Goal: Task Accomplishment & Management: Manage account settings

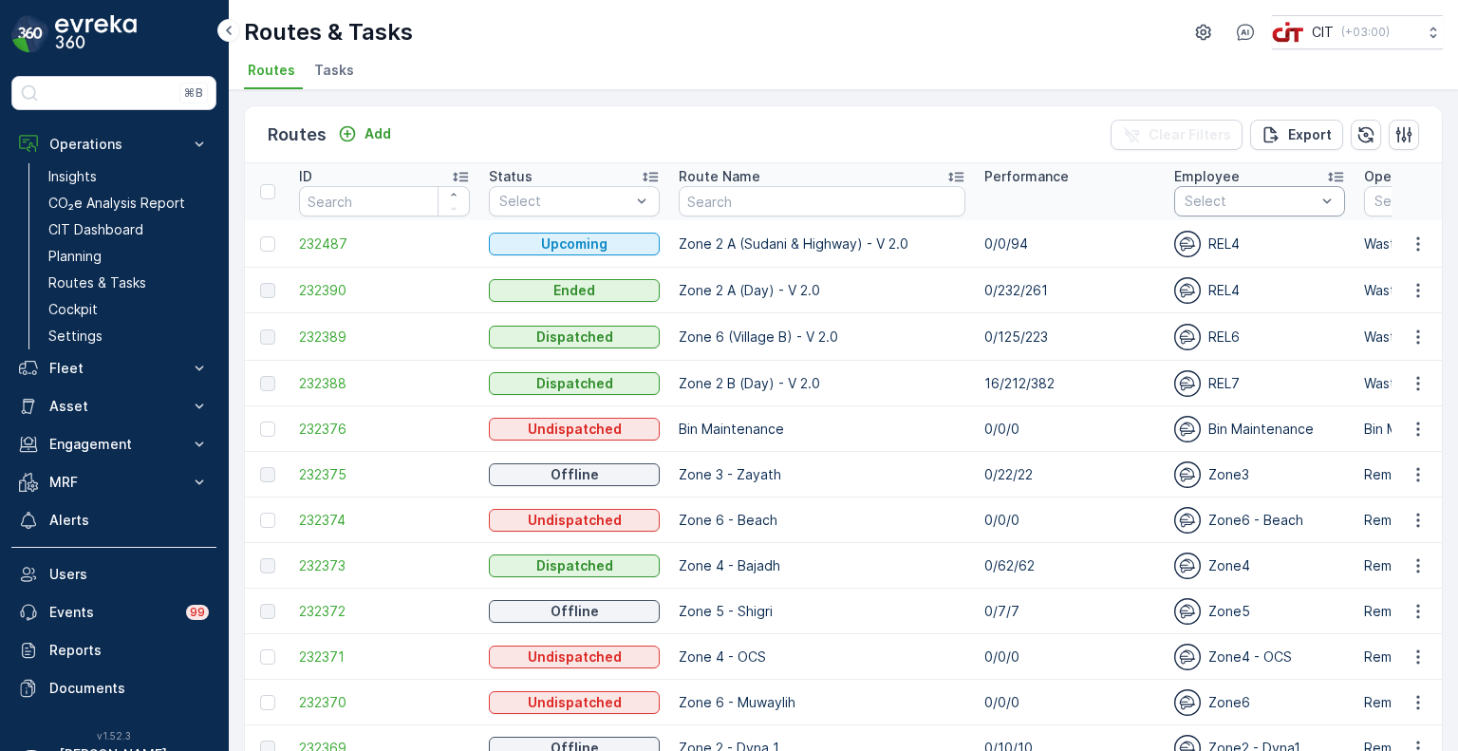
click at [1226, 210] on div "Select" at bounding box center [1259, 201] width 171 height 30
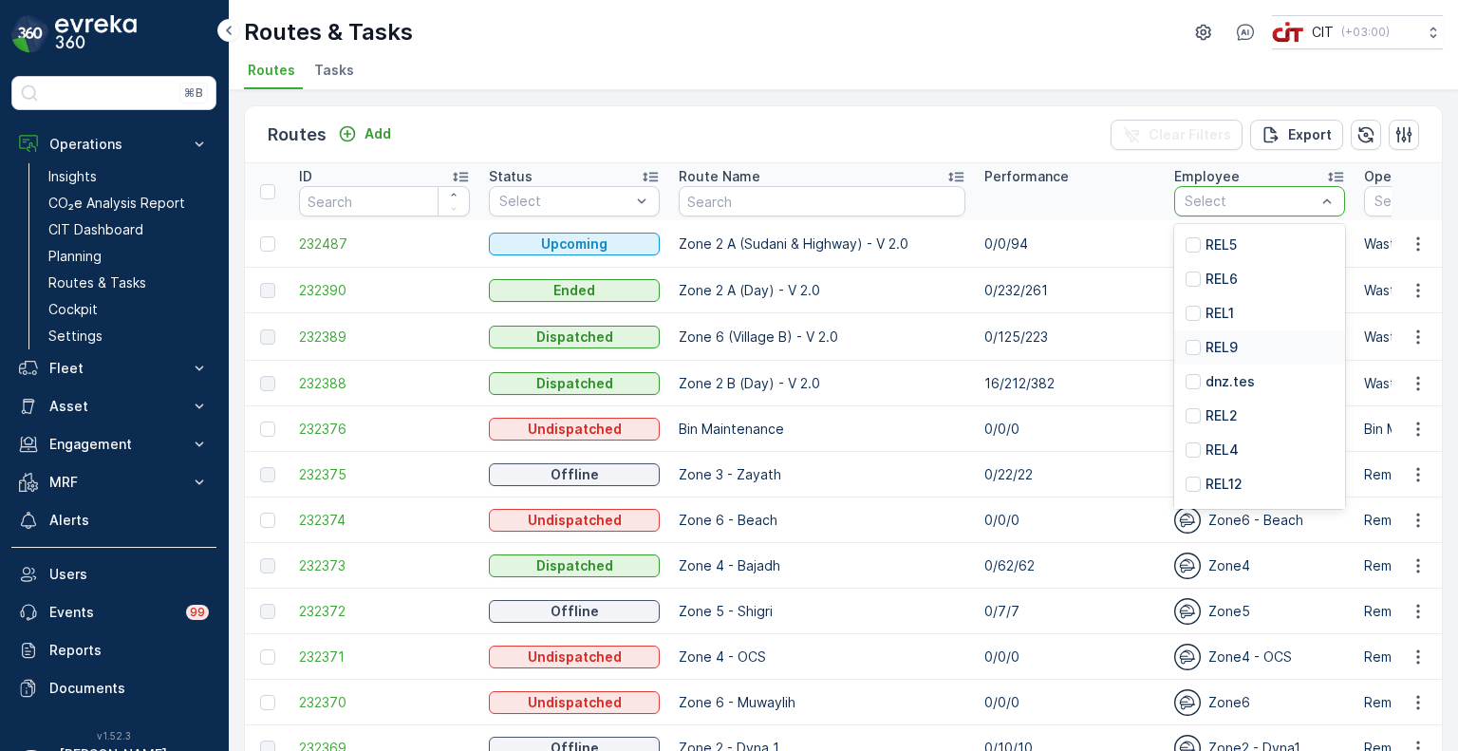
click at [1206, 351] on p "REL9" at bounding box center [1222, 347] width 32 height 19
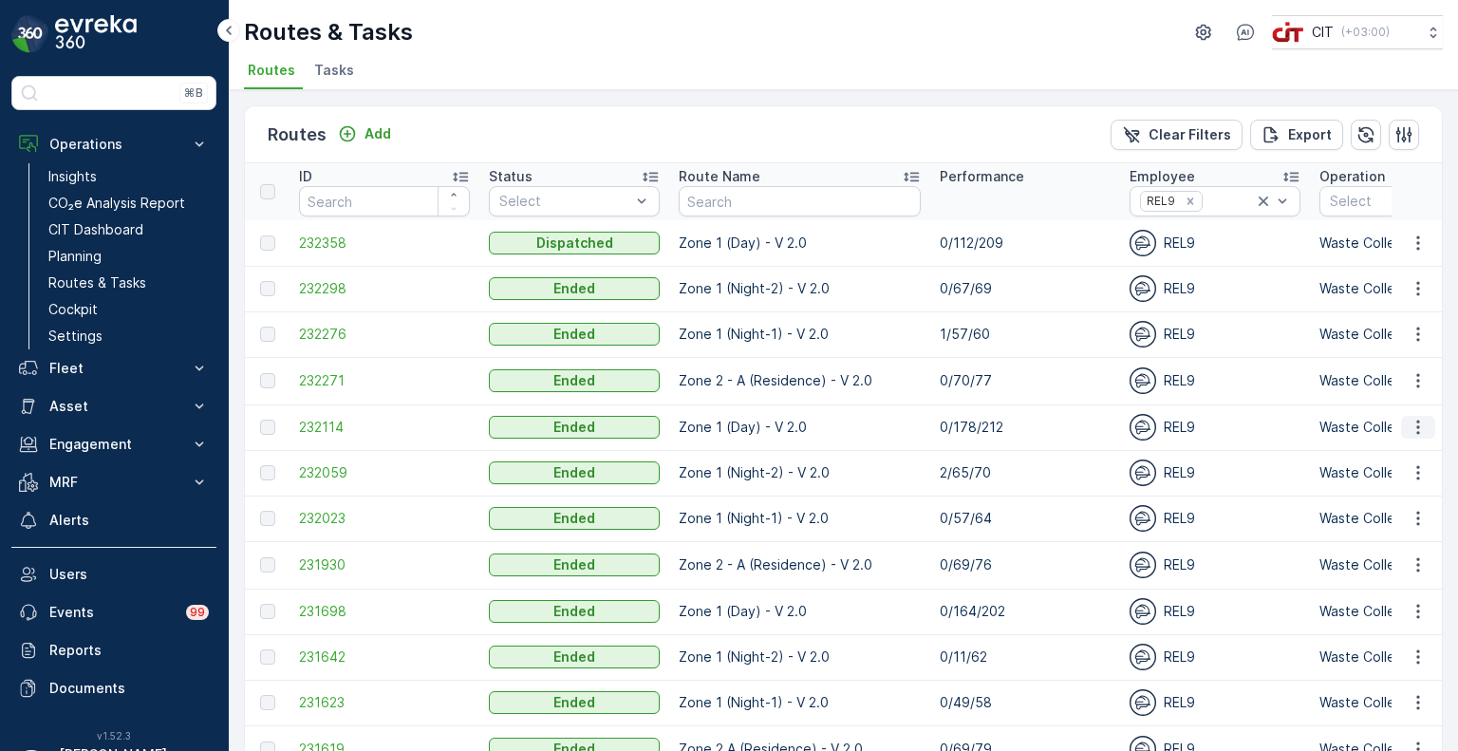
click at [1416, 424] on icon "button" at bounding box center [1417, 428] width 3 height 14
click at [1370, 458] on span "See More Details" at bounding box center [1374, 453] width 110 height 19
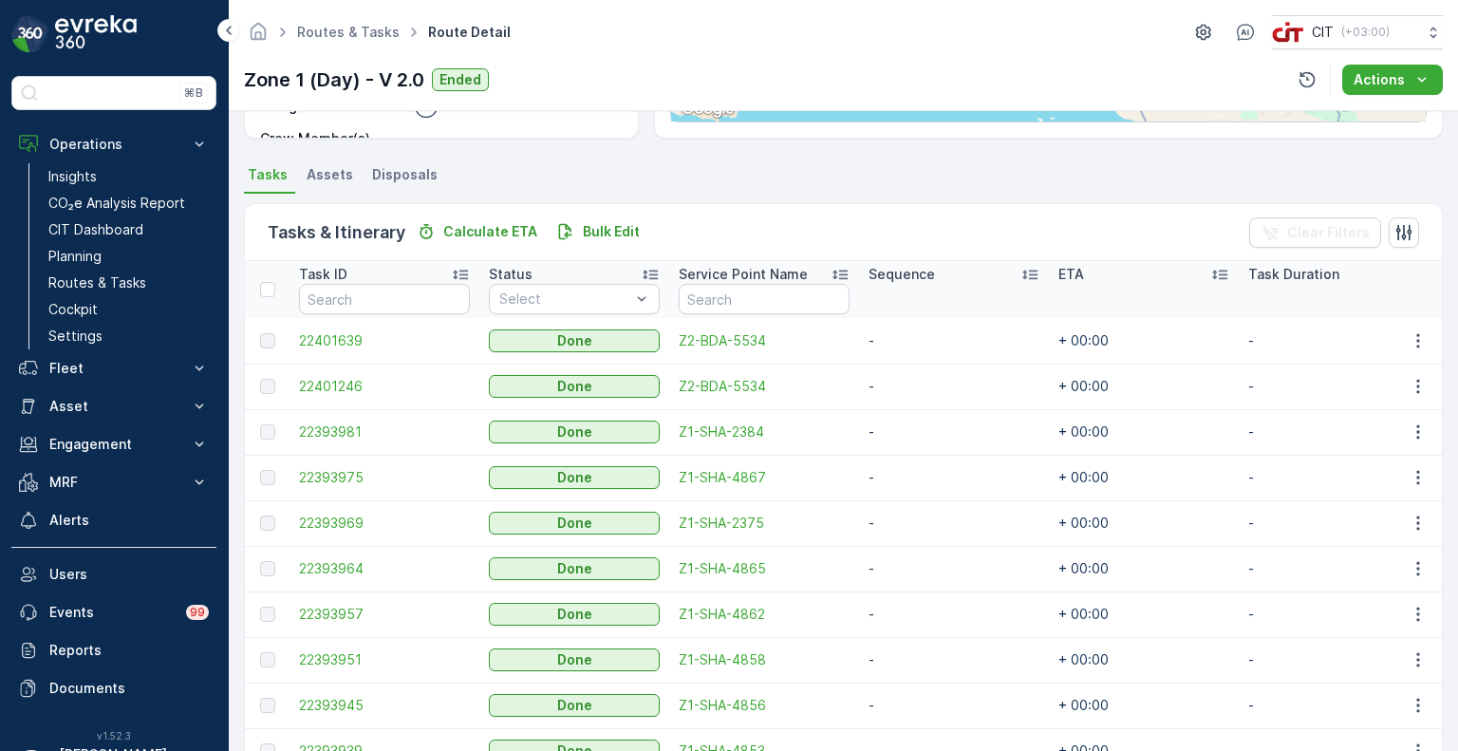
scroll to position [380, 0]
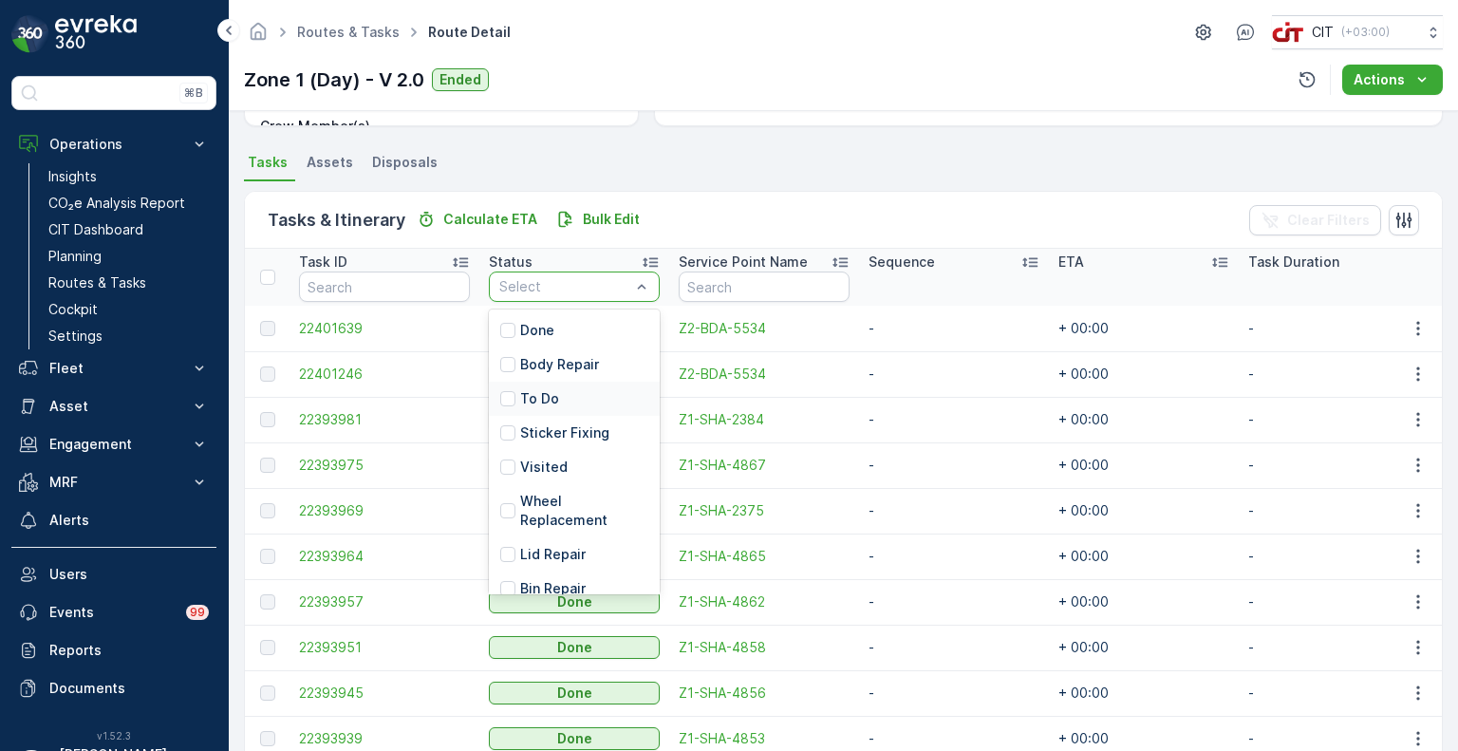
click at [543, 402] on p "To Do" at bounding box center [539, 398] width 39 height 19
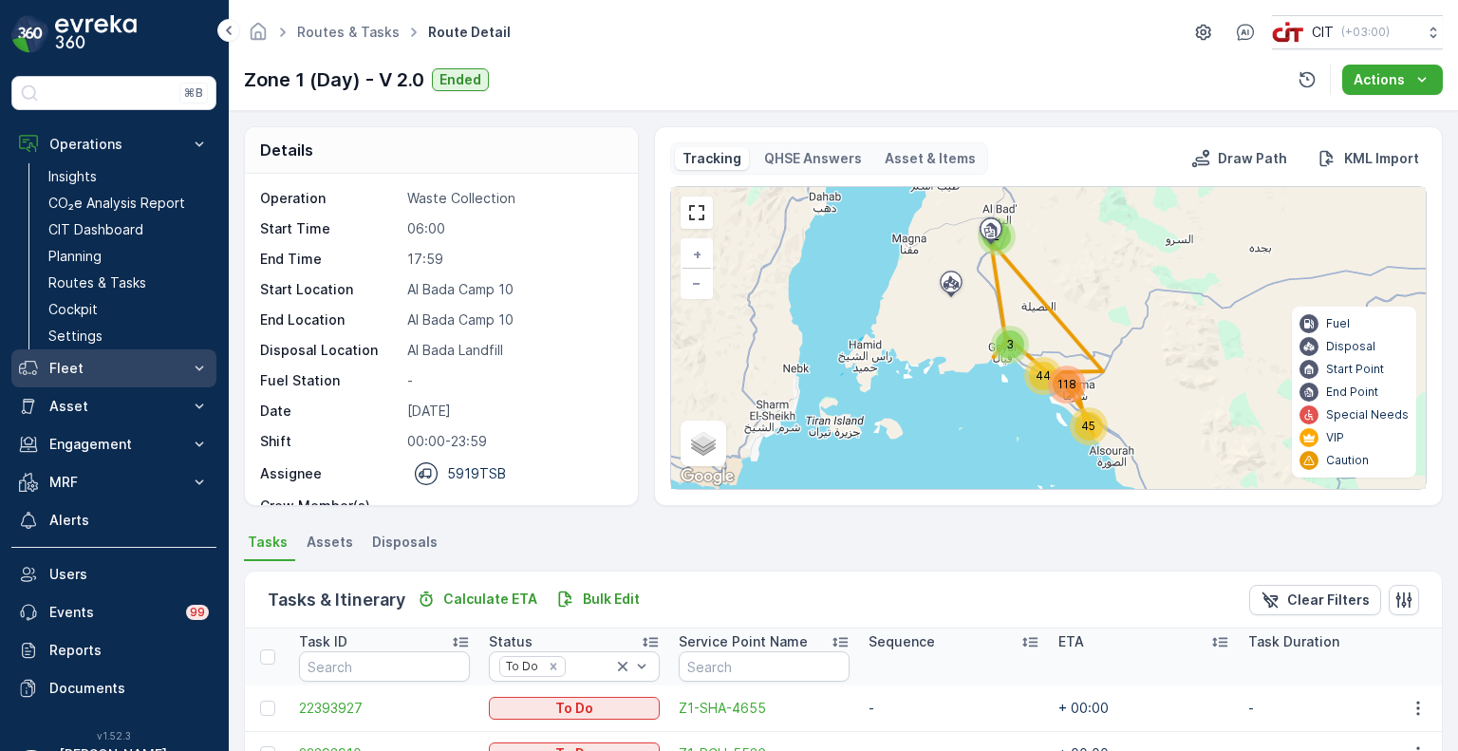
click at [72, 367] on p "Fleet" at bounding box center [113, 368] width 129 height 19
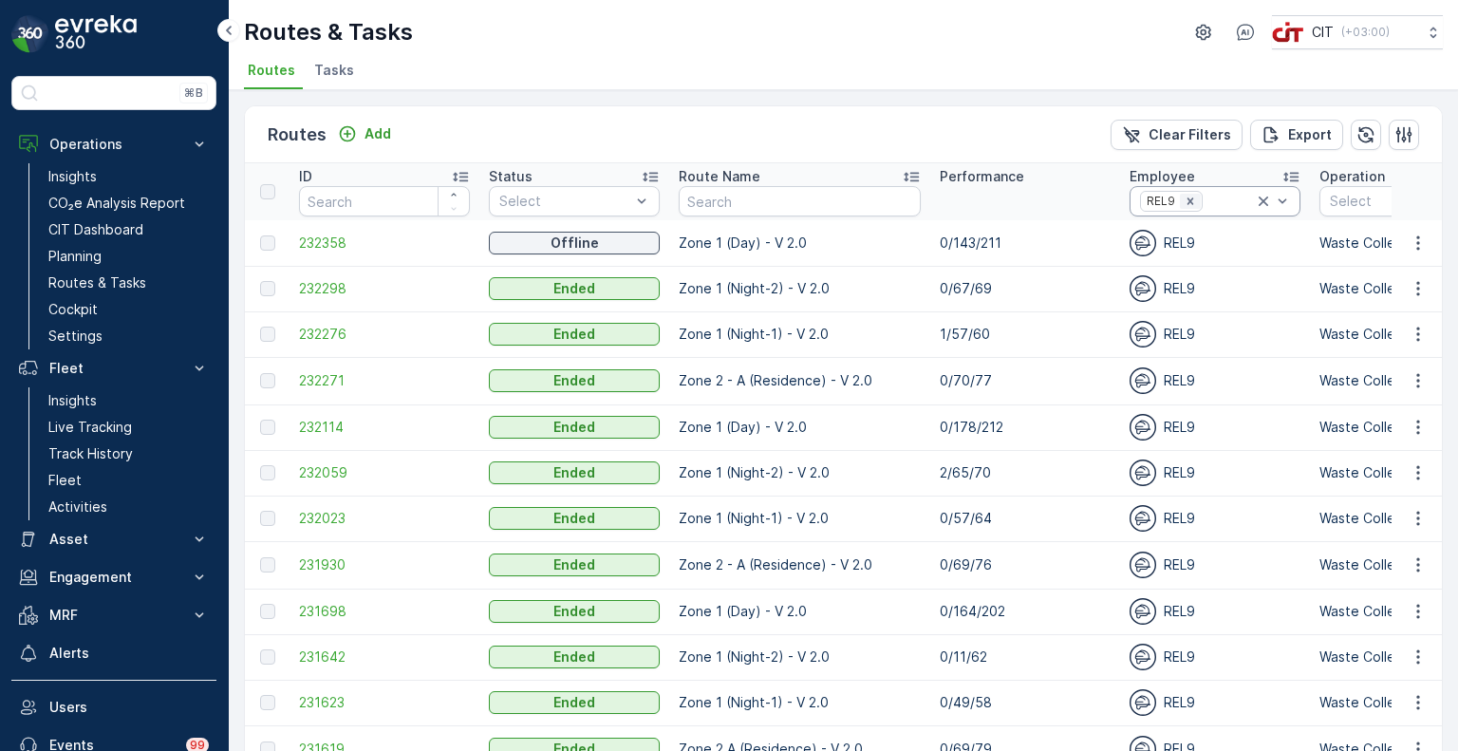
click at [1184, 202] on icon "Remove REL9" at bounding box center [1190, 201] width 13 height 13
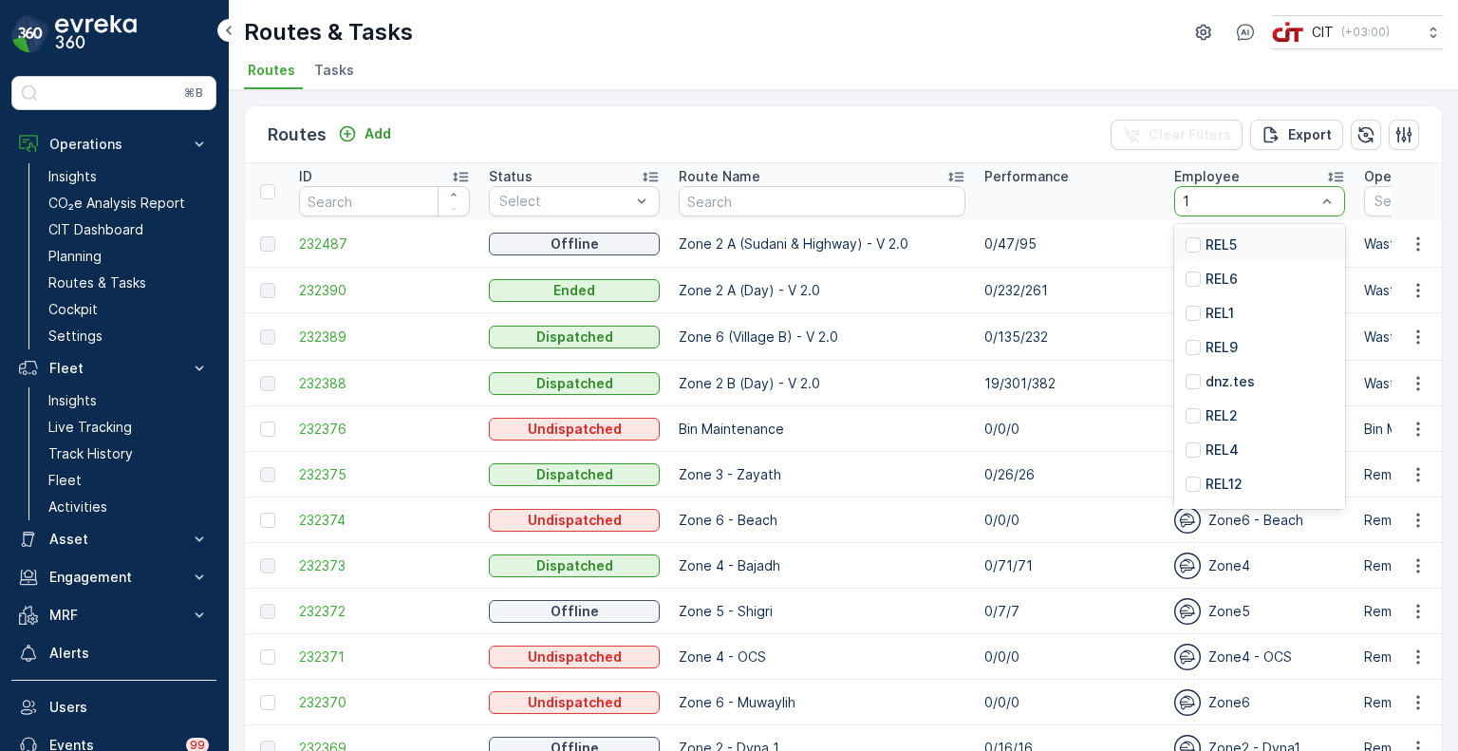
type input "13"
click at [1206, 445] on p "REL13" at bounding box center [1224, 450] width 37 height 19
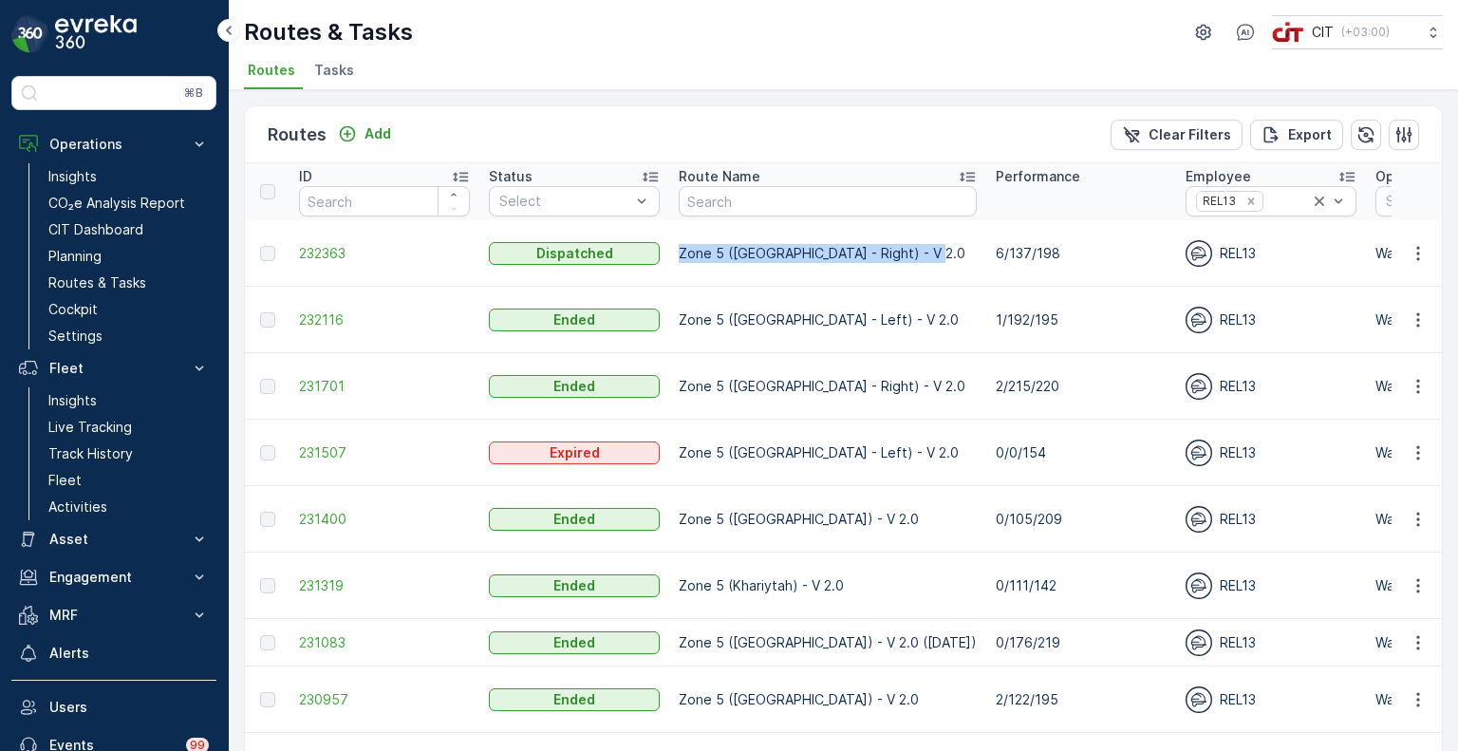
drag, startPoint x: 909, startPoint y: 240, endPoint x: 680, endPoint y: 251, distance: 230.0
click at [680, 251] on p "Zone 5 ([GEOGRAPHIC_DATA] - Right) - V 2.0" at bounding box center [828, 253] width 298 height 19
copy p "Zone 5 ([GEOGRAPHIC_DATA] - Right) - V 2.0"
click at [1418, 246] on icon "button" at bounding box center [1418, 253] width 19 height 19
click at [1375, 272] on span "See More Details" at bounding box center [1374, 270] width 110 height 19
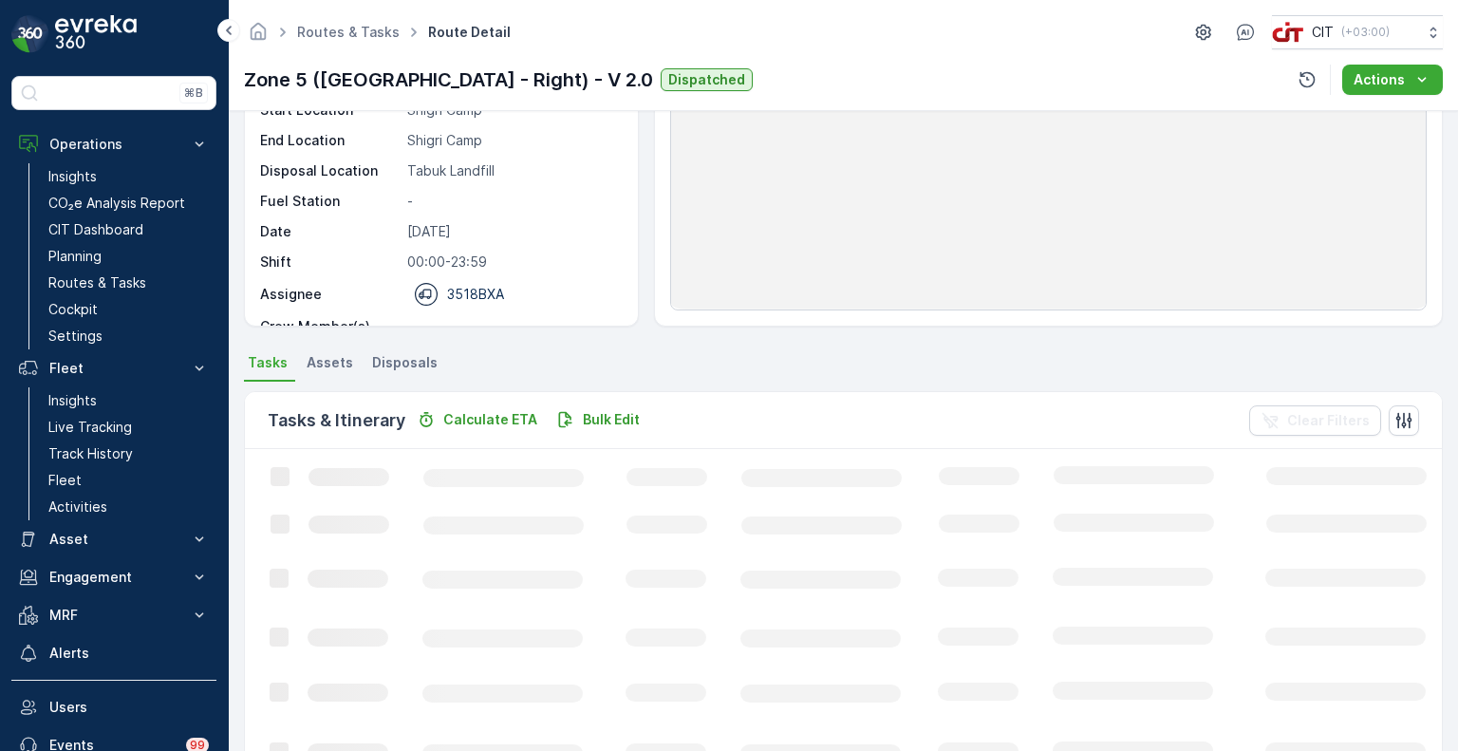
scroll to position [285, 0]
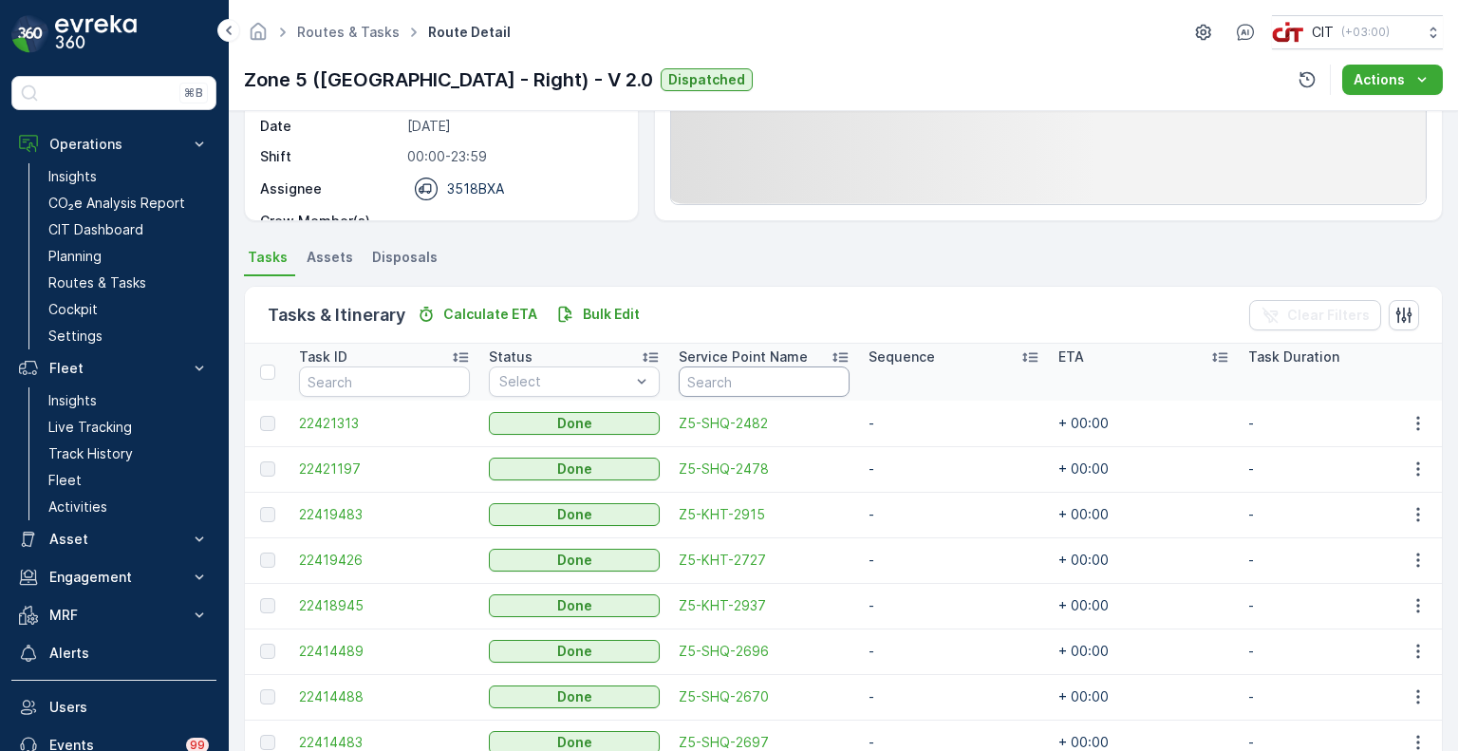
click at [762, 378] on input "text" at bounding box center [764, 381] width 171 height 30
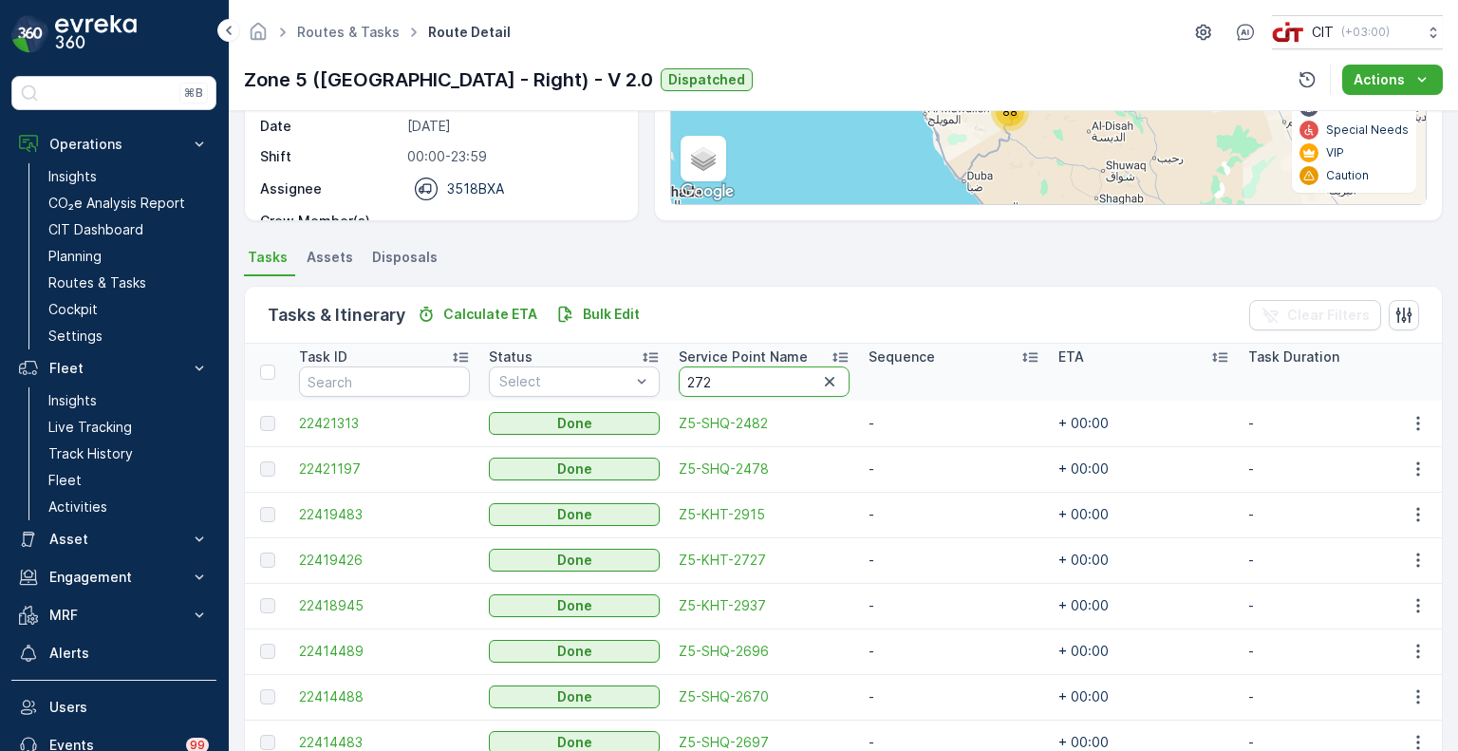
type input "2725"
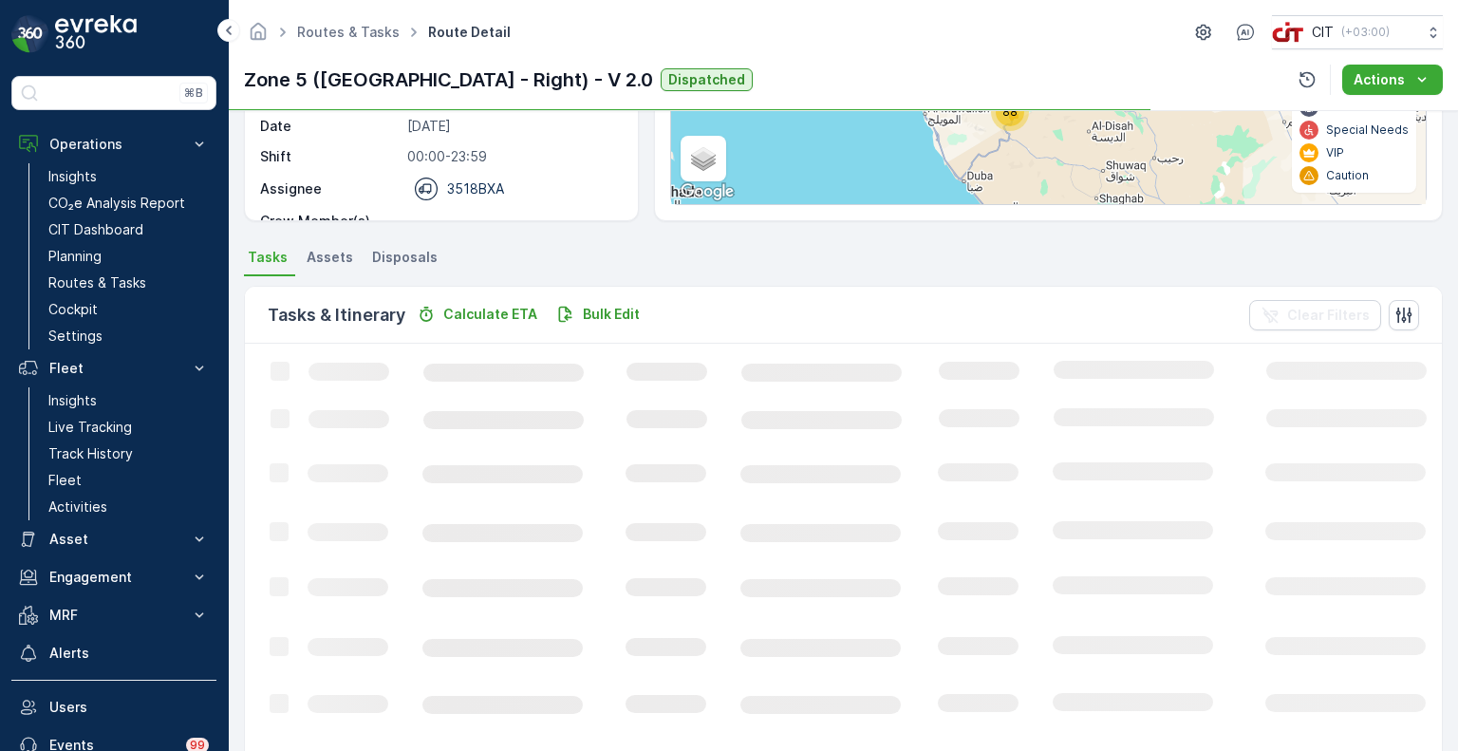
scroll to position [227, 0]
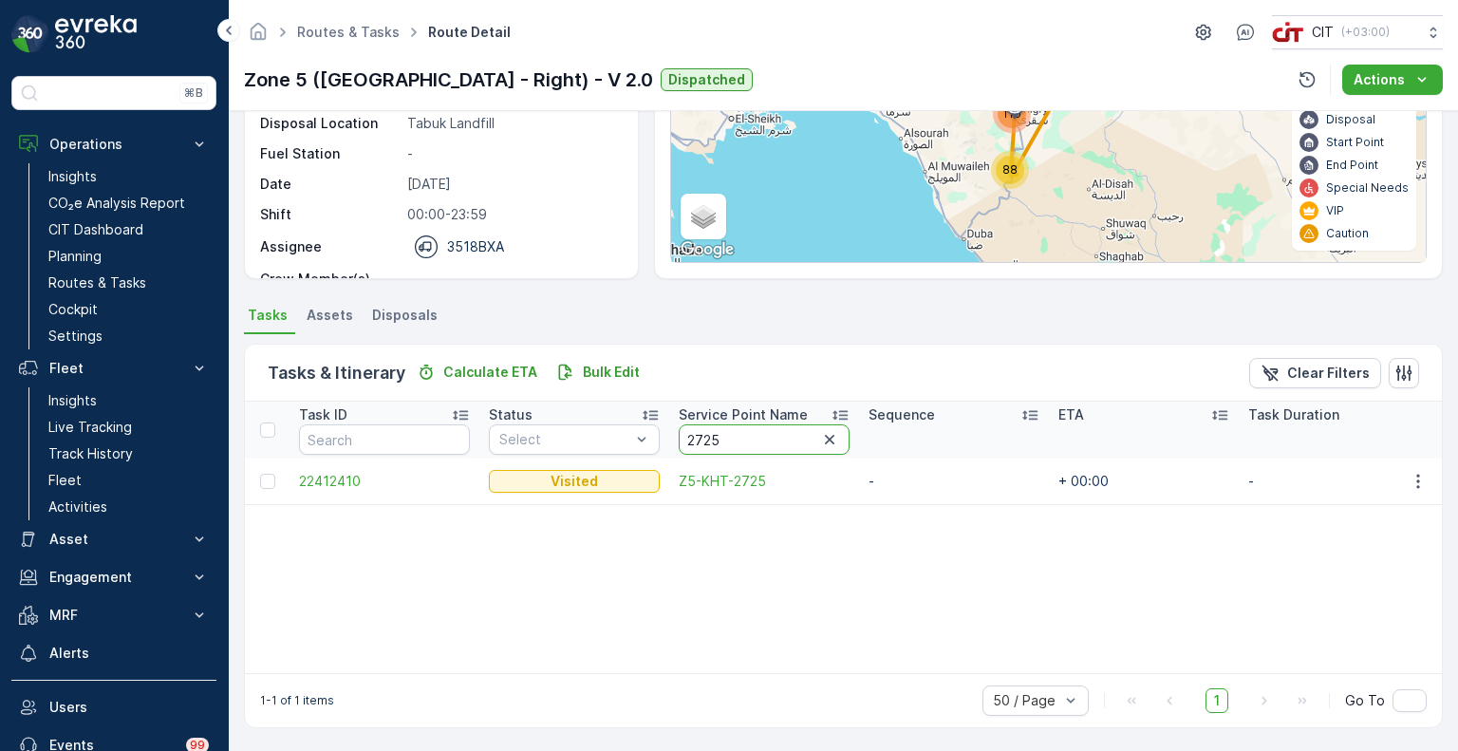
drag, startPoint x: 741, startPoint y: 440, endPoint x: 685, endPoint y: 440, distance: 56.0
click at [685, 440] on input "2725" at bounding box center [764, 439] width 171 height 30
type input "2933"
drag, startPoint x: 748, startPoint y: 441, endPoint x: 684, endPoint y: 447, distance: 64.8
click at [684, 447] on input "2933" at bounding box center [764, 439] width 171 height 30
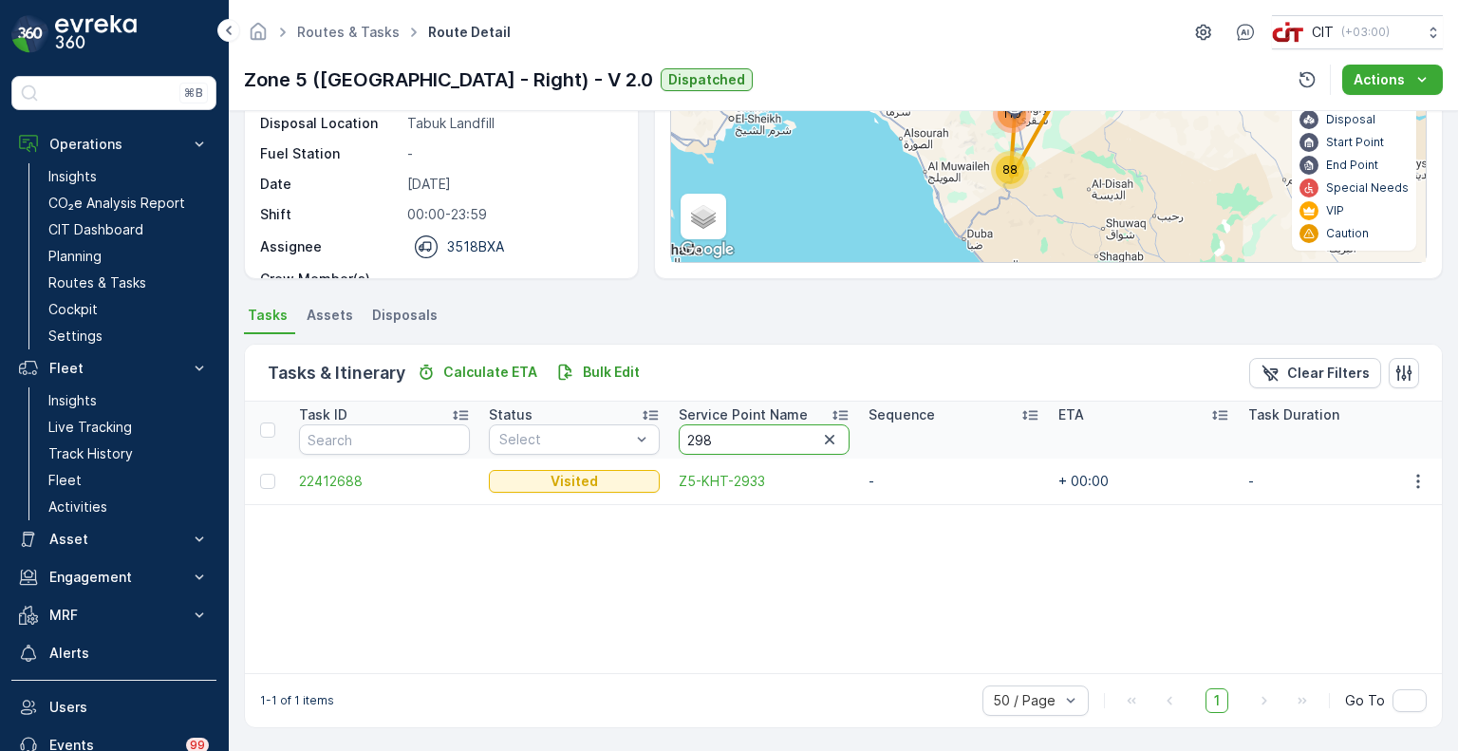
type input "2984"
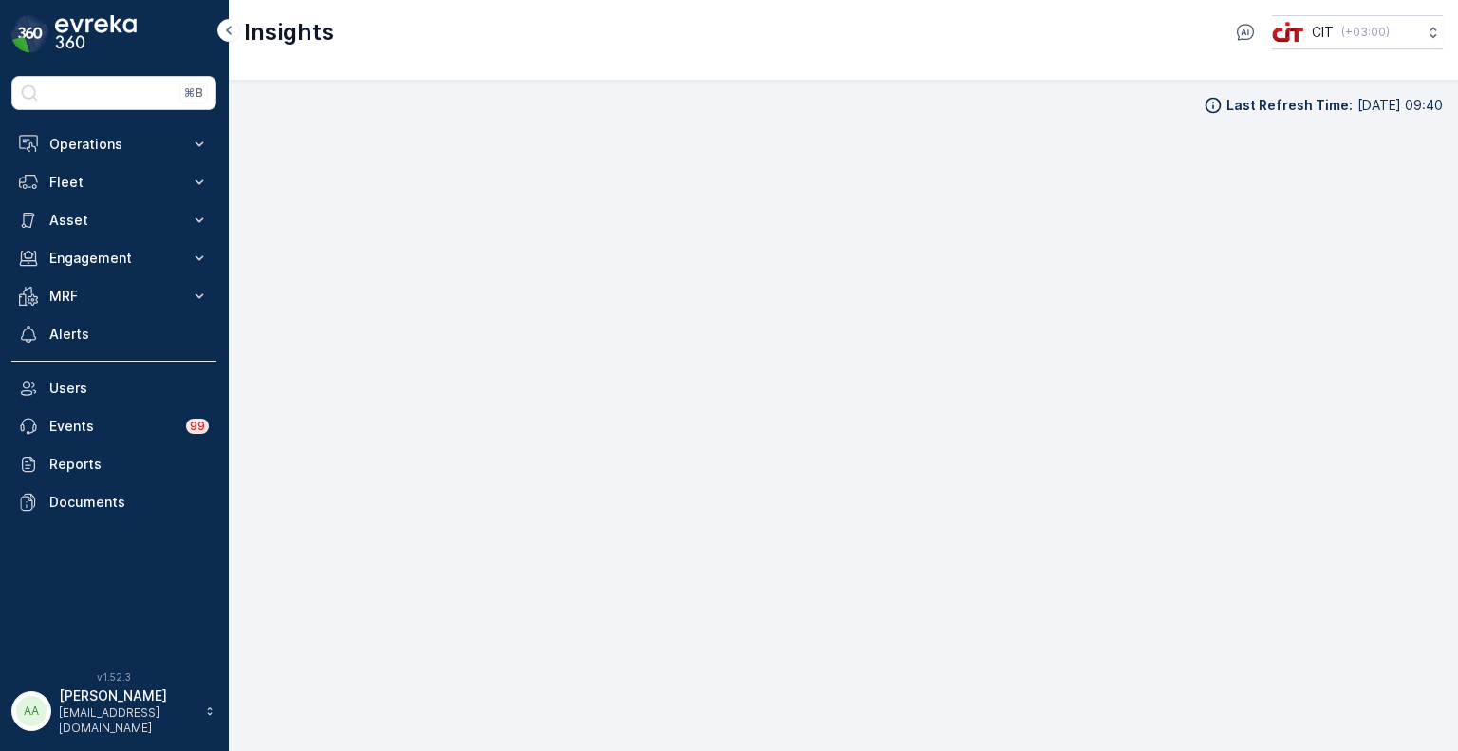
scroll to position [15, 0]
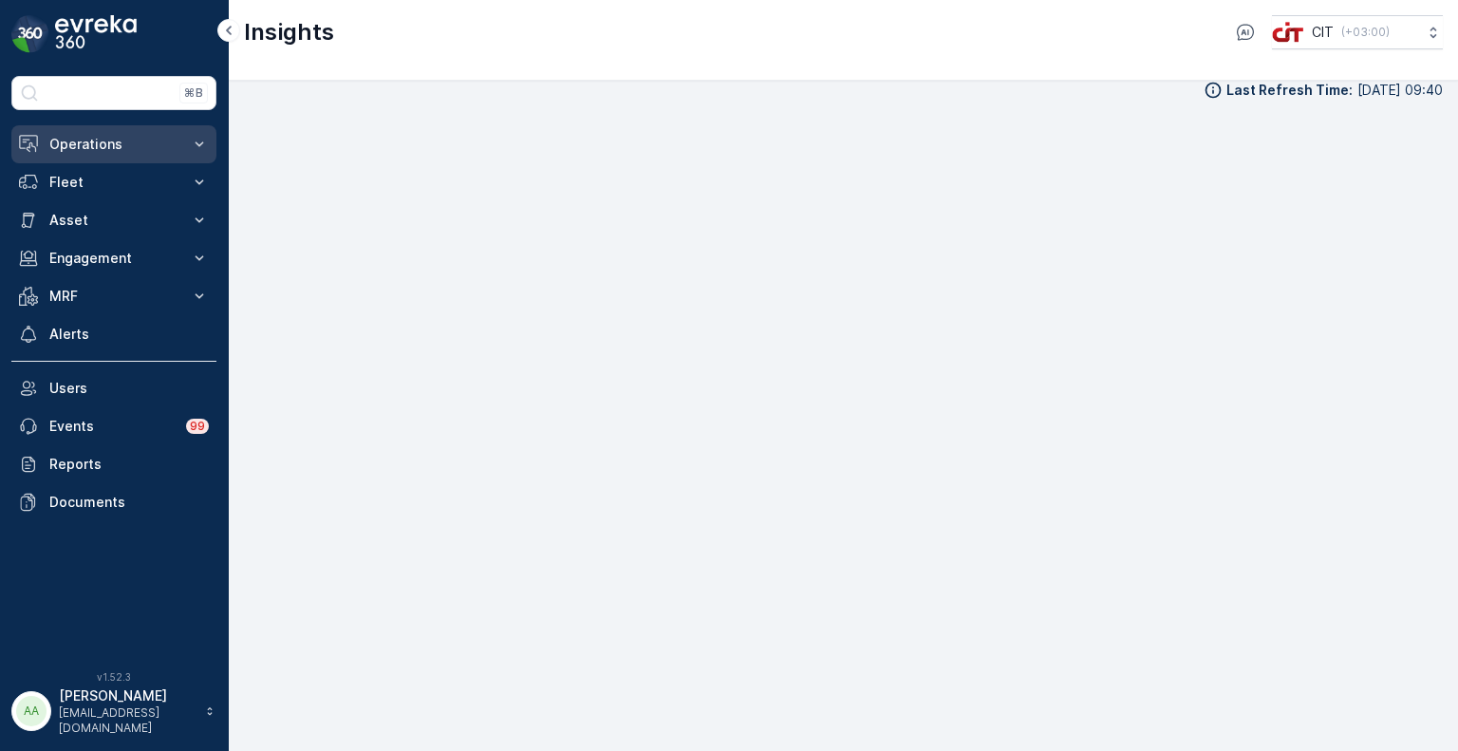
click at [104, 144] on p "Operations" at bounding box center [113, 144] width 129 height 19
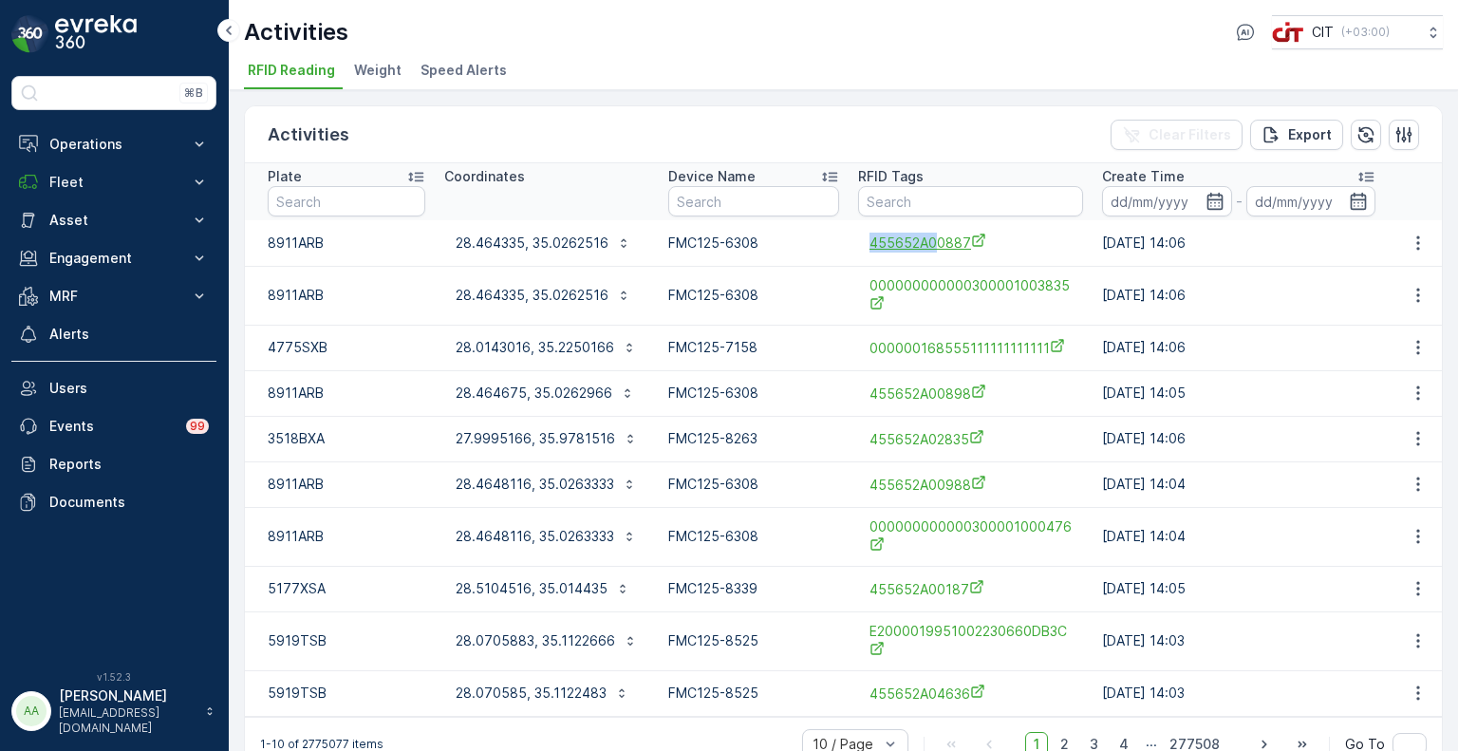
drag, startPoint x: 862, startPoint y: 241, endPoint x: 934, endPoint y: 247, distance: 72.4
click at [934, 247] on div "455652A00887" at bounding box center [970, 242] width 225 height 31
copy span "455652A0"
click at [913, 197] on input "text" at bounding box center [970, 201] width 225 height 30
paste input "455652A0"
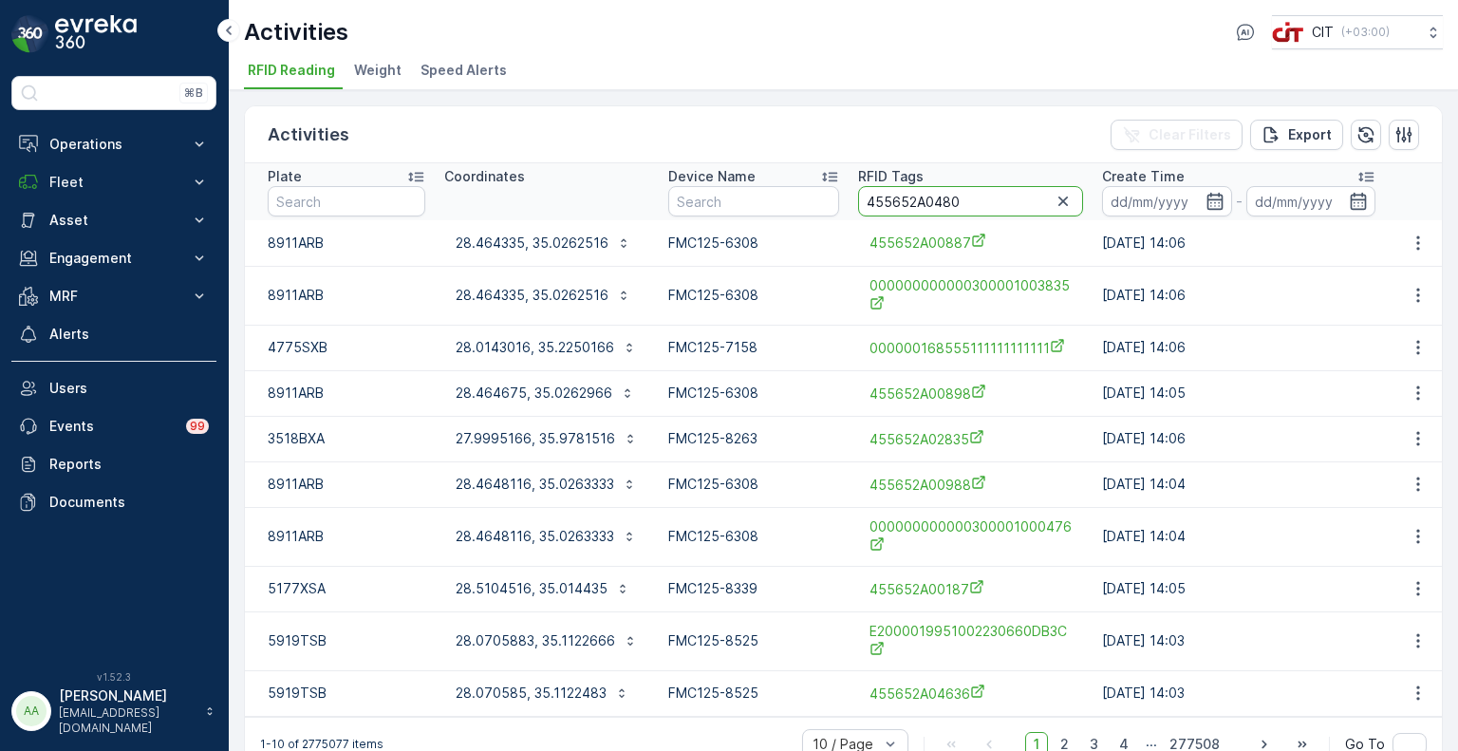
type input "455652A04800"
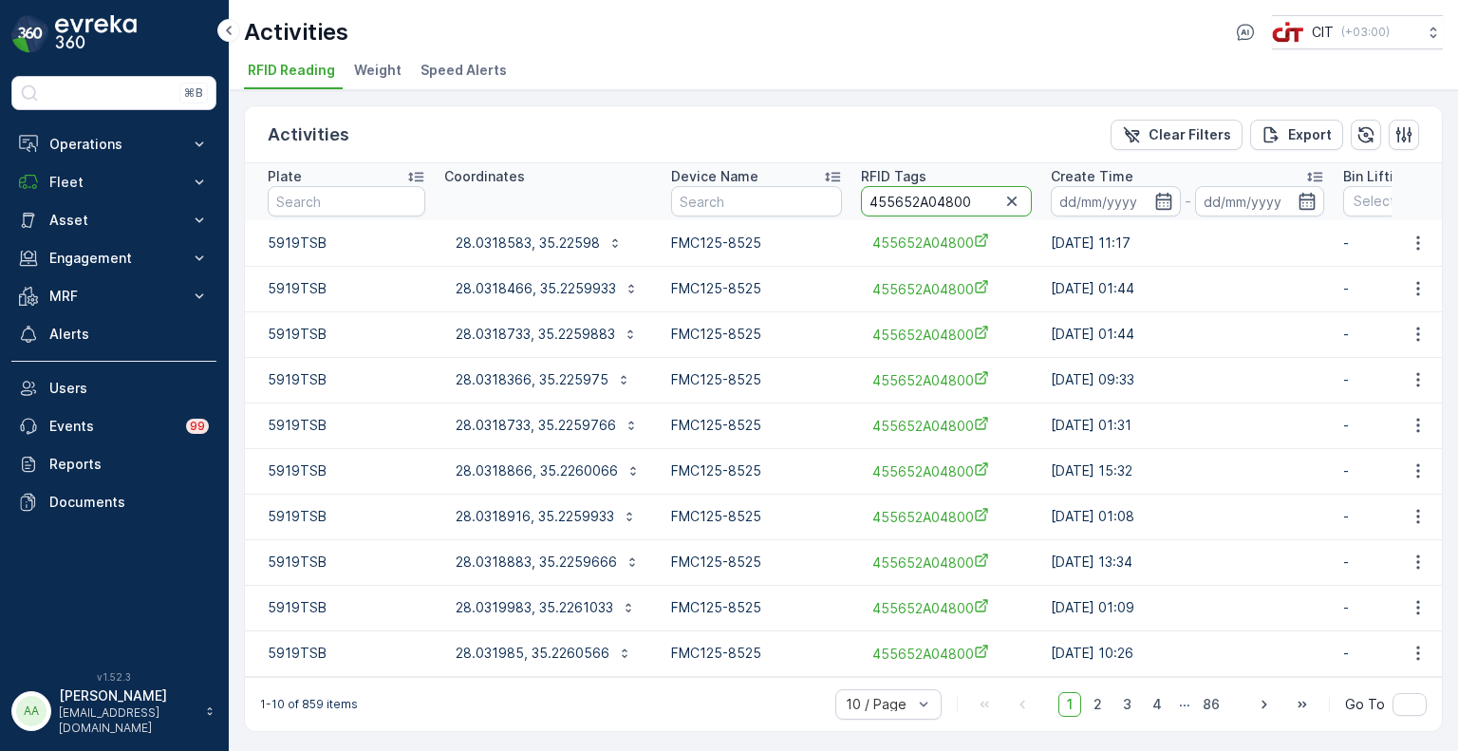
drag, startPoint x: 976, startPoint y: 205, endPoint x: 935, endPoint y: 210, distance: 41.1
click at [935, 210] on input "455652A04800" at bounding box center [946, 201] width 171 height 30
type input "455652A04609"
drag, startPoint x: 973, startPoint y: 204, endPoint x: 931, endPoint y: 214, distance: 42.8
click at [931, 214] on input "455652A04609" at bounding box center [942, 201] width 171 height 30
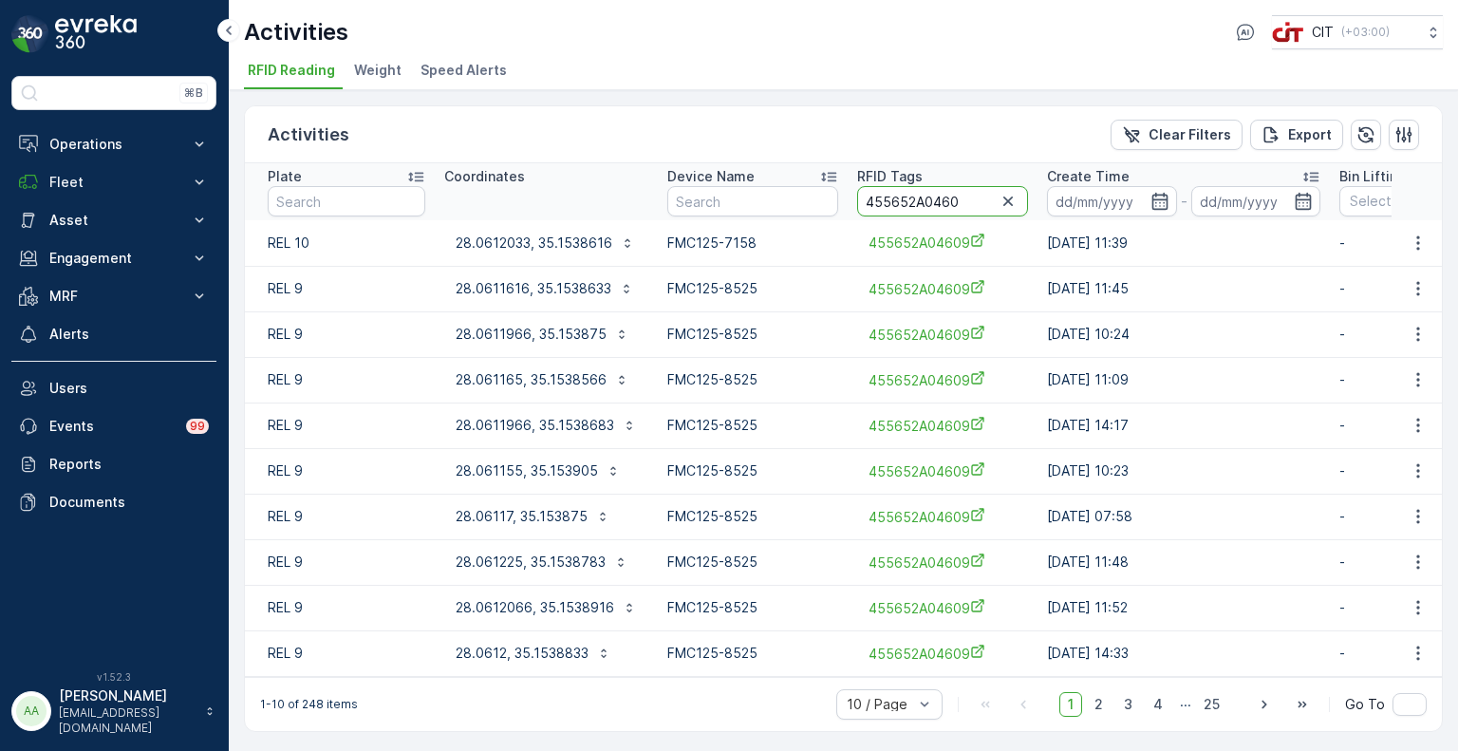
type input "455652A04606"
drag, startPoint x: 967, startPoint y: 204, endPoint x: 931, endPoint y: 208, distance: 36.3
click at [931, 208] on input "455652A04606" at bounding box center [946, 201] width 171 height 30
type input "455652A04705"
click at [563, 243] on p "28.4137783, 35.0075533" at bounding box center [536, 243] width 161 height 19
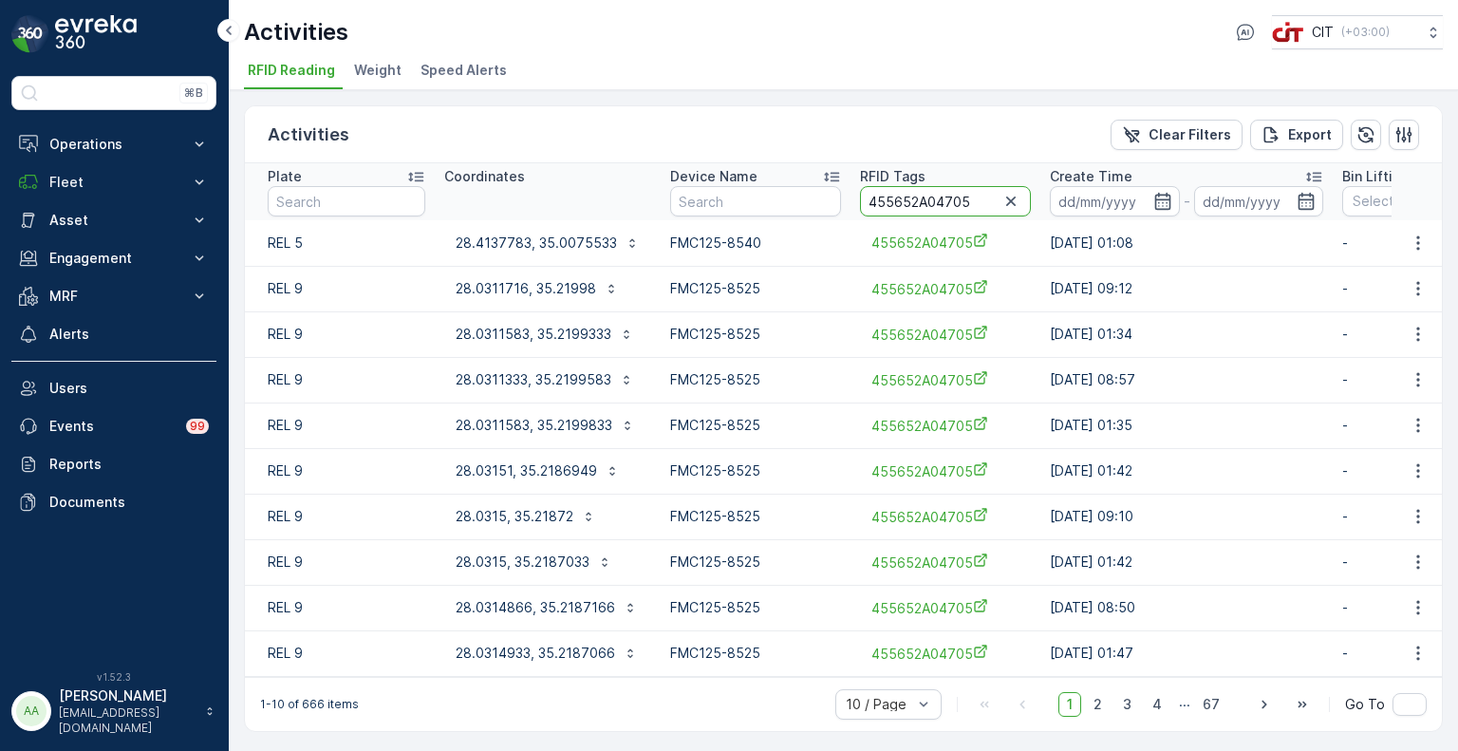
drag, startPoint x: 987, startPoint y: 201, endPoint x: 929, endPoint y: 215, distance: 59.4
click at [929, 215] on input "455652A04705" at bounding box center [945, 201] width 171 height 30
type input "455652A04803"
drag, startPoint x: 959, startPoint y: 212, endPoint x: 935, endPoint y: 216, distance: 24.0
click at [935, 216] on th "RFID Tags 455652A04803" at bounding box center [945, 191] width 190 height 57
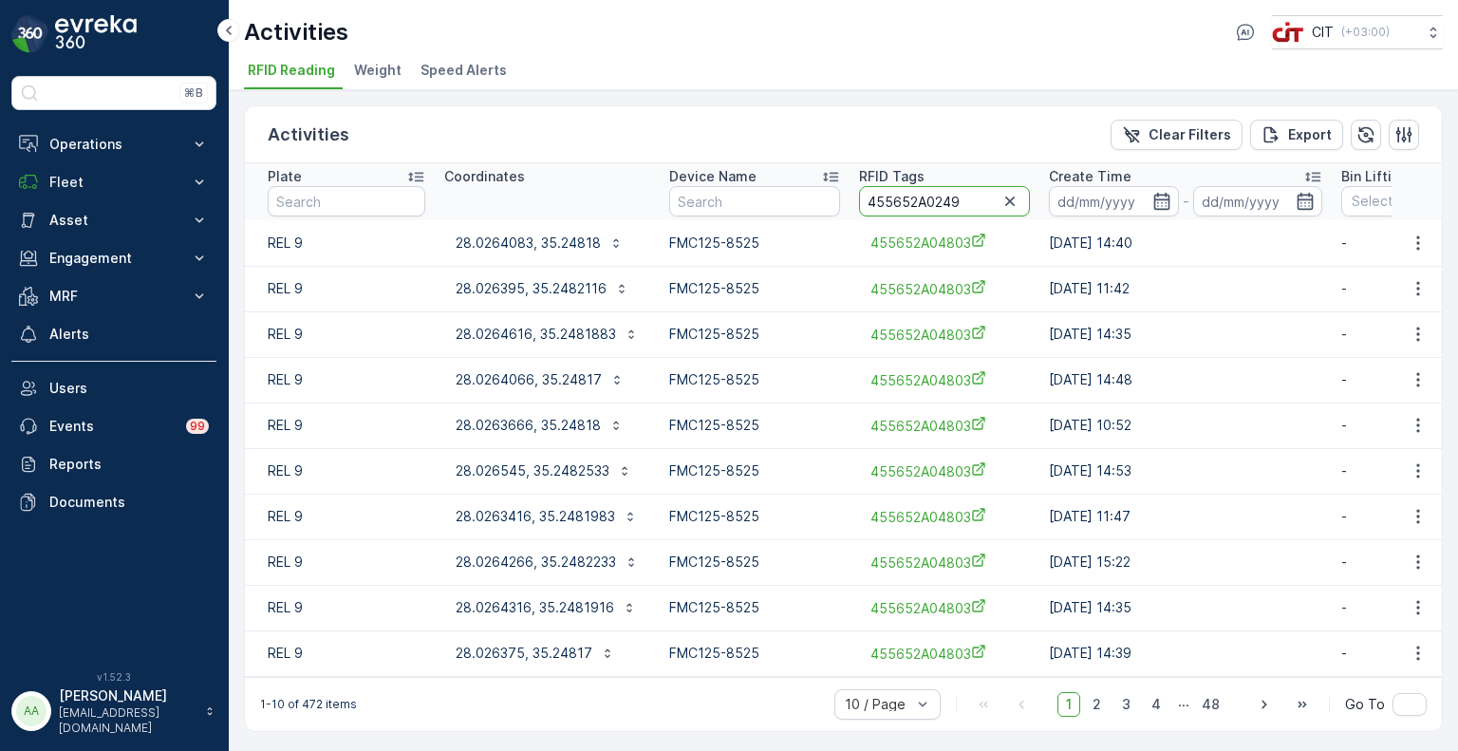
type input "455652A02498"
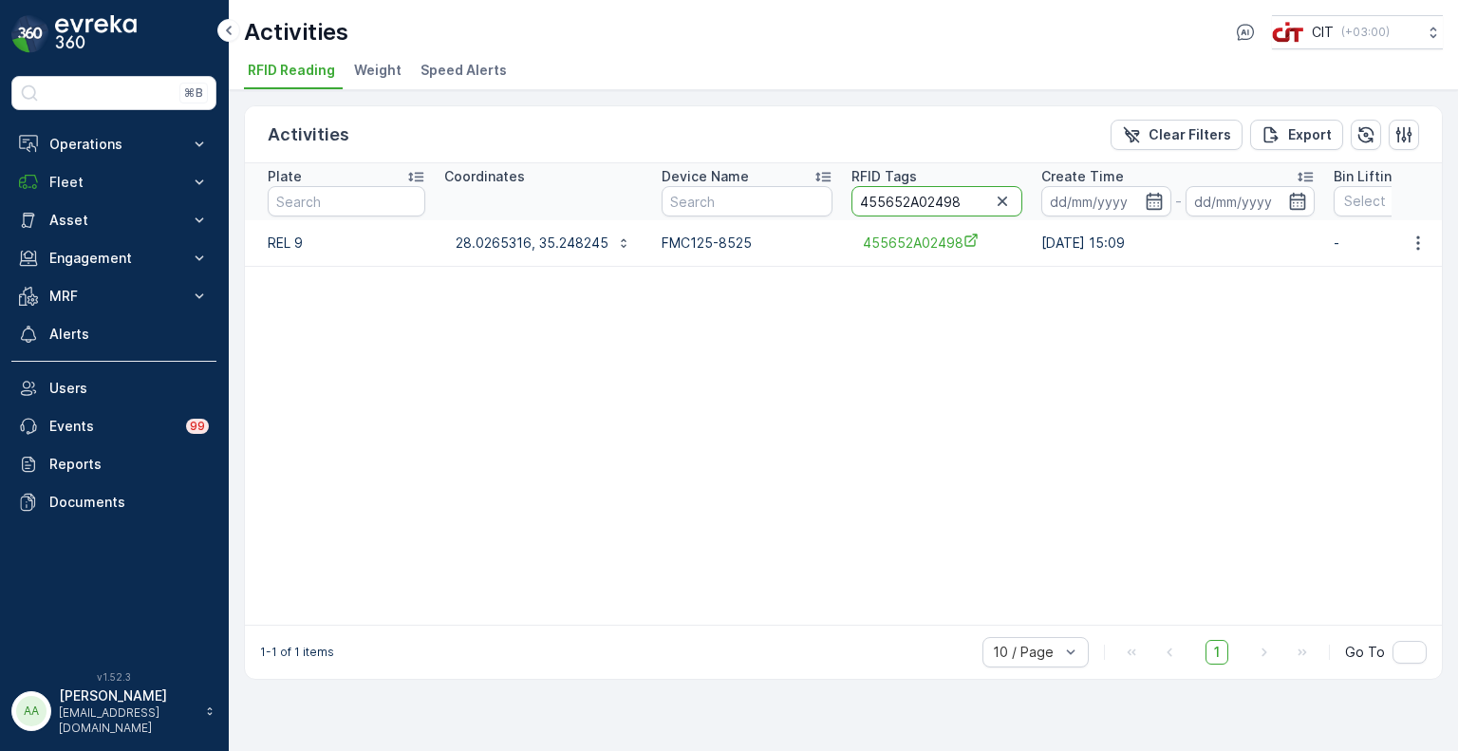
drag, startPoint x: 962, startPoint y: 198, endPoint x: 924, endPoint y: 204, distance: 38.4
click at [924, 204] on input "455652A02498" at bounding box center [937, 201] width 171 height 30
type input "455652A04878"
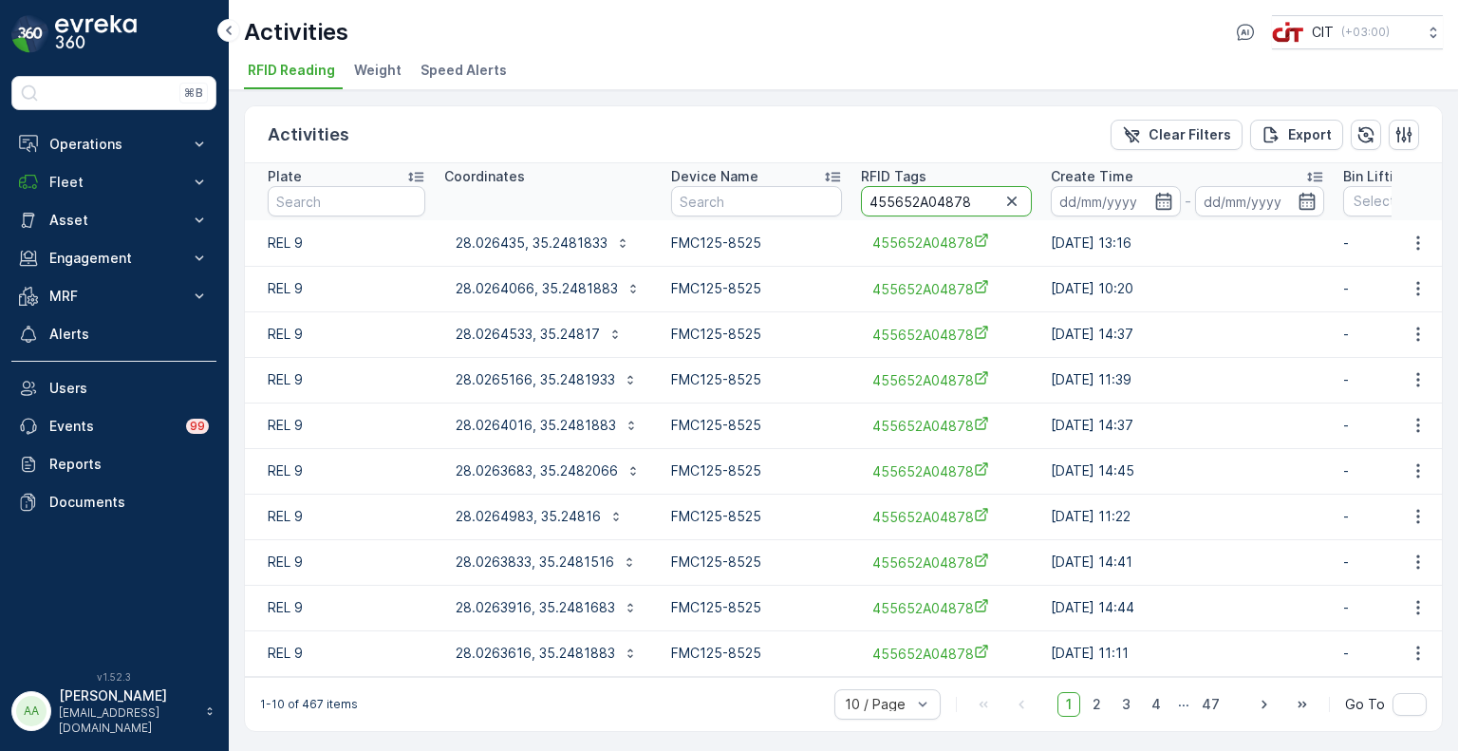
drag, startPoint x: 970, startPoint y: 197, endPoint x: 935, endPoint y: 208, distance: 36.9
click at [935, 208] on input "455652A04878" at bounding box center [946, 201] width 171 height 30
drag, startPoint x: 985, startPoint y: 204, endPoint x: 930, endPoint y: 204, distance: 55.1
click at [930, 204] on input "455652A04878" at bounding box center [946, 201] width 171 height 30
paste input "2003"
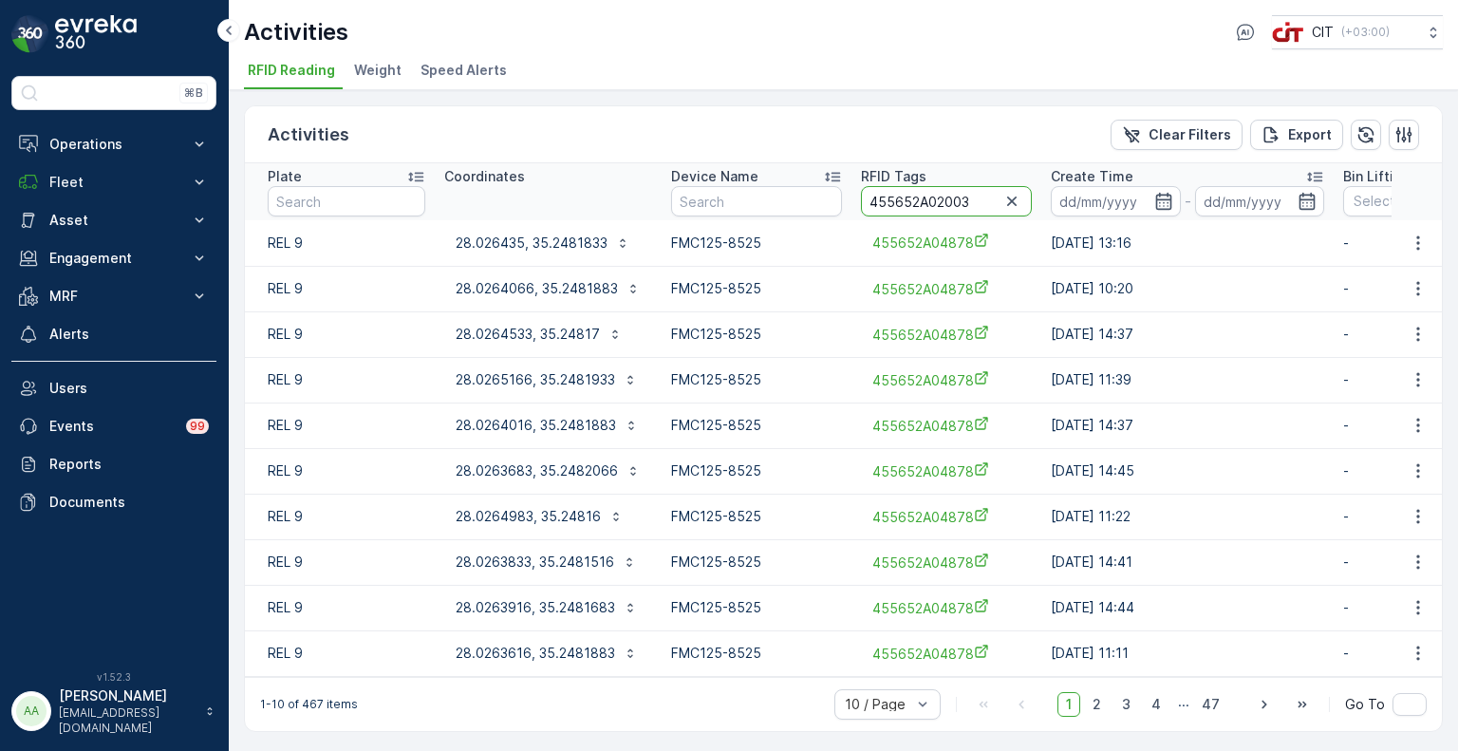
type input "455652A02003"
click at [550, 239] on p "28.4010299, 35.0007333" at bounding box center [536, 243] width 161 height 19
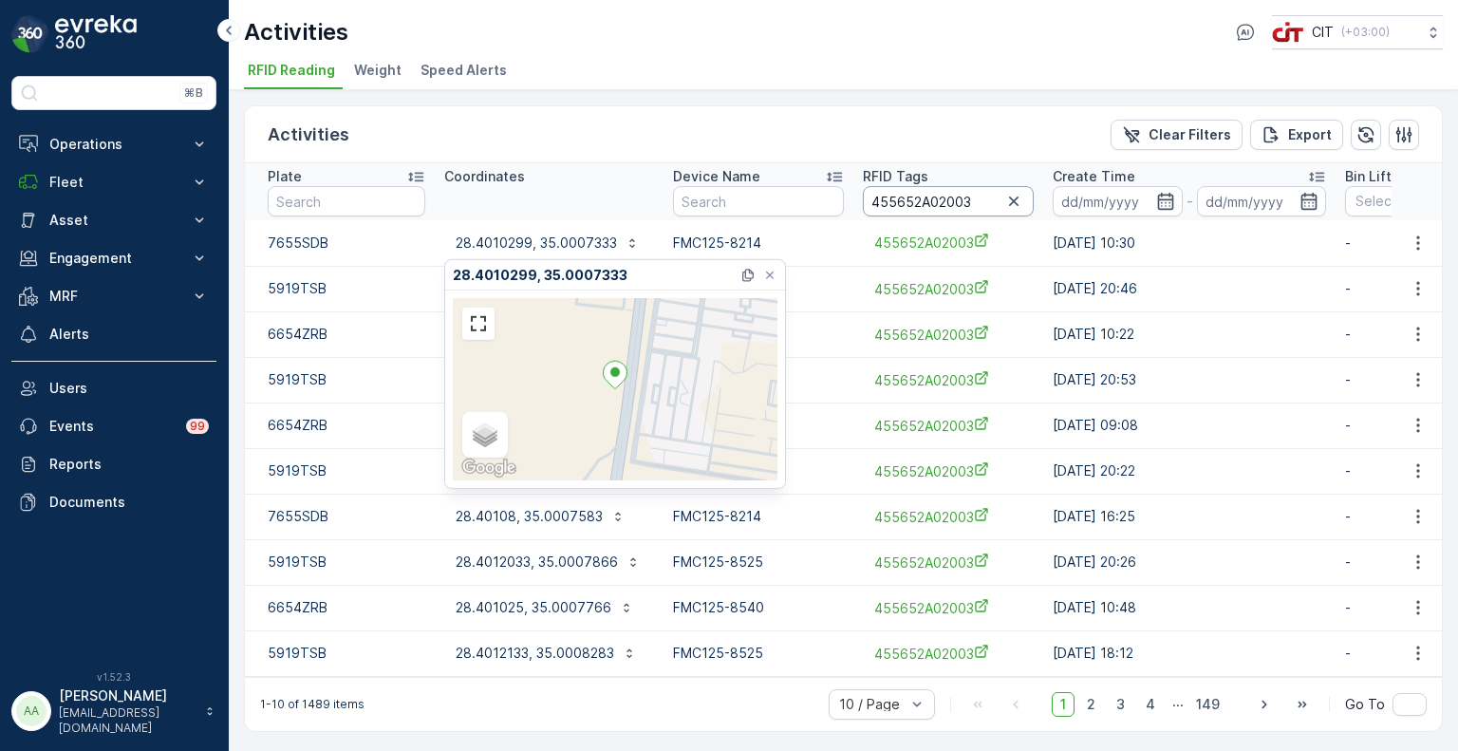
click at [969, 200] on input "455652A02003" at bounding box center [948, 201] width 171 height 30
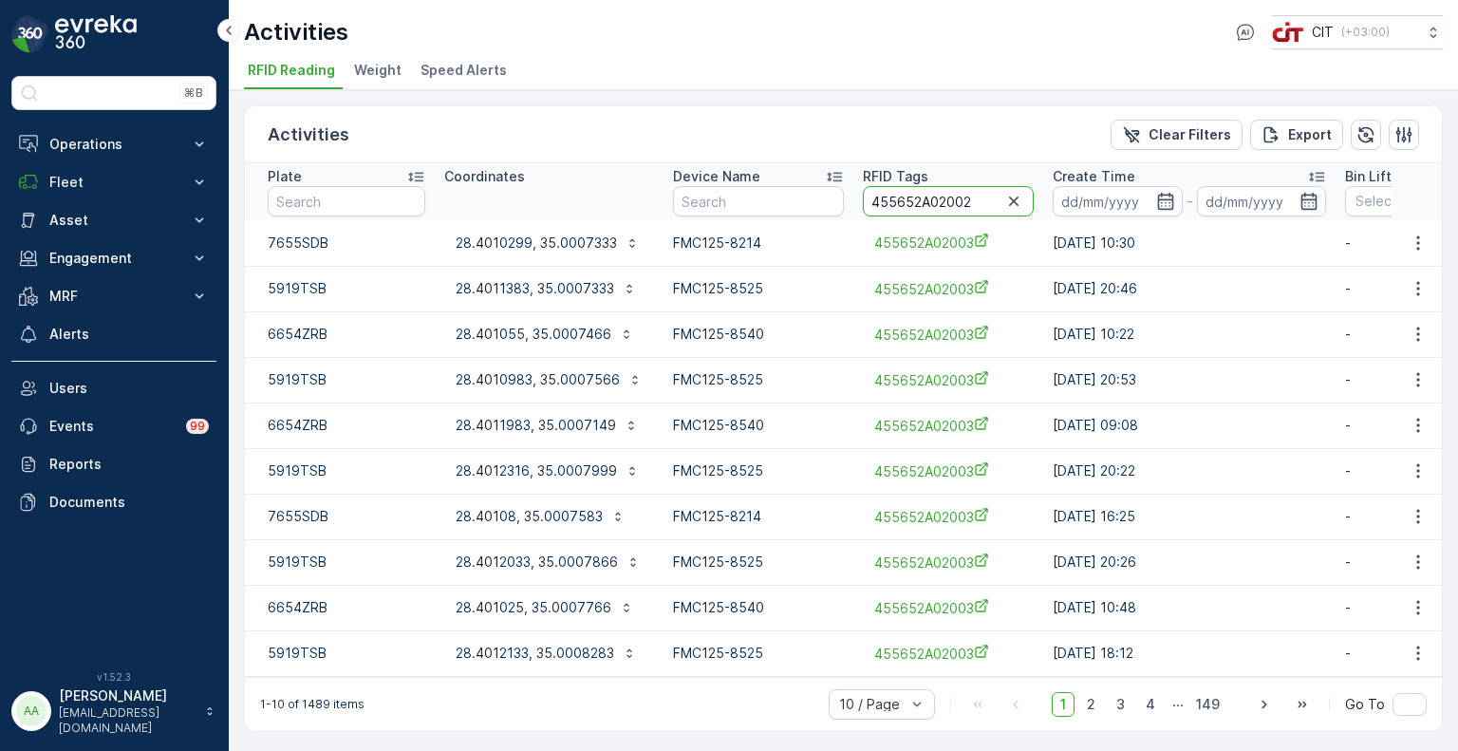
type input "455652A02002"
drag, startPoint x: 970, startPoint y: 200, endPoint x: 936, endPoint y: 200, distance: 34.2
click at [936, 200] on input "455652A02002" at bounding box center [949, 201] width 171 height 30
paste input "151"
type input "455652A00151"
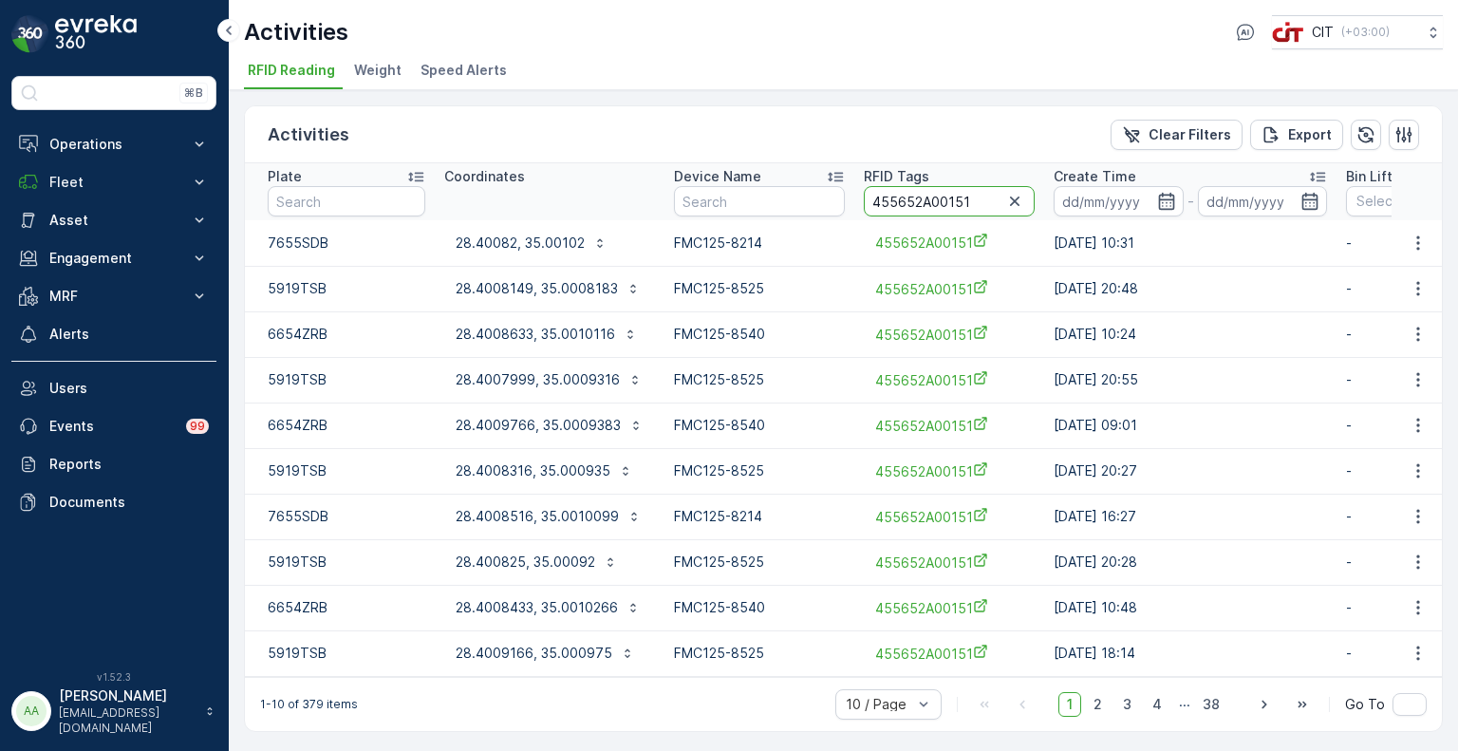
drag, startPoint x: 979, startPoint y: 204, endPoint x: 935, endPoint y: 201, distance: 43.8
click at [935, 201] on input "455652A00151" at bounding box center [949, 201] width 171 height 30
paste input "2256"
type input "455652A02256"
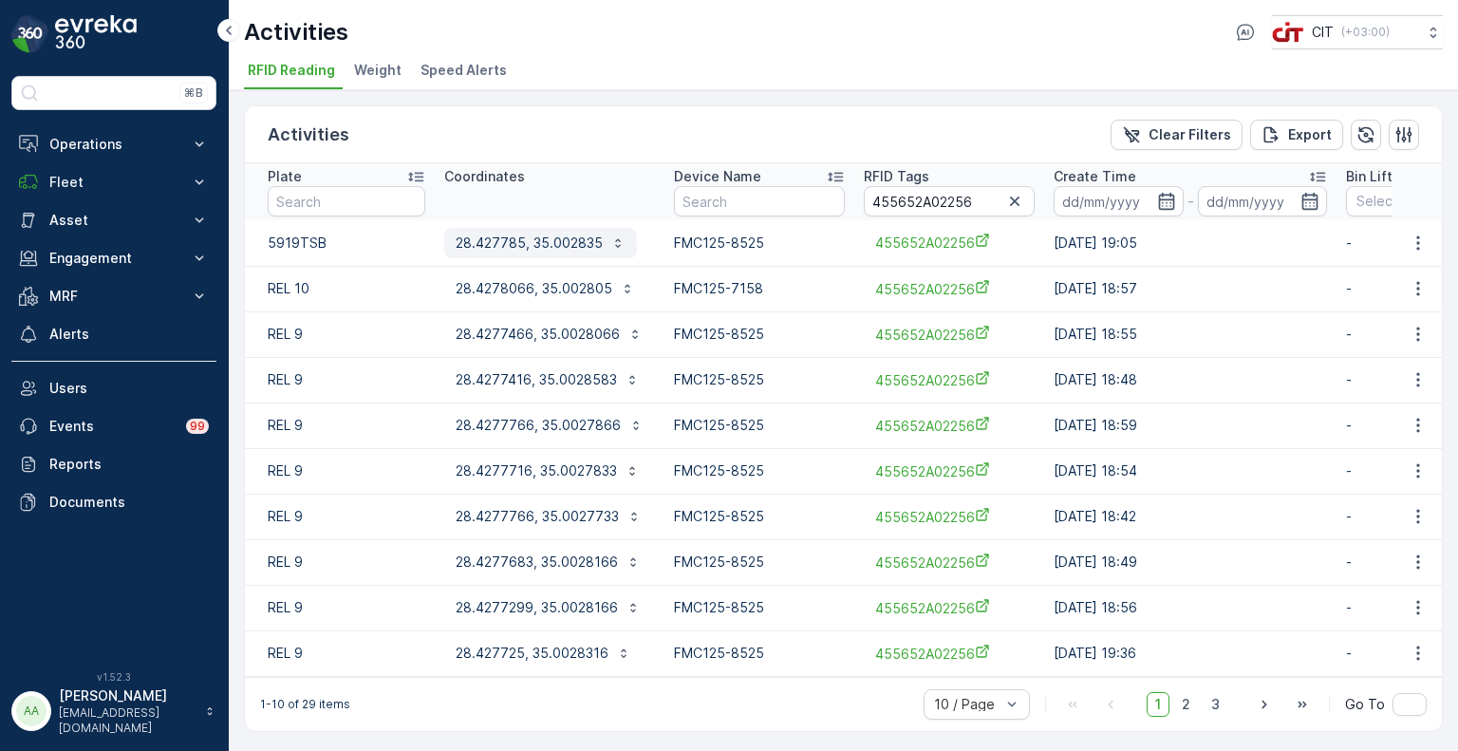
click at [561, 242] on p "28.427785, 35.002835" at bounding box center [529, 243] width 147 height 19
drag, startPoint x: 987, startPoint y: 196, endPoint x: 933, endPoint y: 202, distance: 54.5
click at [933, 202] on input "455652A02256" at bounding box center [949, 201] width 171 height 30
paste input "63"
type input "455652A02263"
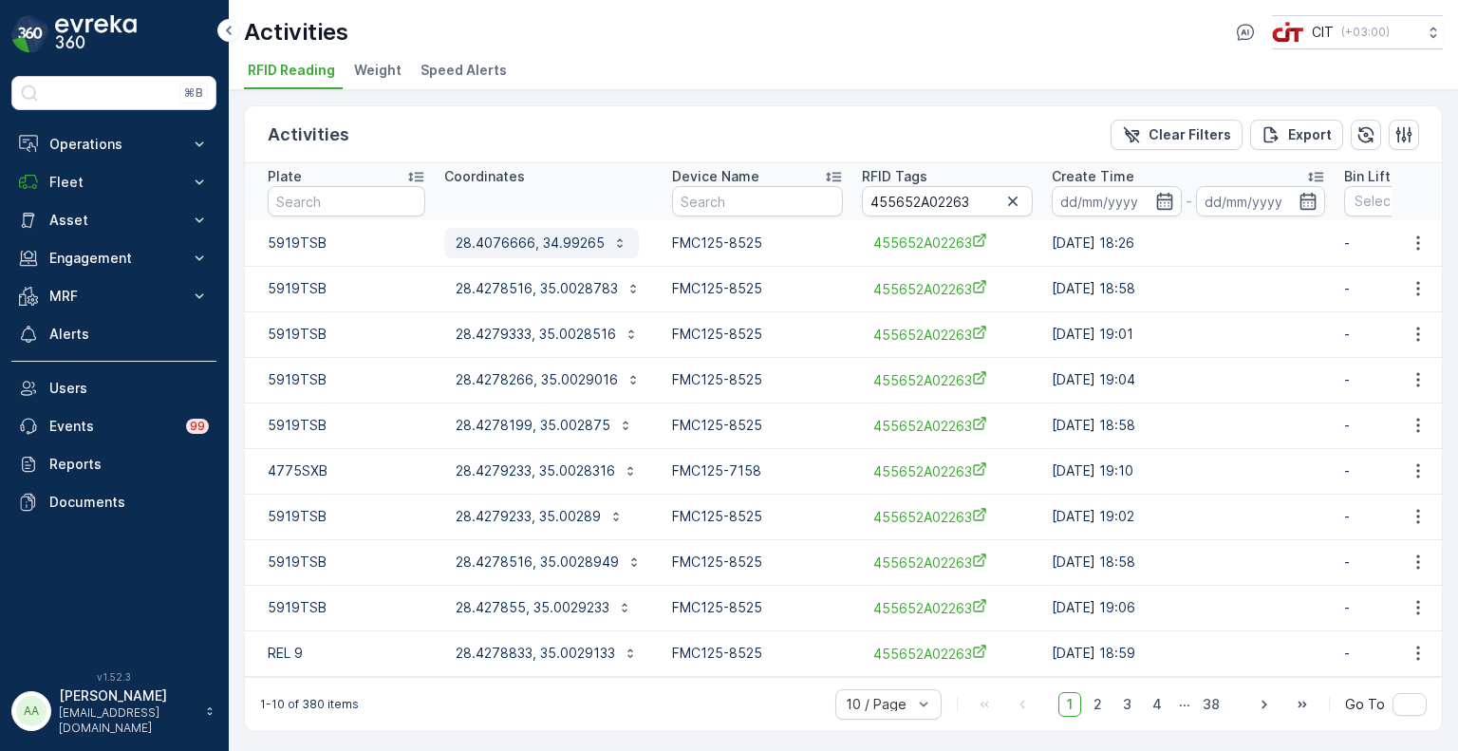
click at [550, 237] on p "28.4076666, 34.99265" at bounding box center [530, 243] width 149 height 19
click at [561, 130] on div "Activities Clear Filters Export" at bounding box center [843, 134] width 1197 height 57
drag, startPoint x: 978, startPoint y: 201, endPoint x: 933, endPoint y: 212, distance: 45.8
click at [933, 212] on input "455652A02263" at bounding box center [947, 201] width 171 height 30
type input "455652A02542"
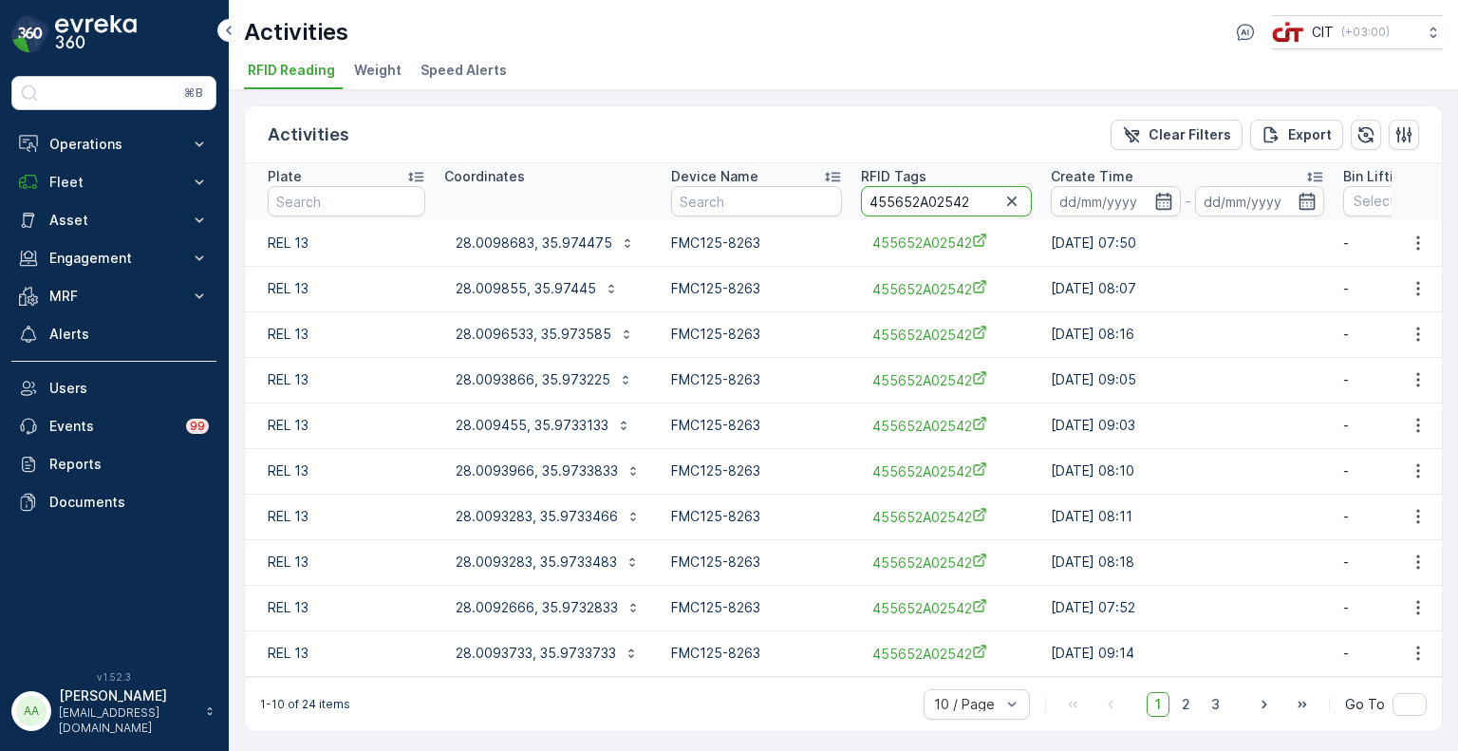
drag, startPoint x: 951, startPoint y: 206, endPoint x: 934, endPoint y: 211, distance: 17.7
click at [934, 211] on input "455652A02542" at bounding box center [946, 201] width 171 height 30
type input "455652A02611"
drag, startPoint x: 965, startPoint y: 206, endPoint x: 928, endPoint y: 206, distance: 37.0
click at [928, 206] on input "455652A02611" at bounding box center [947, 201] width 171 height 30
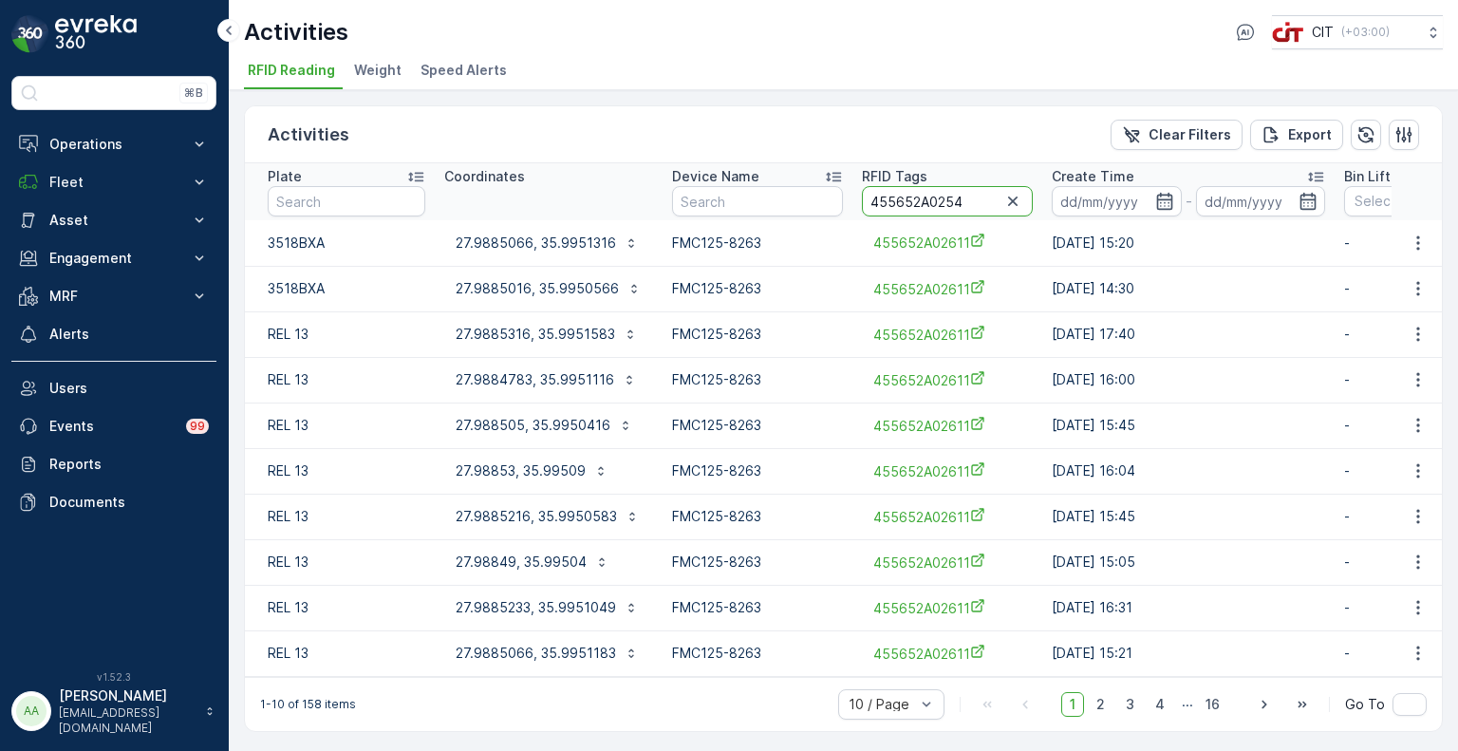
type input "455652A02542"
drag, startPoint x: 983, startPoint y: 203, endPoint x: 946, endPoint y: 204, distance: 37.0
click at [946, 204] on input "455652A02542" at bounding box center [946, 201] width 171 height 30
type input "455652A02611"
drag, startPoint x: 962, startPoint y: 208, endPoint x: 930, endPoint y: 209, distance: 31.3
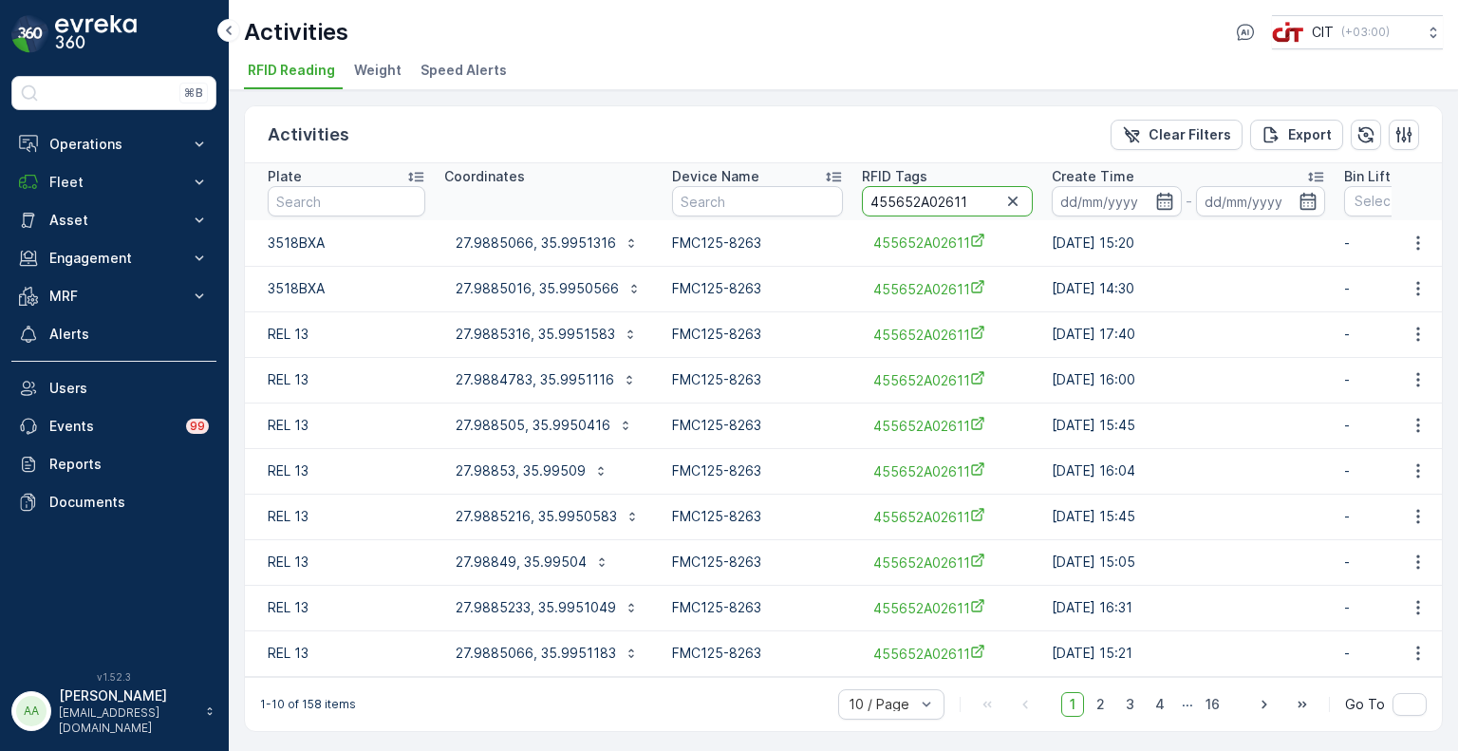
click at [930, 209] on input "455652A02611" at bounding box center [947, 201] width 171 height 30
type input "455652A02949"
drag, startPoint x: 968, startPoint y: 200, endPoint x: 928, endPoint y: 198, distance: 40.9
click at [928, 198] on input "455652A02949" at bounding box center [945, 201] width 171 height 30
type input "455652A02738"
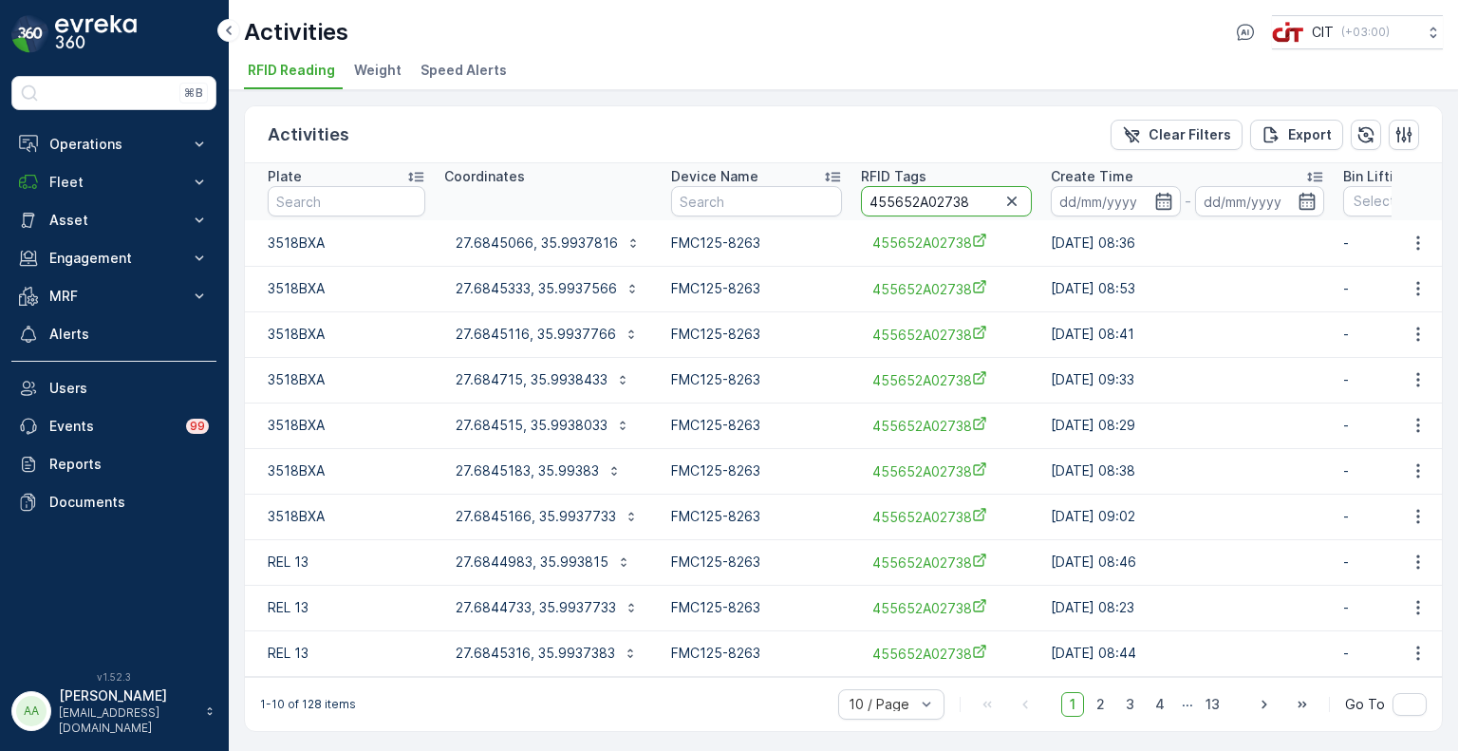
drag, startPoint x: 978, startPoint y: 191, endPoint x: 932, endPoint y: 201, distance: 46.8
click at [932, 201] on input "455652A02738" at bounding box center [946, 201] width 171 height 30
type input "455652A02949"
drag, startPoint x: 957, startPoint y: 203, endPoint x: 928, endPoint y: 206, distance: 29.6
click at [928, 206] on input "455652A02949" at bounding box center [945, 201] width 171 height 30
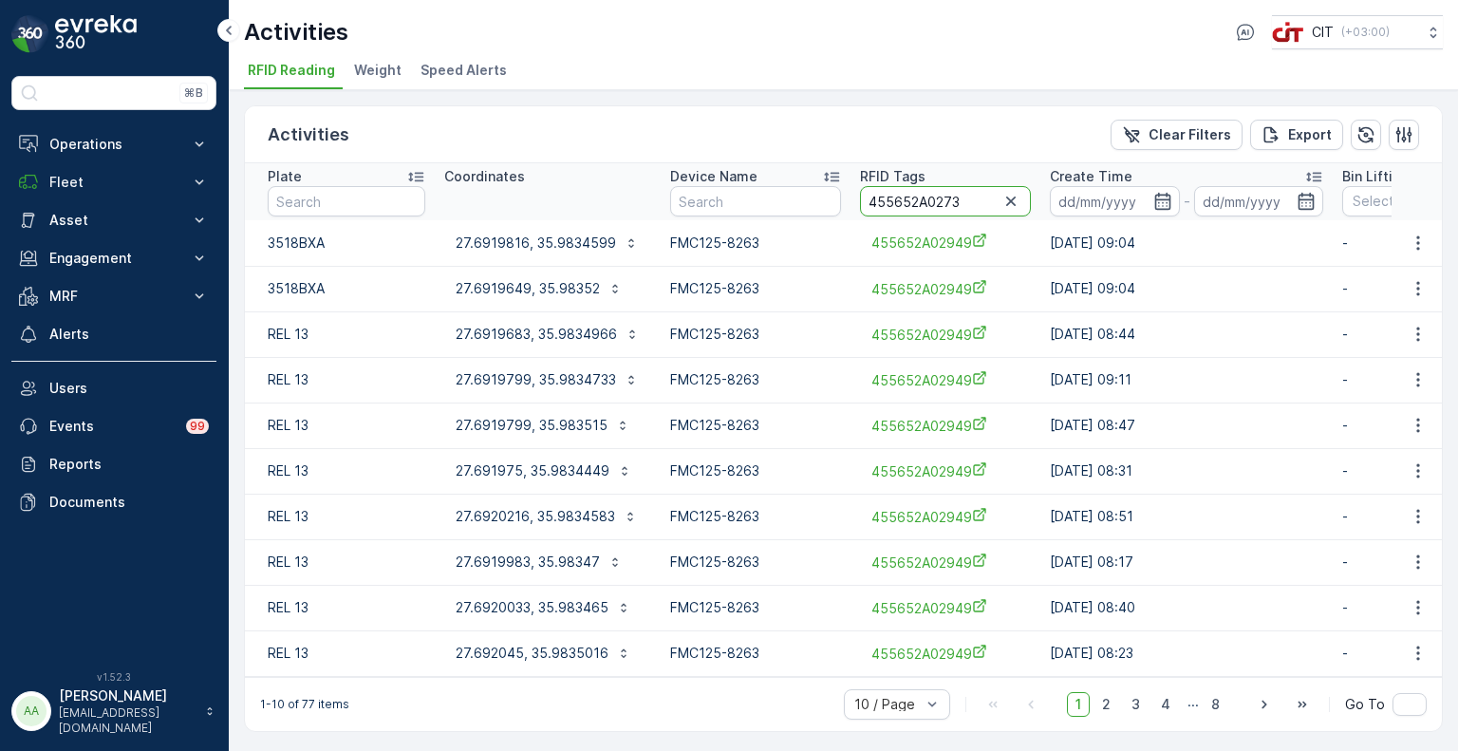
type input "455652A02738"
drag, startPoint x: 979, startPoint y: 202, endPoint x: 940, endPoint y: 210, distance: 39.7
click at [940, 210] on input "455652A02738" at bounding box center [946, 201] width 171 height 30
type input "455652A02984"
drag, startPoint x: 966, startPoint y: 204, endPoint x: 932, endPoint y: 206, distance: 34.2
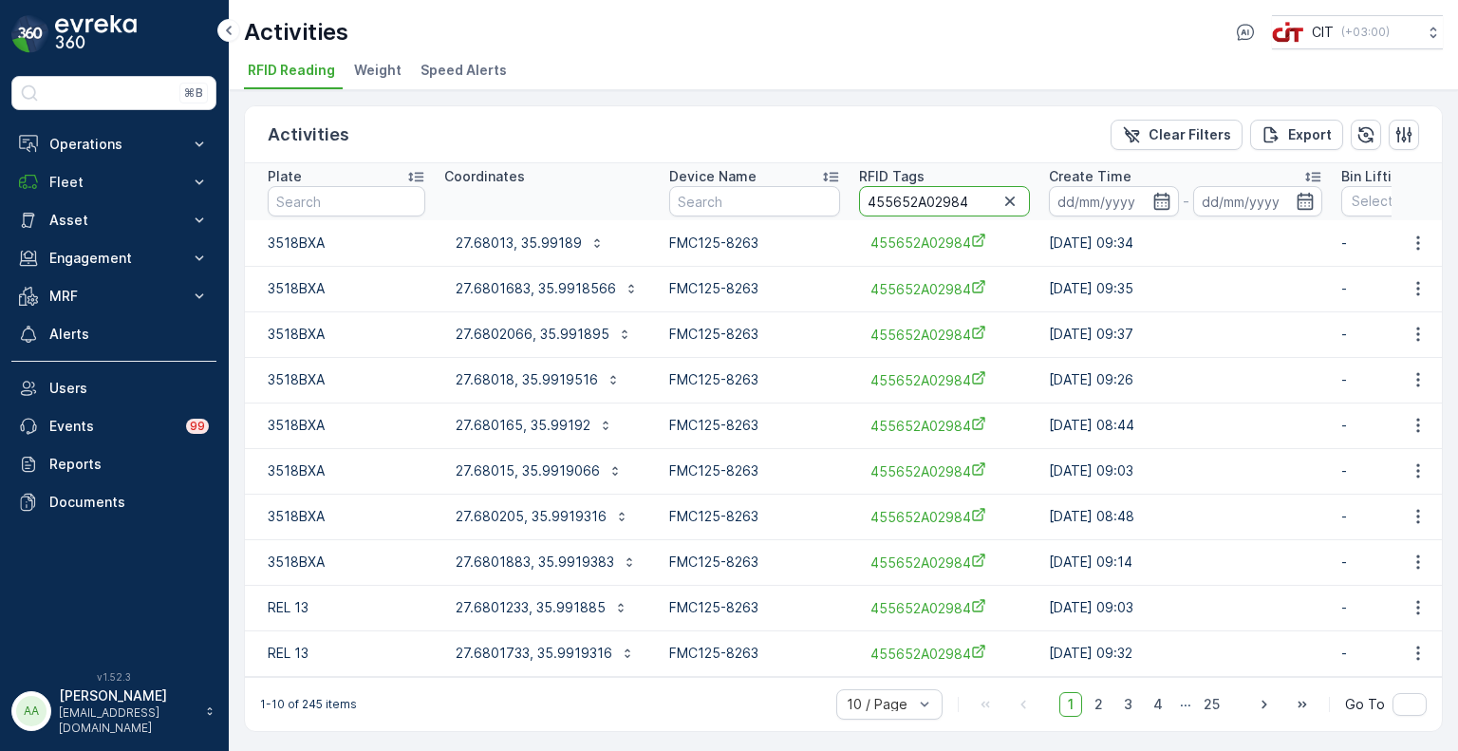
click at [932, 206] on input "455652A02984" at bounding box center [944, 201] width 171 height 30
type input "455652A02725"
drag, startPoint x: 968, startPoint y: 197, endPoint x: 936, endPoint y: 204, distance: 33.0
click at [936, 204] on input "455652A02725" at bounding box center [947, 201] width 171 height 30
type input "455652A02724"
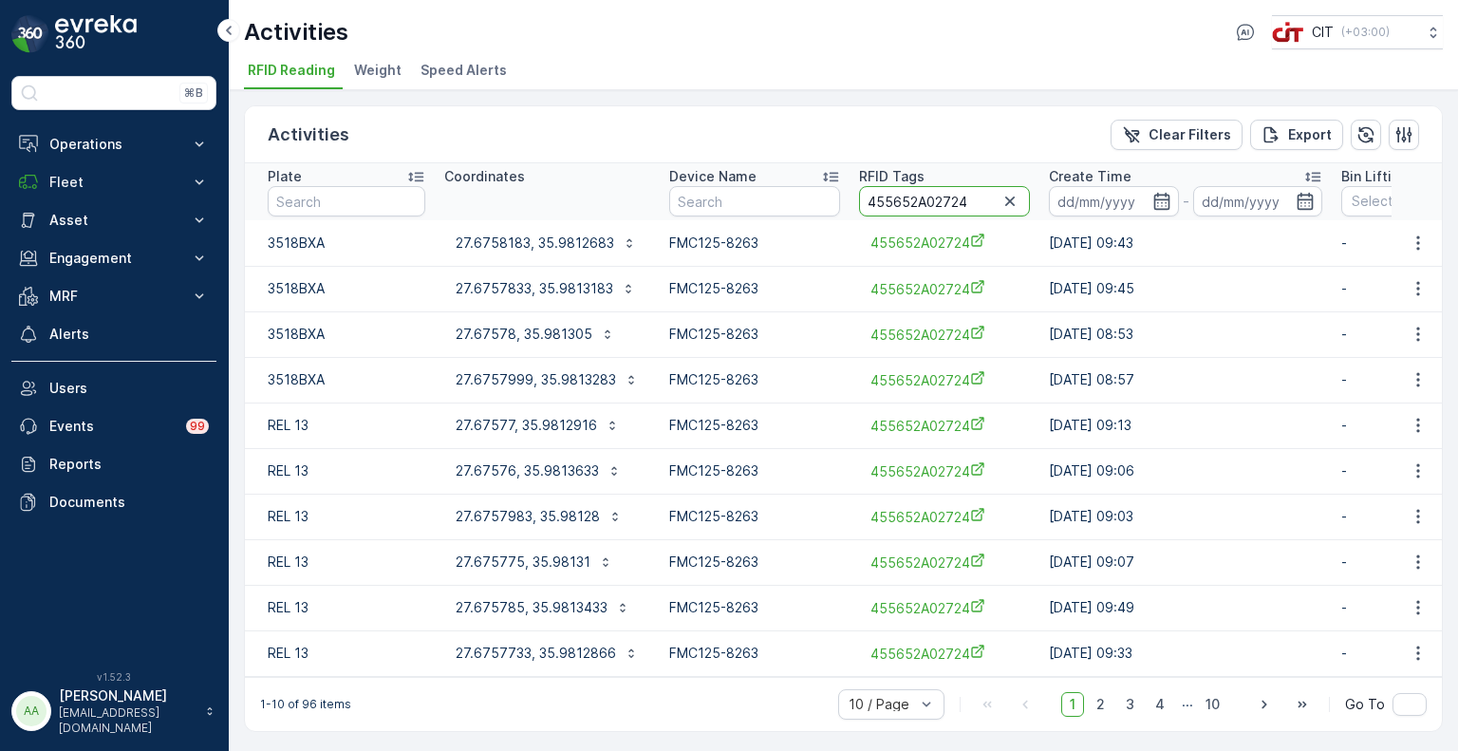
drag, startPoint x: 970, startPoint y: 202, endPoint x: 930, endPoint y: 203, distance: 39.9
click at [930, 203] on input "455652A02724" at bounding box center [944, 201] width 171 height 30
type input "455652A02933"
click at [1125, 269] on td "07.10.2025 10:06" at bounding box center [1188, 289] width 292 height 46
drag, startPoint x: 963, startPoint y: 196, endPoint x: 933, endPoint y: 201, distance: 30.0
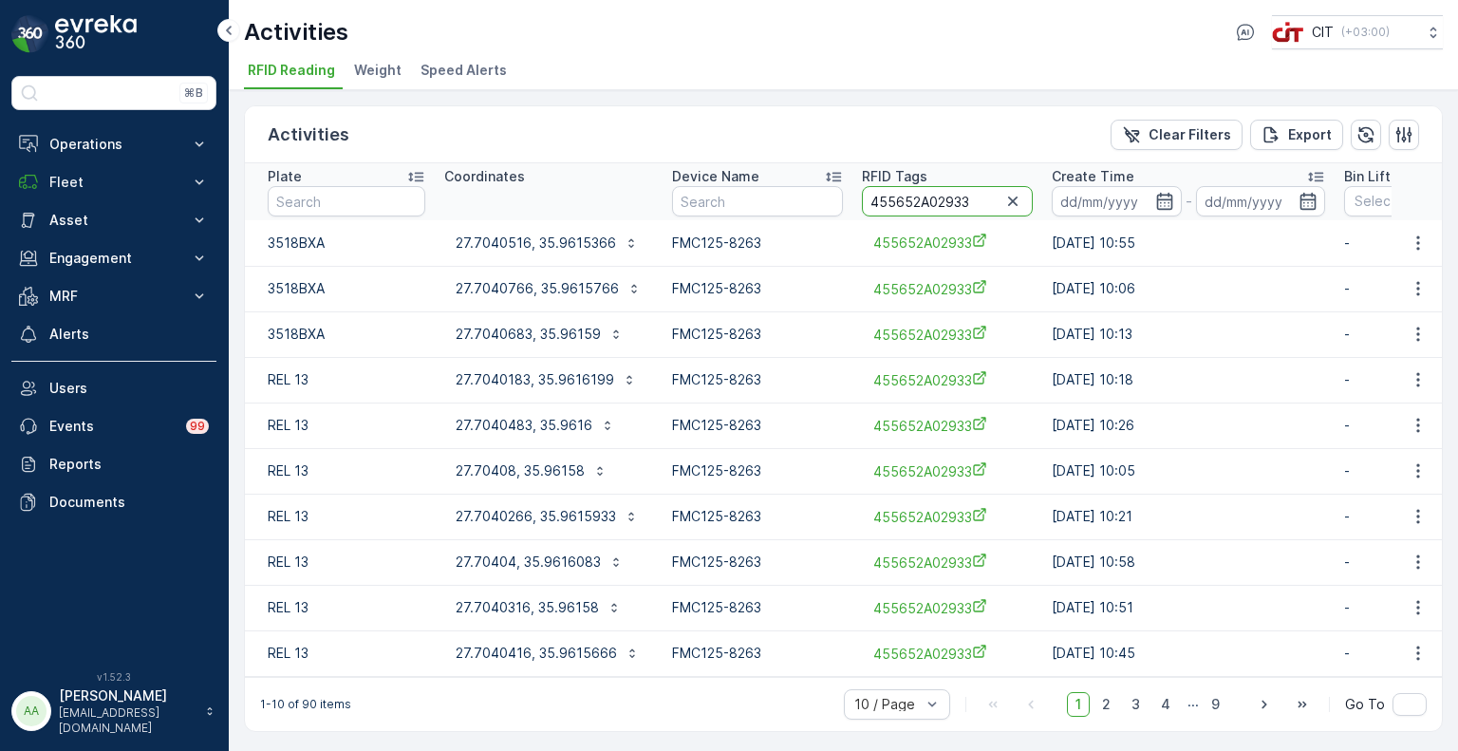
click at [933, 201] on input "455652A02933" at bounding box center [947, 201] width 171 height 30
type input "455652A02724"
drag, startPoint x: 967, startPoint y: 204, endPoint x: 929, endPoint y: 203, distance: 38.0
click at [929, 203] on input "455652A02724" at bounding box center [944, 201] width 171 height 30
type input "455652A02984"
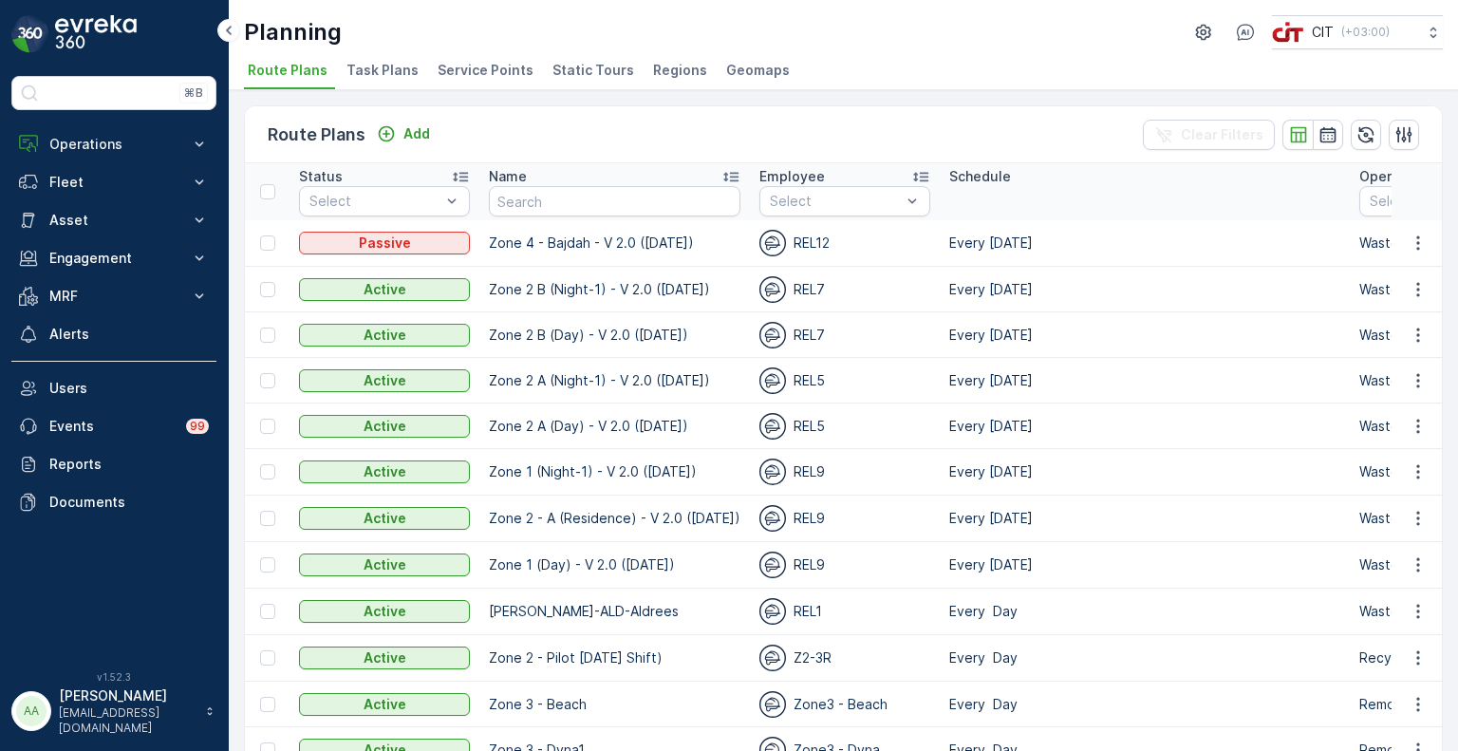
click at [463, 64] on span "Service Points" at bounding box center [486, 70] width 96 height 19
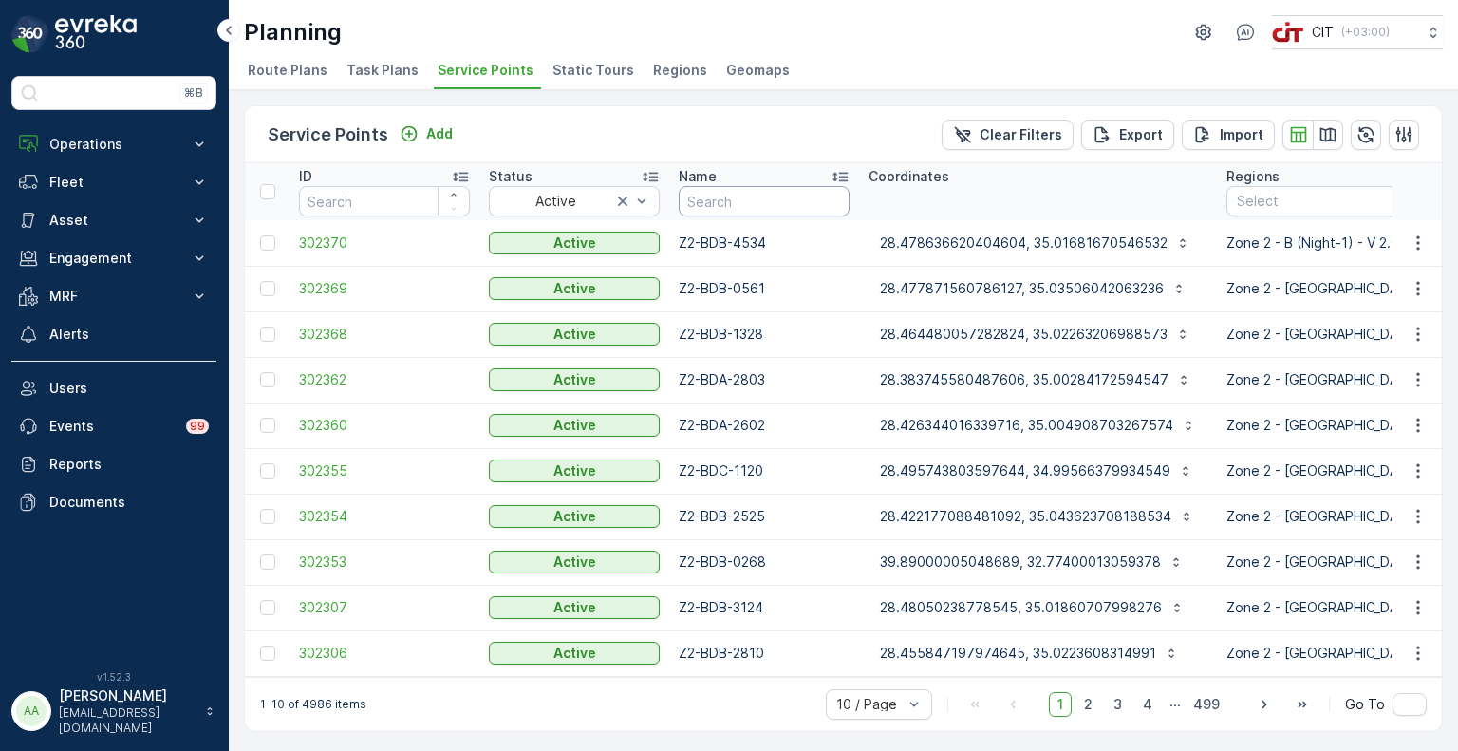
click at [742, 205] on input "text" at bounding box center [764, 201] width 171 height 30
paste input "Z2-BDA-4705"
type input "Z2-BDA-4705"
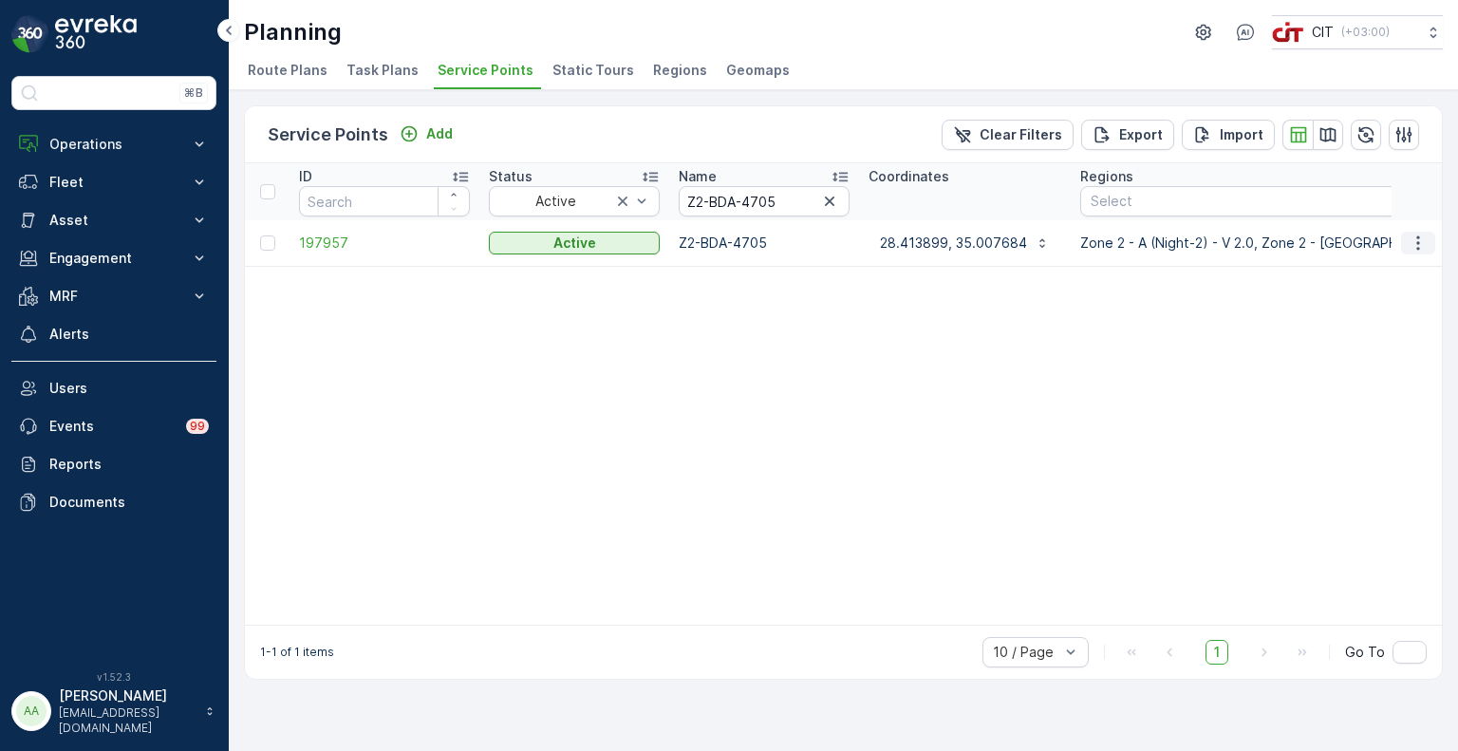
click at [1424, 243] on icon "button" at bounding box center [1418, 243] width 19 height 19
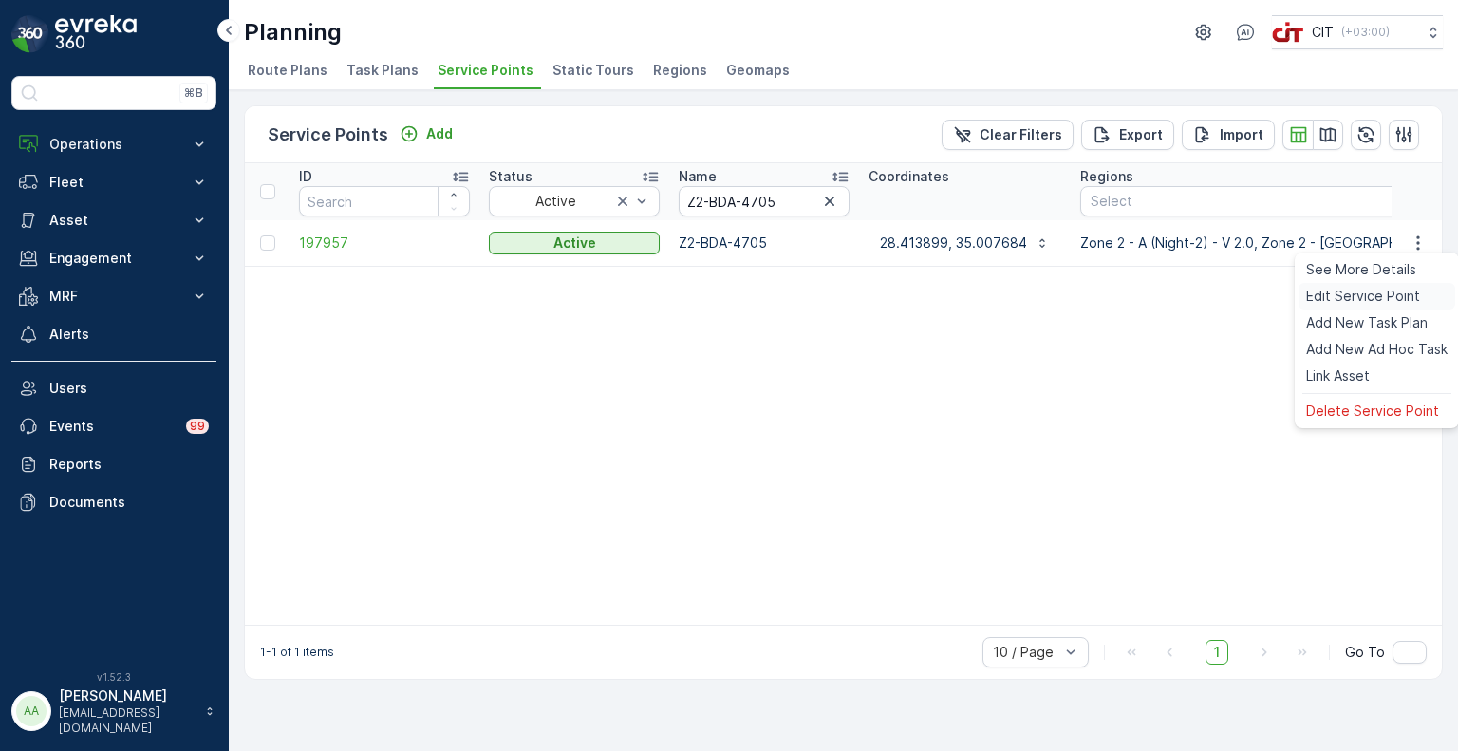
click at [1348, 297] on span "Edit Service Point" at bounding box center [1363, 296] width 114 height 19
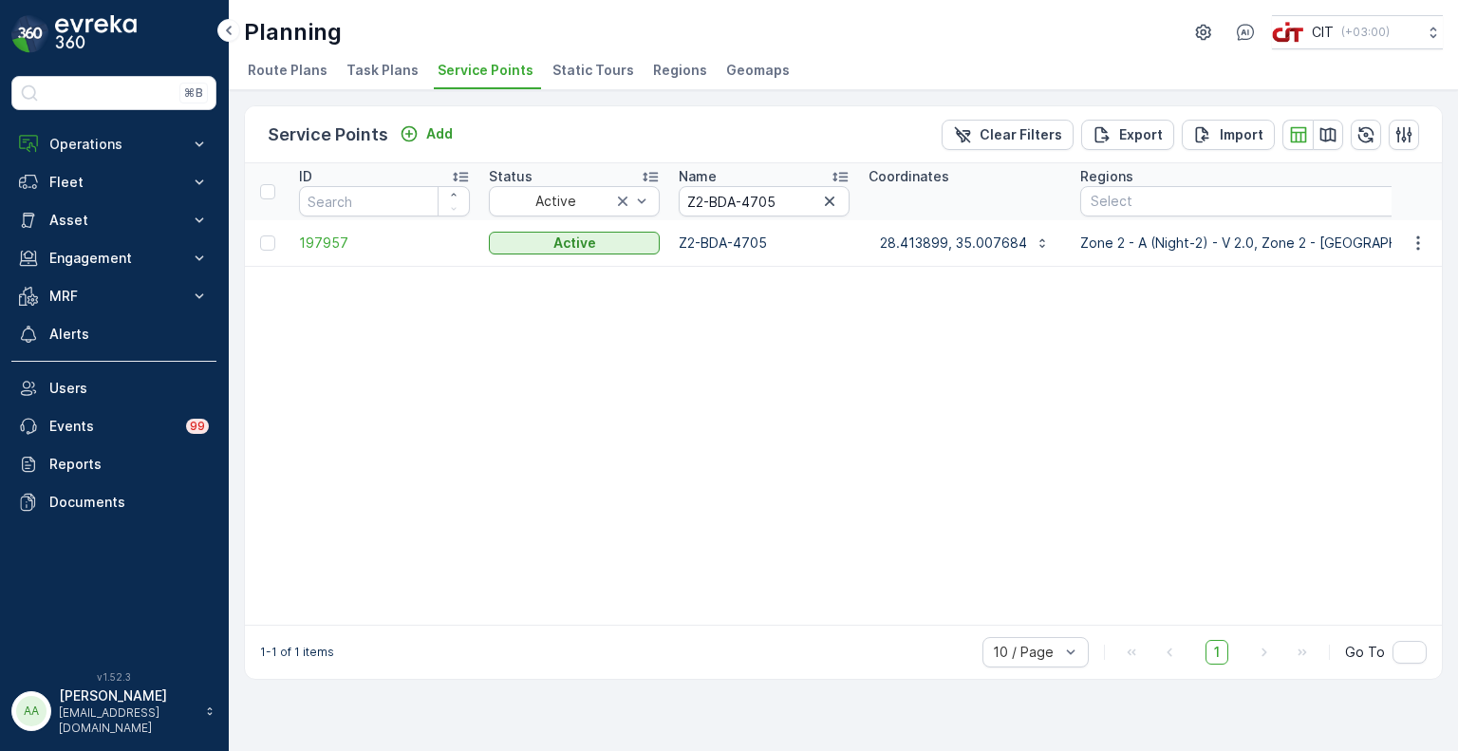
click at [665, 72] on span "Regions" at bounding box center [680, 70] width 54 height 19
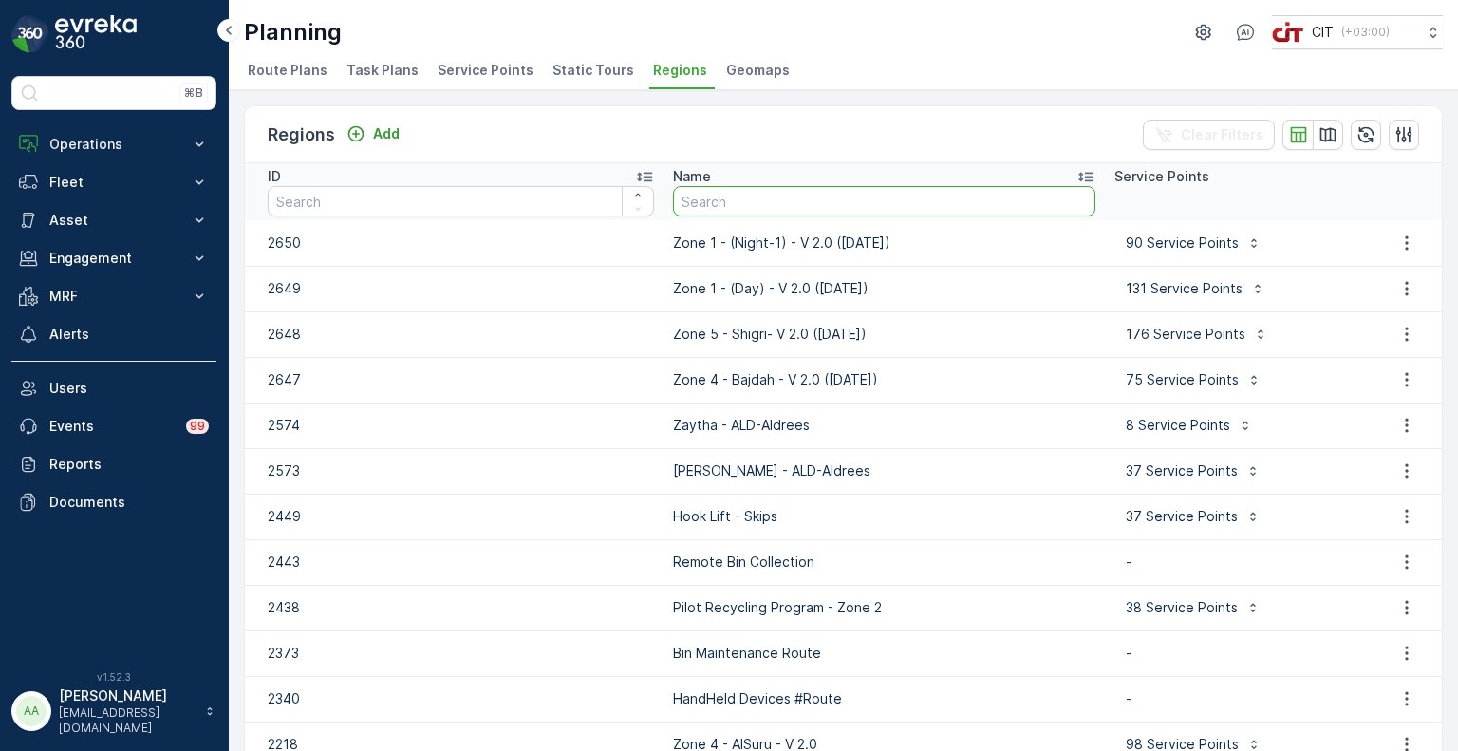
click at [763, 197] on input "text" at bounding box center [884, 201] width 422 height 30
paste input "Zone 1 (Day) - V 2.0"
type input "Zone 1 (Day) - V 2.0"
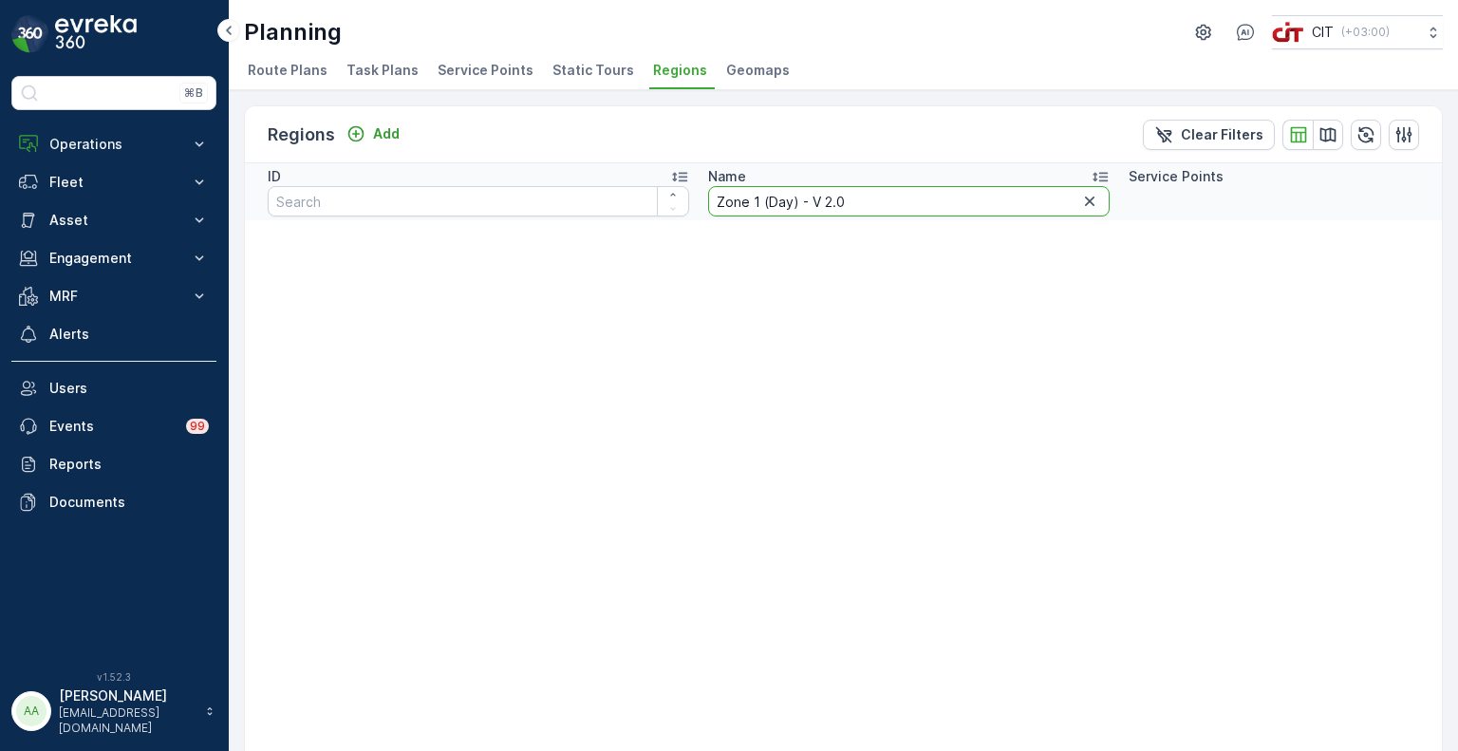
drag, startPoint x: 848, startPoint y: 204, endPoint x: 750, endPoint y: 208, distance: 97.9
click at [750, 208] on input "Zone 1 (Day) - V 2.0" at bounding box center [909, 201] width 402 height 30
type input "Zone 1"
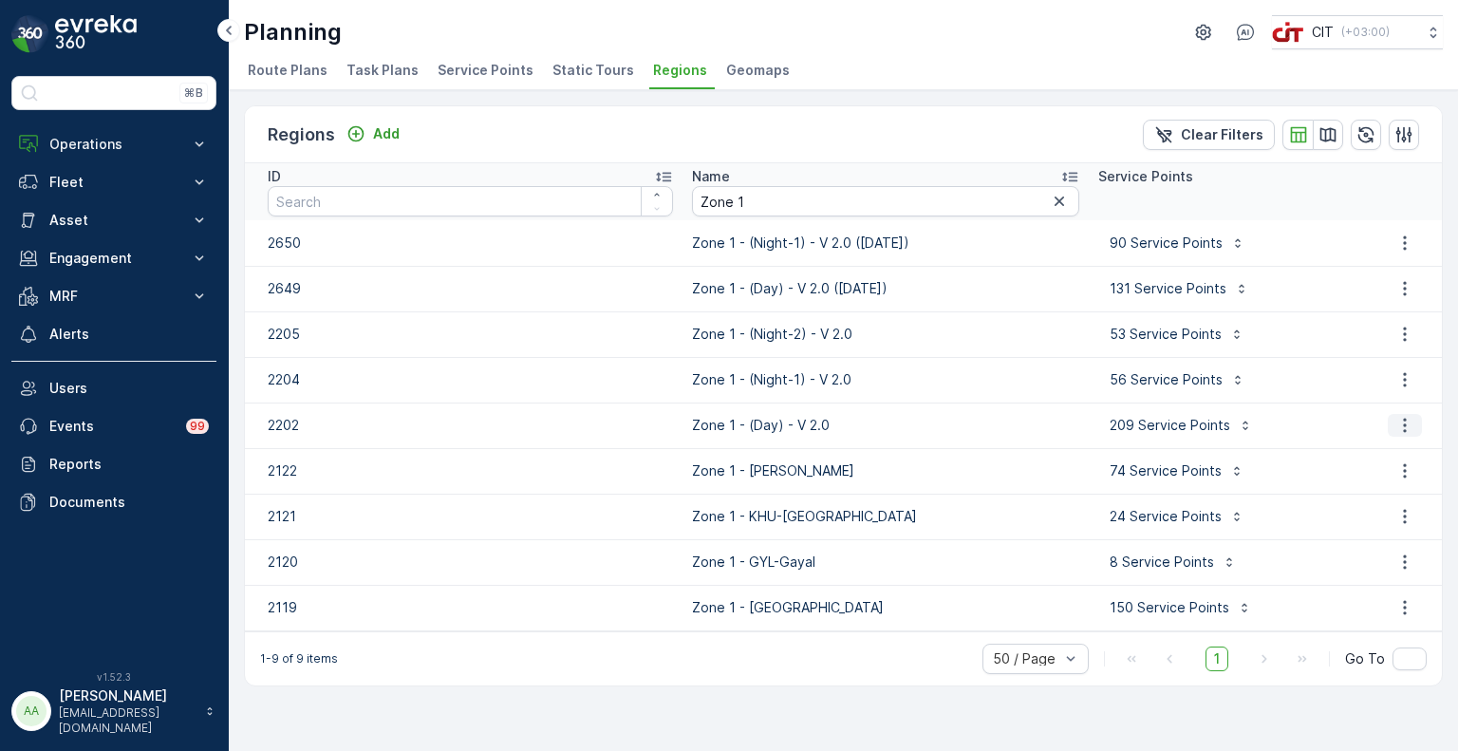
click at [1401, 427] on icon "button" at bounding box center [1405, 425] width 19 height 19
click at [1386, 453] on span "Edit Region" at bounding box center [1396, 452] width 73 height 19
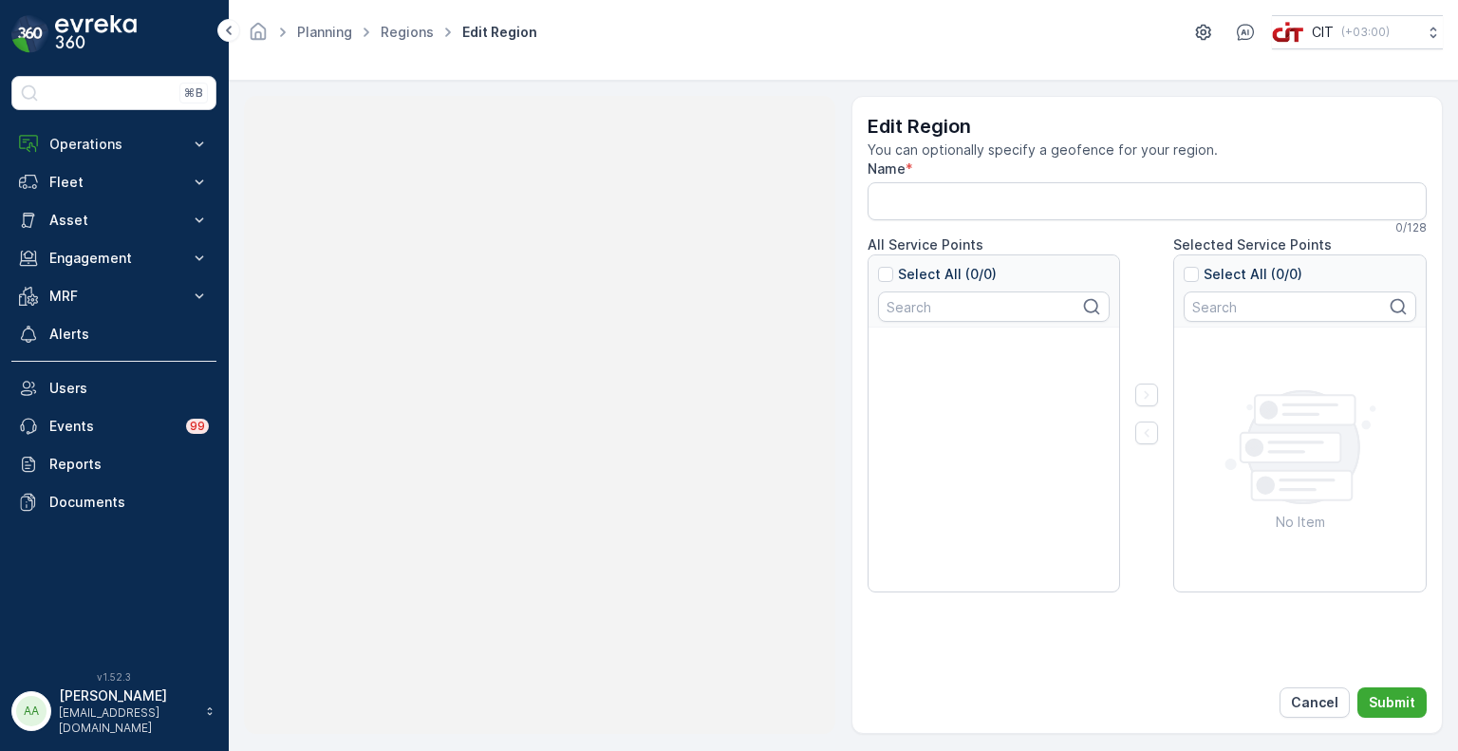
type input "Zone 1 - (Day) - V 2.0"
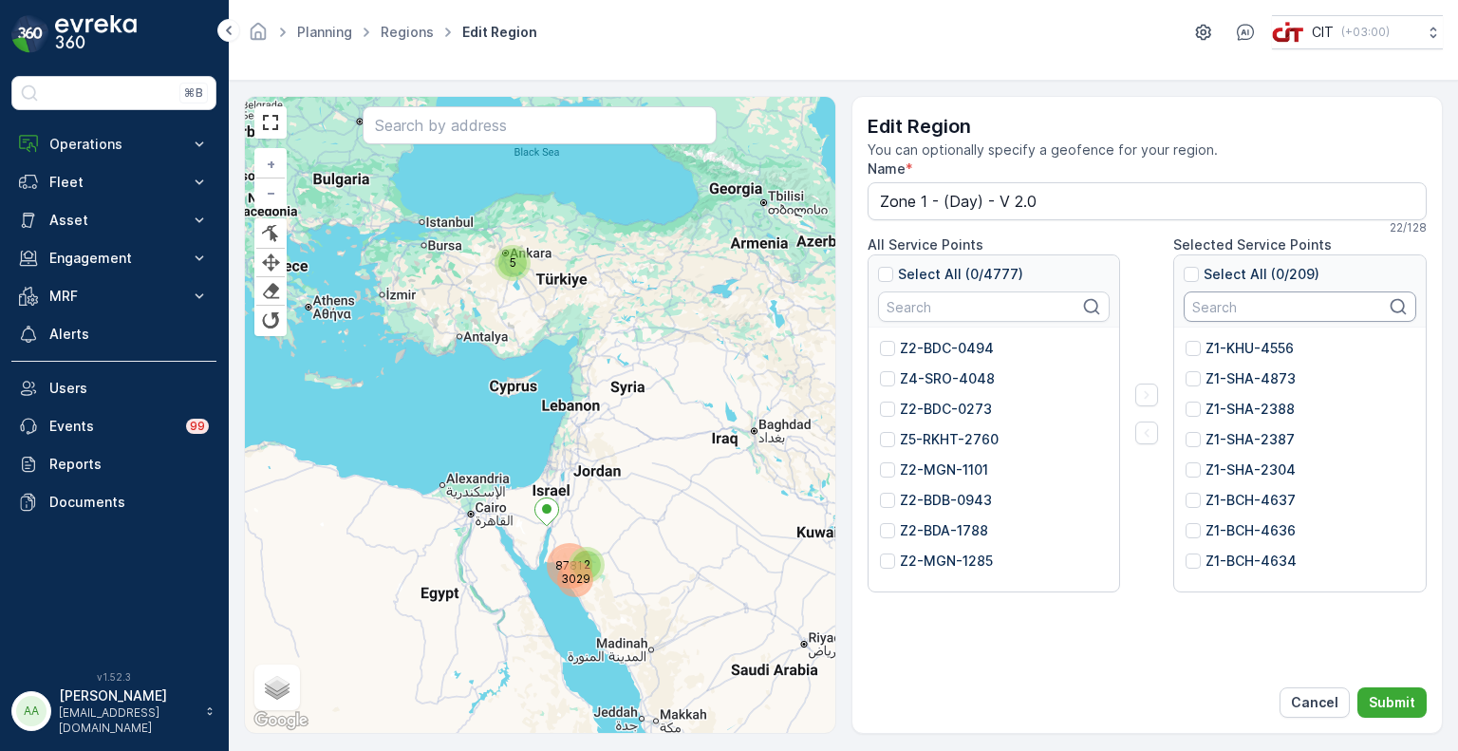
click at [1232, 306] on input "text" at bounding box center [1300, 306] width 233 height 30
paste input "Z2-BDA-4705"
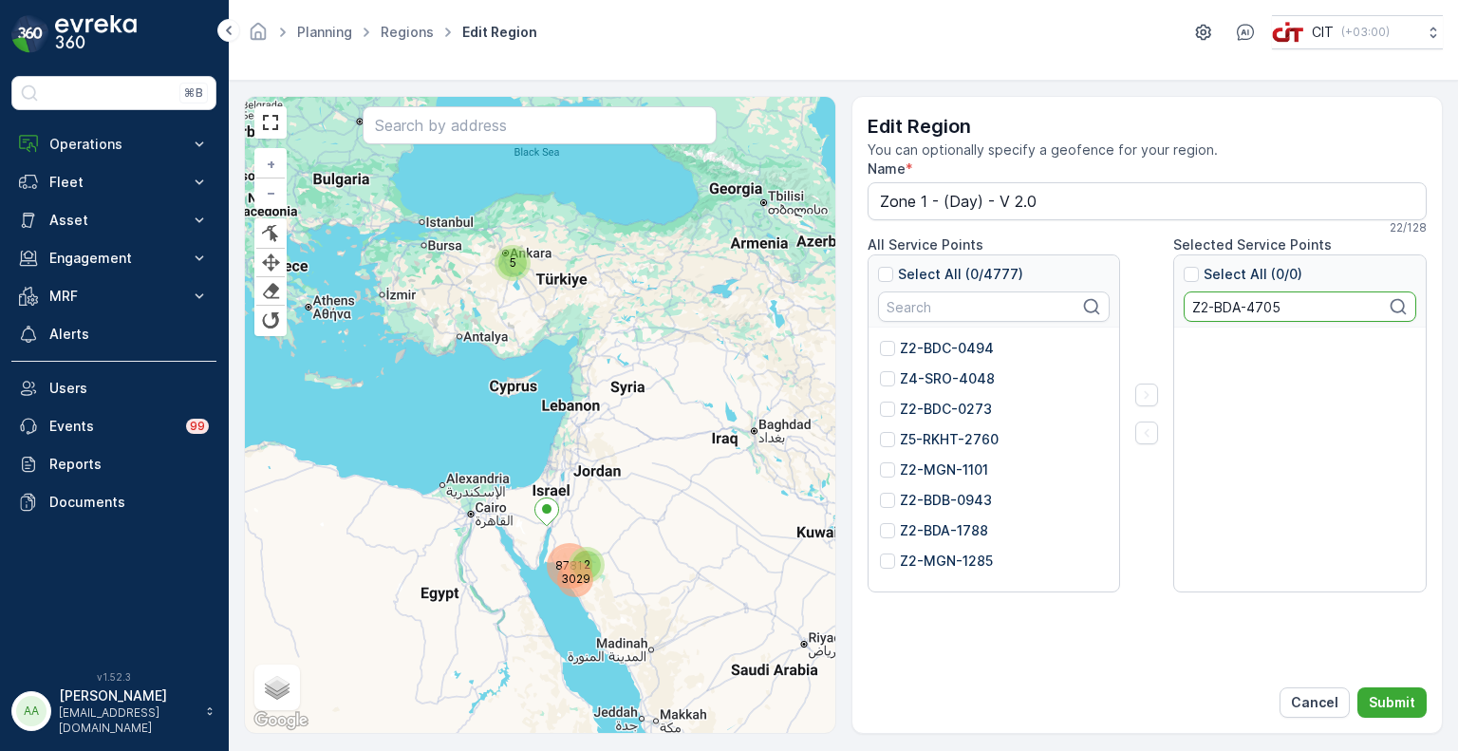
drag, startPoint x: 1247, startPoint y: 305, endPoint x: 1164, endPoint y: 314, distance: 84.1
click at [1164, 314] on div "All Service Points Select All (0/4777) Z2-BDC-0494 Z4-SRO-4048 Z2-BDC-0273 Z5-R…" at bounding box center [1148, 413] width 560 height 357
type input "4705"
drag, startPoint x: 1244, startPoint y: 302, endPoint x: 1156, endPoint y: 300, distance: 87.4
click at [1156, 300] on div "All Service Points Select All (0/4777) Z2-BDC-0494 Z4-SRO-4048 Z2-BDC-0273 Z5-R…" at bounding box center [1148, 413] width 560 height 357
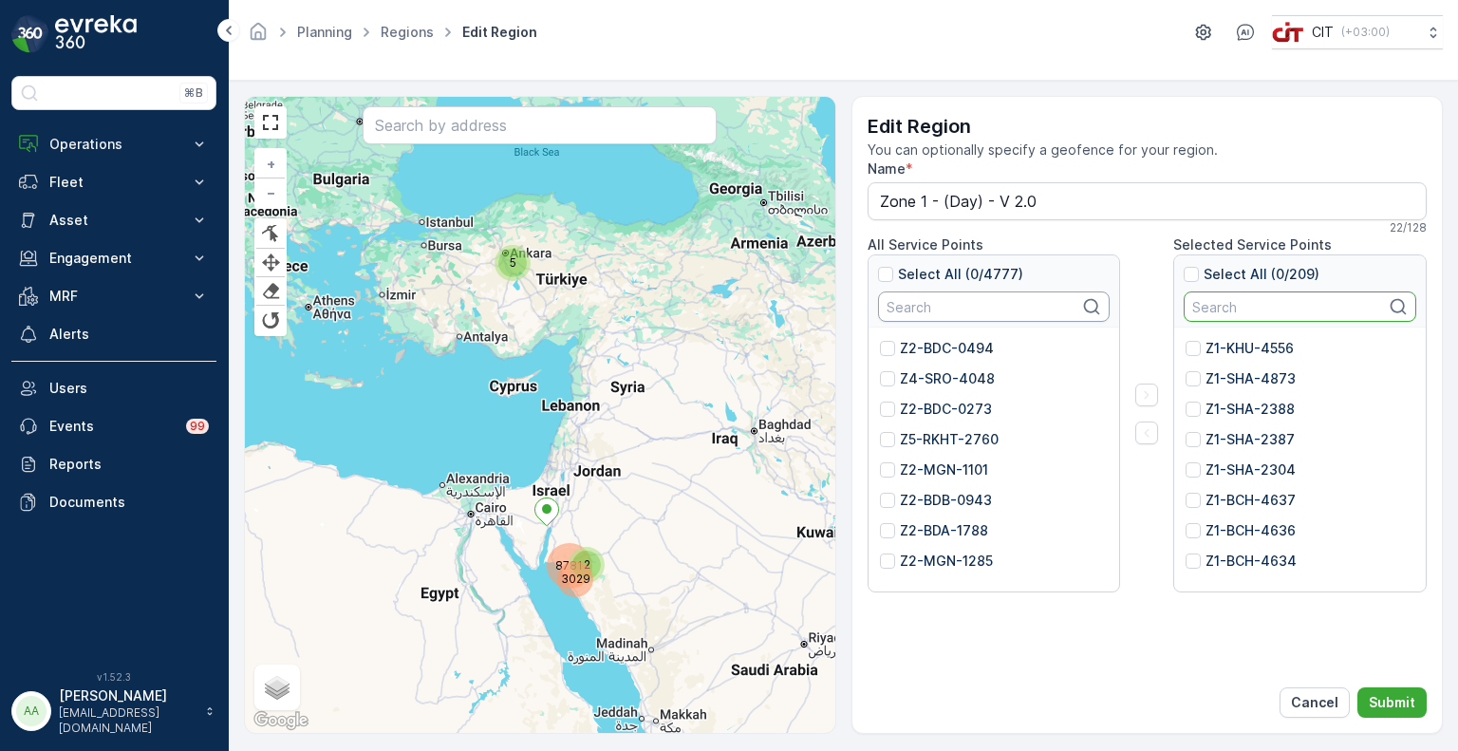
click at [963, 312] on input "text" at bounding box center [994, 306] width 233 height 30
paste input "4705"
type input "4705"
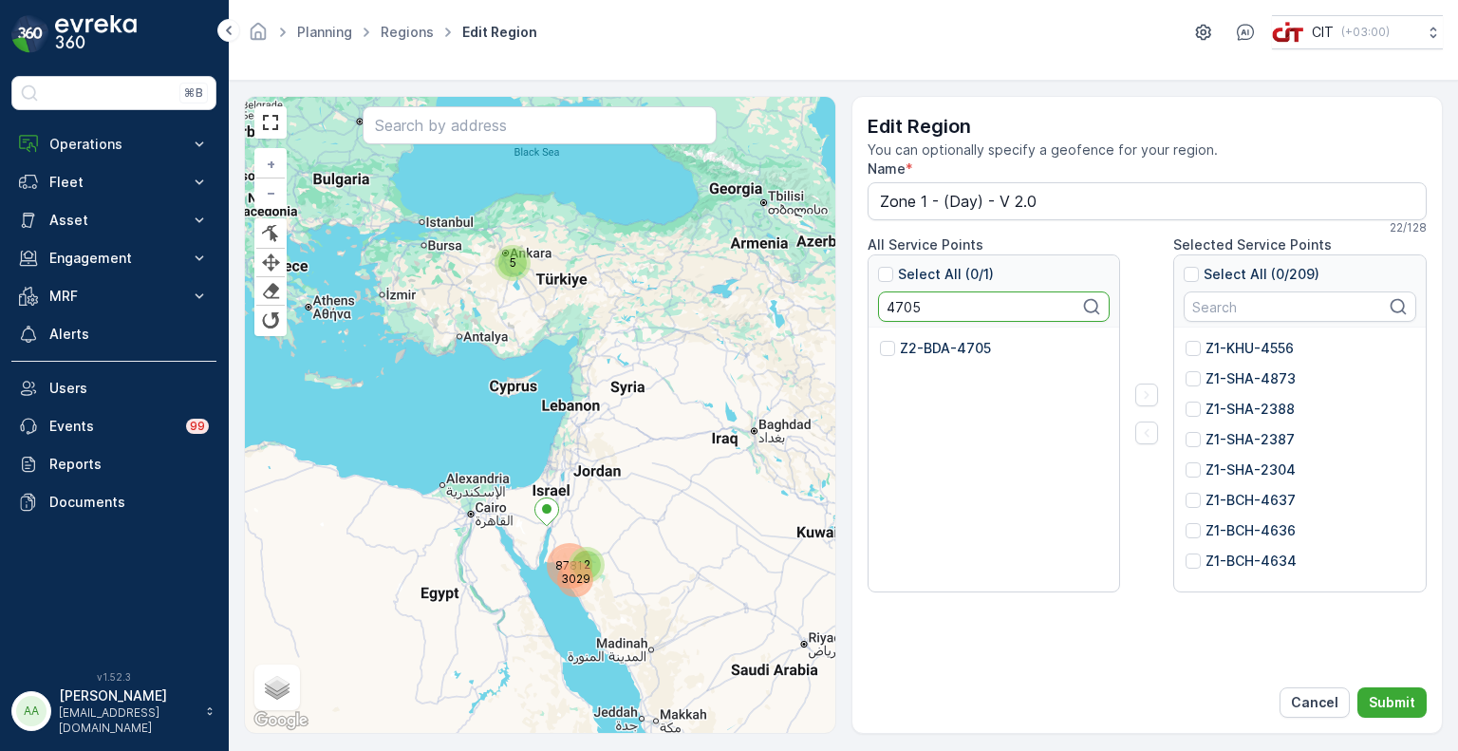
click at [897, 308] on input "4705" at bounding box center [994, 306] width 233 height 30
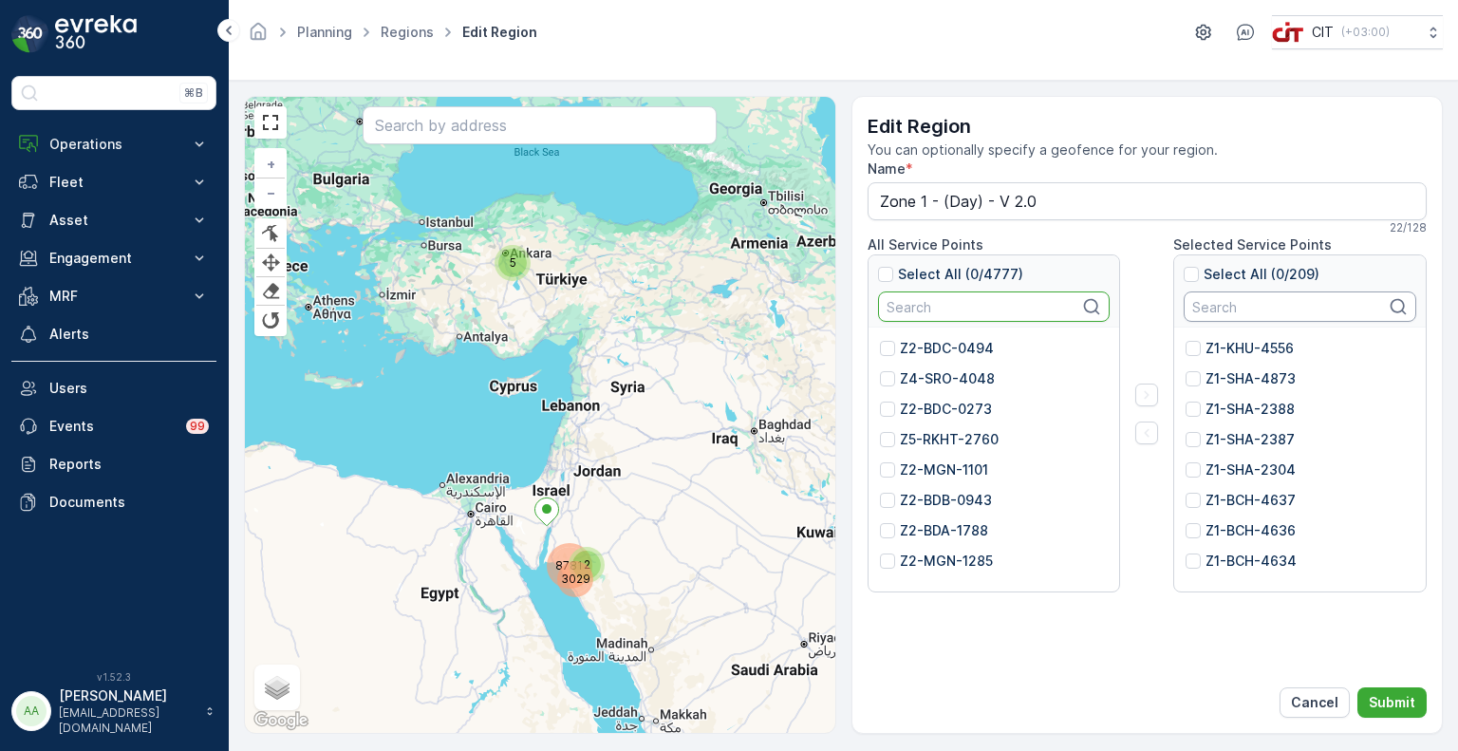
click at [1222, 308] on input "text" at bounding box center [1300, 306] width 233 height 30
paste input "Z1-SHA-4803"
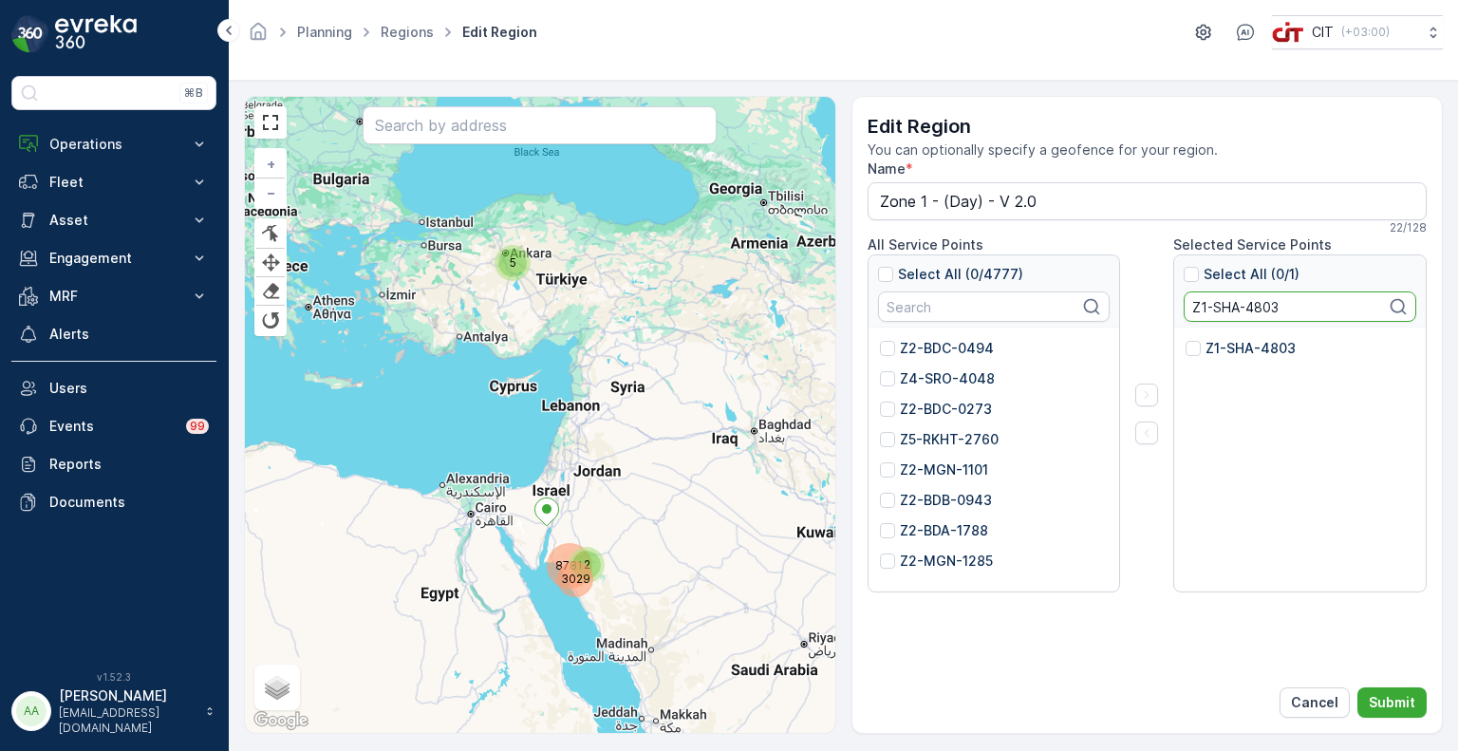
click at [1242, 343] on p "Z1-SHA-4803" at bounding box center [1251, 348] width 90 height 19
click at [1186, 339] on input "Z1-SHA-4803" at bounding box center [1186, 339] width 0 height 0
drag, startPoint x: 1303, startPoint y: 299, endPoint x: 1174, endPoint y: 309, distance: 128.6
click at [1174, 309] on div "Select All (1/1) Z1-SHA-4803" at bounding box center [1300, 291] width 252 height 72
paste input "BCH-4609"
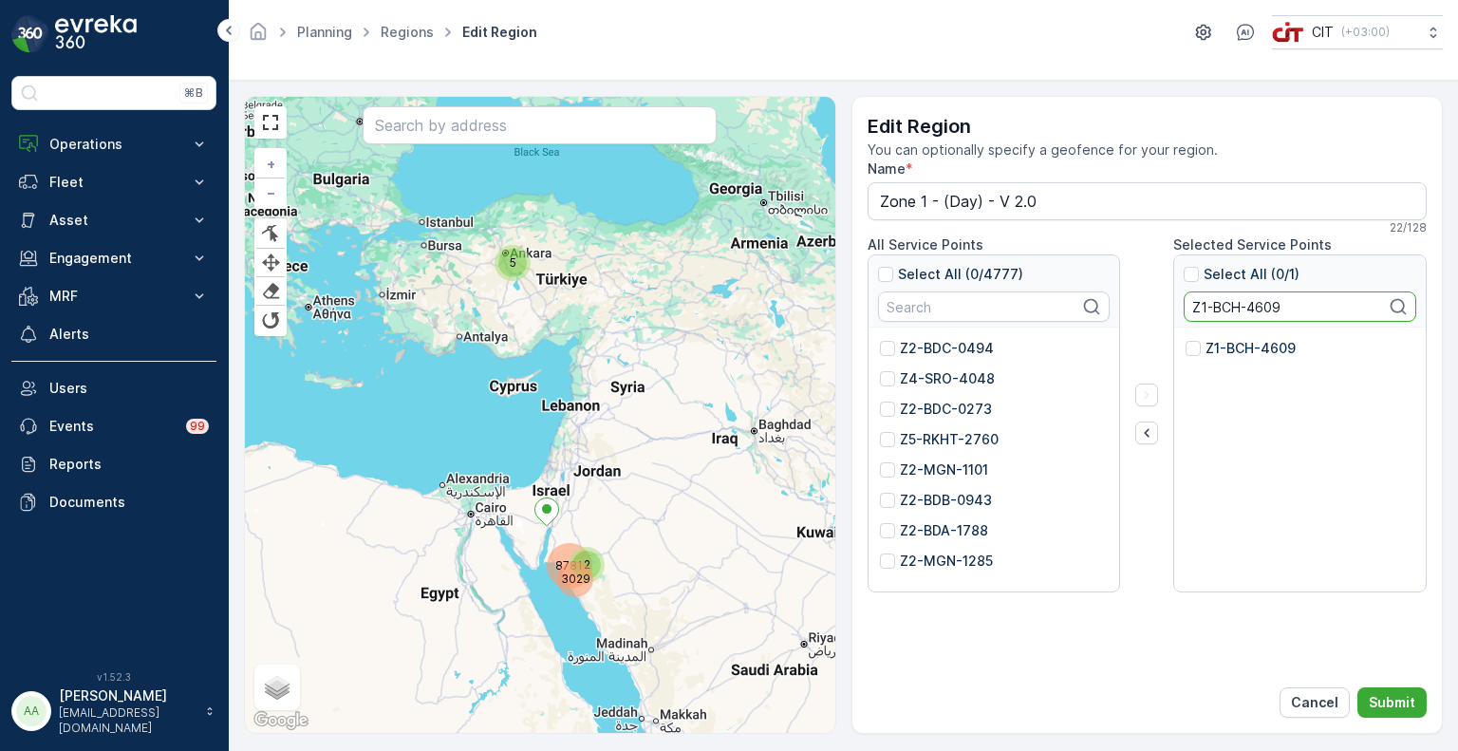
click at [1219, 351] on p "Z1-BCH-4609" at bounding box center [1251, 348] width 90 height 19
click at [1186, 339] on input "Z1-BCH-4609" at bounding box center [1186, 339] width 0 height 0
drag, startPoint x: 1294, startPoint y: 304, endPoint x: 1147, endPoint y: 299, distance: 147.2
click at [1147, 299] on div "All Service Points Select All (0/4777) Z2-BDC-0494 Z4-SRO-4048 Z2-BDC-0273 Z5-R…" at bounding box center [1148, 413] width 560 height 357
paste input "6"
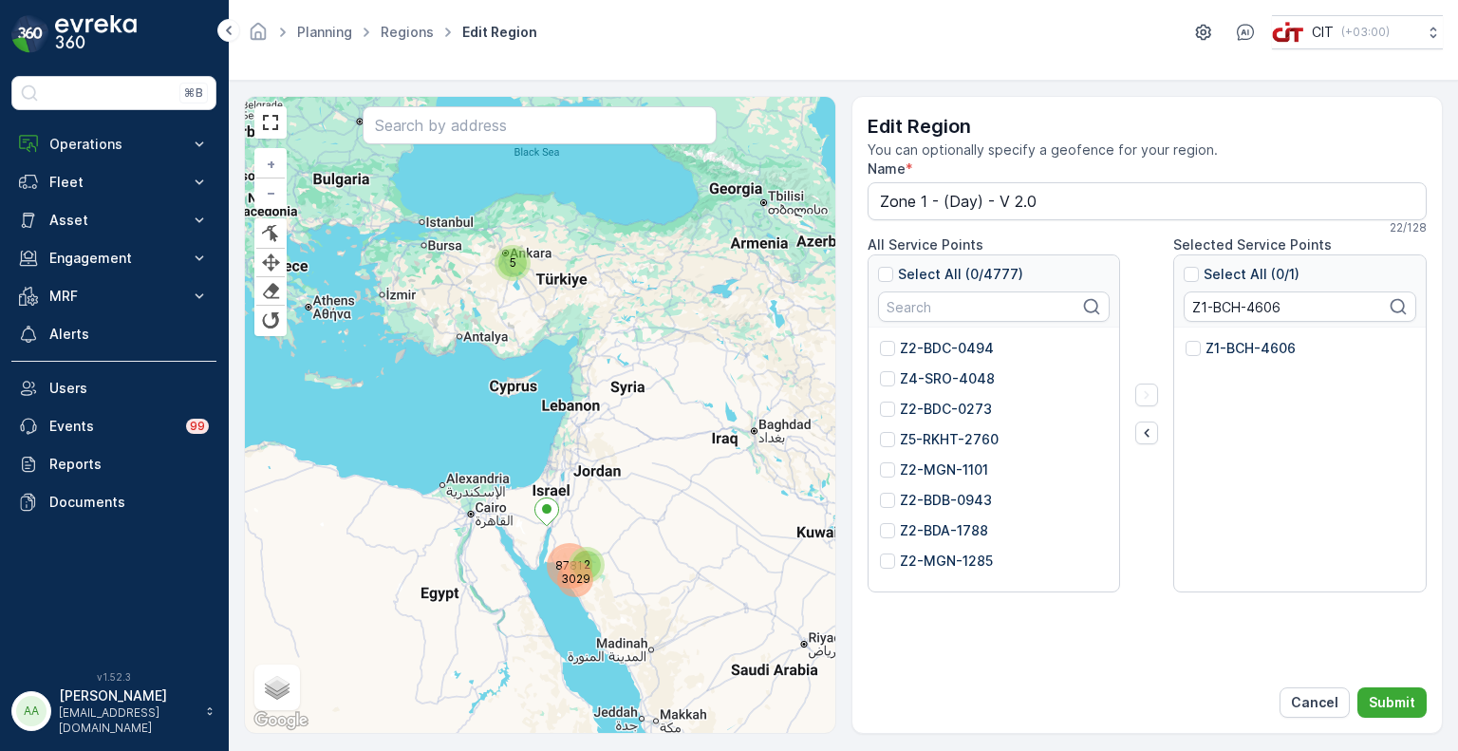
click at [1239, 347] on p "Z1-BCH-4606" at bounding box center [1251, 348] width 90 height 19
click at [1186, 339] on input "Z1-BCH-4606" at bounding box center [1186, 339] width 0 height 0
drag, startPoint x: 1291, startPoint y: 303, endPoint x: 1128, endPoint y: 299, distance: 163.3
click at [1128, 299] on div "All Service Points Select All (0/4777) Z2-BDC-0494 Z4-SRO-4048 Z2-BDC-0273 Z5-R…" at bounding box center [1148, 413] width 560 height 357
paste input "2-BDA-4705"
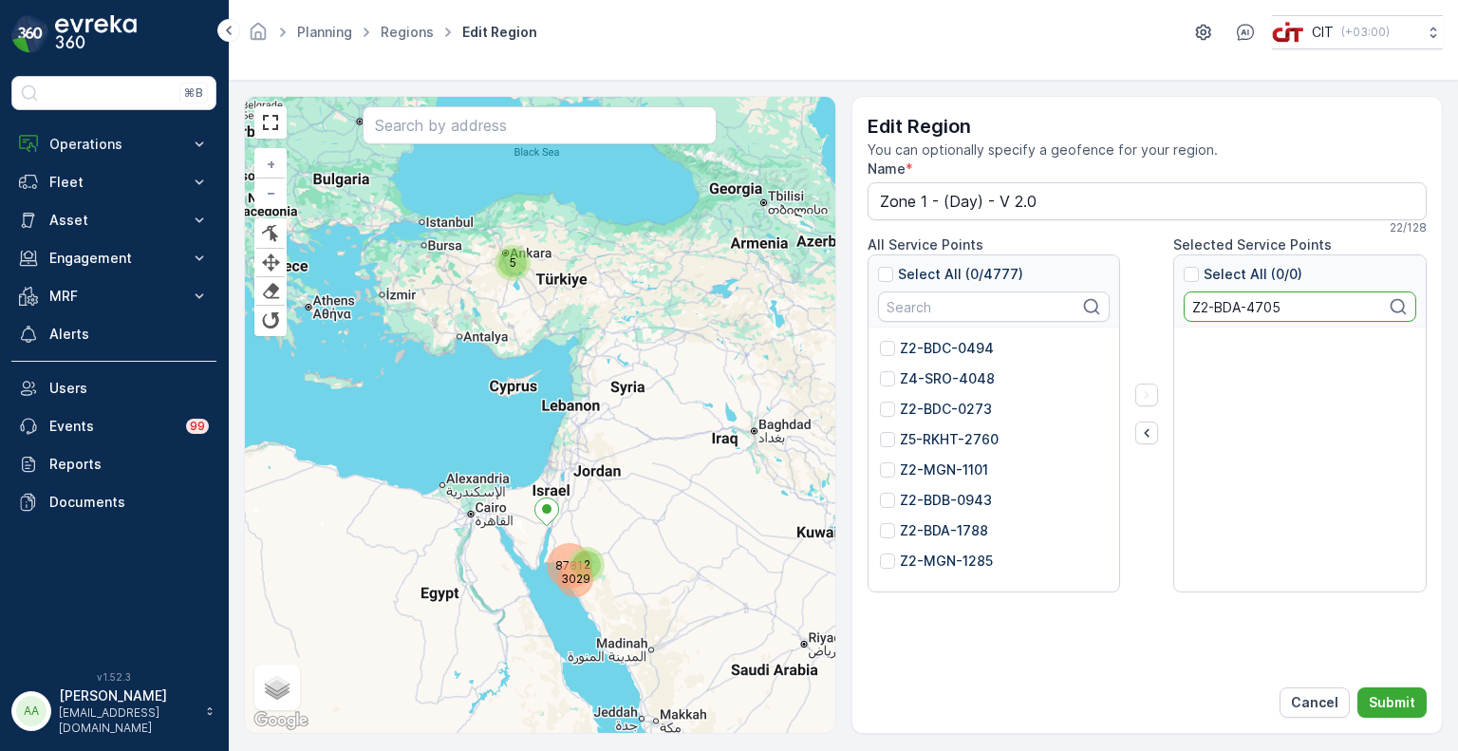
drag, startPoint x: 1247, startPoint y: 309, endPoint x: 1191, endPoint y: 311, distance: 57.0
click at [1191, 311] on input "Z2-BDA-4705" at bounding box center [1300, 306] width 233 height 30
drag, startPoint x: 1299, startPoint y: 299, endPoint x: 1124, endPoint y: 295, distance: 174.7
click at [1124, 295] on div "All Service Points Select All (0/4777) Z2-BDC-0494 Z4-SRO-4048 Z2-BDC-0273 Z5-R…" at bounding box center [1148, 413] width 560 height 357
paste input "1-SHA-2498"
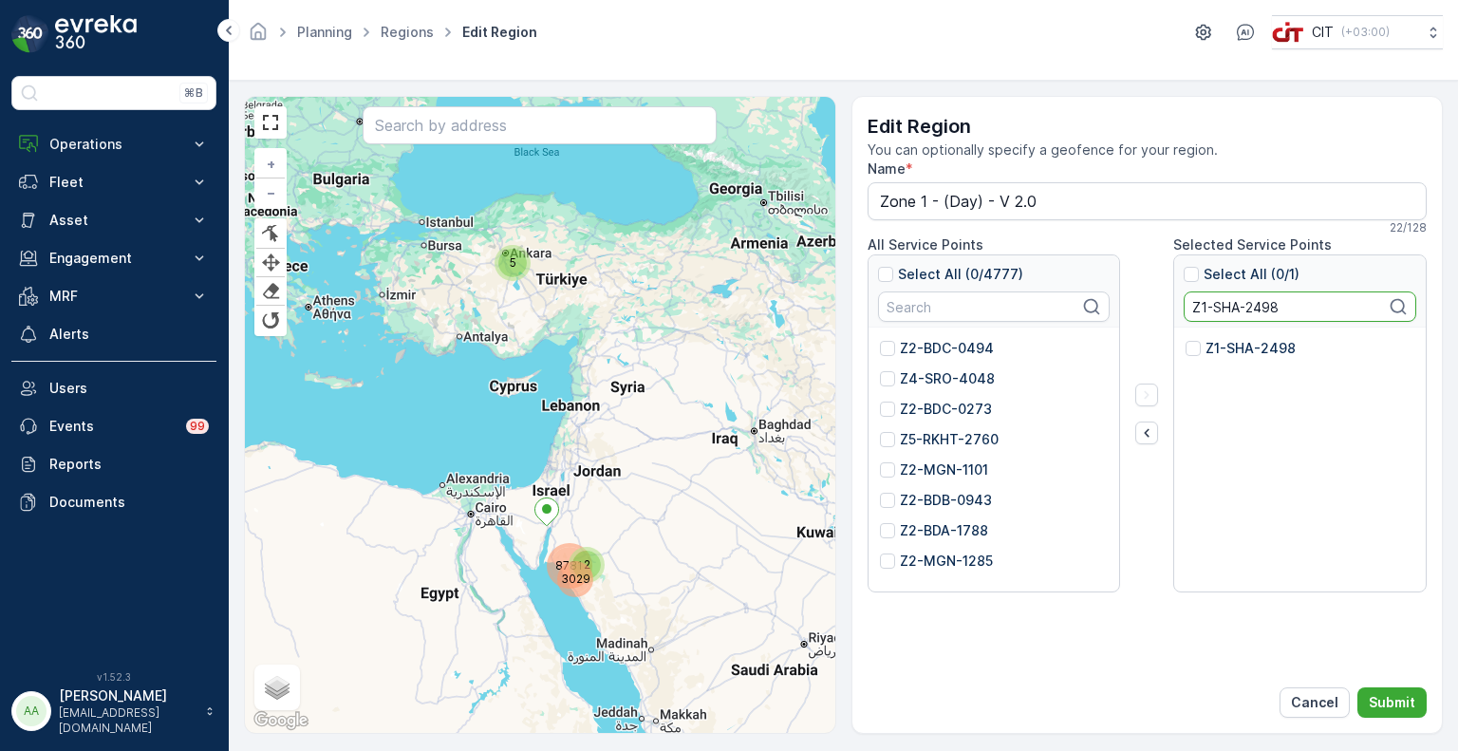
click at [1236, 346] on p "Z1-SHA-2498" at bounding box center [1251, 348] width 90 height 19
click at [1186, 339] on input "Z1-SHA-2498" at bounding box center [1186, 339] width 0 height 0
drag, startPoint x: 1300, startPoint y: 314, endPoint x: 1177, endPoint y: 308, distance: 122.6
click at [1177, 308] on div "Select All (1/1) Z1-SHA-2498" at bounding box center [1300, 291] width 252 height 72
paste input "487"
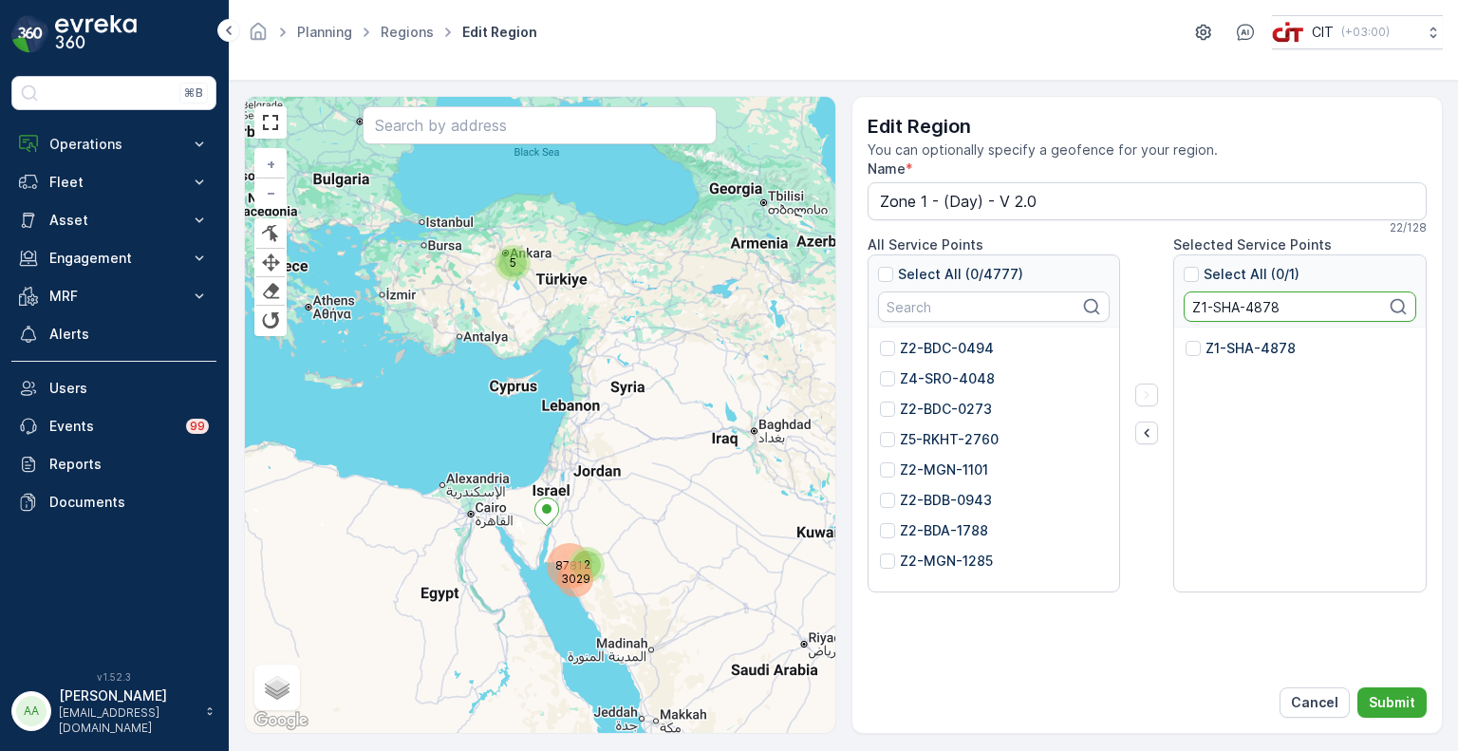
type input "Z1-SHA-4878"
click at [1229, 347] on p "Z1-SHA-4878" at bounding box center [1251, 348] width 90 height 19
click at [1186, 339] on input "Z1-SHA-4878" at bounding box center [1186, 339] width 0 height 0
click at [1153, 431] on icon "button" at bounding box center [1146, 432] width 19 height 19
click at [1400, 703] on p "Submit" at bounding box center [1392, 702] width 47 height 19
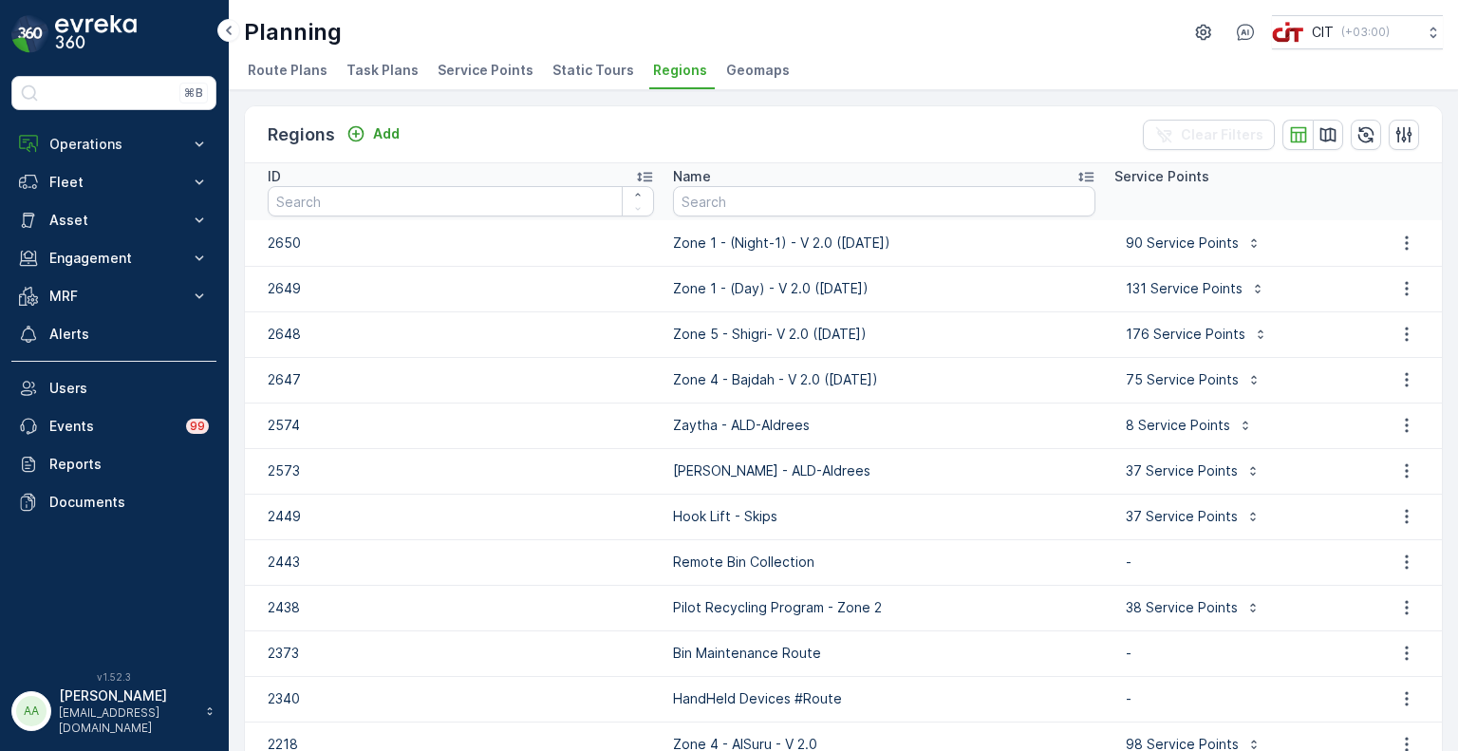
click at [469, 68] on span "Service Points" at bounding box center [486, 70] width 96 height 19
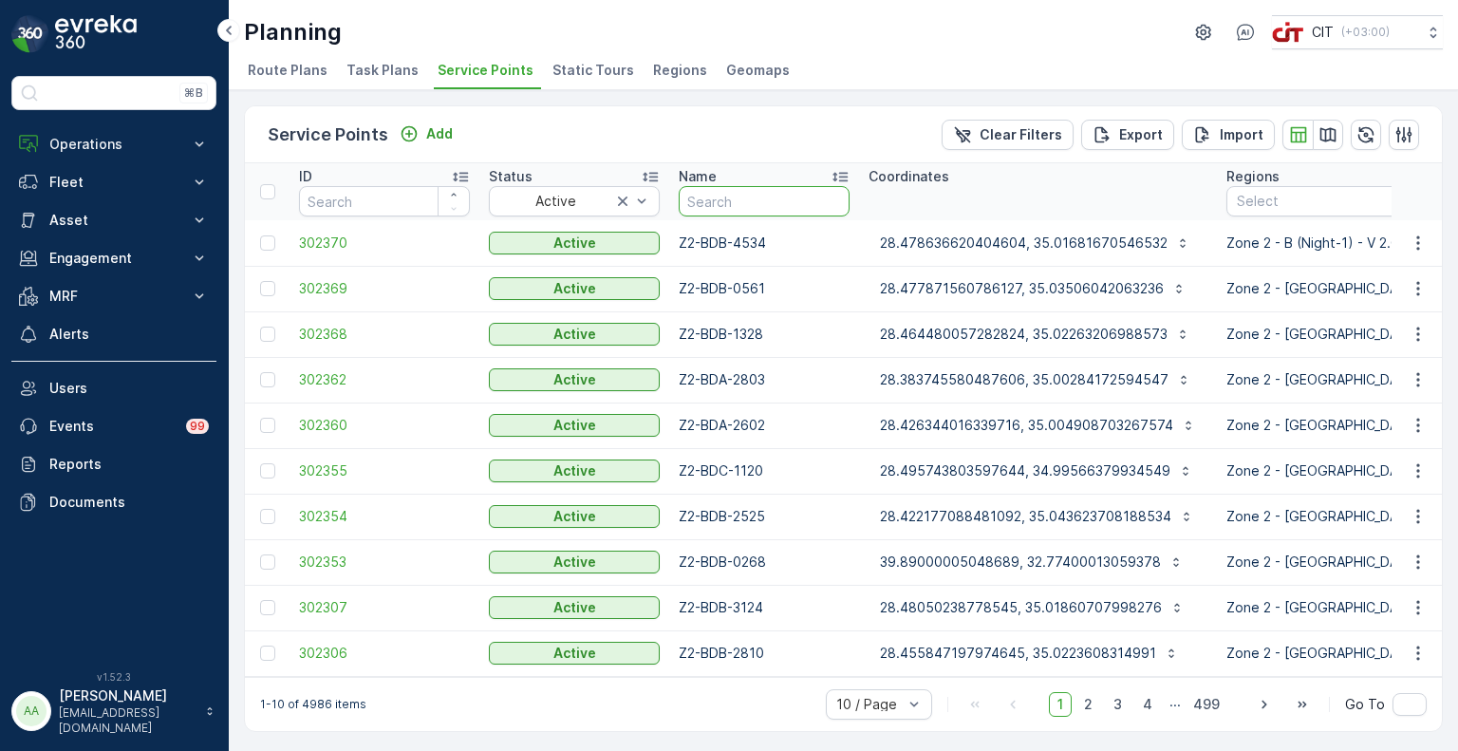
click at [743, 200] on input "text" at bounding box center [764, 201] width 171 height 30
paste input "Z1-SHA-4803"
type input "Z1-SHA-4803"
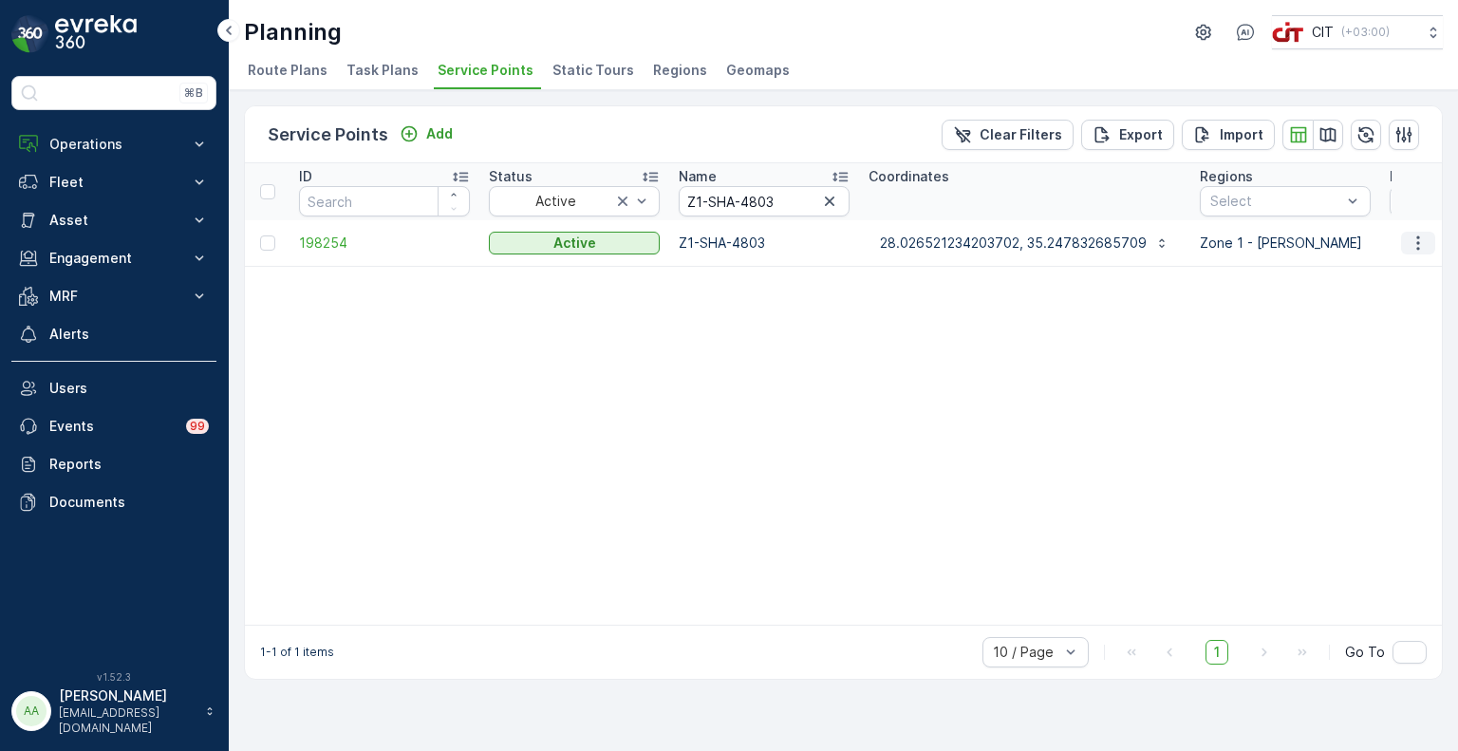
click at [1424, 246] on icon "button" at bounding box center [1418, 243] width 19 height 19
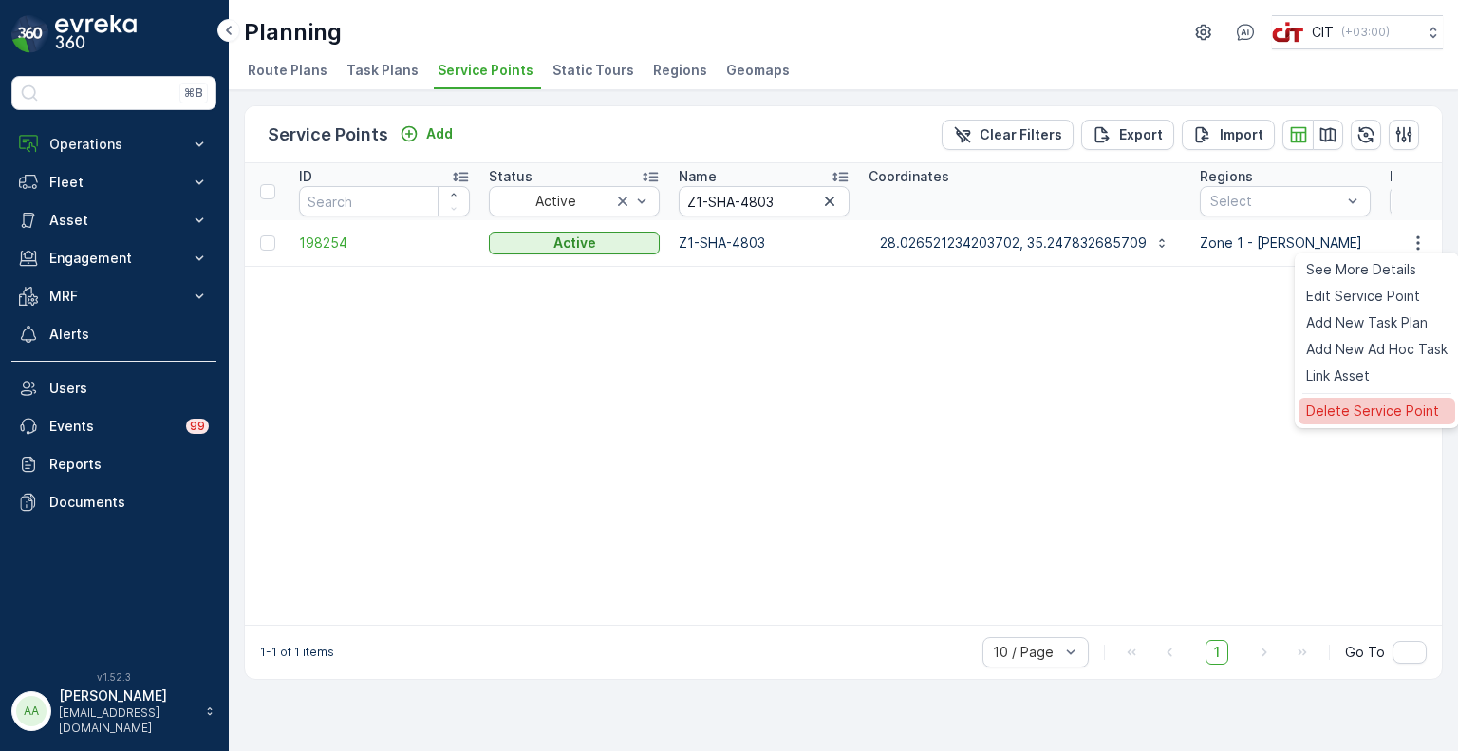
click at [1365, 414] on span "Delete Service Point" at bounding box center [1372, 411] width 133 height 19
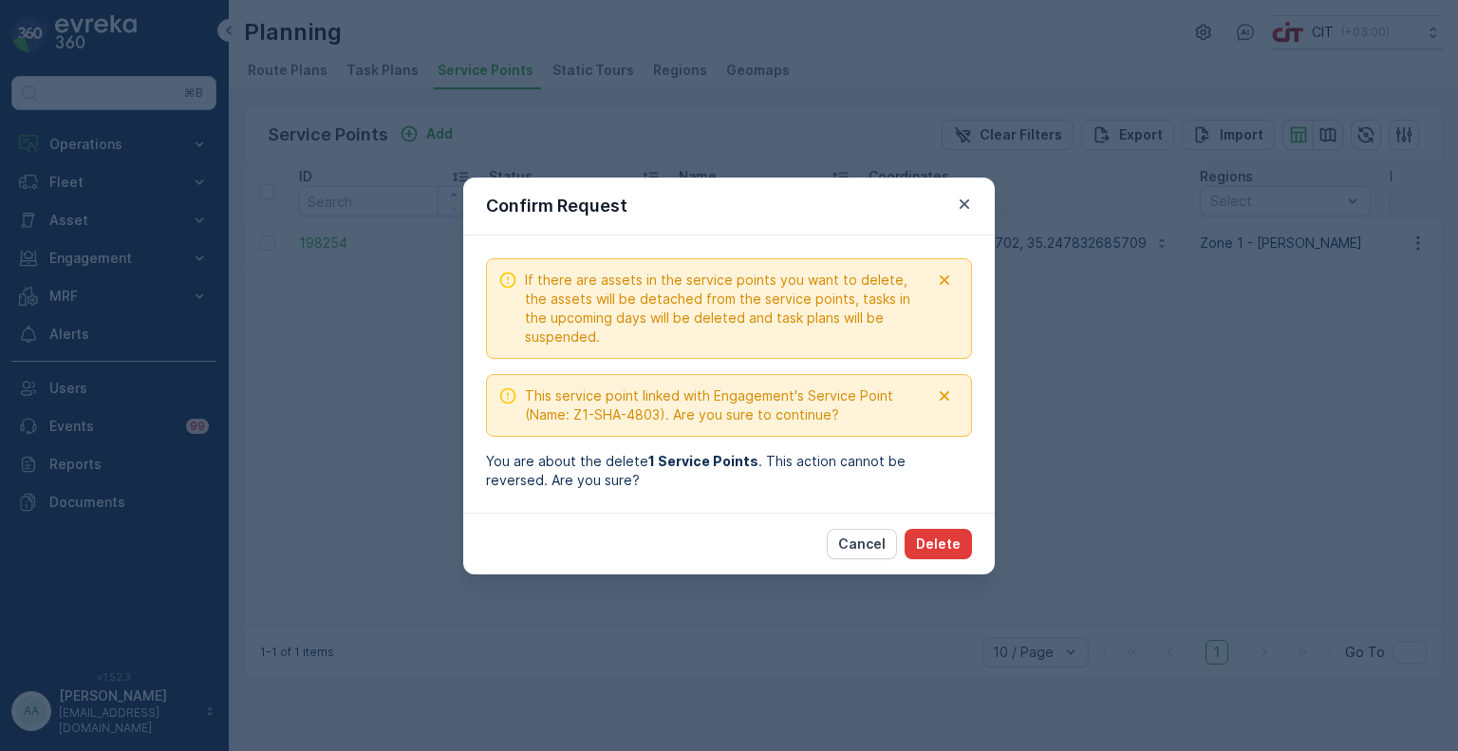
click at [947, 542] on p "Delete" at bounding box center [938, 543] width 45 height 19
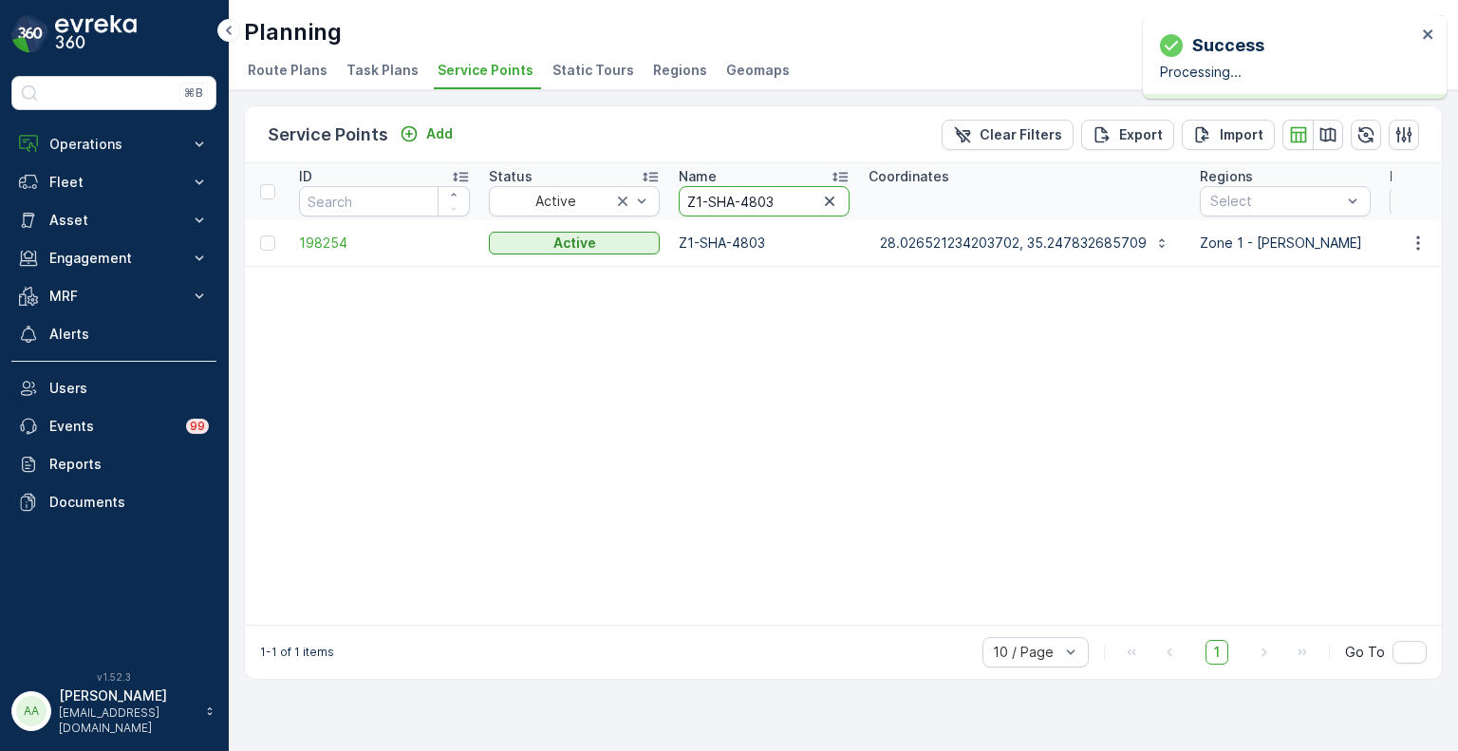
drag, startPoint x: 804, startPoint y: 206, endPoint x: 661, endPoint y: 202, distance: 143.4
paste input "BCH-4609"
type input "Z1-BCH-4609"
click at [1416, 245] on icon "button" at bounding box center [1418, 243] width 19 height 19
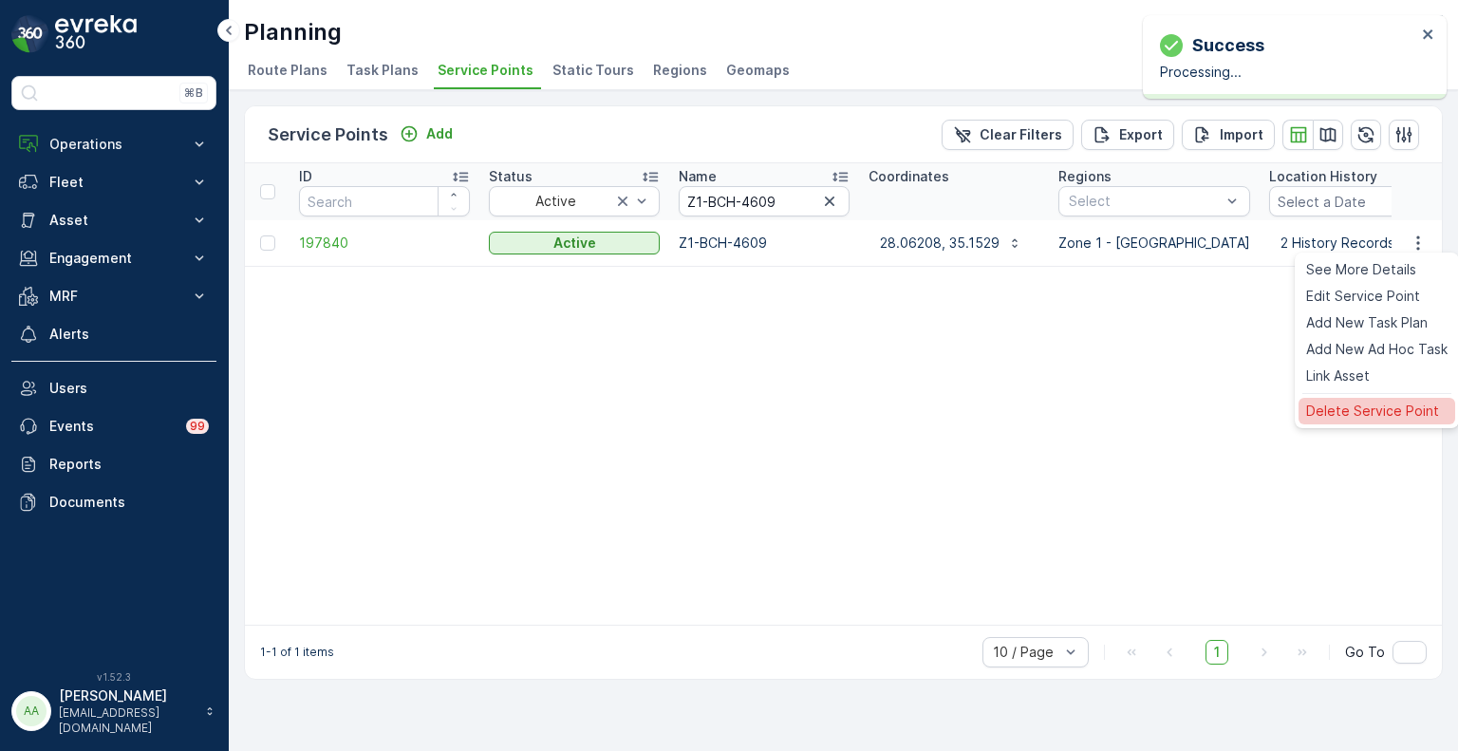
click at [1339, 409] on span "Delete Service Point" at bounding box center [1372, 411] width 133 height 19
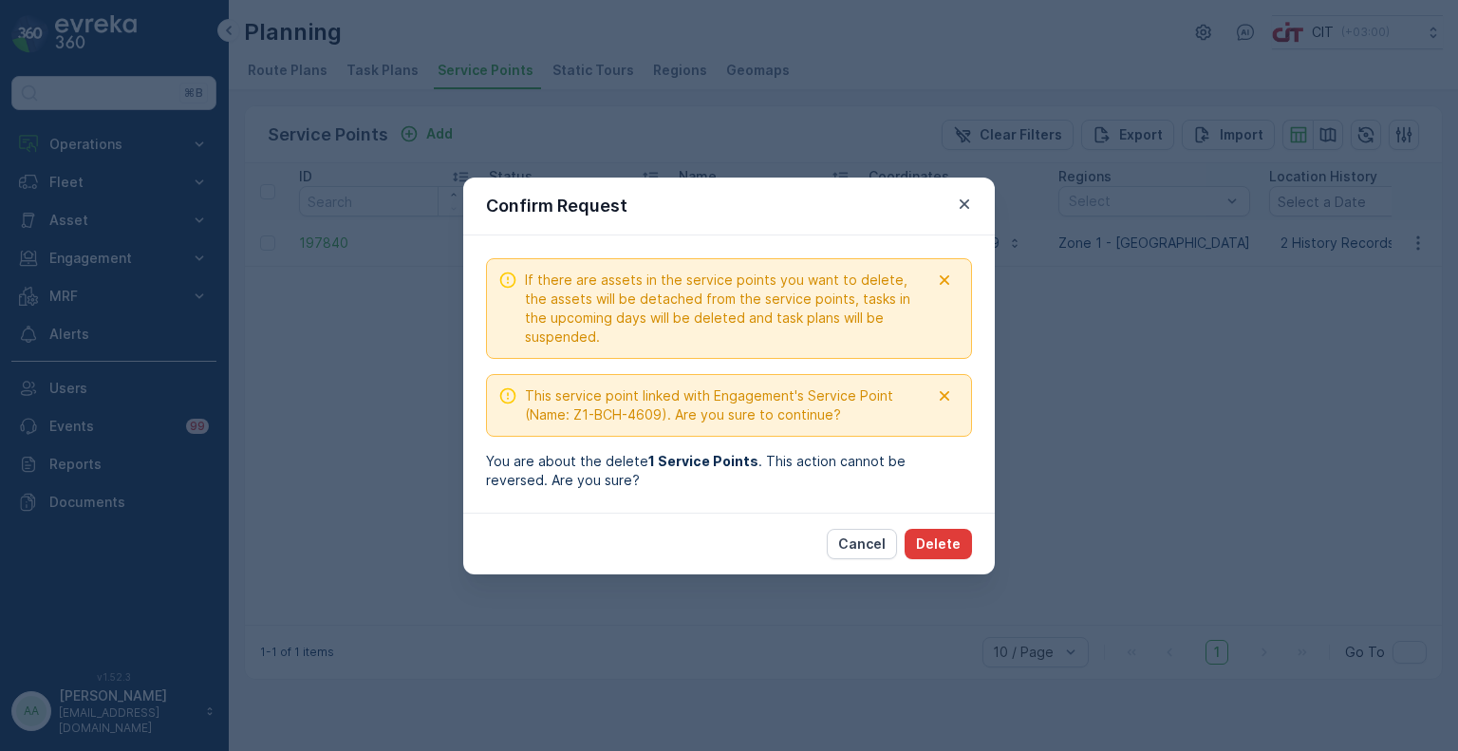
click at [951, 553] on button "Delete" at bounding box center [938, 544] width 67 height 30
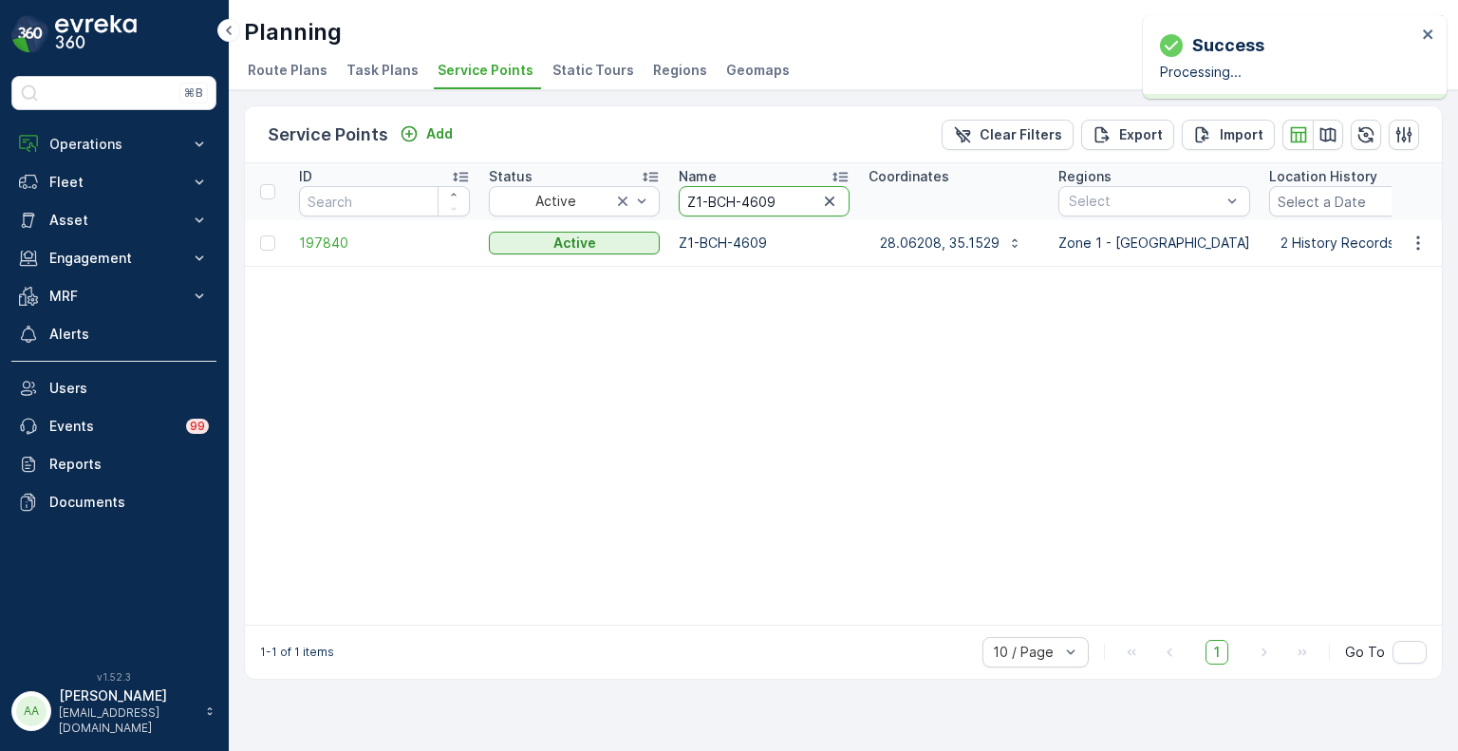
drag, startPoint x: 782, startPoint y: 204, endPoint x: 680, endPoint y: 198, distance: 102.7
click at [680, 198] on input "Z1-BCH-4609" at bounding box center [764, 201] width 171 height 30
paste input "6"
type input "Z1-BCH-4606"
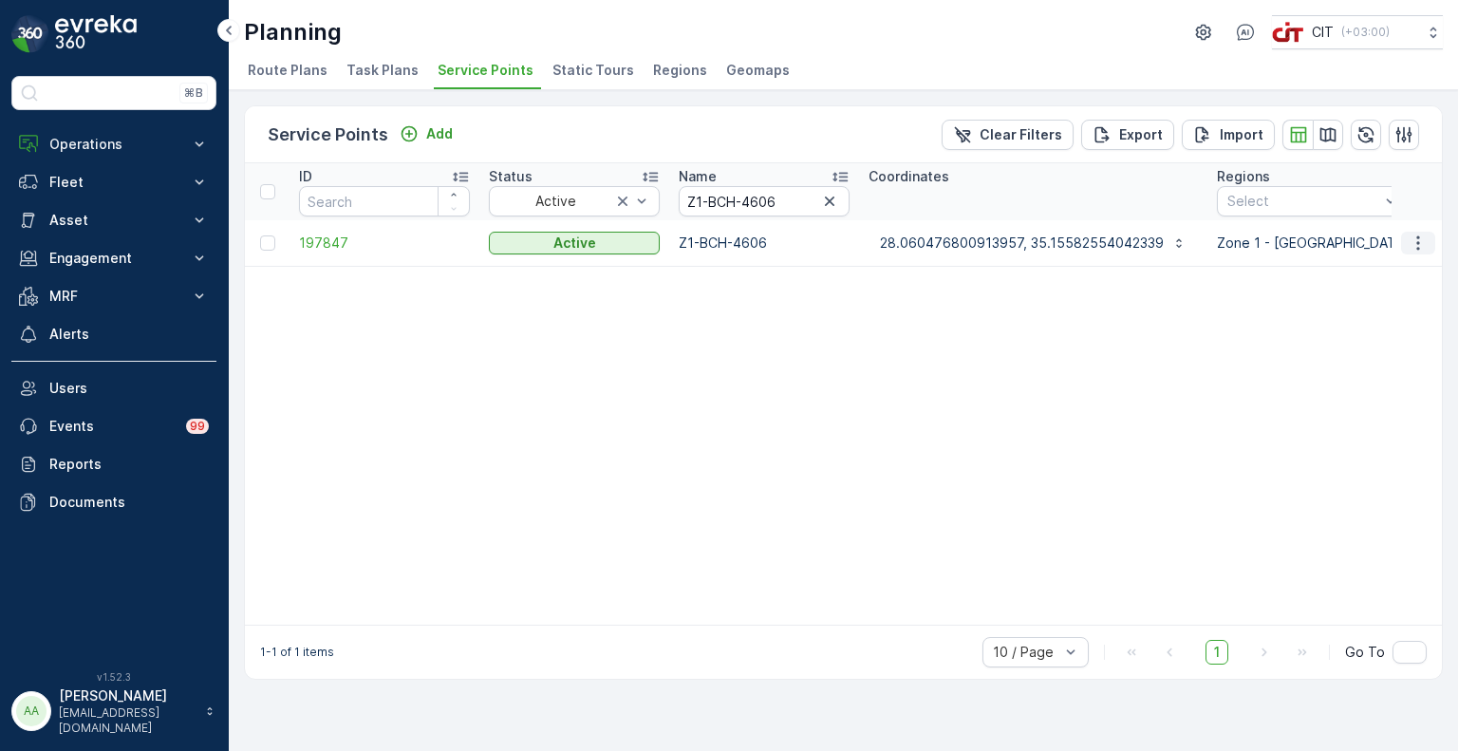
click at [1421, 242] on icon "button" at bounding box center [1418, 243] width 19 height 19
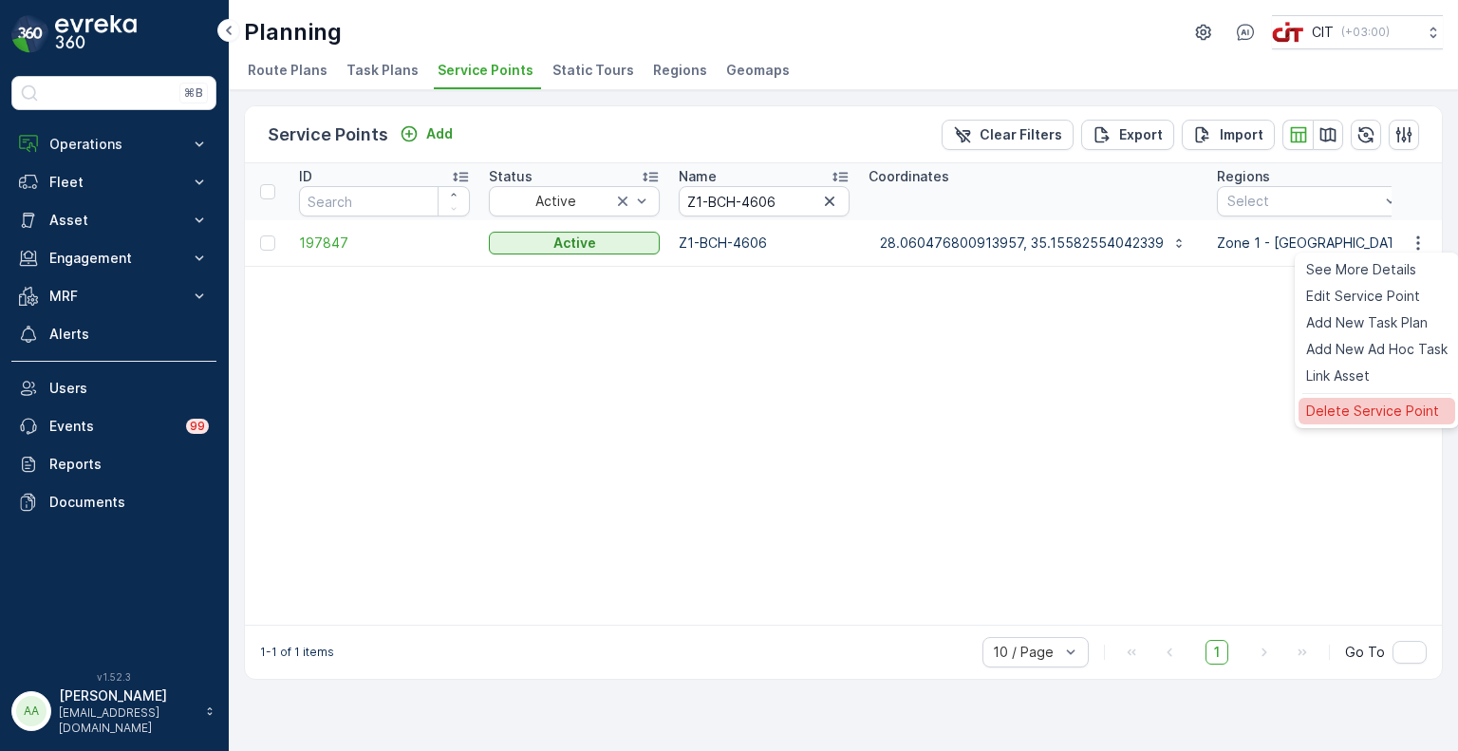
click at [1360, 403] on span "Delete Service Point" at bounding box center [1372, 411] width 133 height 19
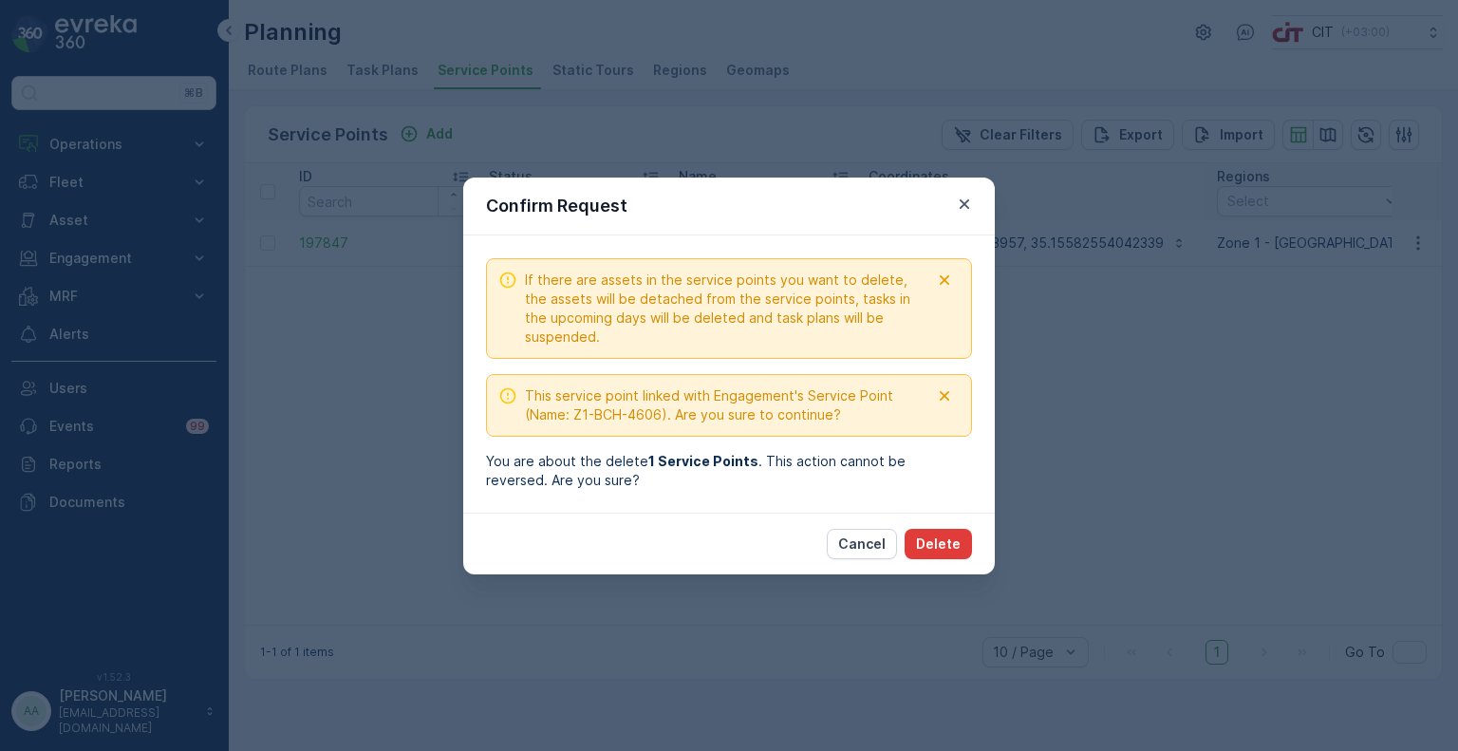
click at [953, 538] on p "Delete" at bounding box center [938, 543] width 45 height 19
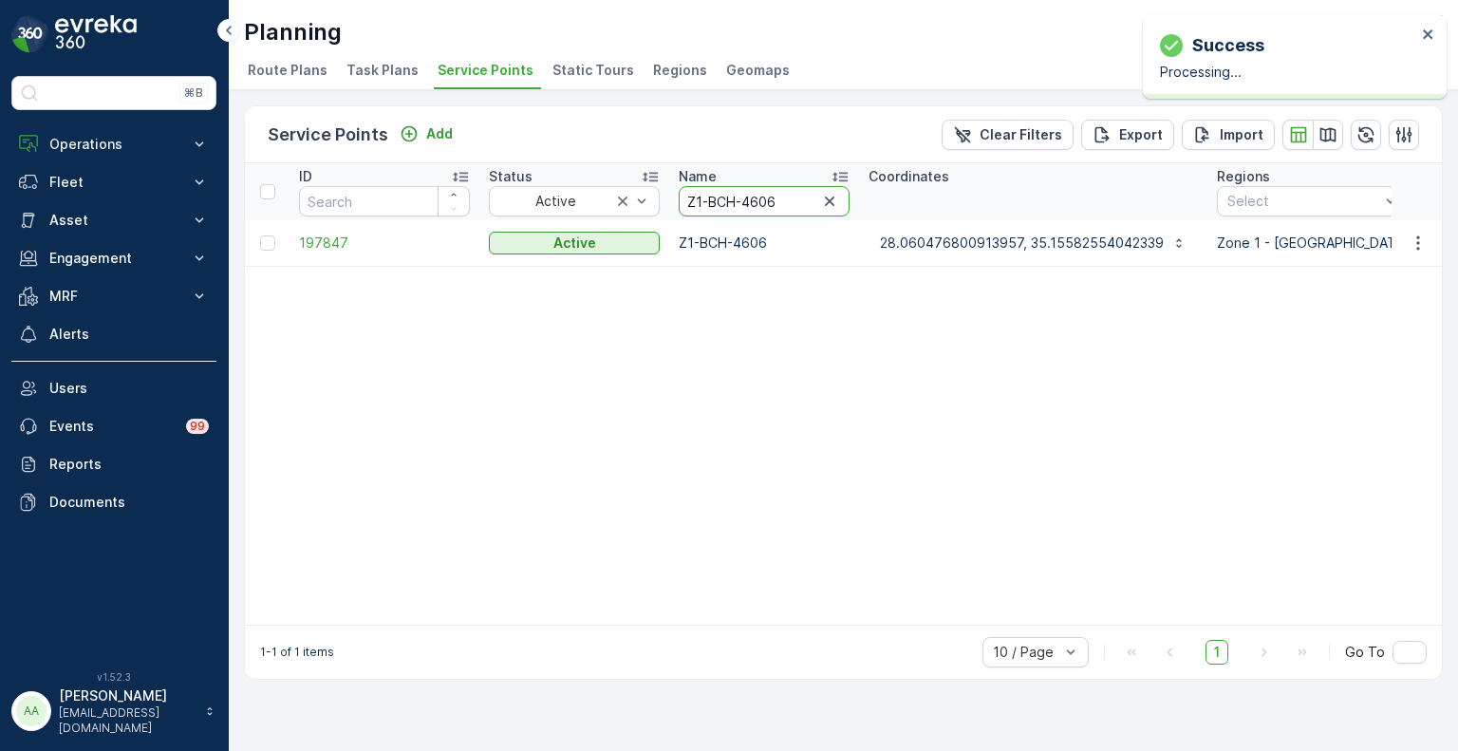
drag, startPoint x: 809, startPoint y: 208, endPoint x: 662, endPoint y: 197, distance: 147.6
paste input "2-BDA-4705"
type input "Z2-BDA-4705"
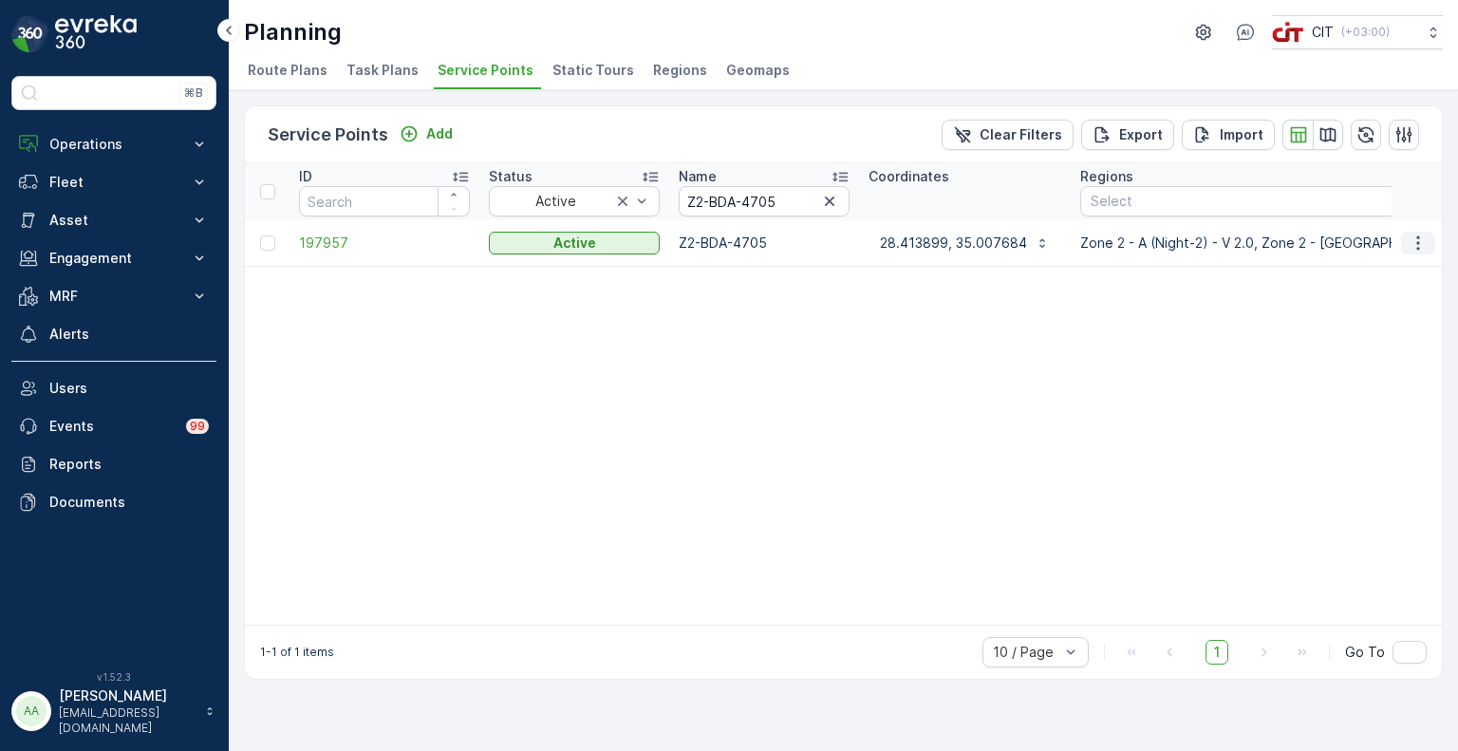
click at [1425, 239] on icon "button" at bounding box center [1418, 243] width 19 height 19
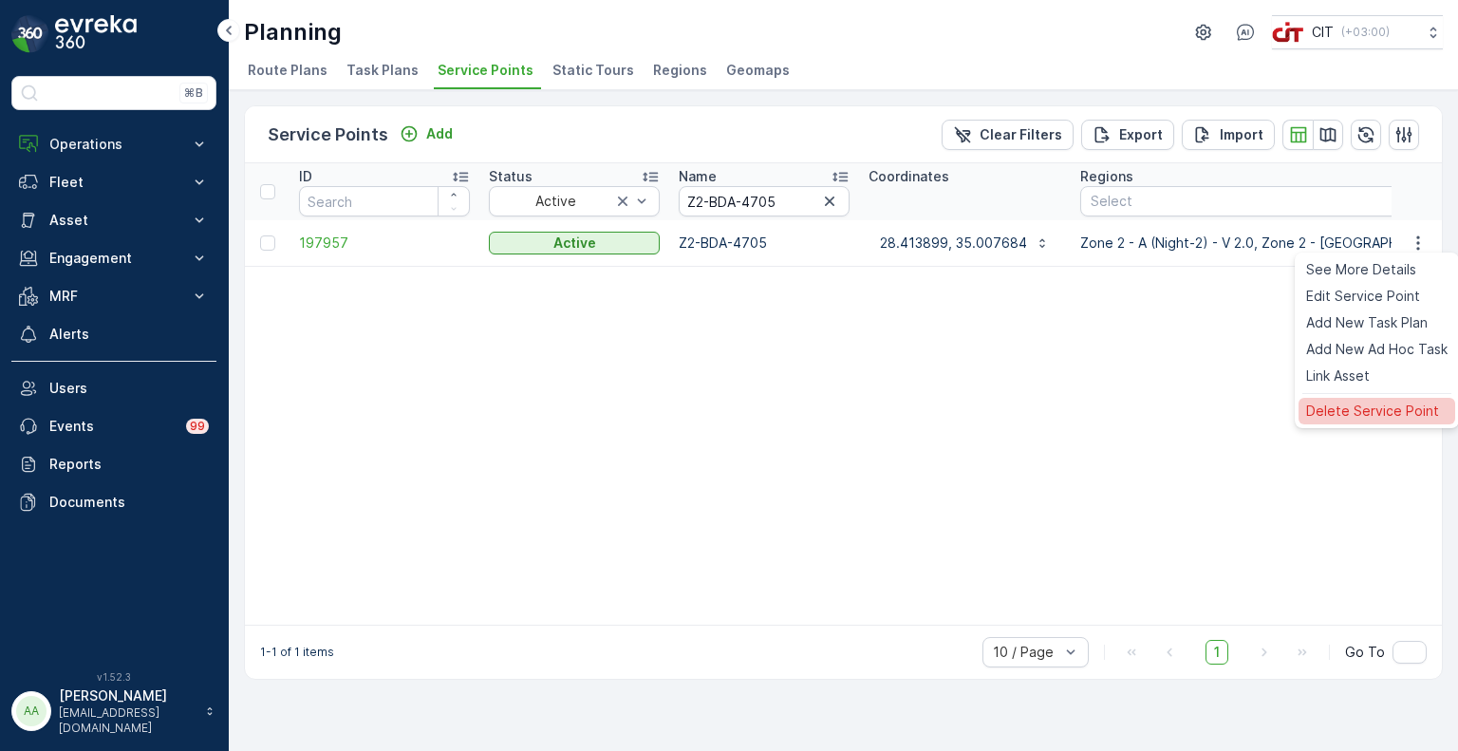
click at [1370, 407] on span "Delete Service Point" at bounding box center [1372, 411] width 133 height 19
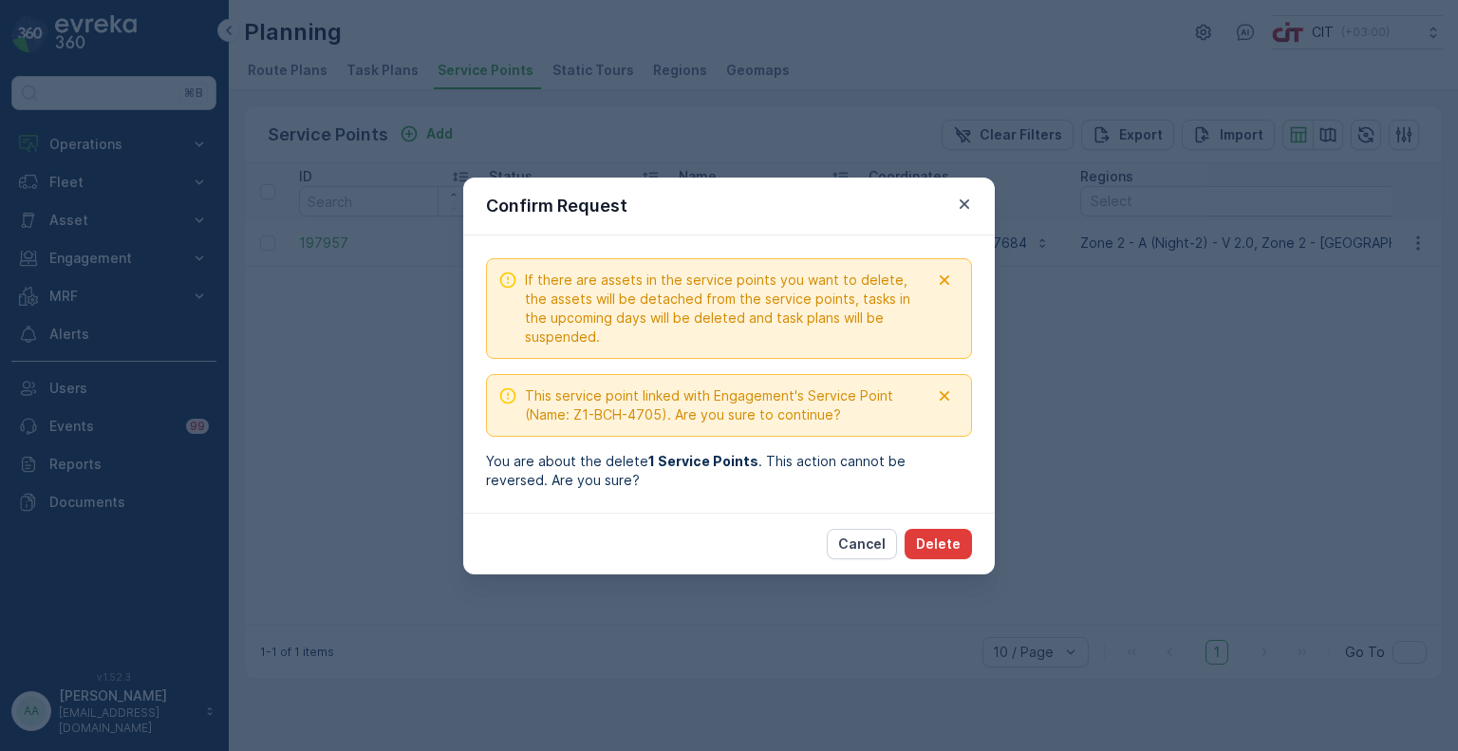
click at [942, 551] on p "Delete" at bounding box center [938, 543] width 45 height 19
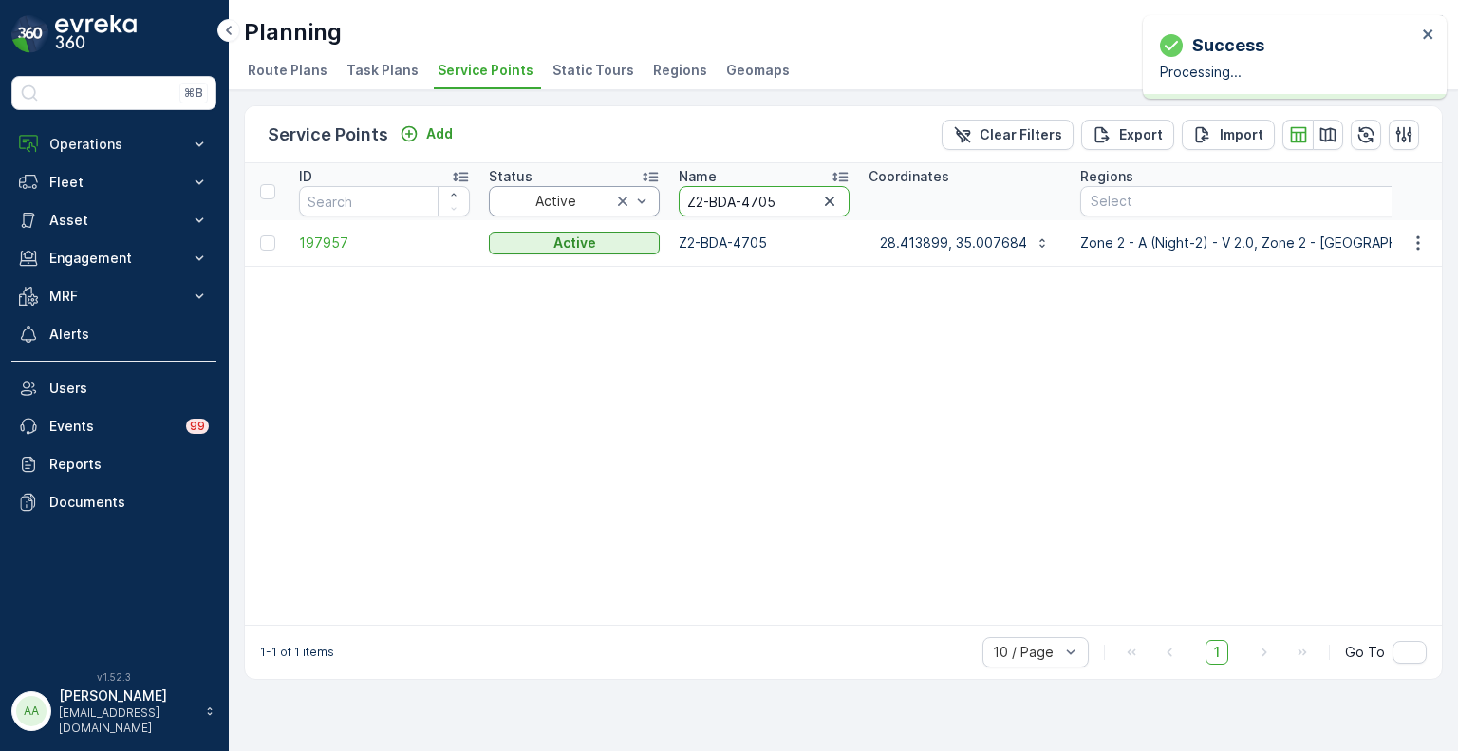
drag, startPoint x: 782, startPoint y: 199, endPoint x: 658, endPoint y: 197, distance: 124.4
paste input "1-SHA-2498"
type input "Z1-SHA-2498"
click at [1419, 245] on icon "button" at bounding box center [1418, 243] width 19 height 19
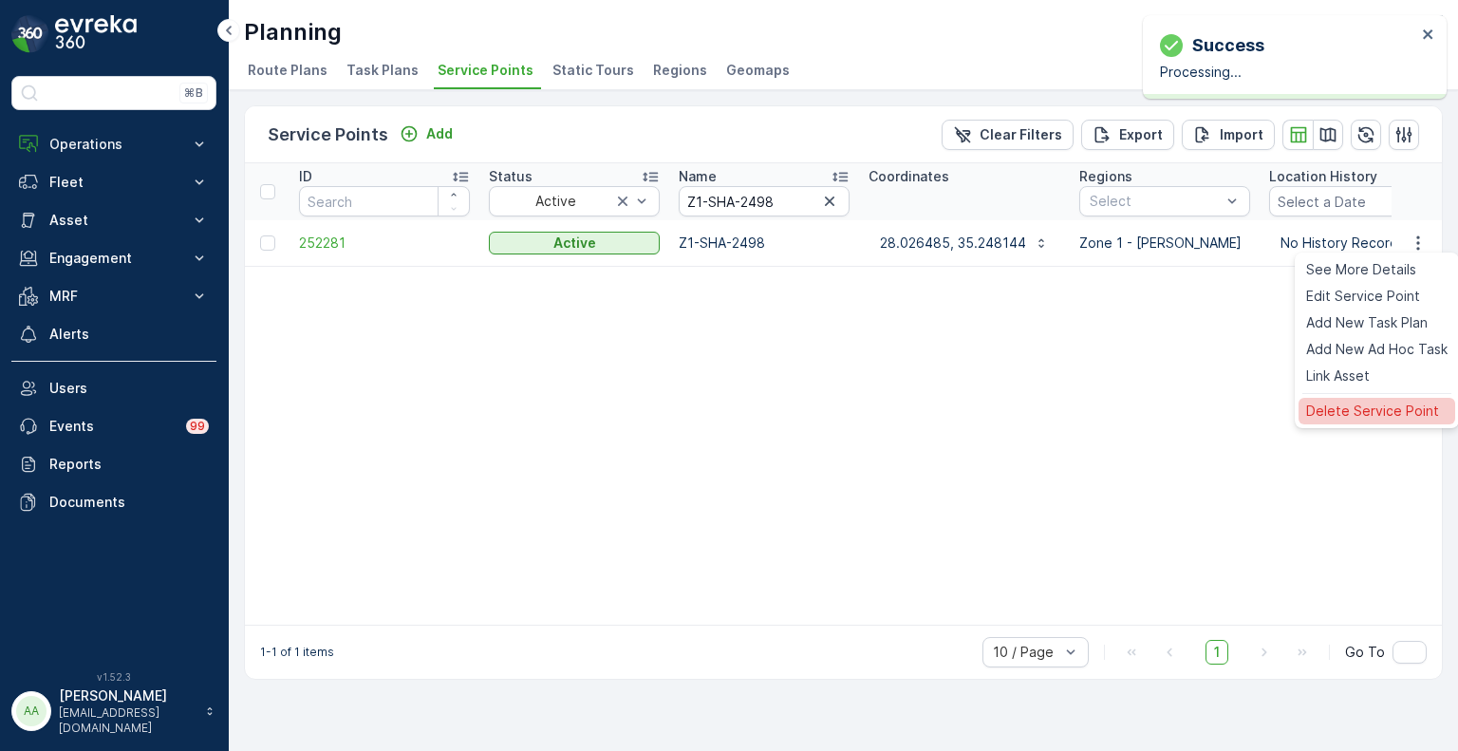
click at [1344, 412] on span "Delete Service Point" at bounding box center [1372, 411] width 133 height 19
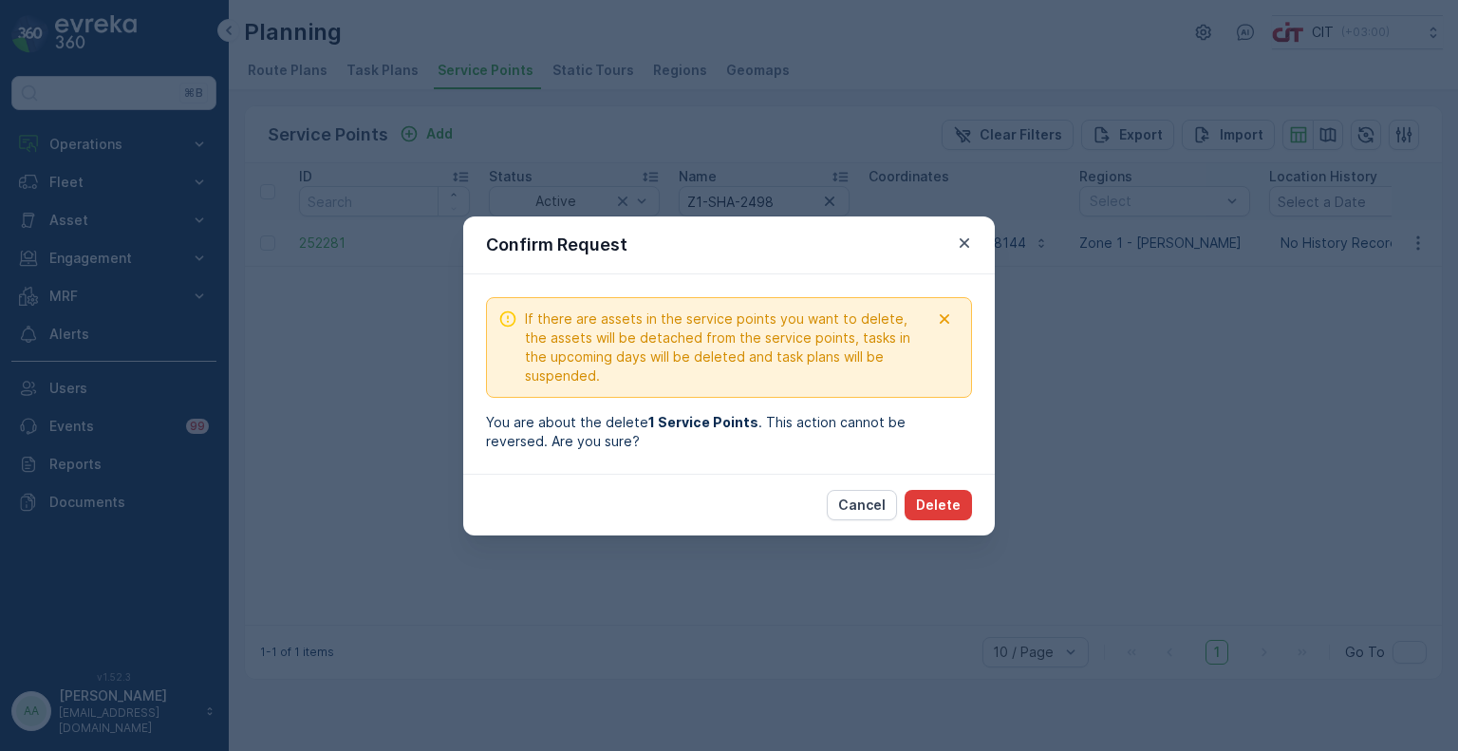
click at [948, 512] on p "Delete" at bounding box center [938, 505] width 45 height 19
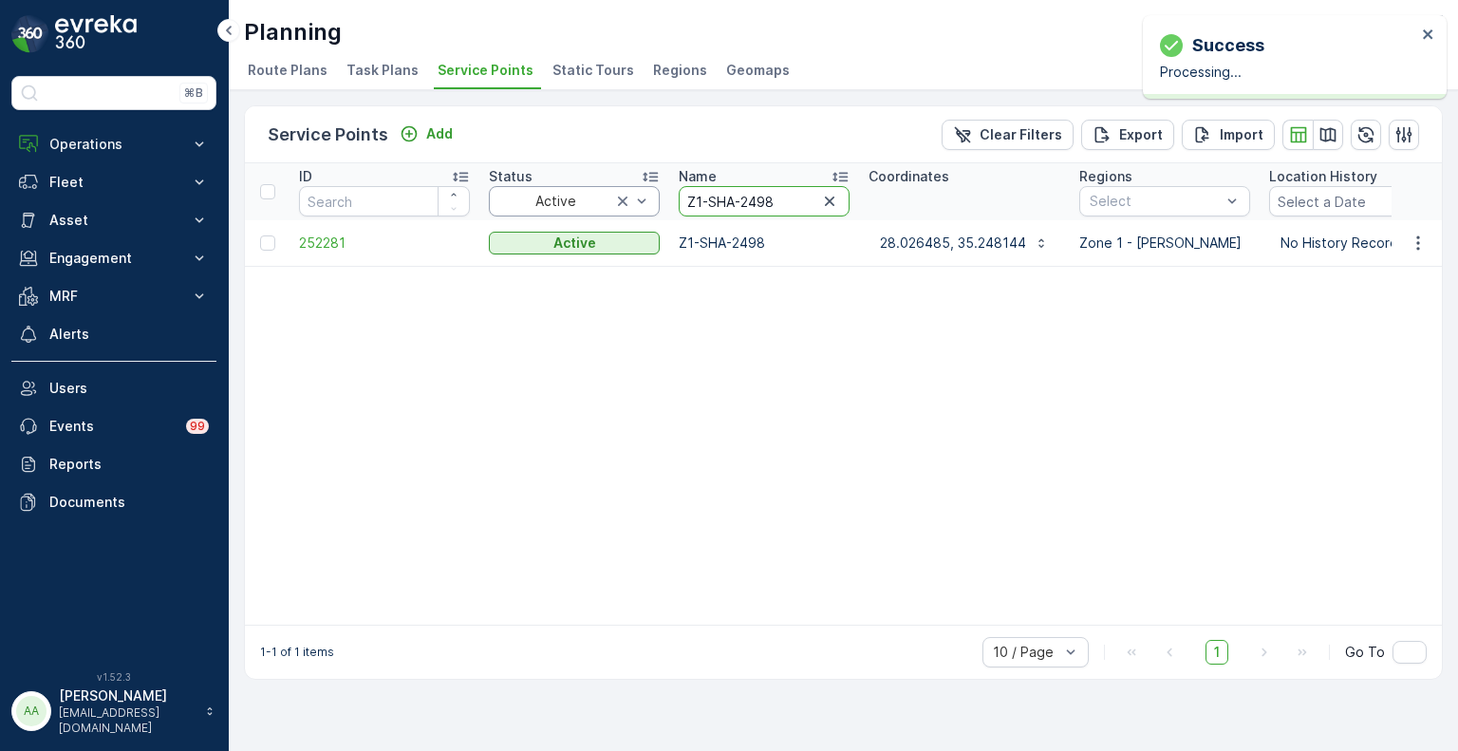
drag, startPoint x: 782, startPoint y: 193, endPoint x: 614, endPoint y: 188, distance: 168.1
paste input "487"
type input "Z1-SHA-4878"
click at [1417, 248] on icon "button" at bounding box center [1417, 242] width 3 height 14
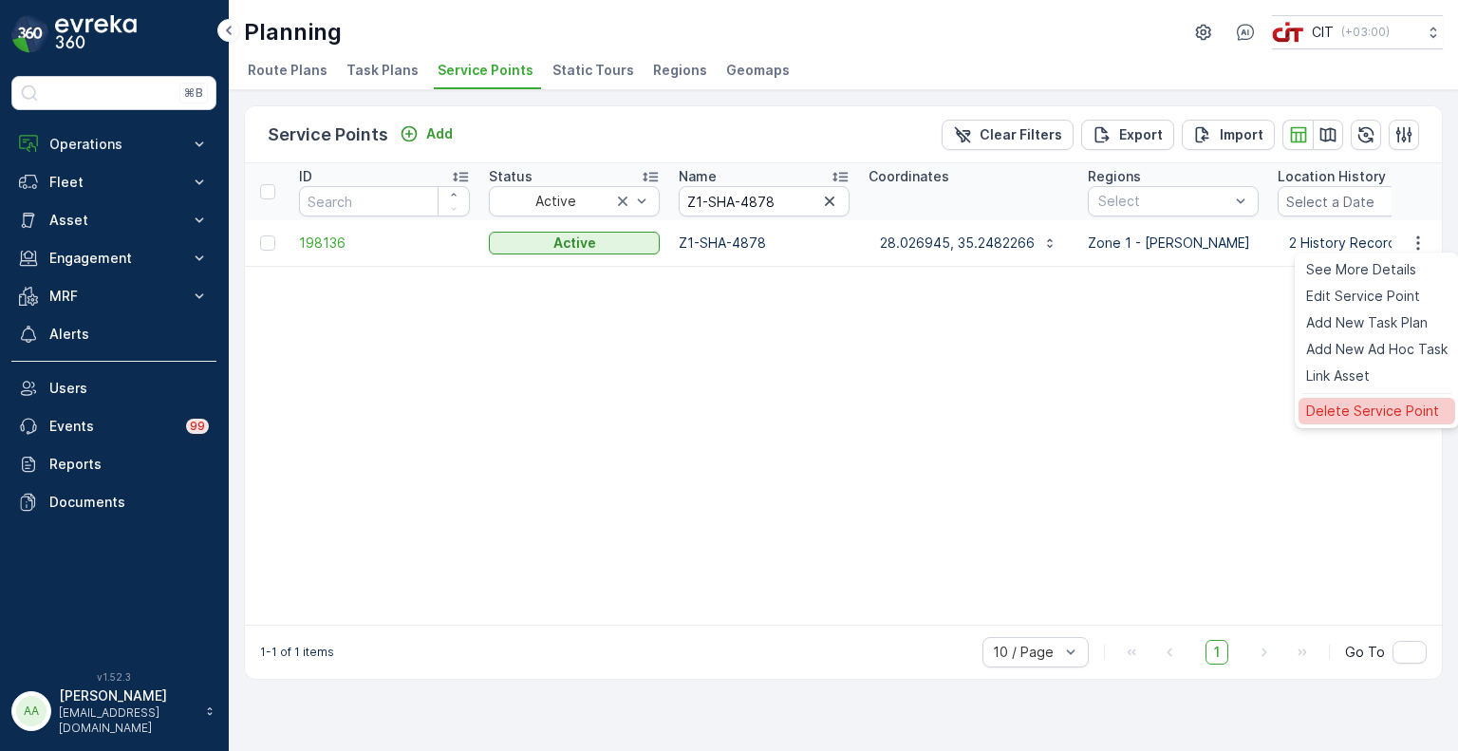
click at [1325, 406] on span "Delete Service Point" at bounding box center [1372, 411] width 133 height 19
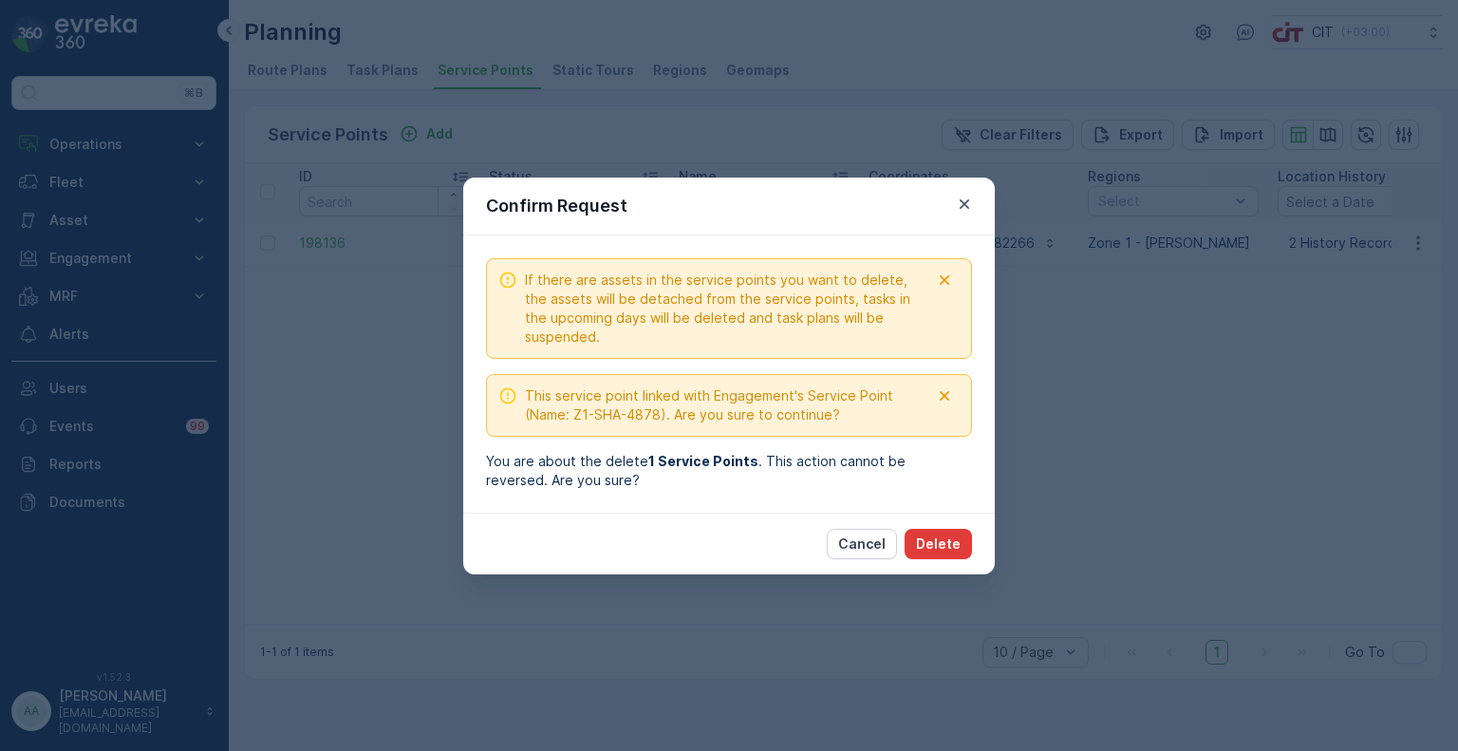
click at [934, 539] on p "Delete" at bounding box center [938, 543] width 45 height 19
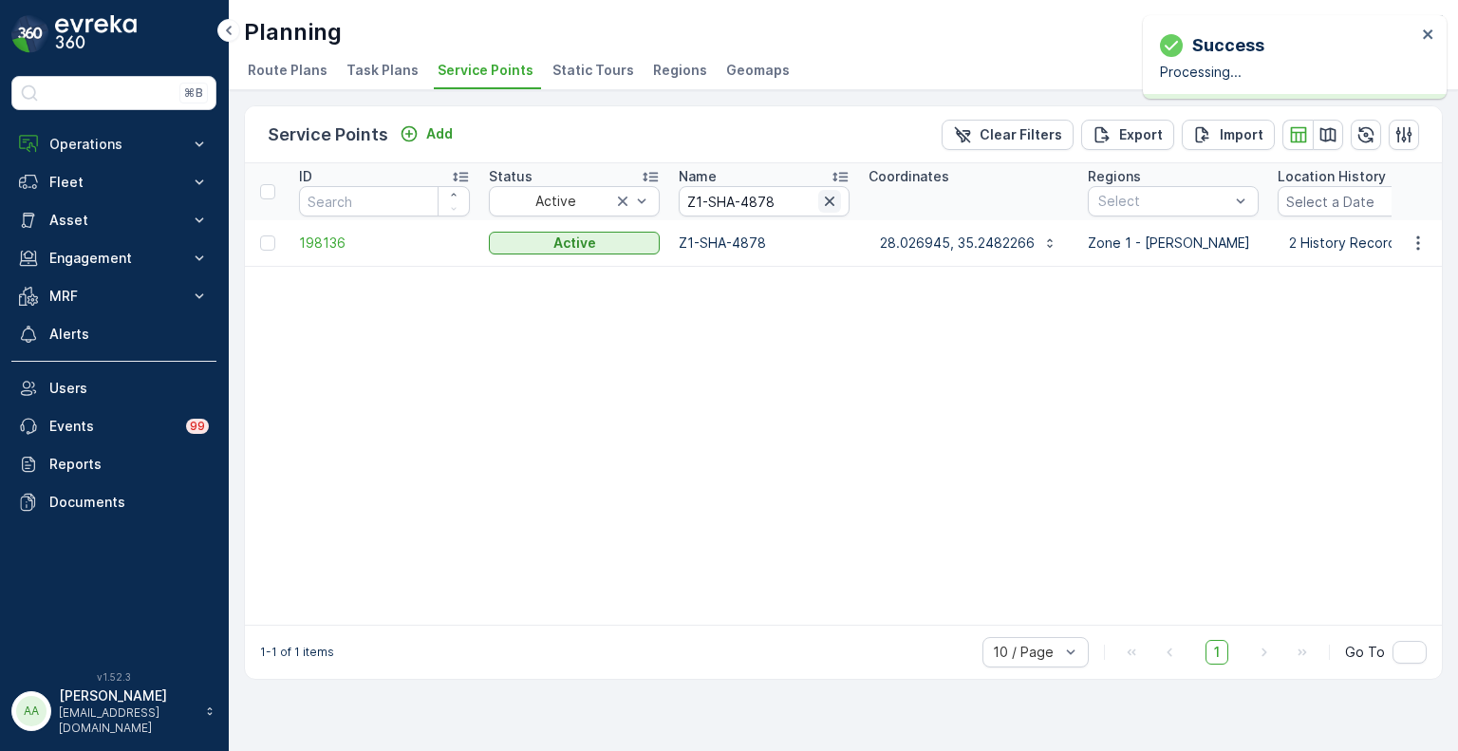
click at [826, 199] on icon "button" at bounding box center [829, 201] width 19 height 19
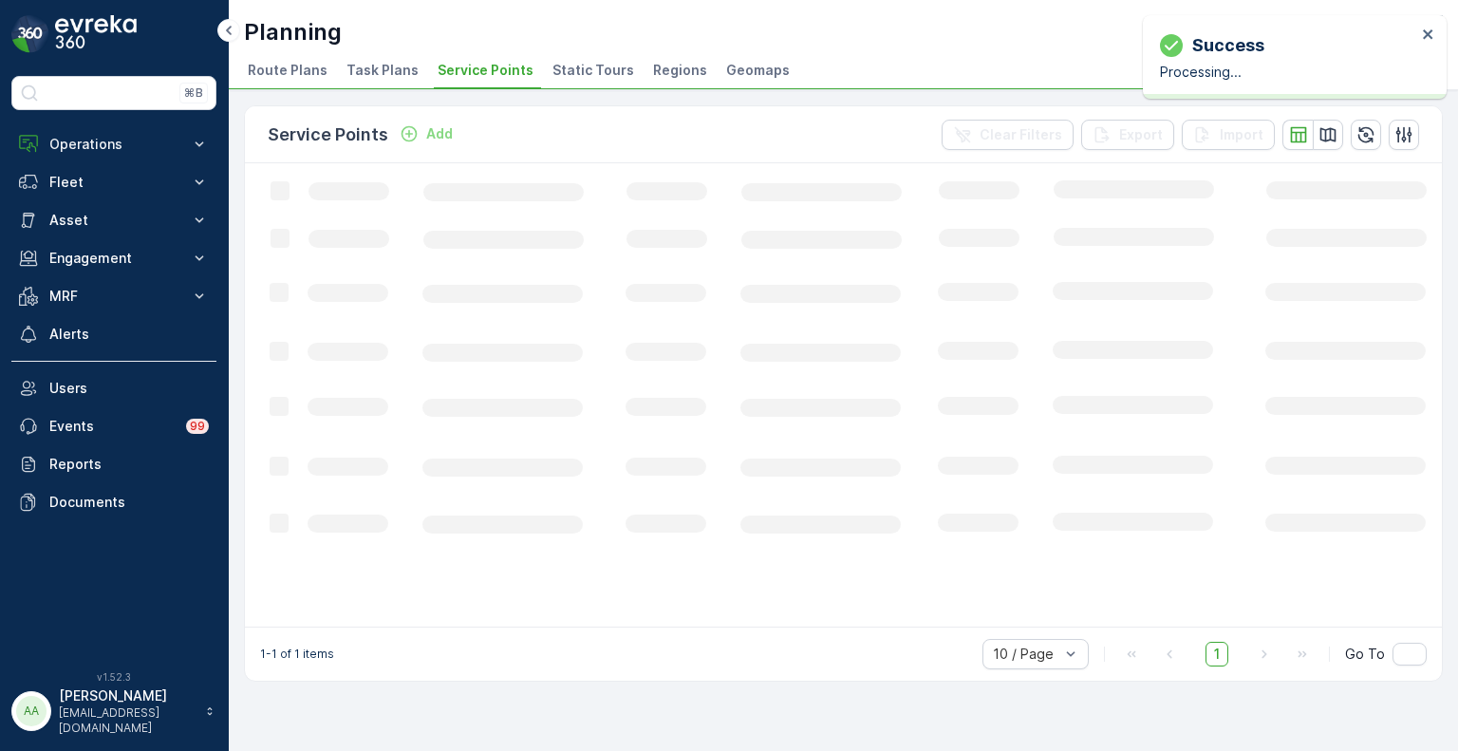
click at [652, 83] on li "Regions" at bounding box center [682, 73] width 66 height 32
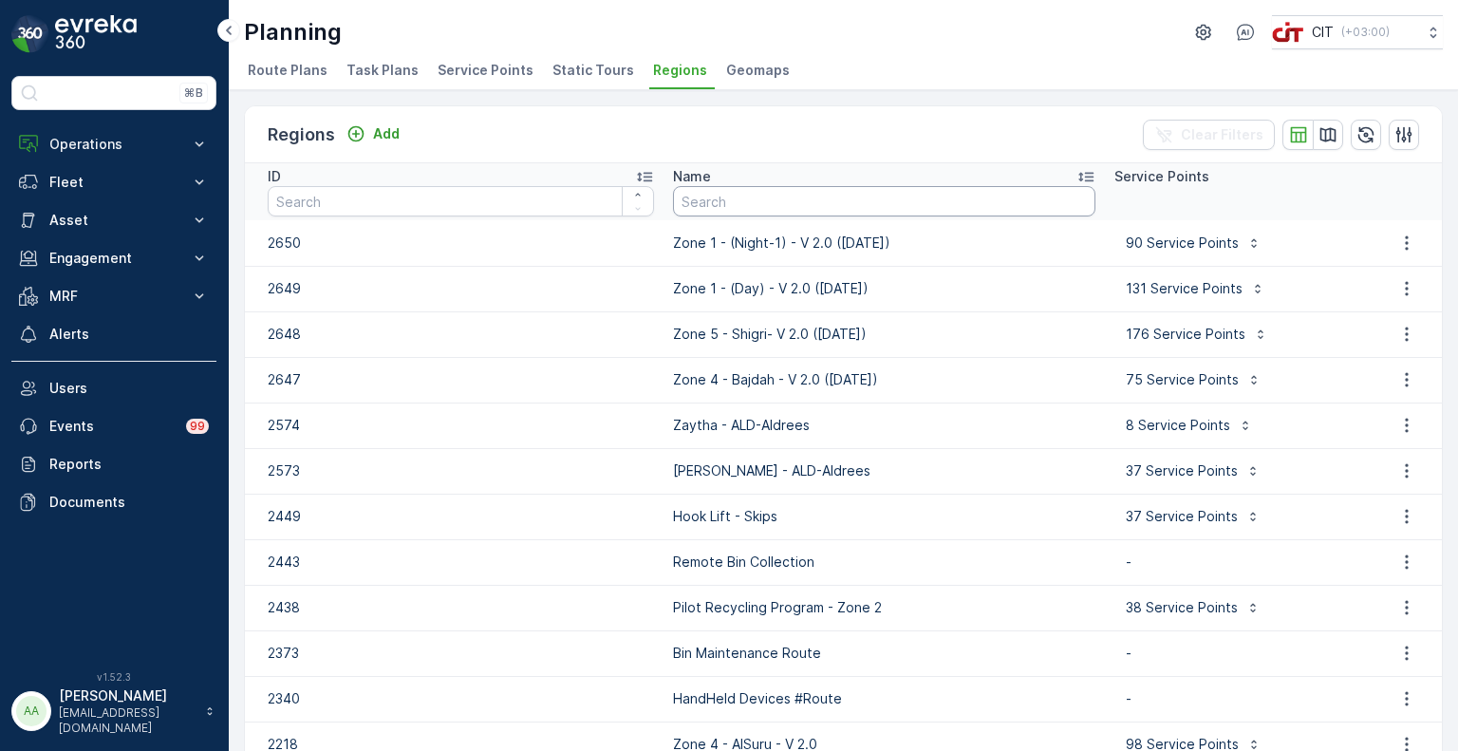
click at [741, 197] on input "text" at bounding box center [884, 201] width 422 height 30
type input "zone 1"
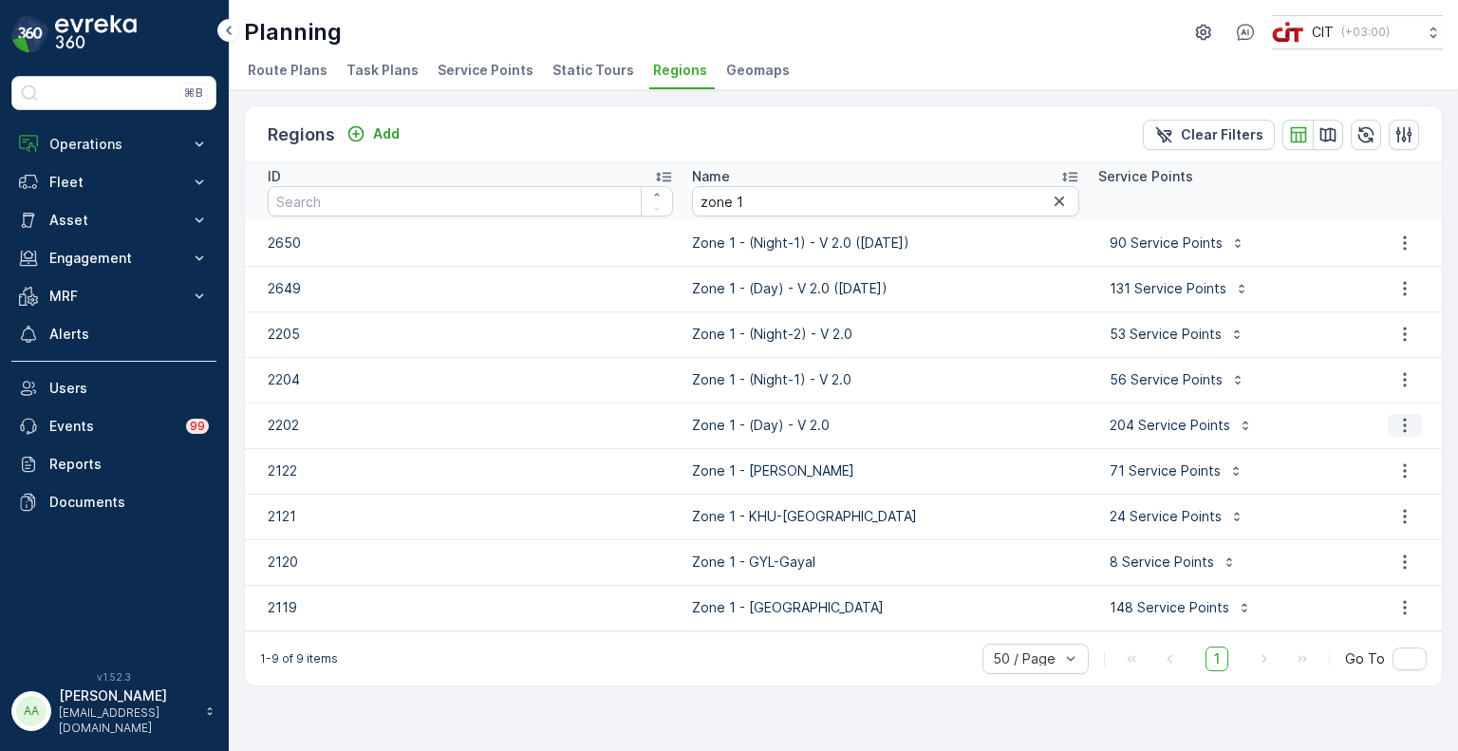
click at [1405, 419] on icon "button" at bounding box center [1405, 425] width 19 height 19
click at [1391, 447] on span "Edit Region" at bounding box center [1396, 452] width 73 height 19
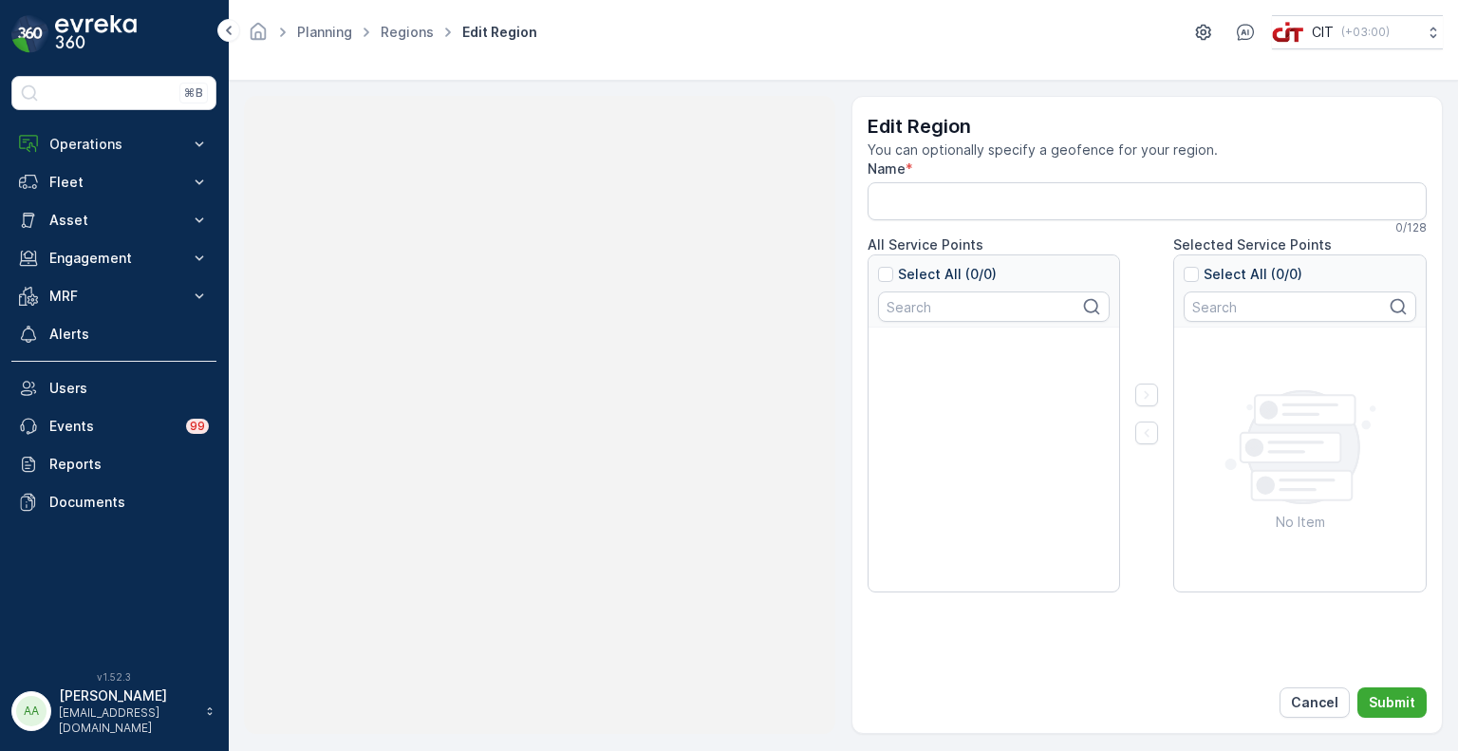
type input "Zone 1 - (Day) - V 2.0"
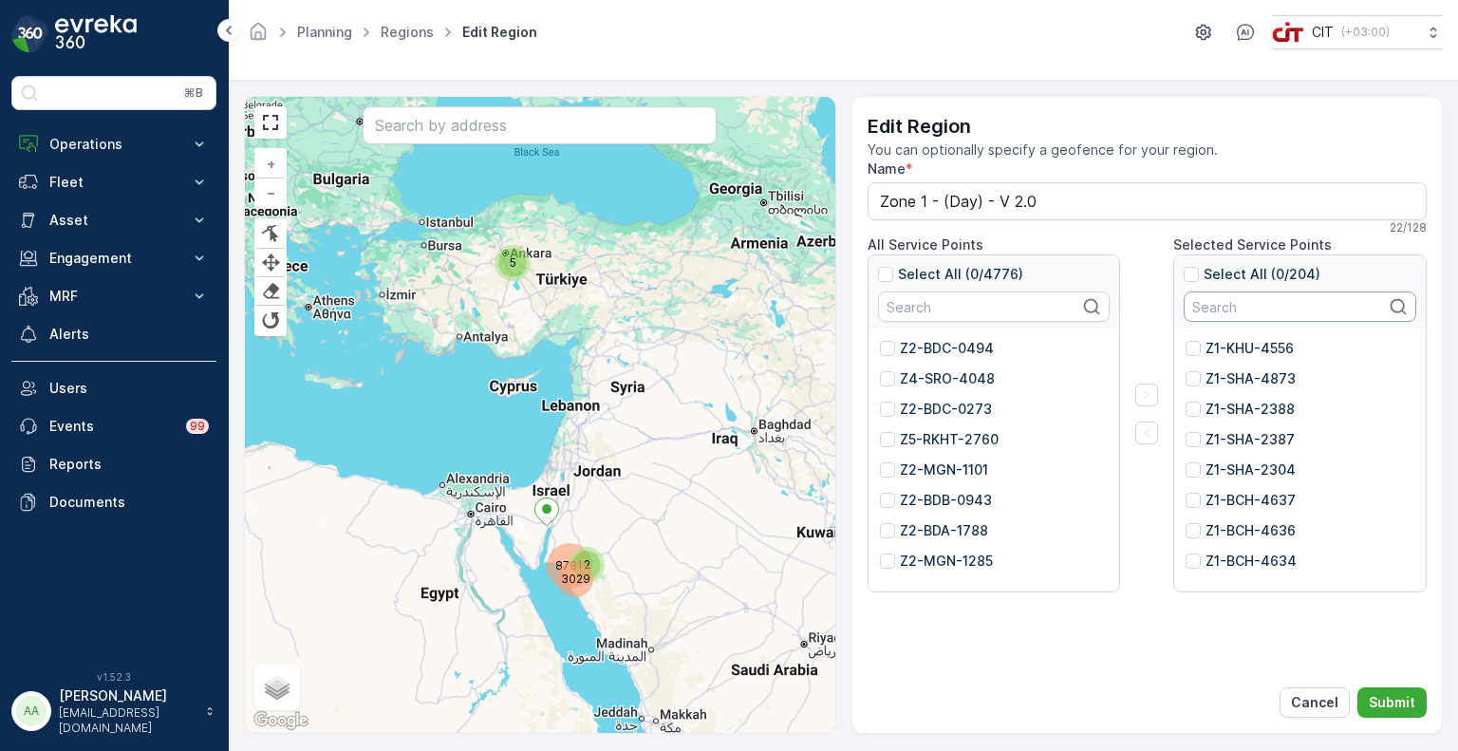
click at [1223, 310] on input "text" at bounding box center [1300, 306] width 233 height 30
paste input "5183"
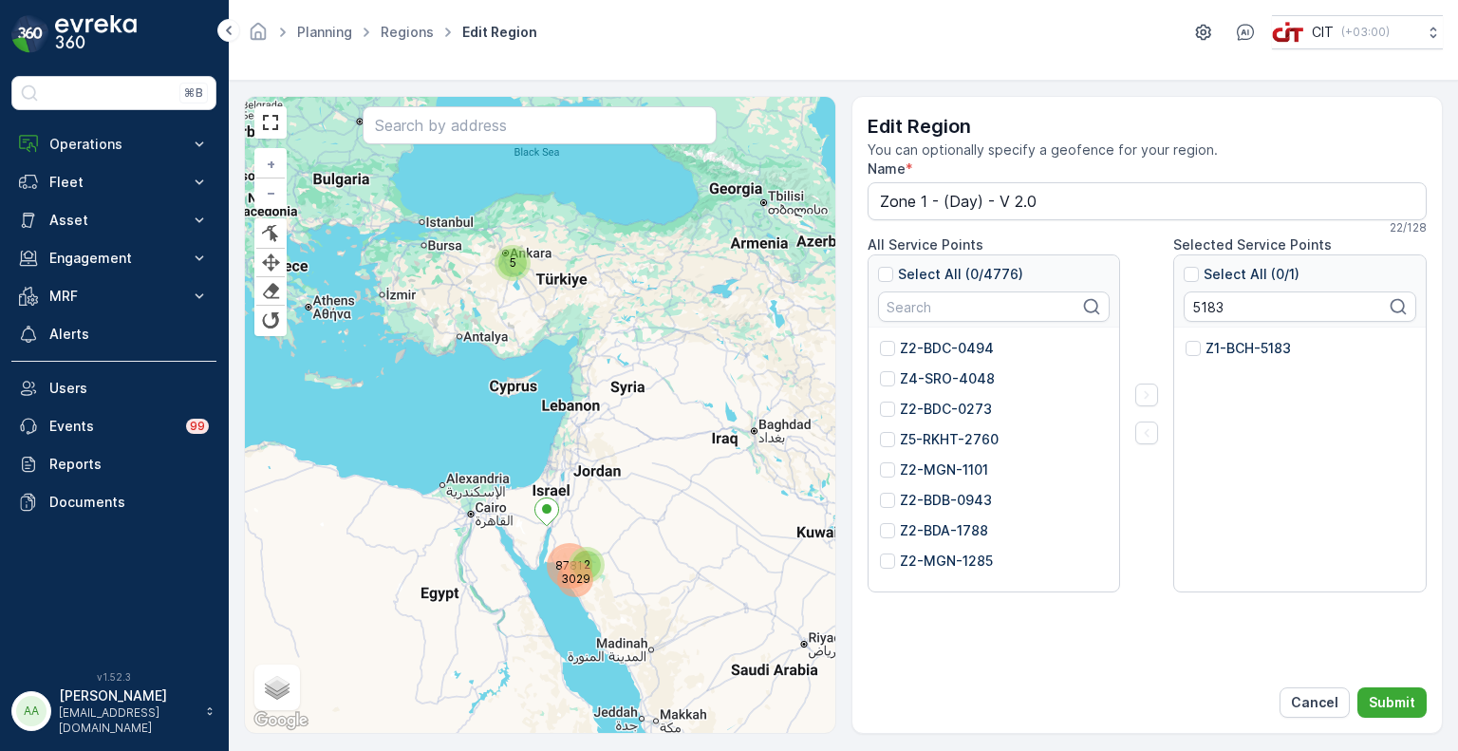
click at [1204, 353] on div "Z1-BCH-5183" at bounding box center [1238, 348] width 105 height 19
click at [1186, 339] on input "Z1-BCH-5183" at bounding box center [1186, 339] width 0 height 0
click at [1221, 309] on input "5183" at bounding box center [1300, 306] width 233 height 30
paste input "3621"
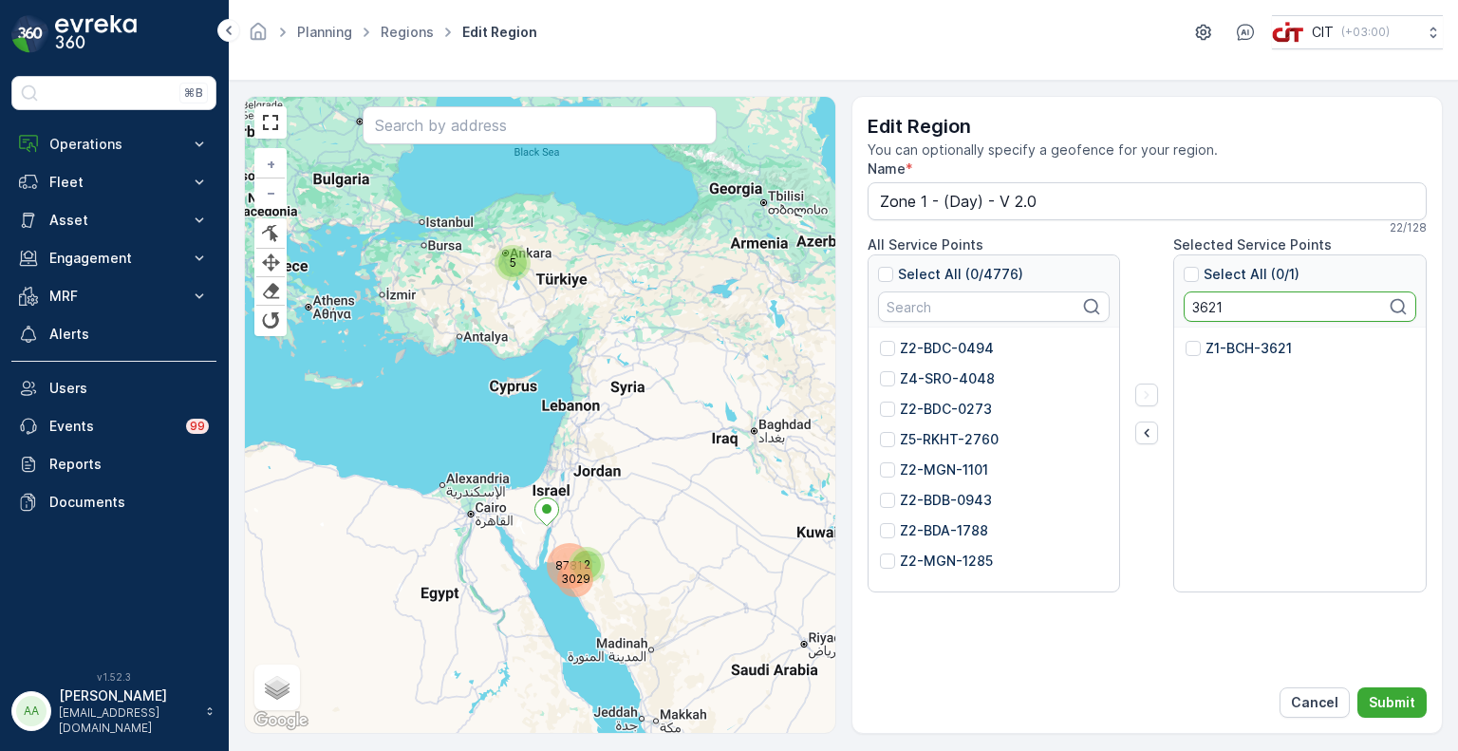
click at [1227, 343] on p "Z1-BCH-3621" at bounding box center [1249, 348] width 86 height 19
click at [1186, 339] on input "Z1-BCH-3621" at bounding box center [1186, 339] width 0 height 0
click at [1204, 311] on input "3621" at bounding box center [1300, 306] width 233 height 30
paste input "0120"
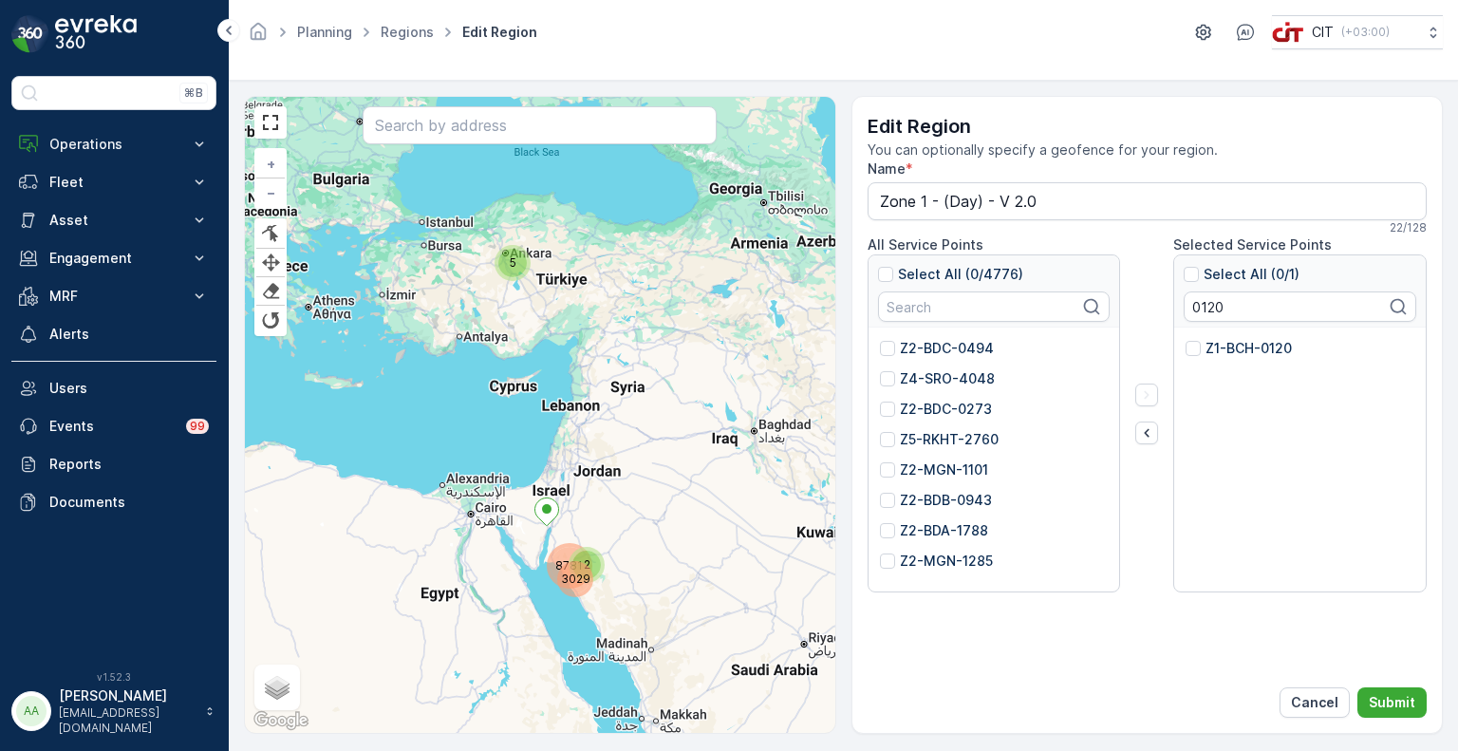
click at [1221, 345] on p "Z1-BCH-0120" at bounding box center [1249, 348] width 86 height 19
click at [1186, 339] on input "Z1-BCH-0120" at bounding box center [1186, 339] width 0 height 0
click at [1210, 295] on input "0120" at bounding box center [1300, 306] width 233 height 30
paste input "5767"
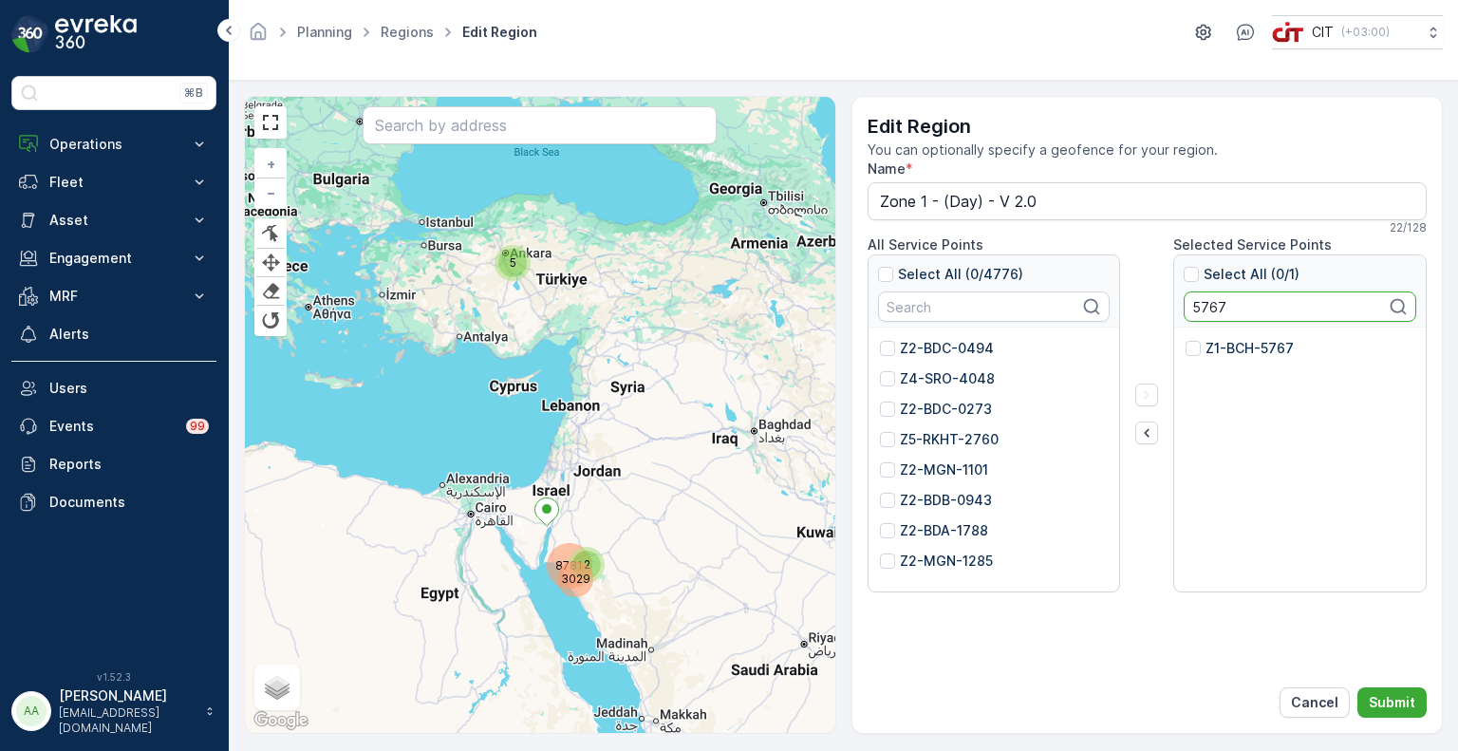
click at [1233, 349] on p "Z1-BCH-5767" at bounding box center [1250, 348] width 88 height 19
click at [1186, 339] on input "Z1-BCH-5767" at bounding box center [1186, 339] width 0 height 0
click at [1209, 306] on input "5767" at bounding box center [1300, 306] width 233 height 30
paste input "535"
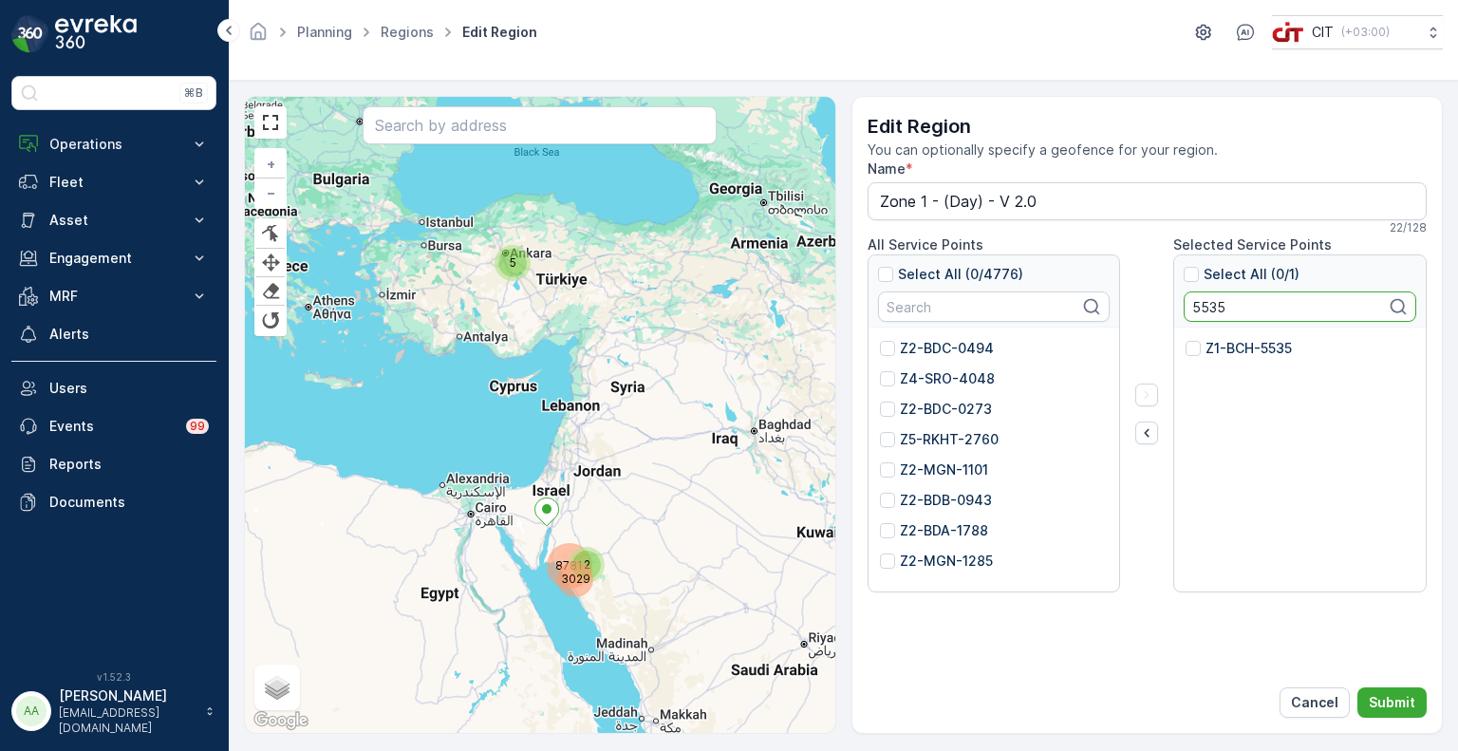
click at [1225, 350] on p "Z1-BCH-5535" at bounding box center [1249, 348] width 86 height 19
click at [1186, 339] on input "Z1-BCH-5535" at bounding box center [1186, 339] width 0 height 0
click at [1212, 307] on input "5535" at bounding box center [1300, 306] width 233 height 30
paste input "2398"
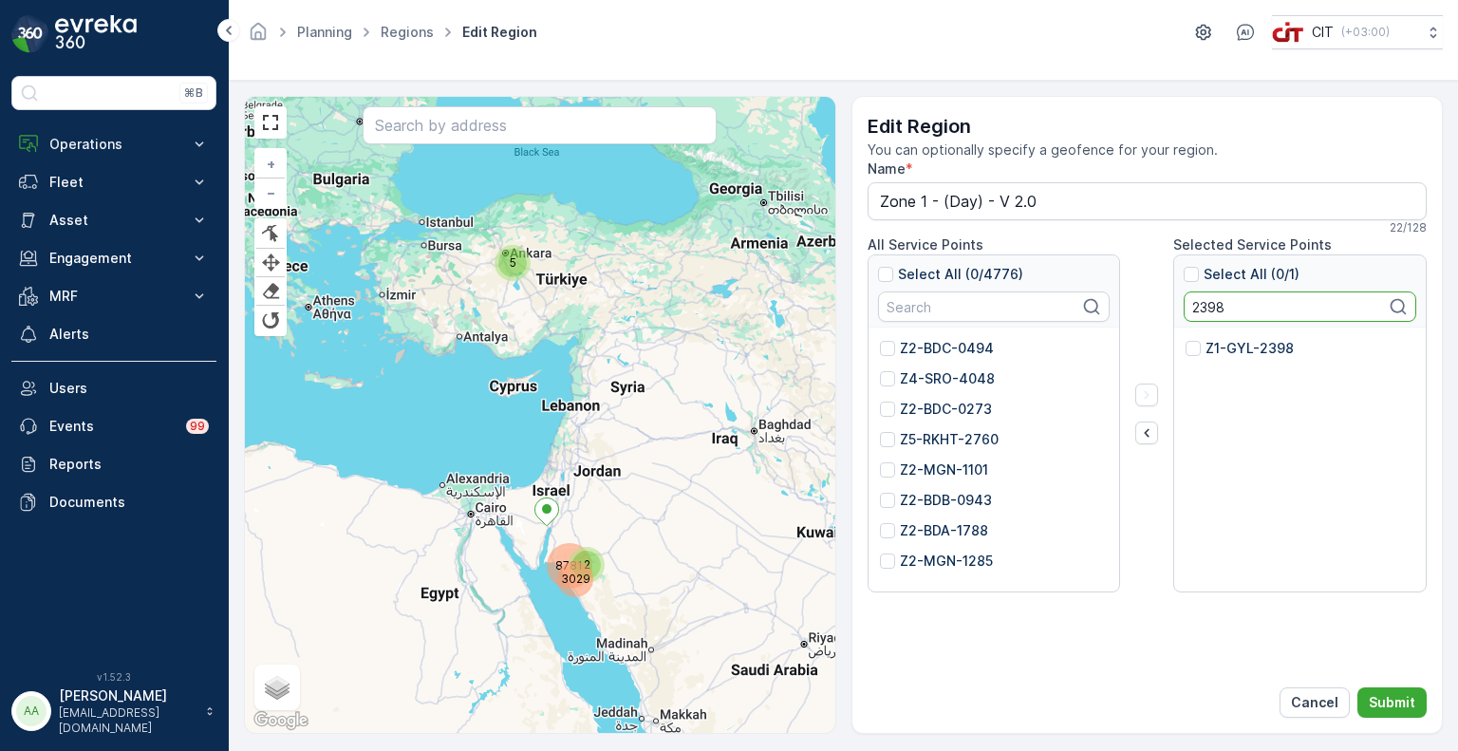
click at [1233, 347] on p "Z1-GYL-2398" at bounding box center [1250, 348] width 88 height 19
click at [1186, 339] on input "Z1-GYL-2398" at bounding box center [1186, 339] width 0 height 0
click at [1201, 307] on input "2398" at bounding box center [1300, 306] width 233 height 30
paste input "48"
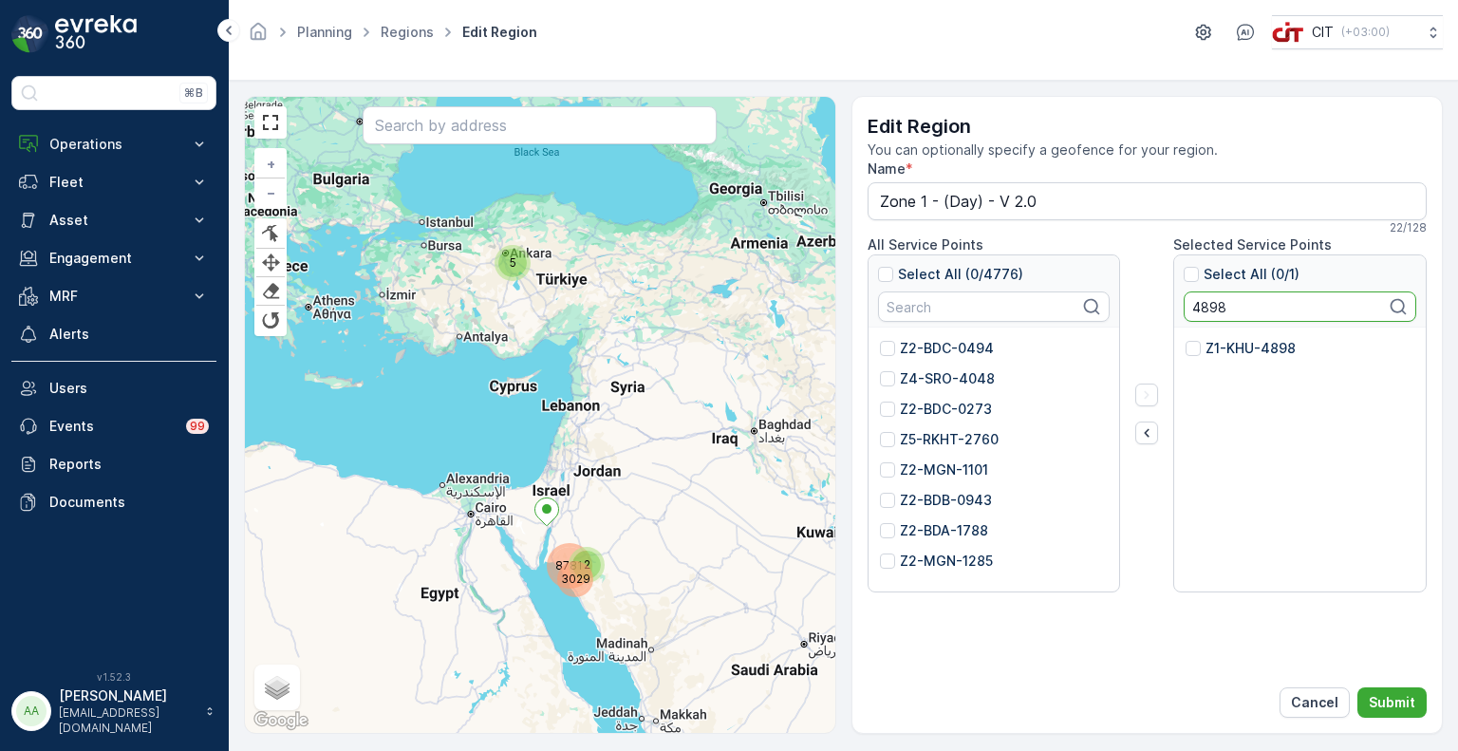
click at [1240, 352] on p "Z1-KHU-4898" at bounding box center [1251, 348] width 90 height 19
click at [1186, 339] on input "Z1-KHU-4898" at bounding box center [1186, 339] width 0 height 0
click at [1208, 307] on input "4898" at bounding box center [1300, 306] width 233 height 30
paste input "2325"
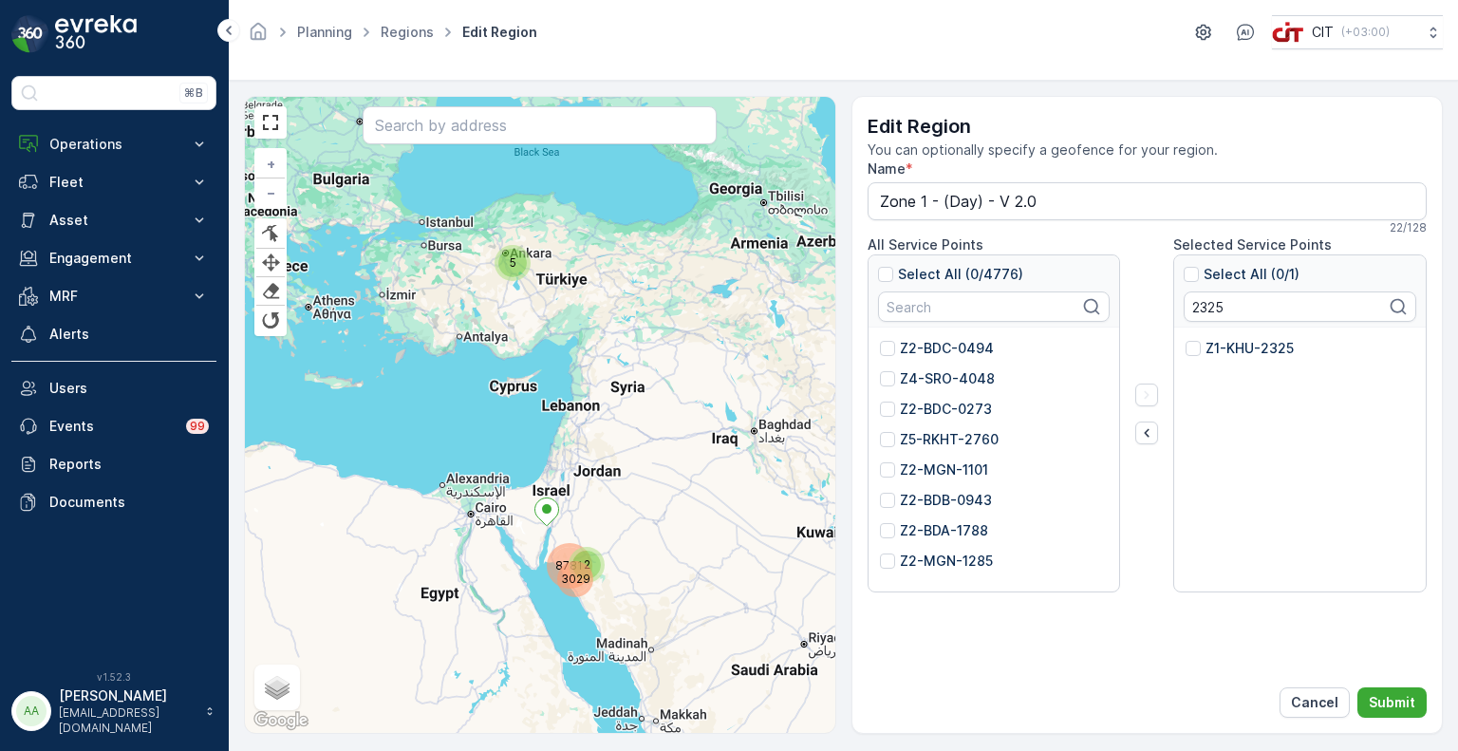
click at [1251, 351] on p "Z1-KHU-2325" at bounding box center [1250, 348] width 88 height 19
click at [1186, 339] on input "Z1-KHU-2325" at bounding box center [1186, 339] width 0 height 0
click at [1206, 300] on input "2325" at bounding box center [1300, 306] width 233 height 30
paste input "6"
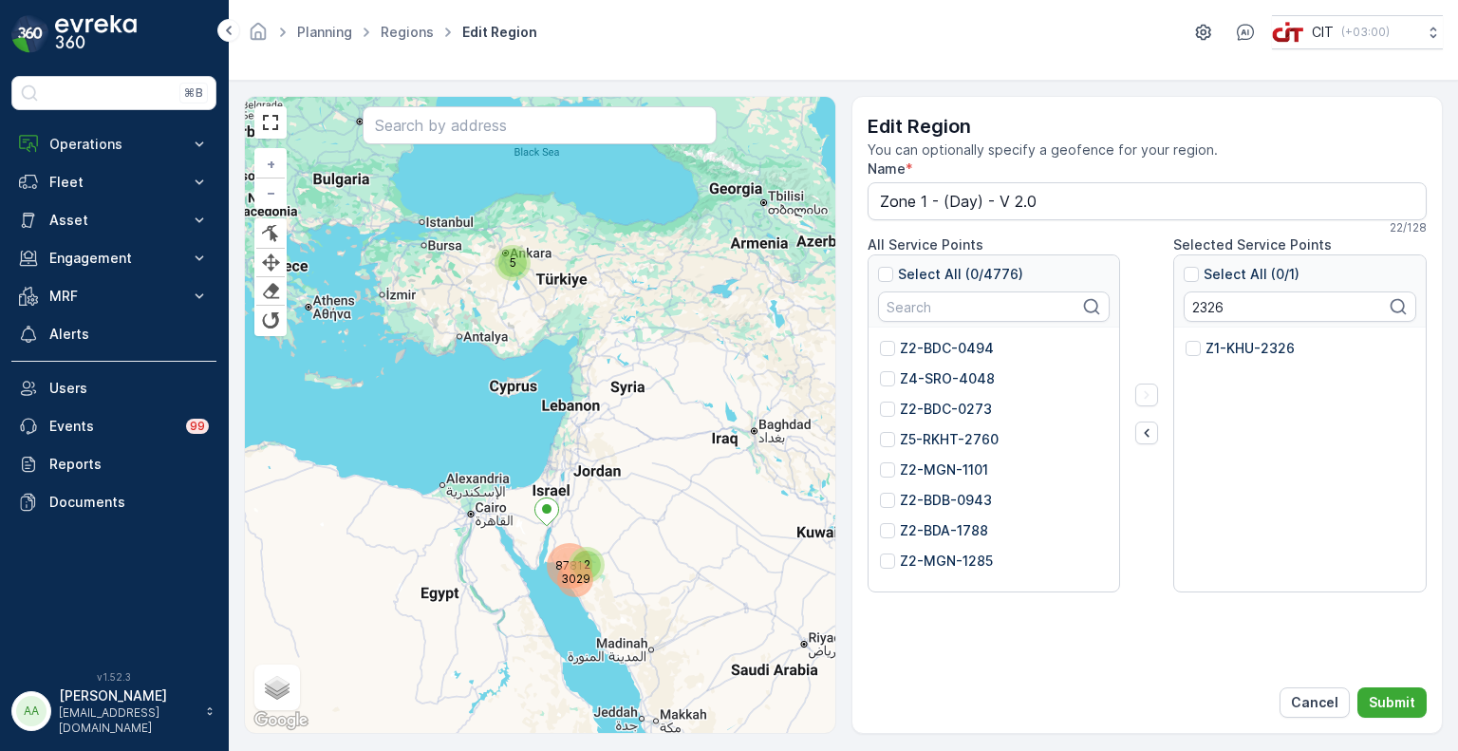
click at [1228, 339] on p "Z1-KHU-2326" at bounding box center [1250, 348] width 89 height 19
click at [1186, 339] on input "Z1-KHU-2326" at bounding box center [1186, 339] width 0 height 0
click at [1200, 307] on input "2326" at bounding box center [1300, 306] width 233 height 30
paste input "4895"
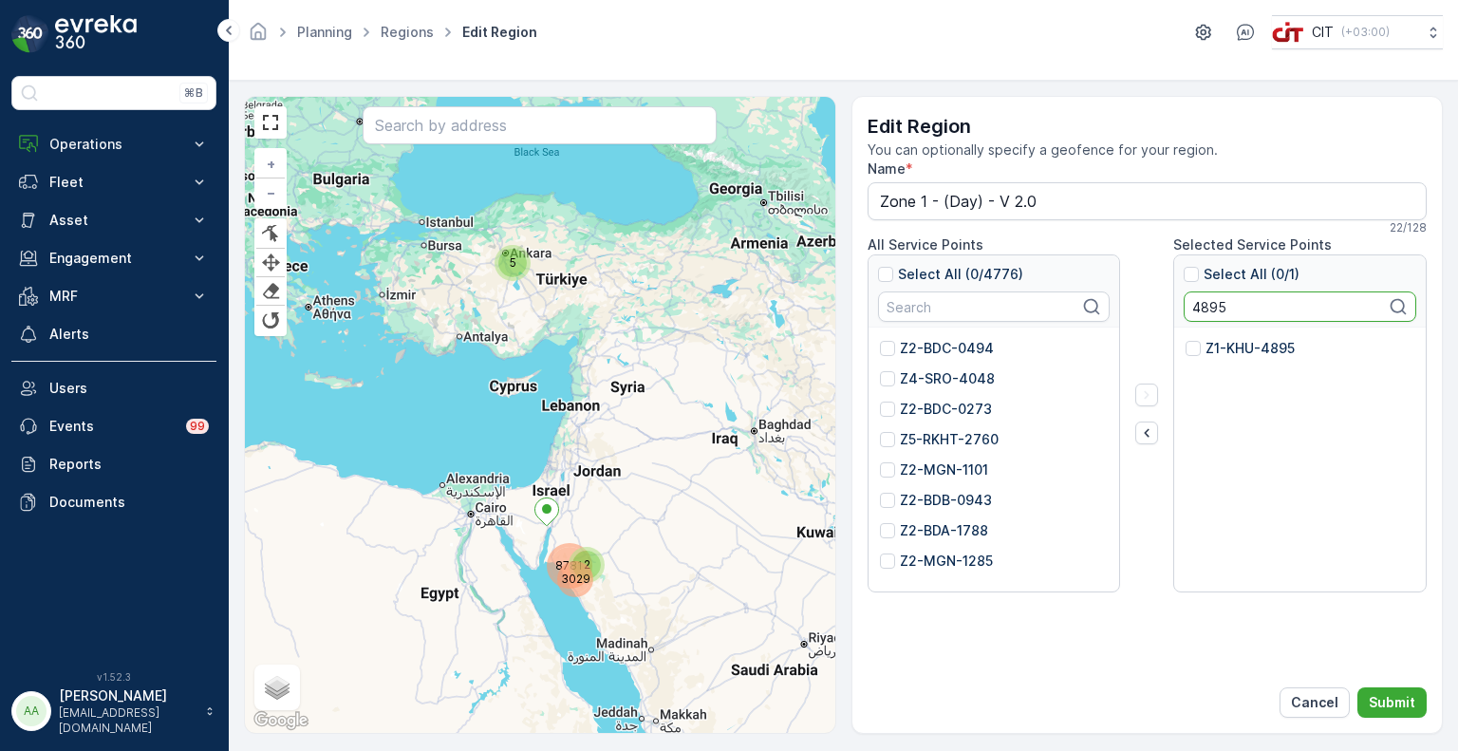
click at [1222, 347] on p "Z1-KHU-4895" at bounding box center [1250, 348] width 89 height 19
click at [1186, 339] on input "Z1-KHU-4895" at bounding box center [1186, 339] width 0 height 0
click at [1208, 309] on input "4895" at bounding box center [1300, 306] width 233 height 30
paste input "602"
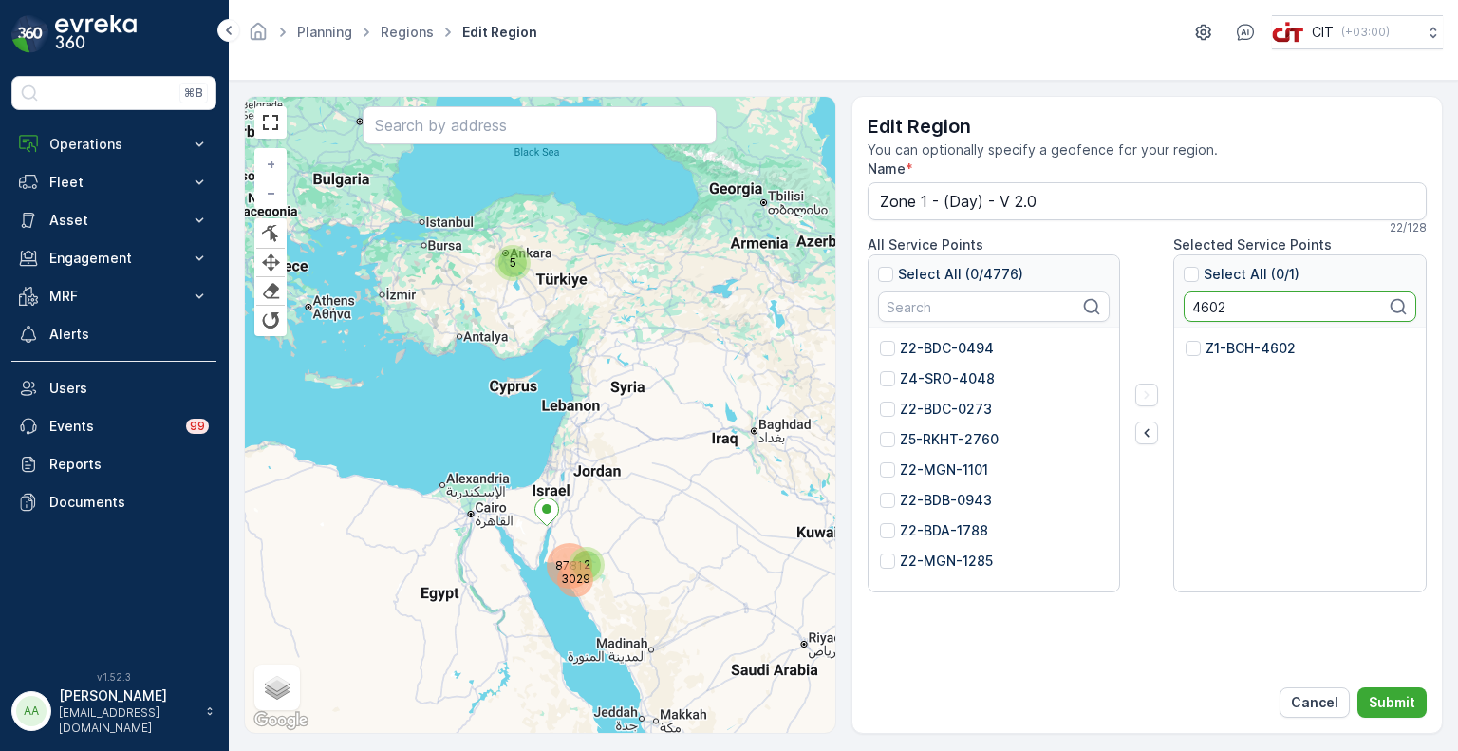
click at [1223, 347] on p "Z1-BCH-4602" at bounding box center [1251, 348] width 90 height 19
click at [1186, 339] on input "Z1-BCH-4602" at bounding box center [1186, 339] width 0 height 0
click at [1215, 310] on input "4602" at bounding box center [1300, 306] width 233 height 30
paste input "763"
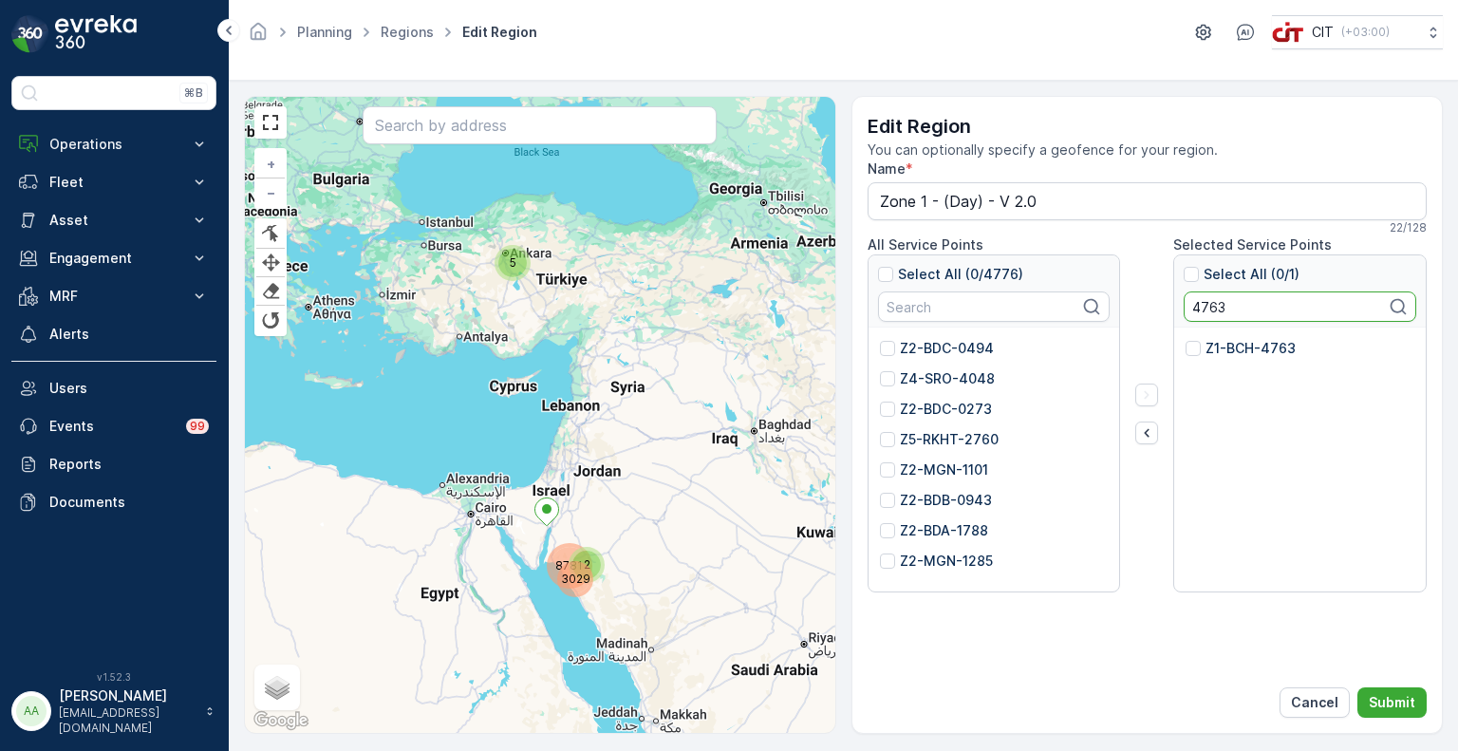
click at [1233, 340] on p "Z1-BCH-4763" at bounding box center [1251, 348] width 90 height 19
click at [1186, 339] on input "Z1-BCH-4763" at bounding box center [1186, 339] width 0 height 0
click at [1214, 304] on input "4763" at bounding box center [1300, 306] width 233 height 30
paste input "2"
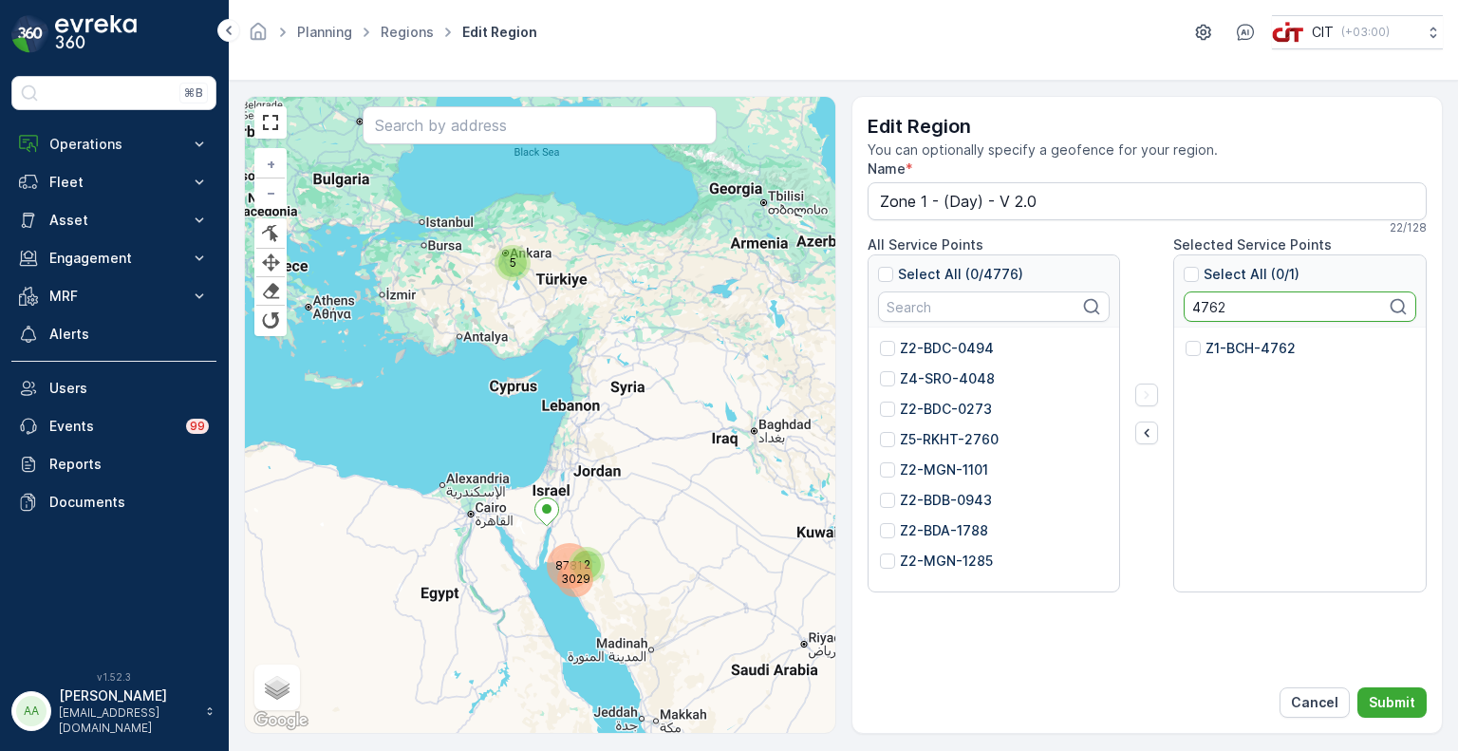
click at [1246, 358] on div "Z1-BCH-4762" at bounding box center [1300, 354] width 229 height 30
click at [1235, 344] on p "Z1-BCH-4762" at bounding box center [1251, 348] width 90 height 19
click at [1186, 339] on input "Z1-BCH-4762" at bounding box center [1186, 339] width 0 height 0
click at [1200, 303] on input "4762" at bounding box center [1300, 306] width 233 height 30
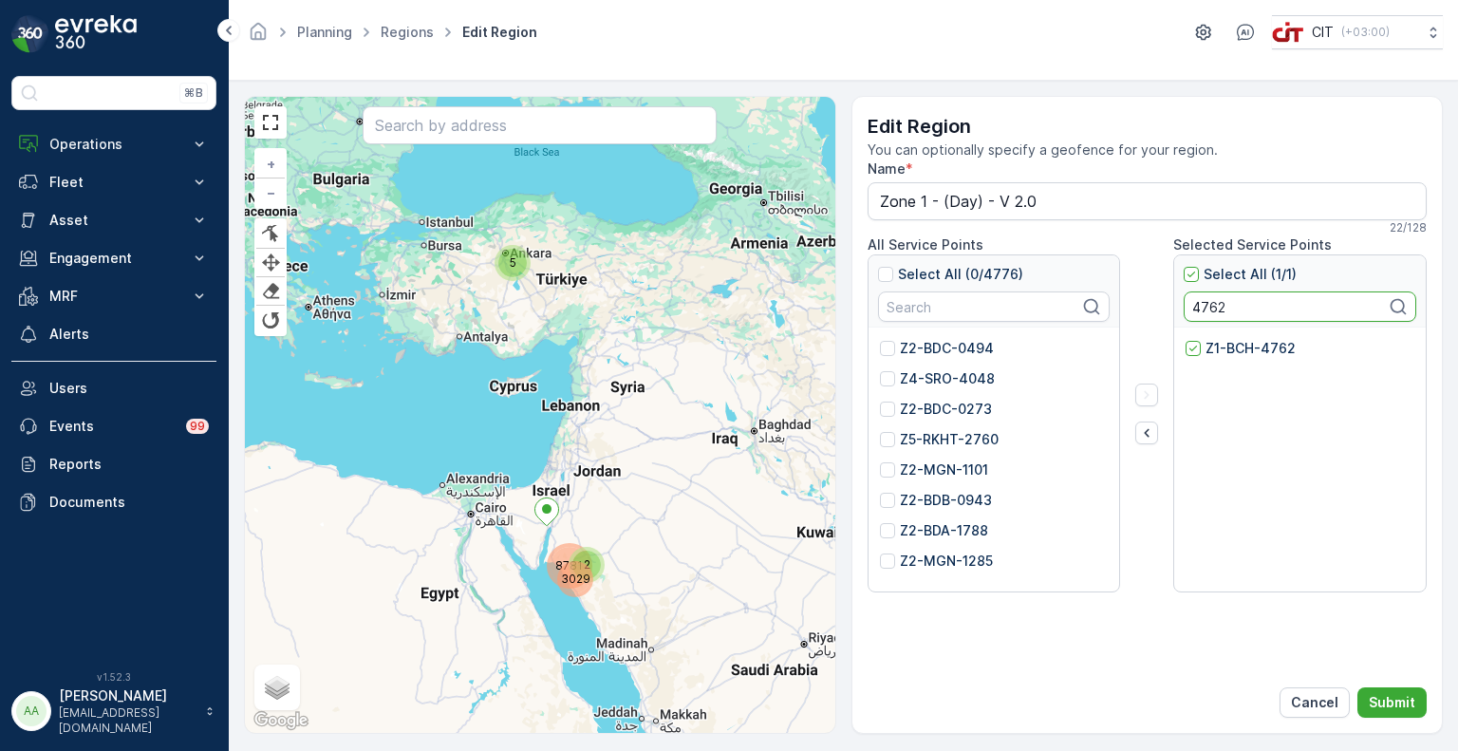
paste input "2353"
click at [1238, 347] on p "Z1-KHU-2353" at bounding box center [1250, 348] width 88 height 19
click at [1186, 339] on input "Z1-KHU-2353" at bounding box center [1186, 339] width 0 height 0
click at [1199, 307] on input "2353" at bounding box center [1300, 306] width 233 height 30
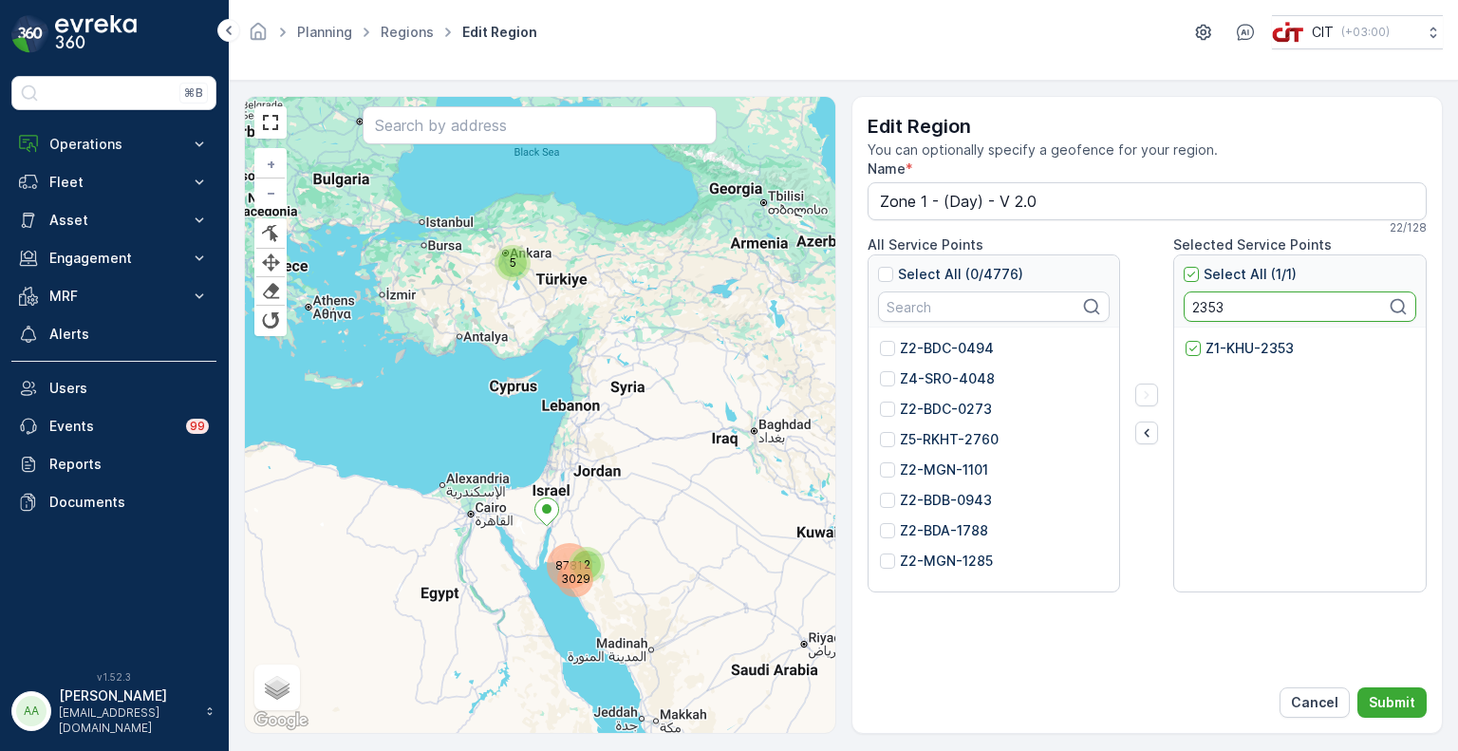
paste input "4799"
click at [1228, 351] on p "Z1-BCH-4799" at bounding box center [1251, 348] width 90 height 19
click at [1186, 339] on input "Z1-BCH-4799" at bounding box center [1186, 339] width 0 height 0
click at [1215, 303] on input "4799" at bounding box center [1300, 306] width 233 height 30
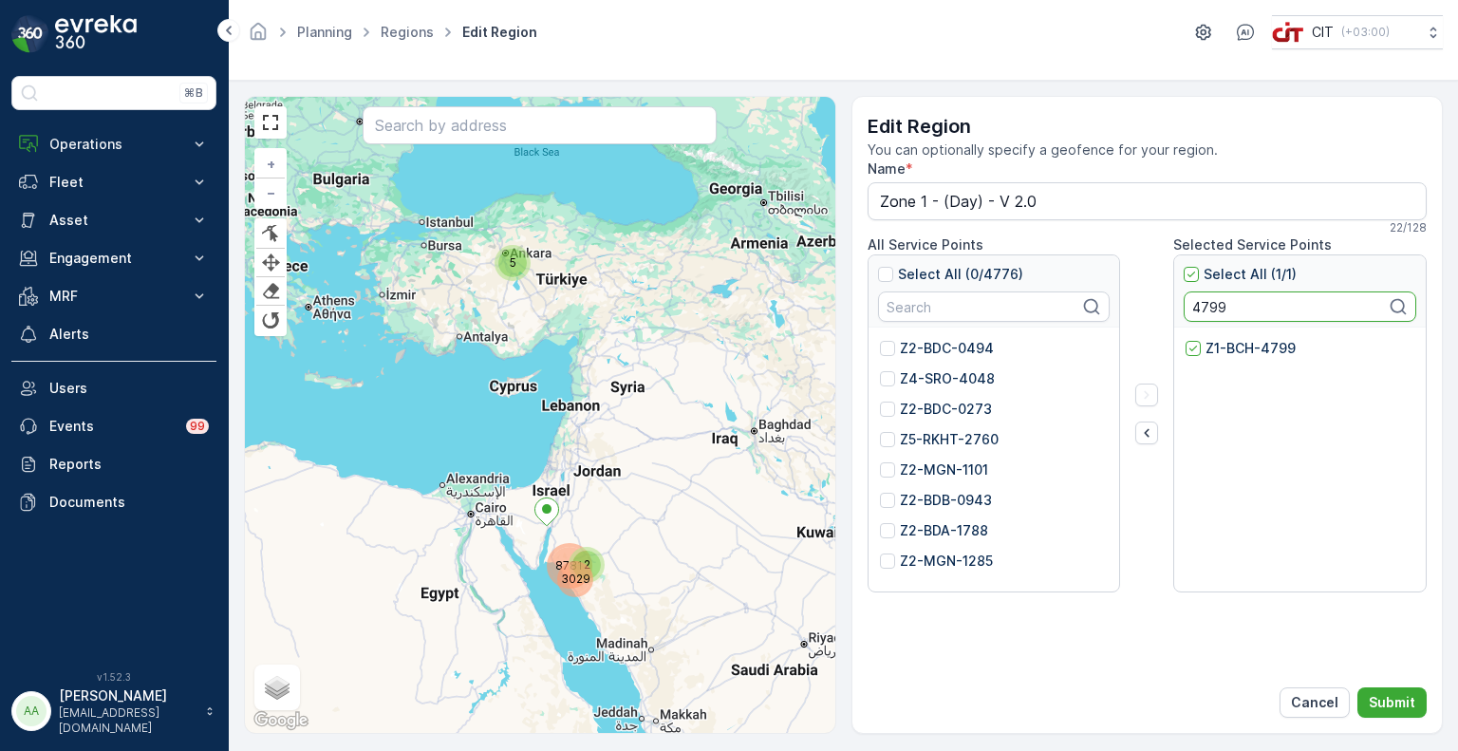
paste input "2397"
click at [1237, 350] on p "Z1-GYL-2397" at bounding box center [1250, 348] width 88 height 19
click at [1186, 339] on input "Z1-GYL-2397" at bounding box center [1186, 339] width 0 height 0
click at [1193, 301] on input "2397" at bounding box center [1300, 306] width 233 height 30
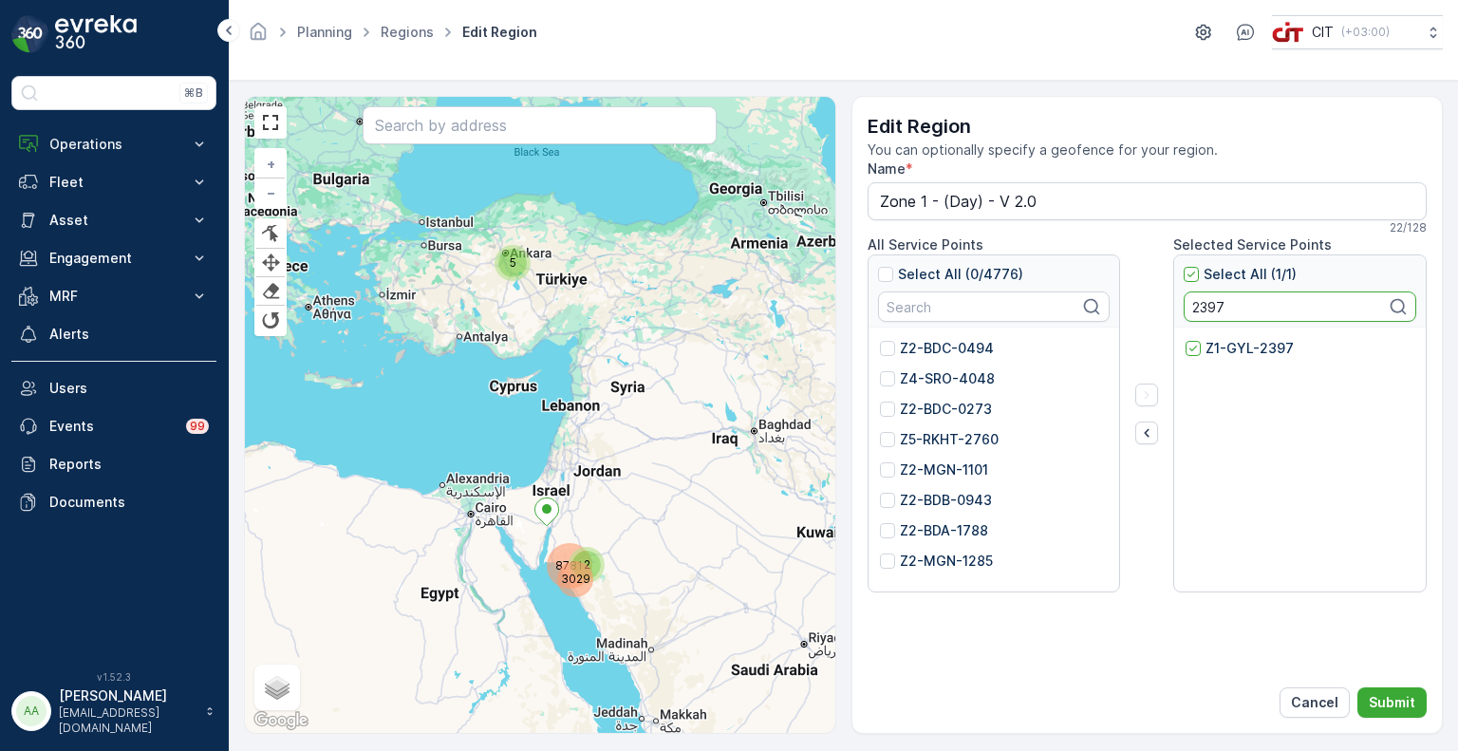
paste input "6"
click at [1219, 353] on p "Z1-GYL-2396" at bounding box center [1250, 348] width 88 height 19
click at [1186, 339] on input "Z1-GYL-2396" at bounding box center [1186, 339] width 0 height 0
click at [1205, 307] on input "2396" at bounding box center [1300, 306] width 233 height 30
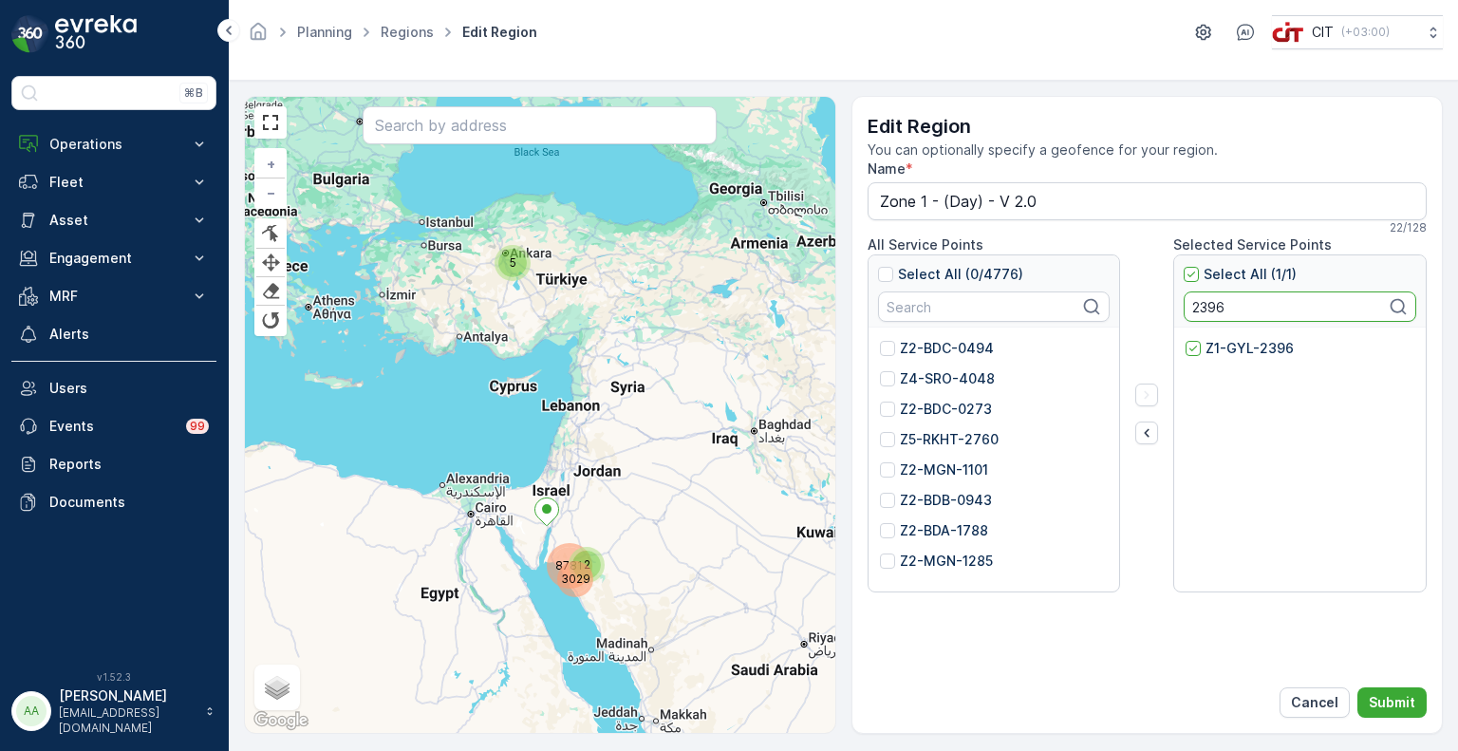
paste input "01"
click at [1219, 349] on p "Z1-SHA-2301" at bounding box center [1249, 348] width 86 height 19
click at [1186, 339] on input "Z1-SHA-2301" at bounding box center [1186, 339] width 0 height 0
click at [1212, 310] on input "2301" at bounding box center [1300, 306] width 233 height 30
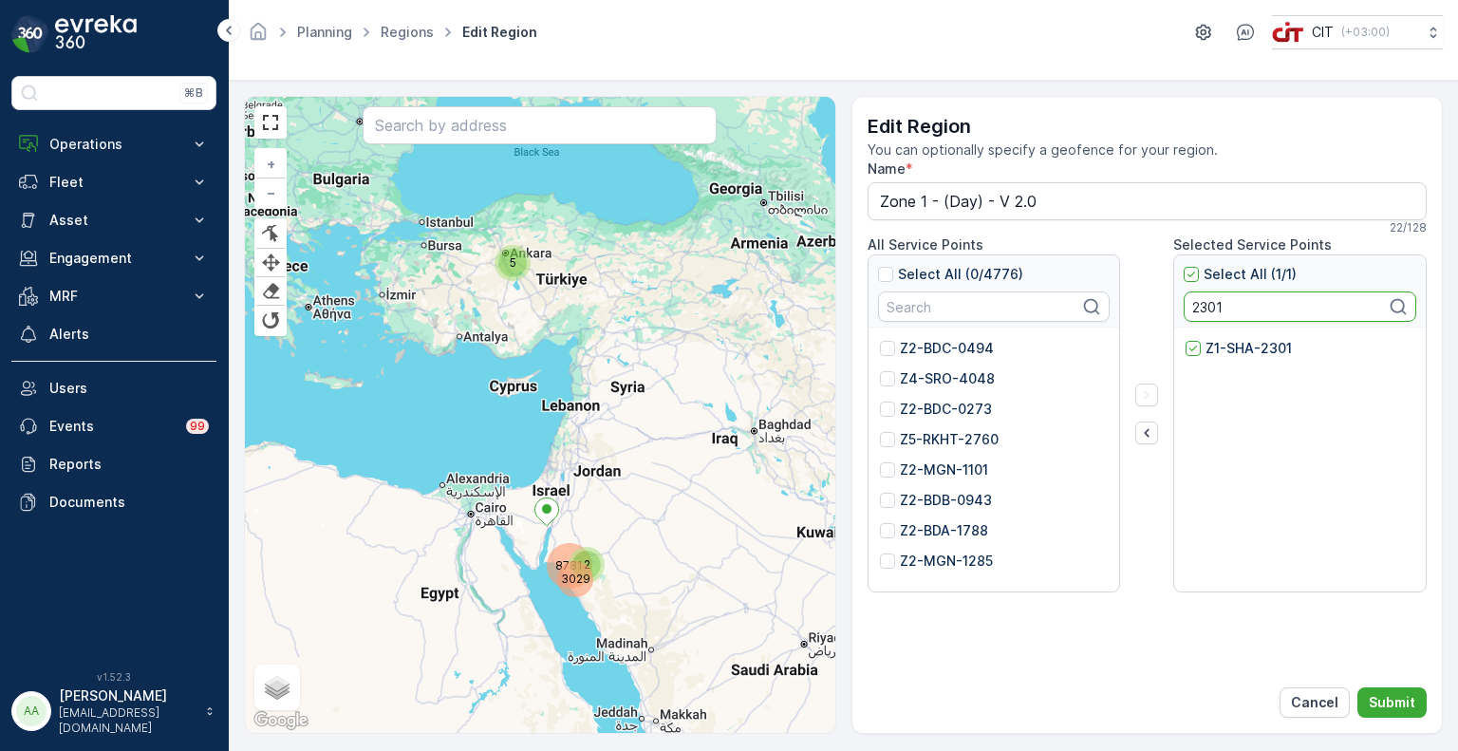
paste input "8"
click at [1230, 350] on p "Z1-SHA-2381" at bounding box center [1249, 348] width 86 height 19
click at [1186, 339] on input "Z1-SHA-2381" at bounding box center [1186, 339] width 0 height 0
click at [1203, 306] on input "2381" at bounding box center [1300, 306] width 233 height 30
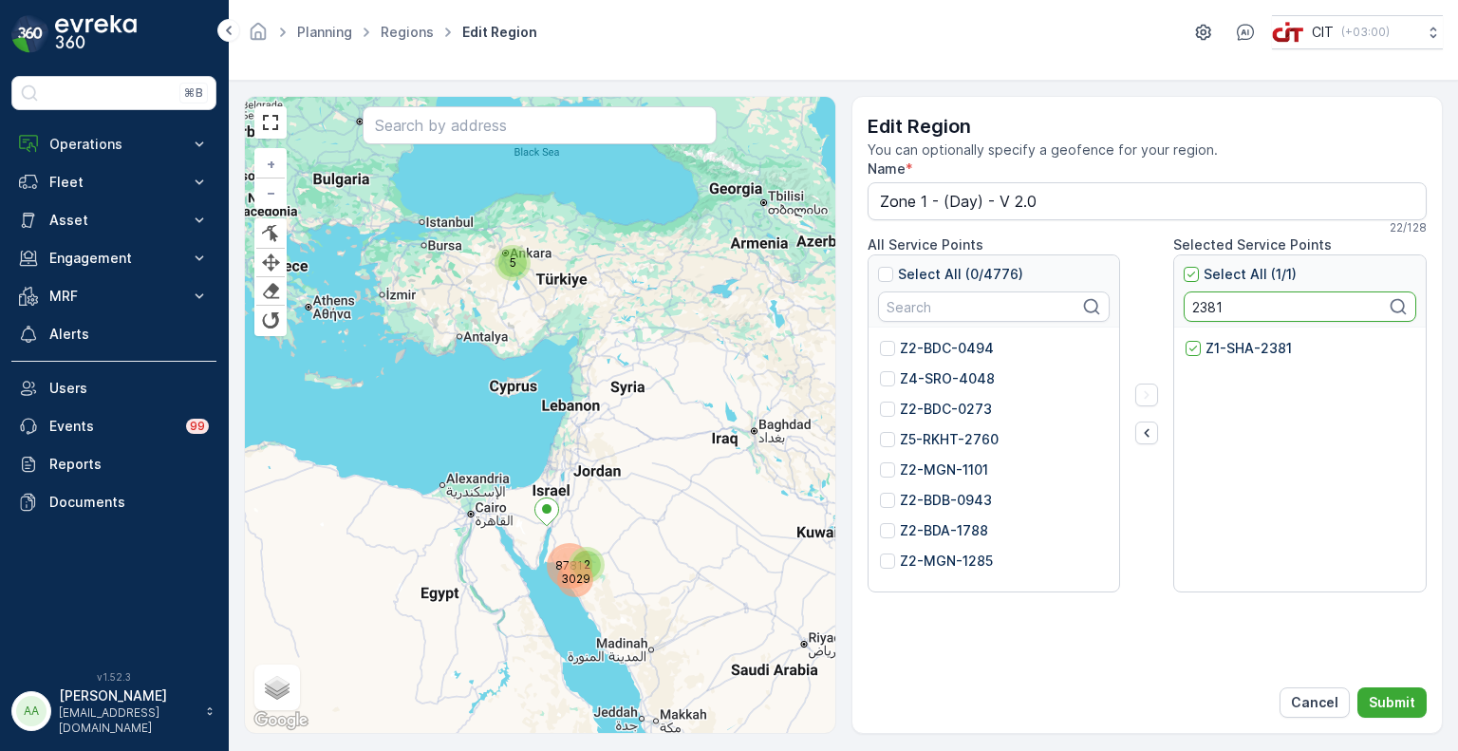
paste input "487"
click at [1211, 342] on p "Z1-SHA-4871" at bounding box center [1249, 348] width 87 height 19
click at [1186, 339] on input "Z1-SHA-4871" at bounding box center [1186, 339] width 0 height 0
click at [1194, 299] on input "4871" at bounding box center [1300, 306] width 233 height 30
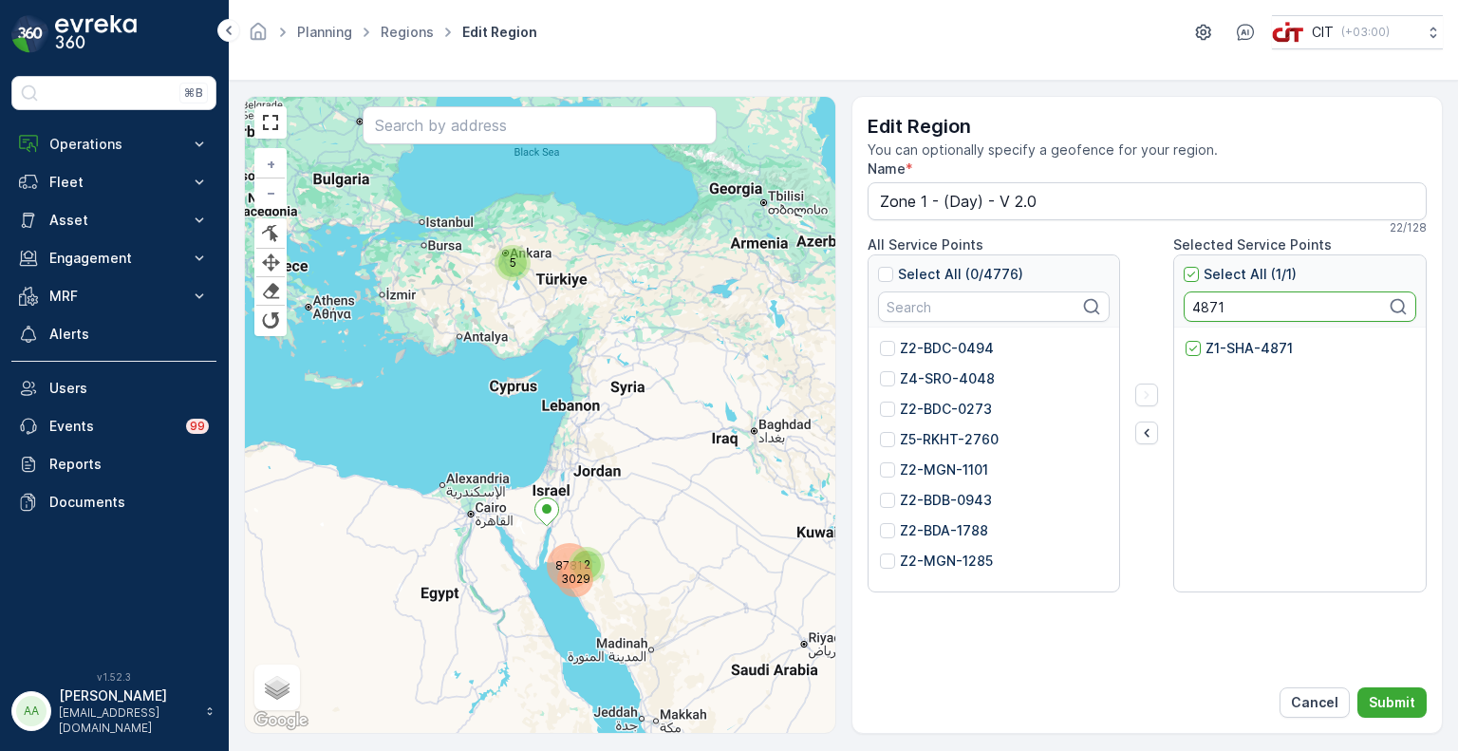
paste input "3"
click at [1229, 348] on p "Z1-SHA-4873" at bounding box center [1251, 348] width 90 height 19
click at [1186, 339] on input "Z1-SHA-4873" at bounding box center [1186, 339] width 0 height 0
click at [1200, 300] on input "4873" at bounding box center [1300, 306] width 233 height 30
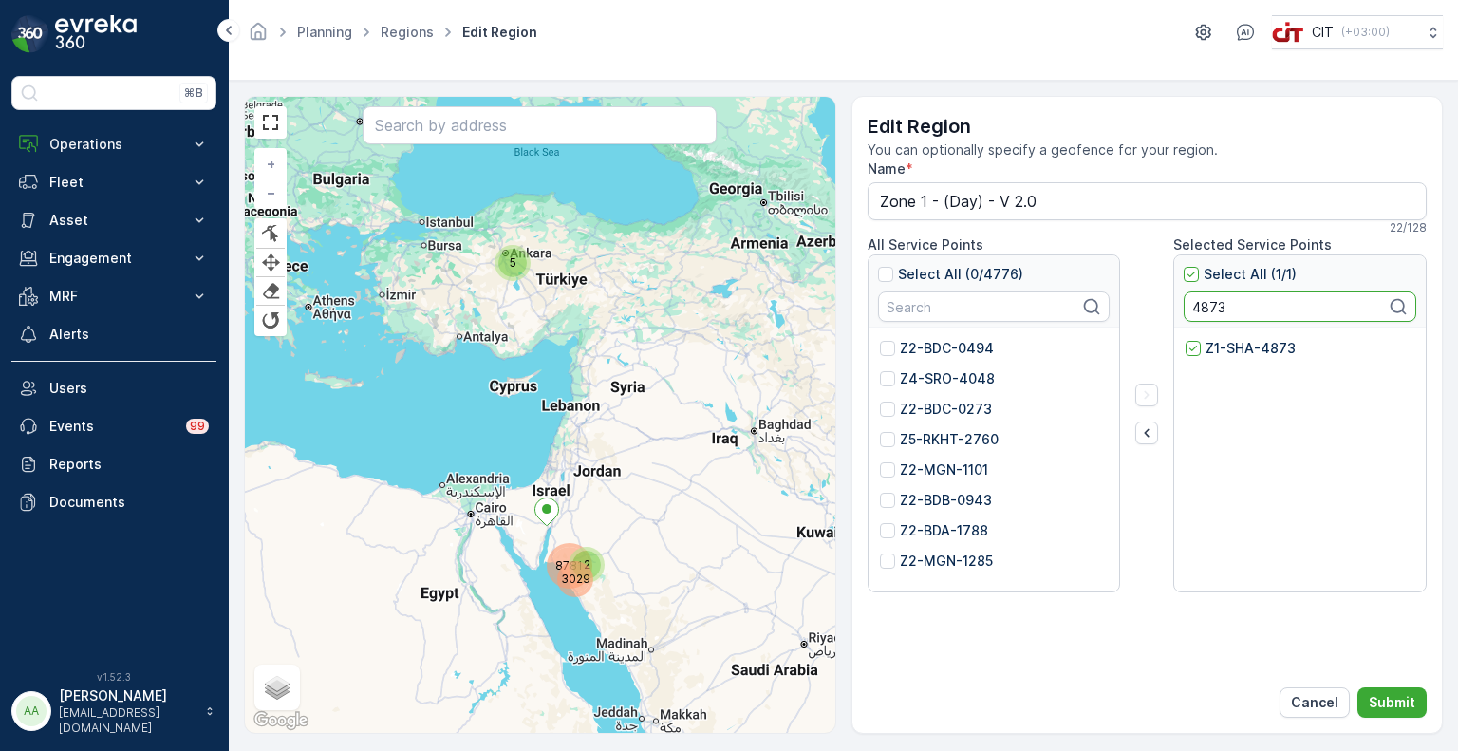
paste input "2575"
click at [1242, 348] on p "Z1-BCH-2575" at bounding box center [1249, 348] width 87 height 19
click at [1186, 339] on input "Z1-BCH-2575" at bounding box center [1186, 339] width 0 height 0
click at [1207, 288] on div "Select All (1/1) 2575" at bounding box center [1300, 293] width 233 height 57
click at [1209, 298] on input "2575" at bounding box center [1300, 306] width 233 height 30
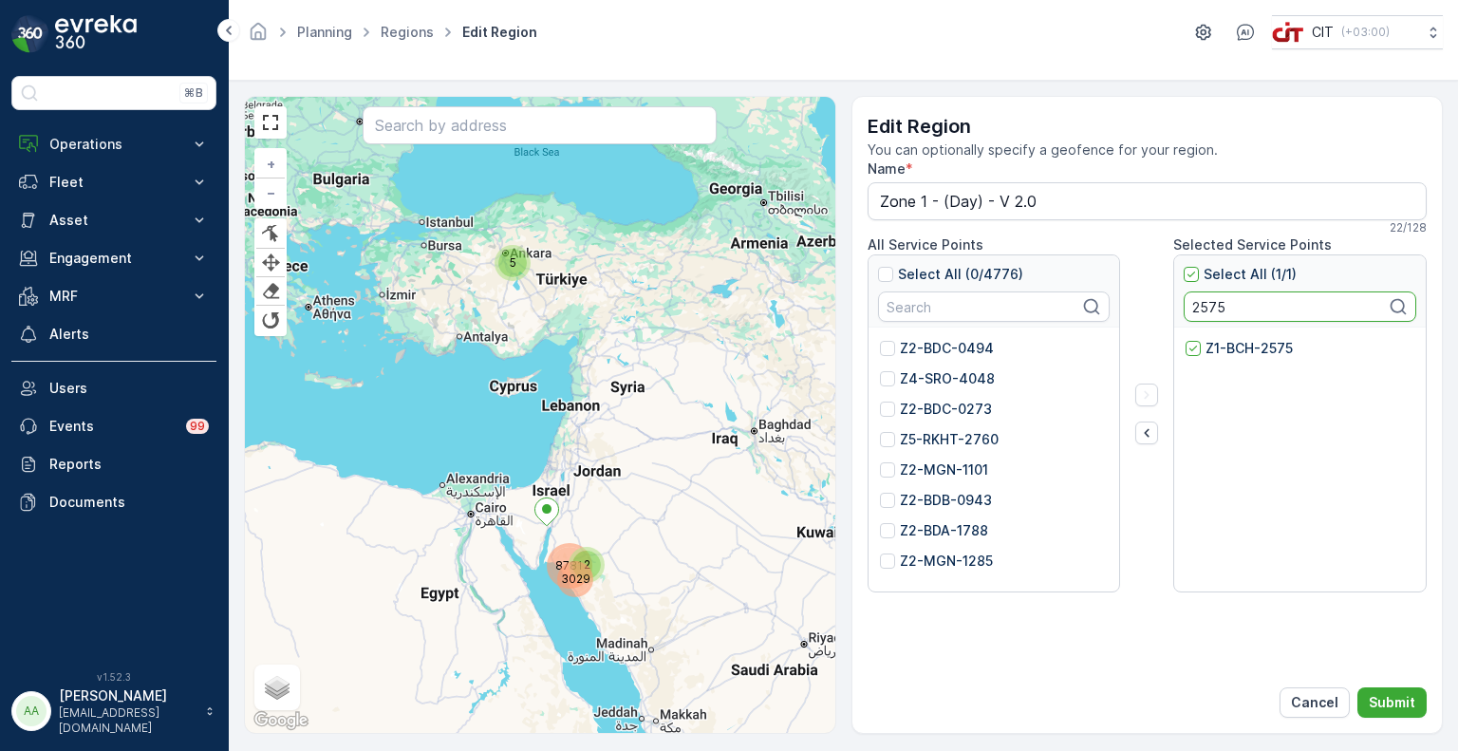
click at [1209, 298] on input "2575" at bounding box center [1300, 306] width 233 height 30
paste input "1958"
click at [1243, 352] on p "Z1-BCH-1958" at bounding box center [1248, 348] width 85 height 19
click at [1186, 339] on input "Z1-BCH-1958" at bounding box center [1186, 339] width 0 height 0
click at [1200, 295] on input "1958" at bounding box center [1300, 306] width 233 height 30
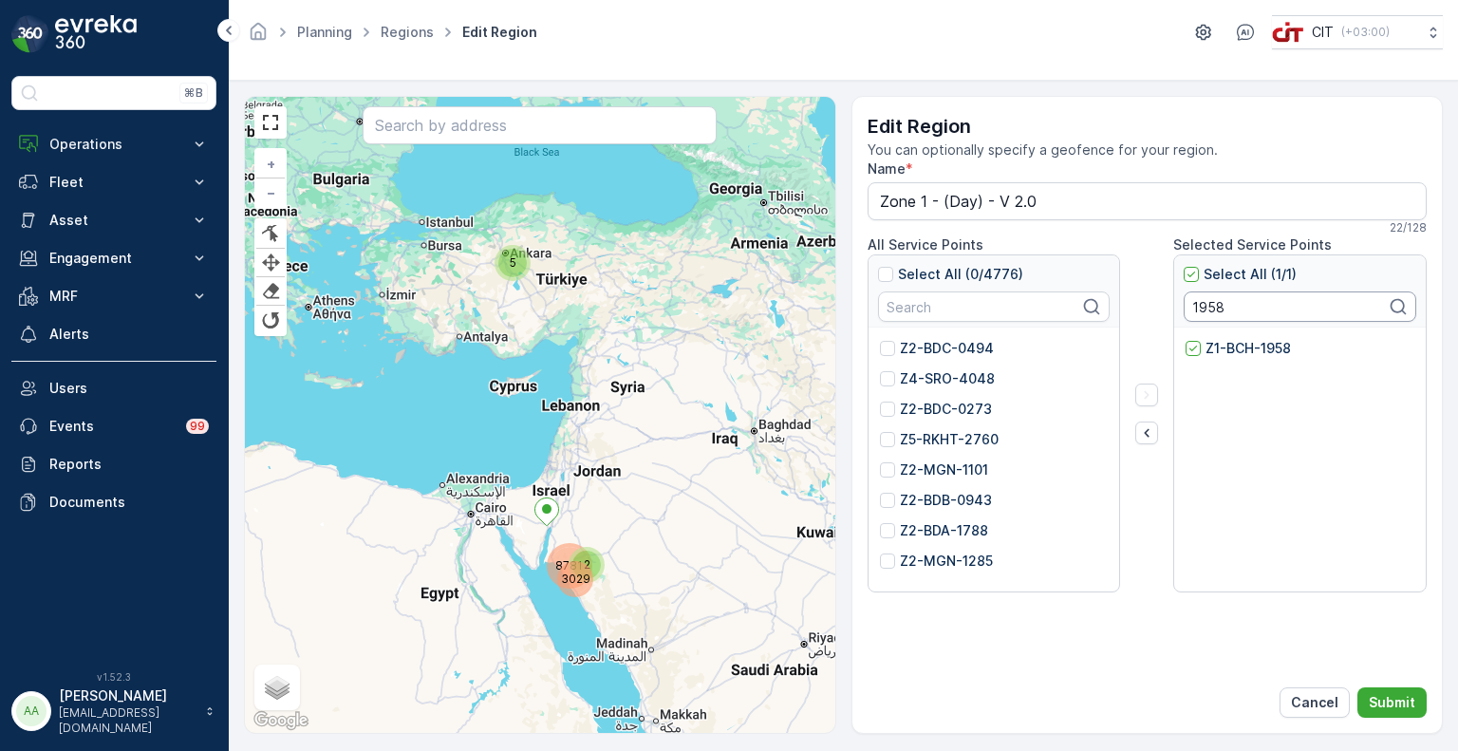
click at [1200, 295] on input "1958" at bounding box center [1300, 306] width 233 height 30
paste input "2899"
click at [1238, 352] on p "Z1-BCH-2899" at bounding box center [1250, 348] width 89 height 19
click at [1186, 339] on input "Z1-BCH-2899" at bounding box center [1186, 339] width 0 height 0
click at [1211, 309] on input "2899" at bounding box center [1300, 306] width 233 height 30
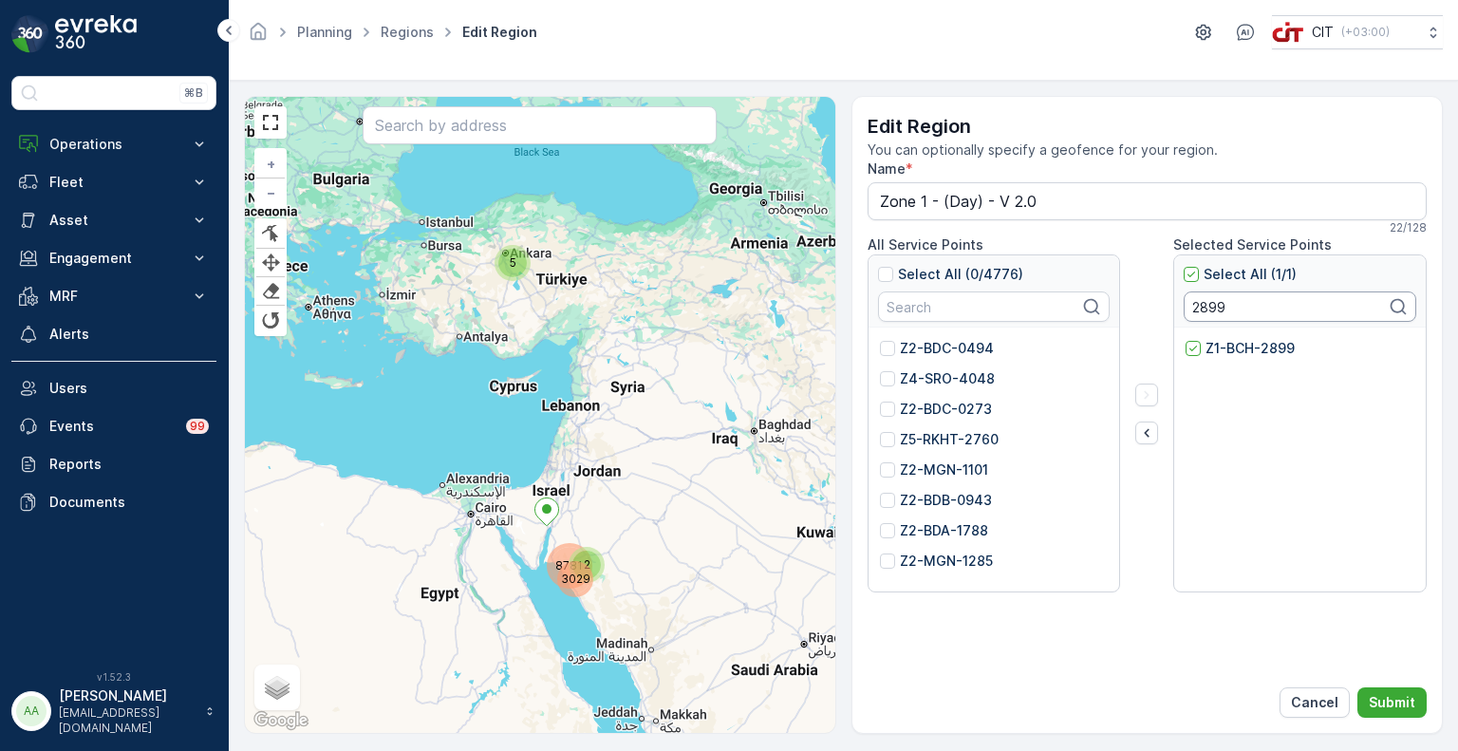
click at [1211, 309] on input "2899" at bounding box center [1300, 306] width 233 height 30
paste input "3126"
click at [1228, 342] on p "Z1-BCH-3126" at bounding box center [1249, 348] width 86 height 19
click at [1186, 339] on input "Z1-BCH-3126" at bounding box center [1186, 339] width 0 height 0
click at [1219, 307] on input "3126" at bounding box center [1300, 306] width 233 height 30
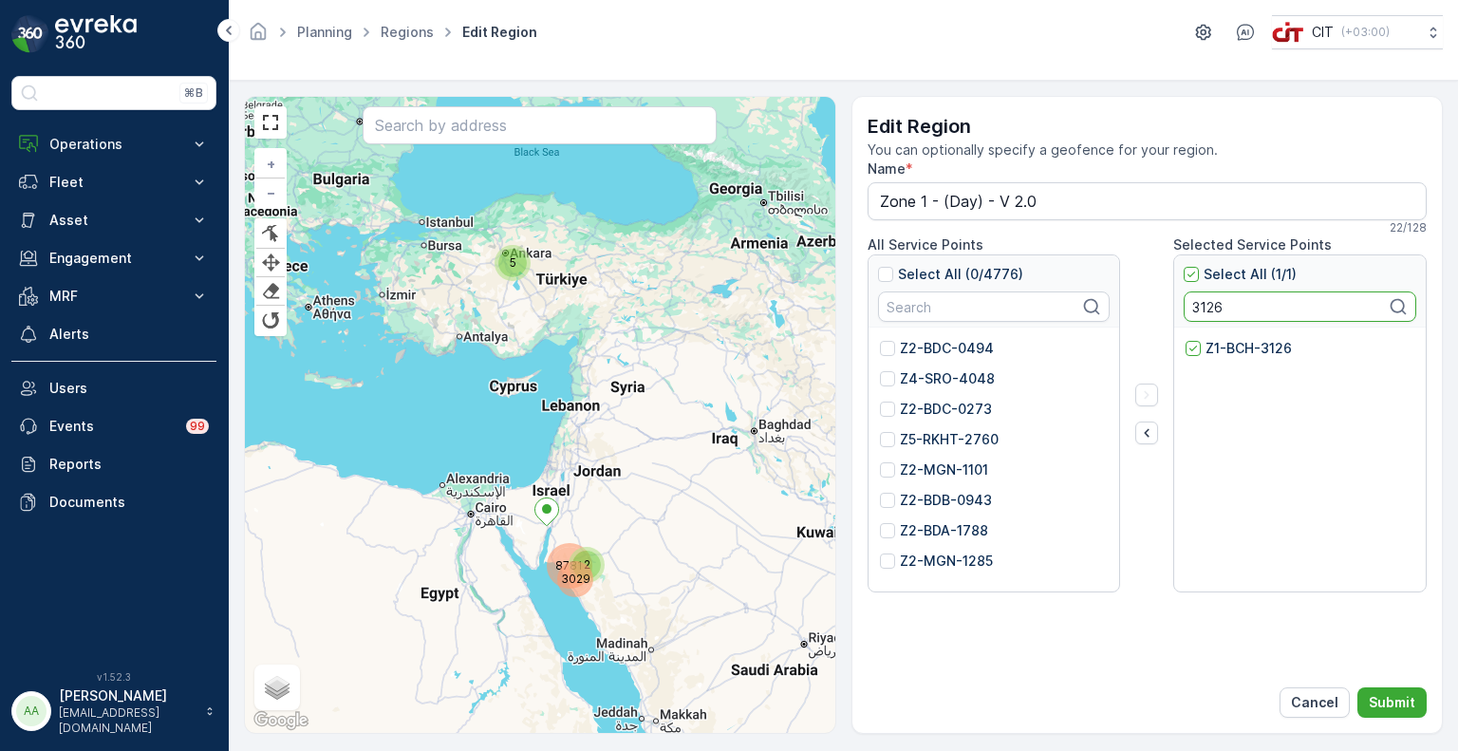
click at [1219, 307] on input "3126" at bounding box center [1300, 306] width 233 height 30
paste input "2311"
click at [1255, 349] on p "Z1-BCH-2311" at bounding box center [1248, 348] width 84 height 19
click at [1186, 339] on input "Z1-BCH-2311" at bounding box center [1186, 339] width 0 height 0
click at [1211, 309] on input "2311" at bounding box center [1300, 306] width 233 height 30
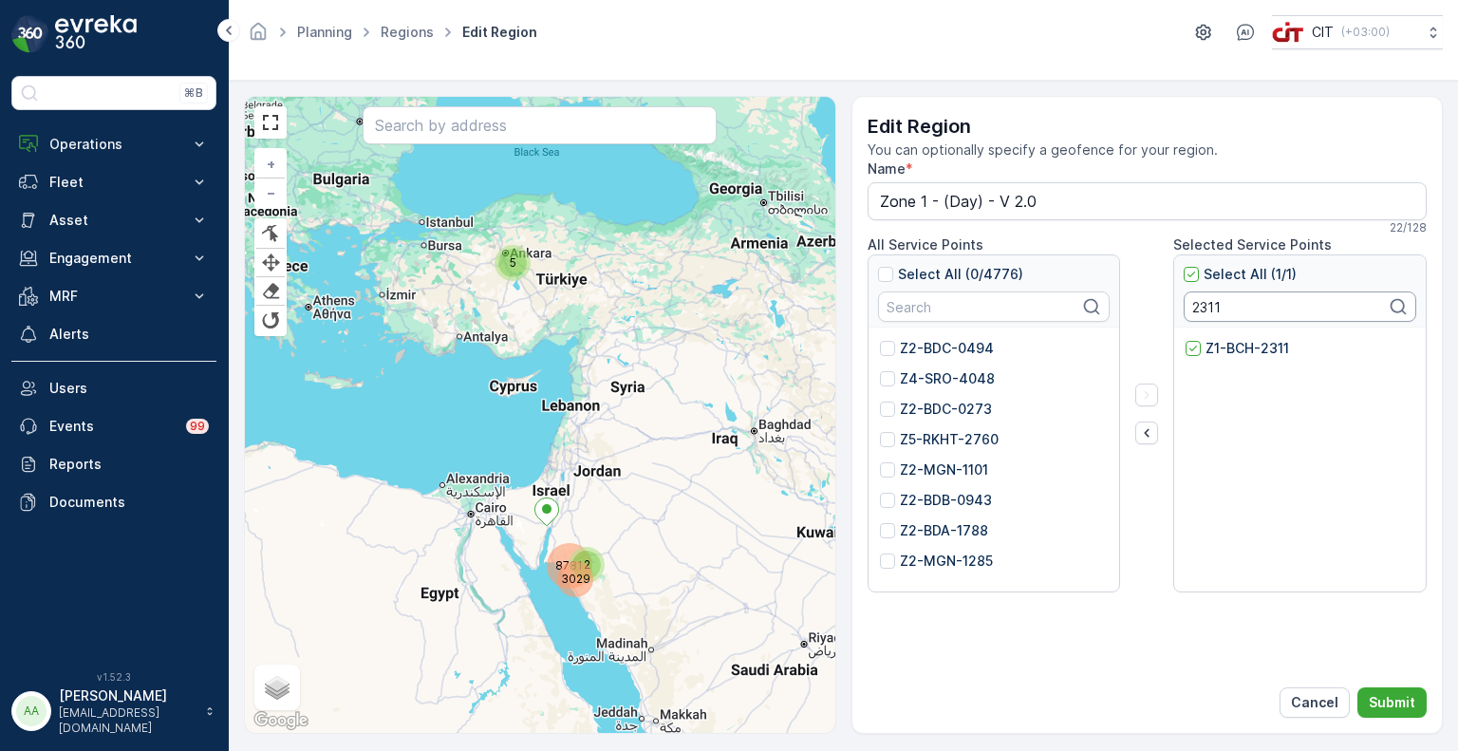
click at [1211, 309] on input "2311" at bounding box center [1300, 306] width 233 height 30
paste input "5536"
click at [1249, 347] on p "Z1-BCH-5536" at bounding box center [1249, 348] width 87 height 19
click at [1186, 339] on input "Z1-BCH-5536" at bounding box center [1186, 339] width 0 height 0
click at [1204, 304] on input "5536" at bounding box center [1300, 306] width 233 height 30
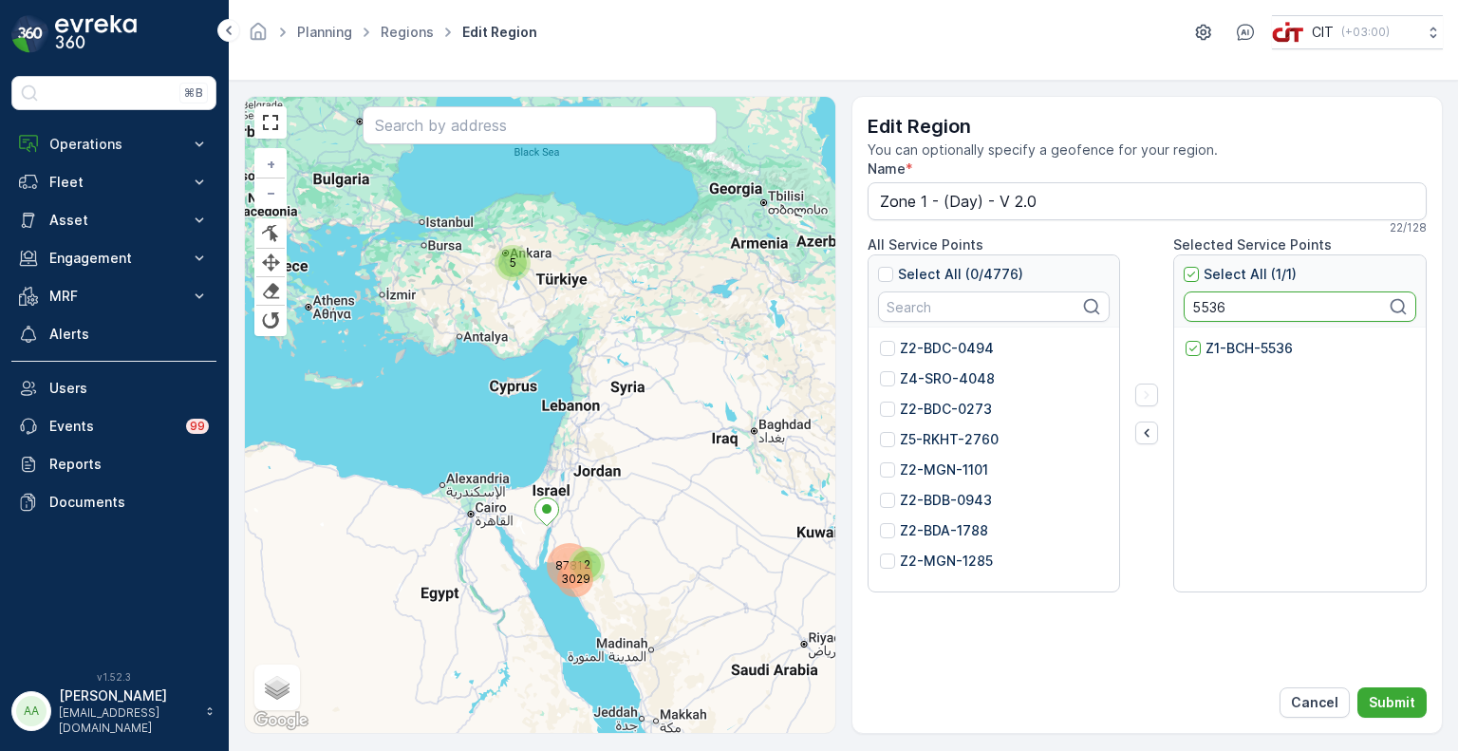
click at [1204, 304] on input "5536" at bounding box center [1300, 306] width 233 height 30
paste input "4655"
type input "4655"
click at [1234, 350] on p "Z1-SHA-4655" at bounding box center [1250, 348] width 88 height 19
click at [1186, 339] on input "Z1-SHA-4655" at bounding box center [1186, 339] width 0 height 0
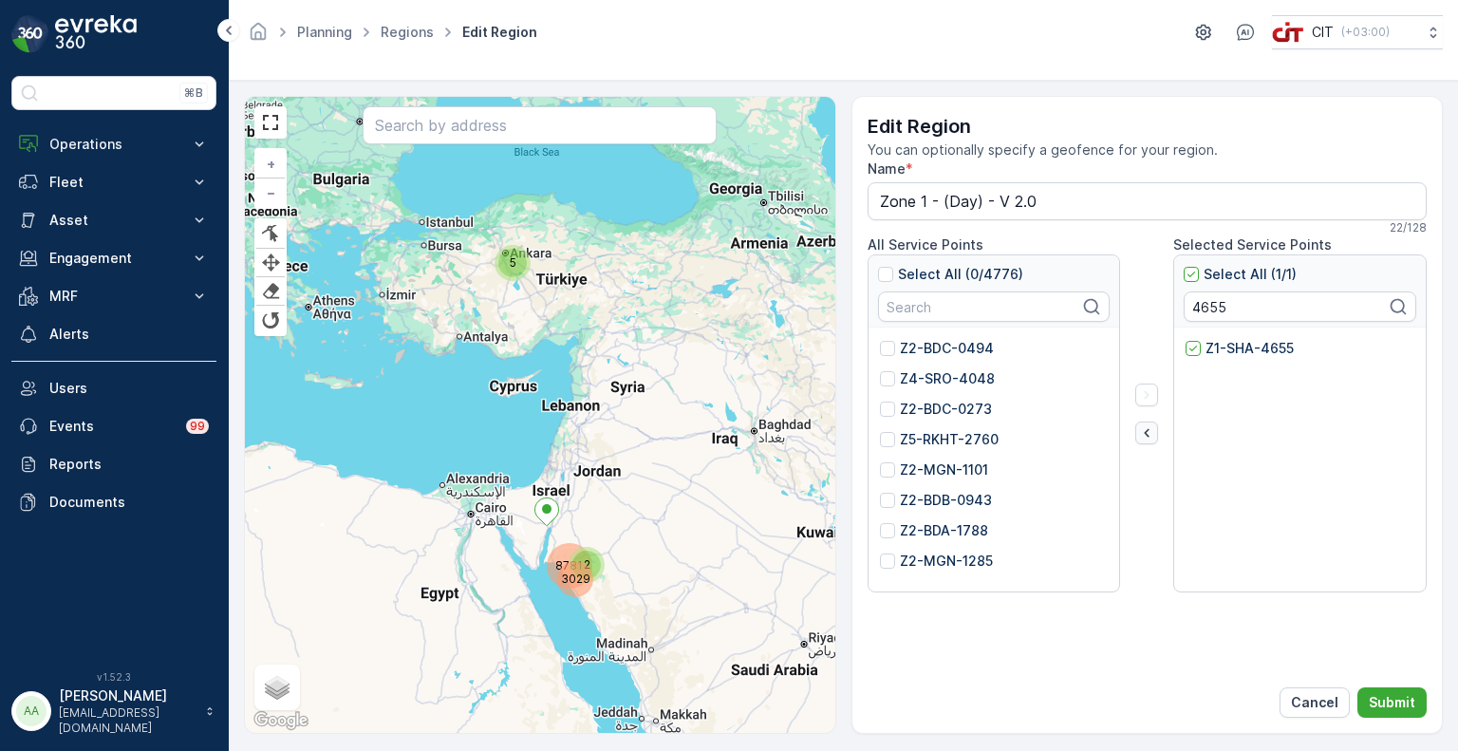
click at [1145, 435] on icon "button" at bounding box center [1146, 432] width 19 height 19
click at [1198, 307] on input "4655" at bounding box center [1300, 306] width 233 height 30
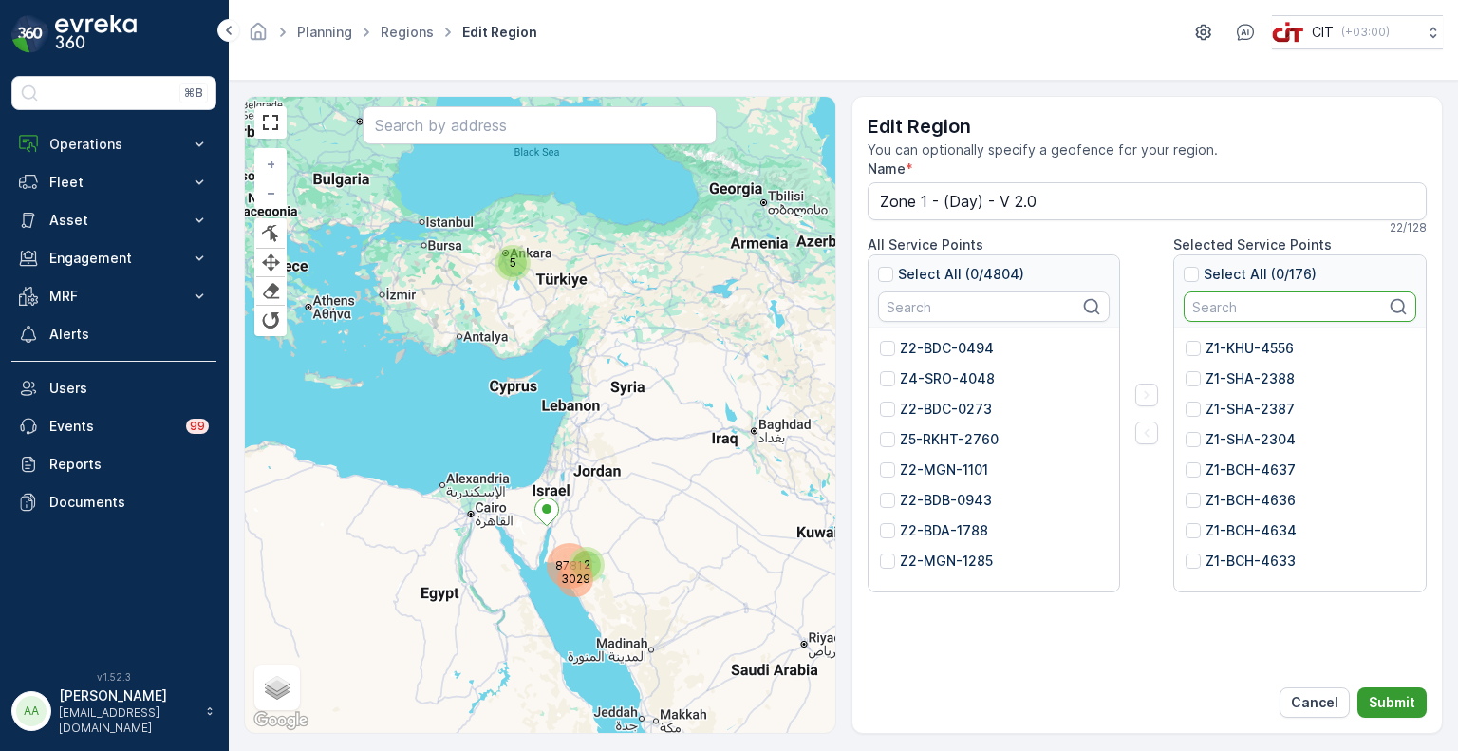
click at [1386, 697] on p "Submit" at bounding box center [1392, 702] width 47 height 19
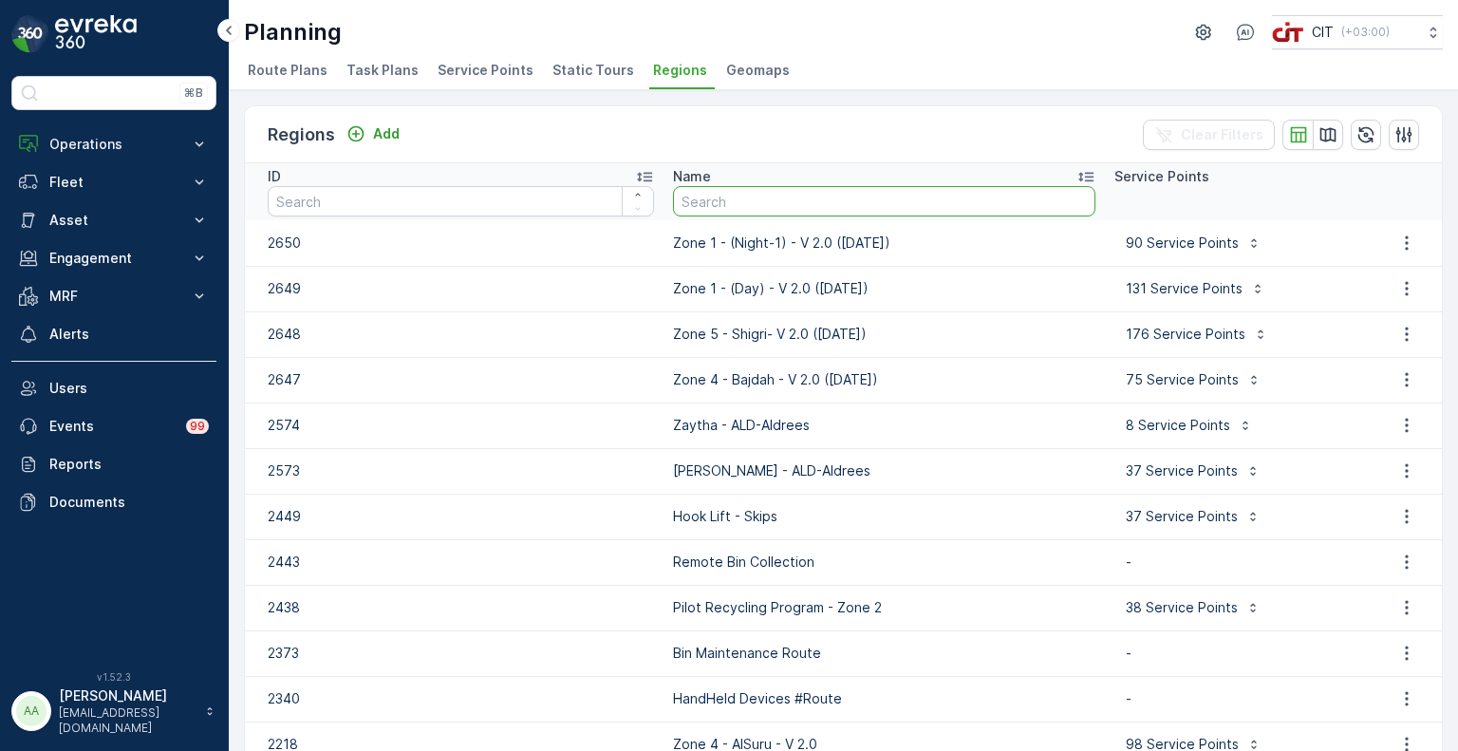
click at [773, 205] on input "text" at bounding box center [884, 201] width 422 height 30
type input "zone 1"
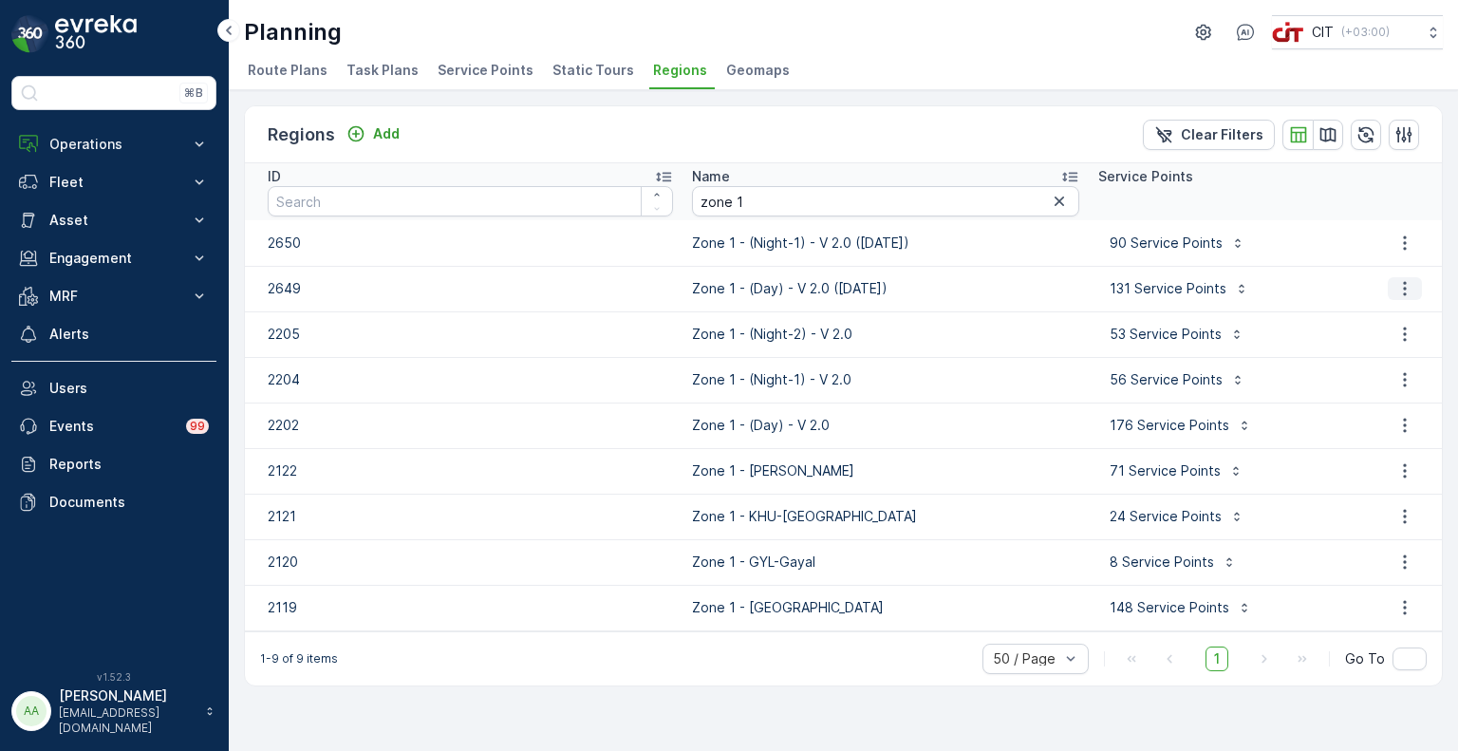
click at [1405, 289] on icon "button" at bounding box center [1405, 288] width 19 height 19
click at [1397, 318] on span "Edit Region" at bounding box center [1396, 316] width 73 height 19
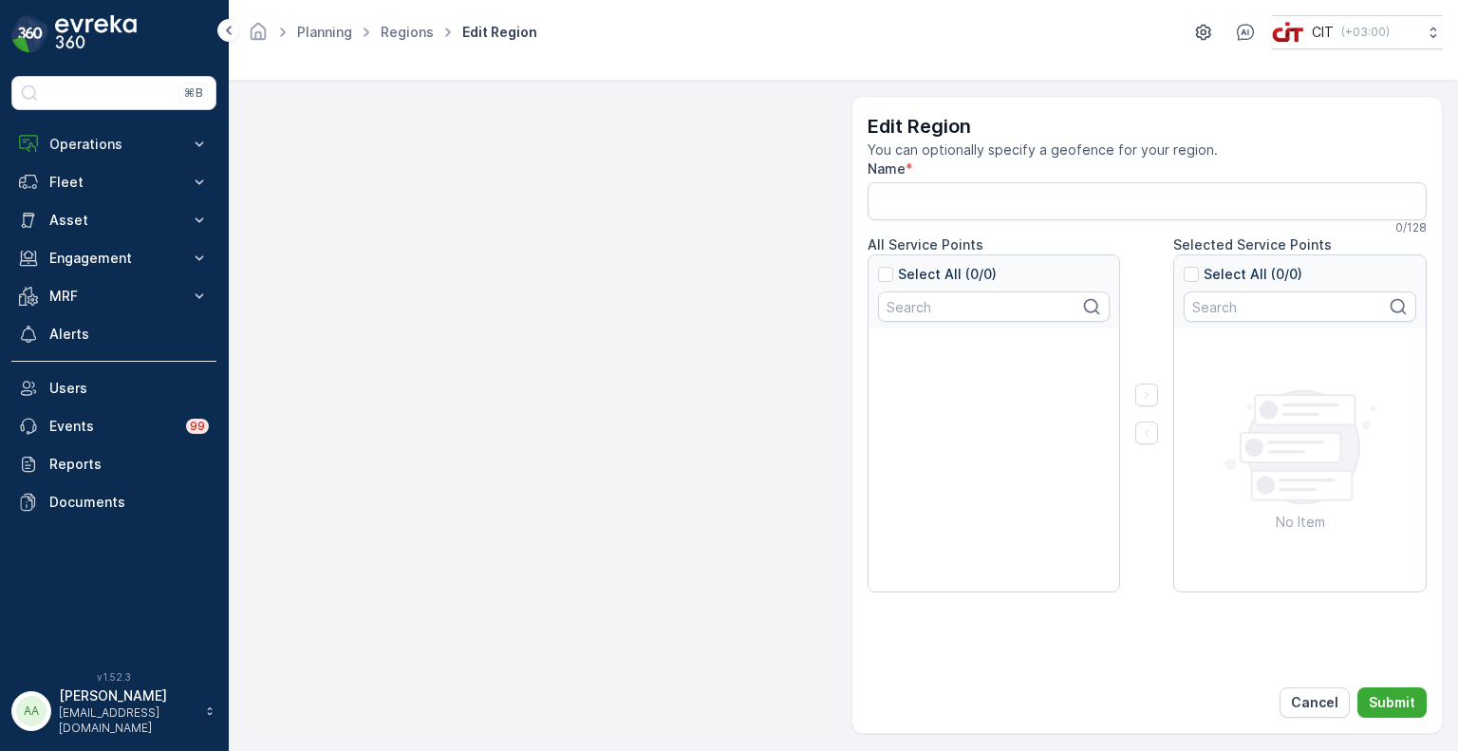
type input "Zone 1 - (Day) - V 2.0 ([DATE])"
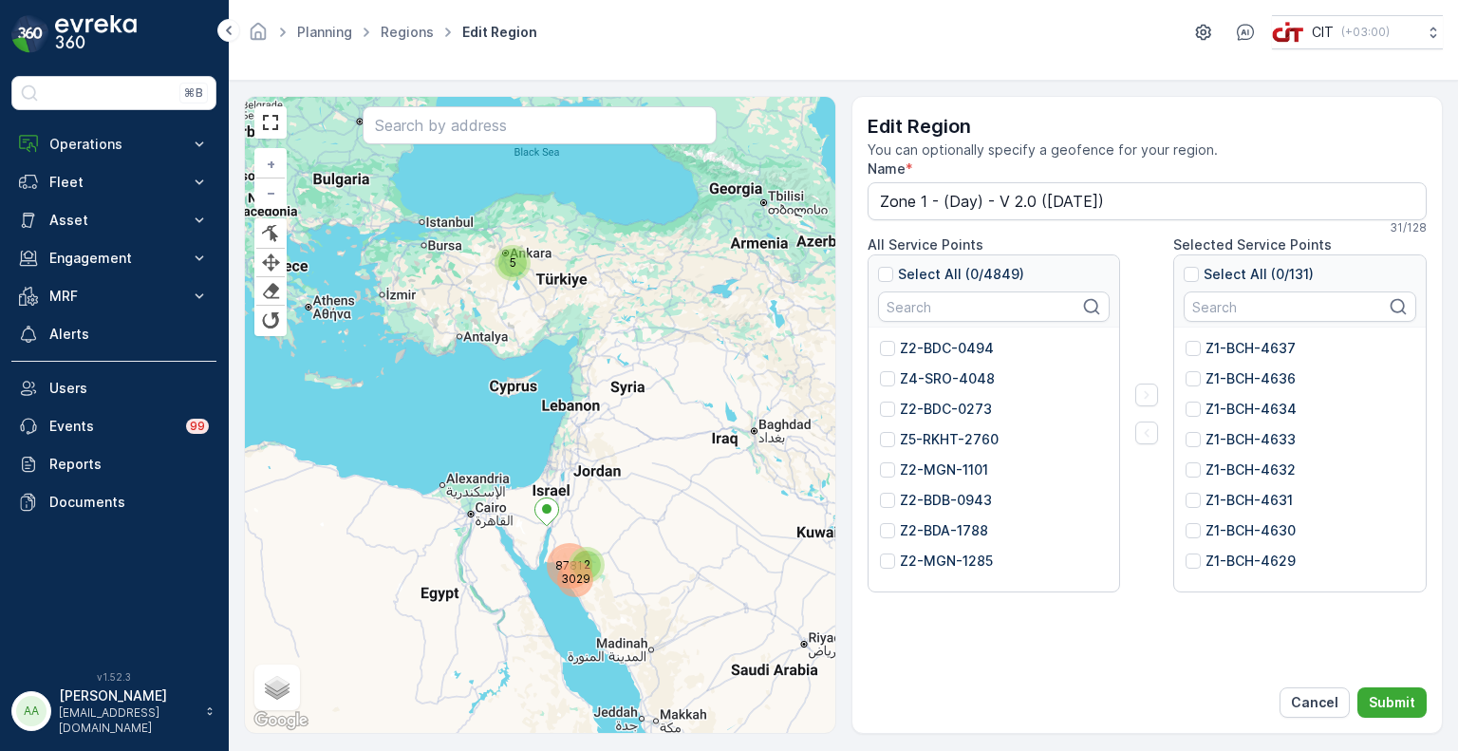
click at [1223, 309] on input "text" at bounding box center [1300, 306] width 233 height 30
paste input "5183"
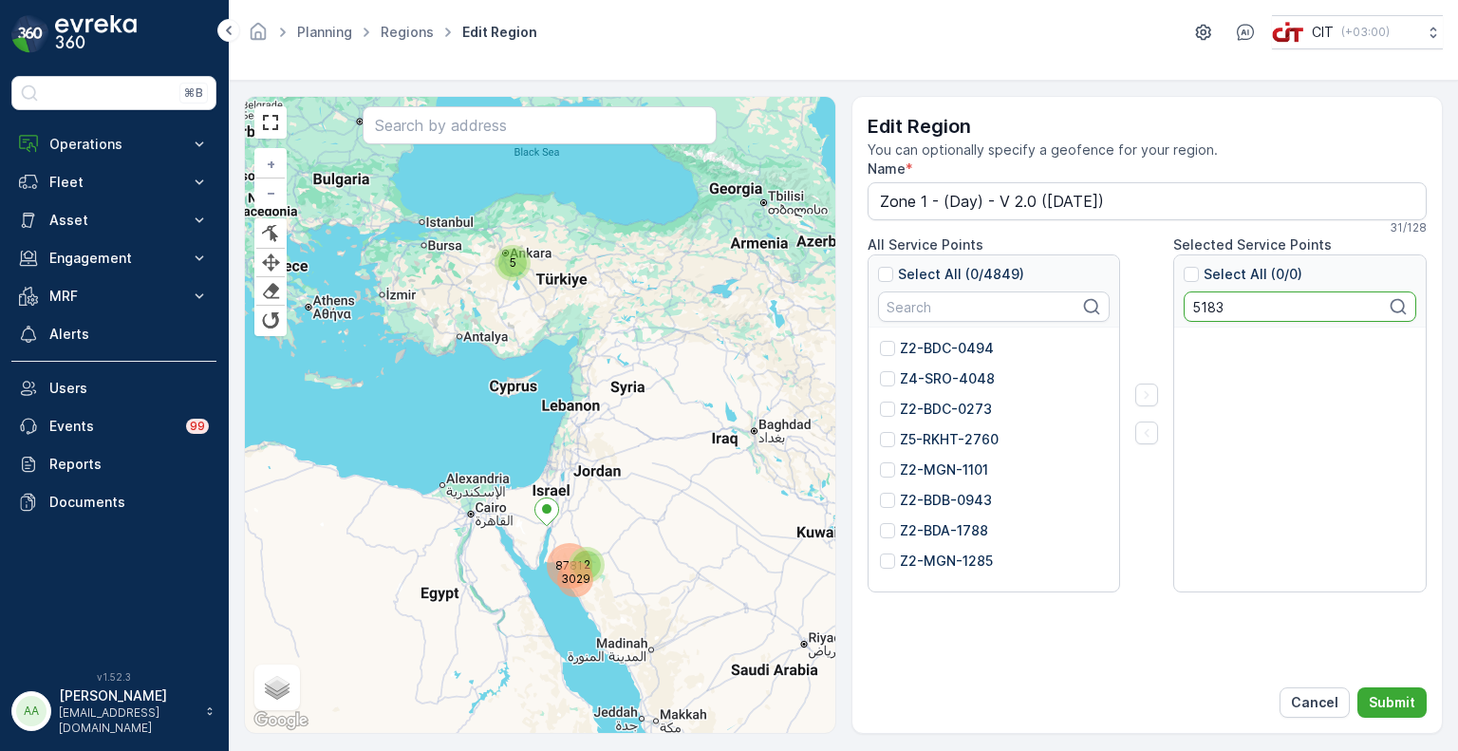
click at [1200, 302] on input "5183" at bounding box center [1300, 306] width 233 height 30
paste input "3621"
click at [1200, 307] on input "3621" at bounding box center [1300, 306] width 233 height 30
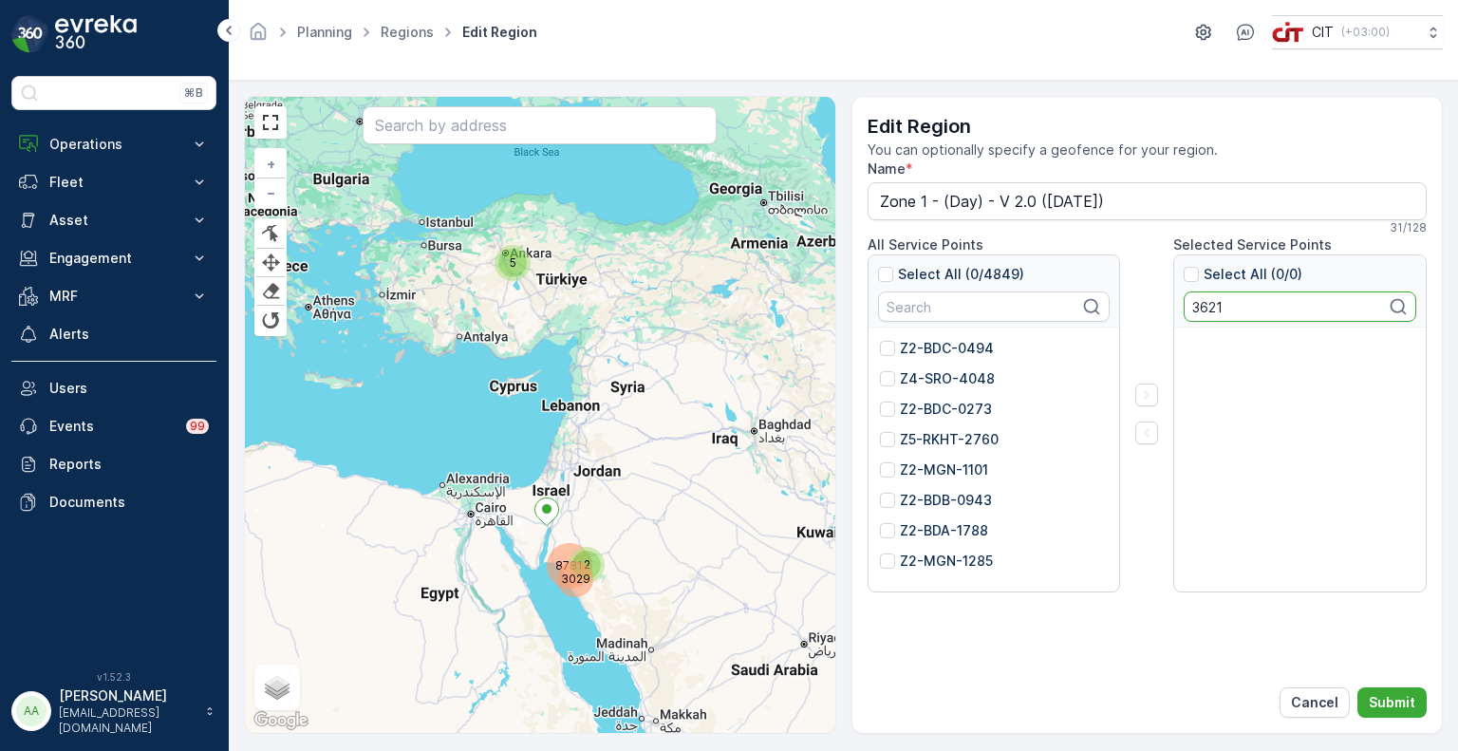
paste input "0120"
click at [1194, 303] on input "0120" at bounding box center [1300, 306] width 233 height 30
paste input "5767"
click at [1207, 299] on input "5767" at bounding box center [1300, 306] width 233 height 30
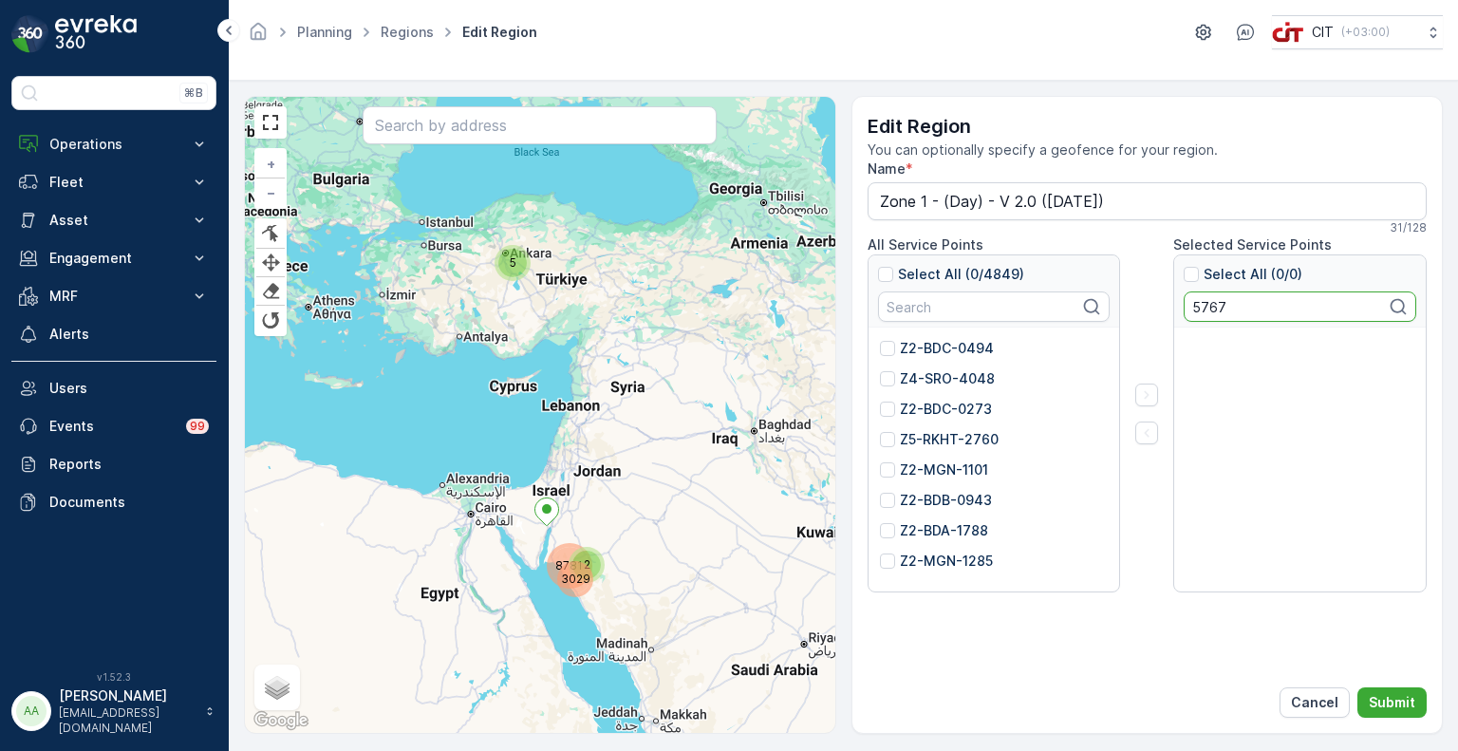
click at [1207, 299] on input "5767" at bounding box center [1300, 306] width 233 height 30
paste input "535"
click at [1212, 311] on input "5535" at bounding box center [1300, 306] width 233 height 30
paste input "2398"
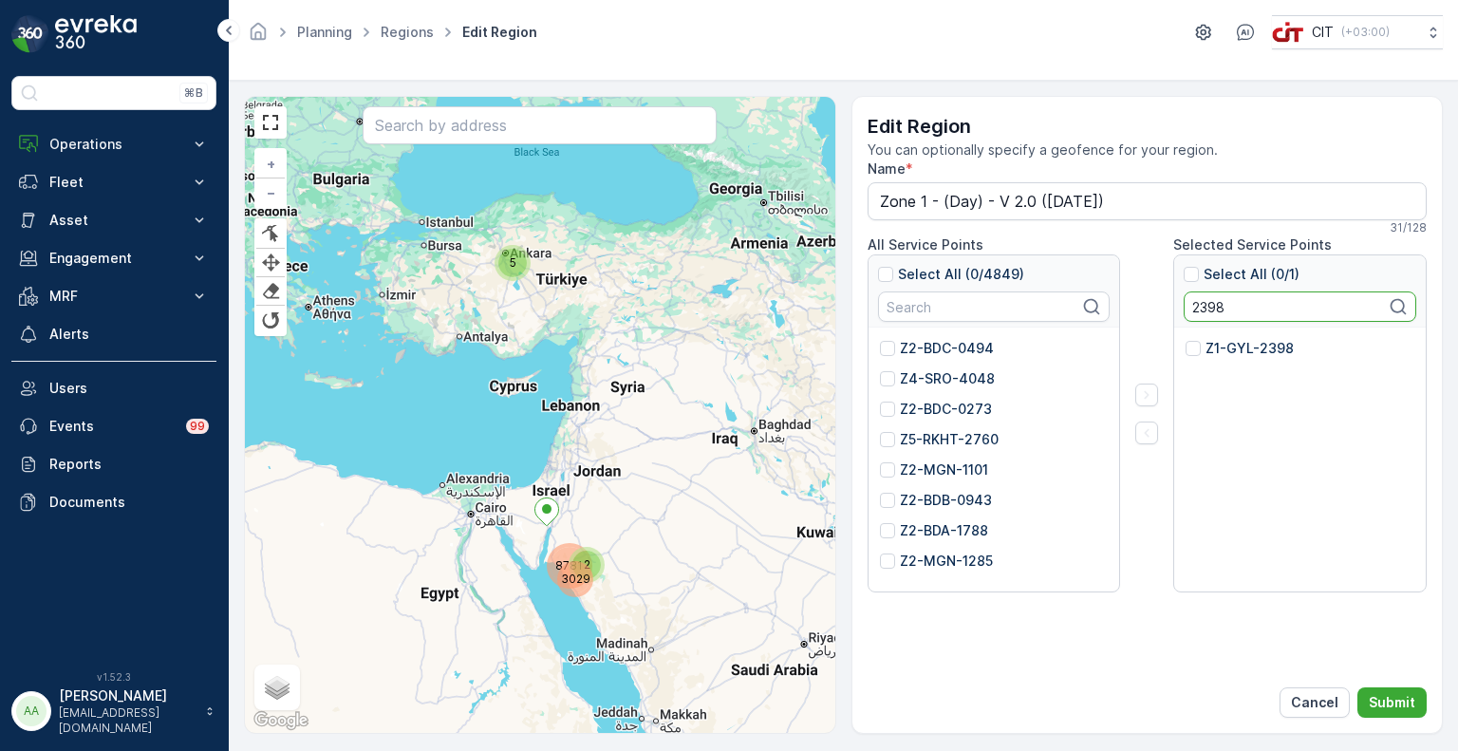
click at [1219, 341] on p "Z1-GYL-2398" at bounding box center [1250, 348] width 88 height 19
click at [1186, 339] on input "Z1-GYL-2398" at bounding box center [1186, 339] width 0 height 0
click at [1201, 308] on input "2398" at bounding box center [1300, 306] width 233 height 30
paste input "48"
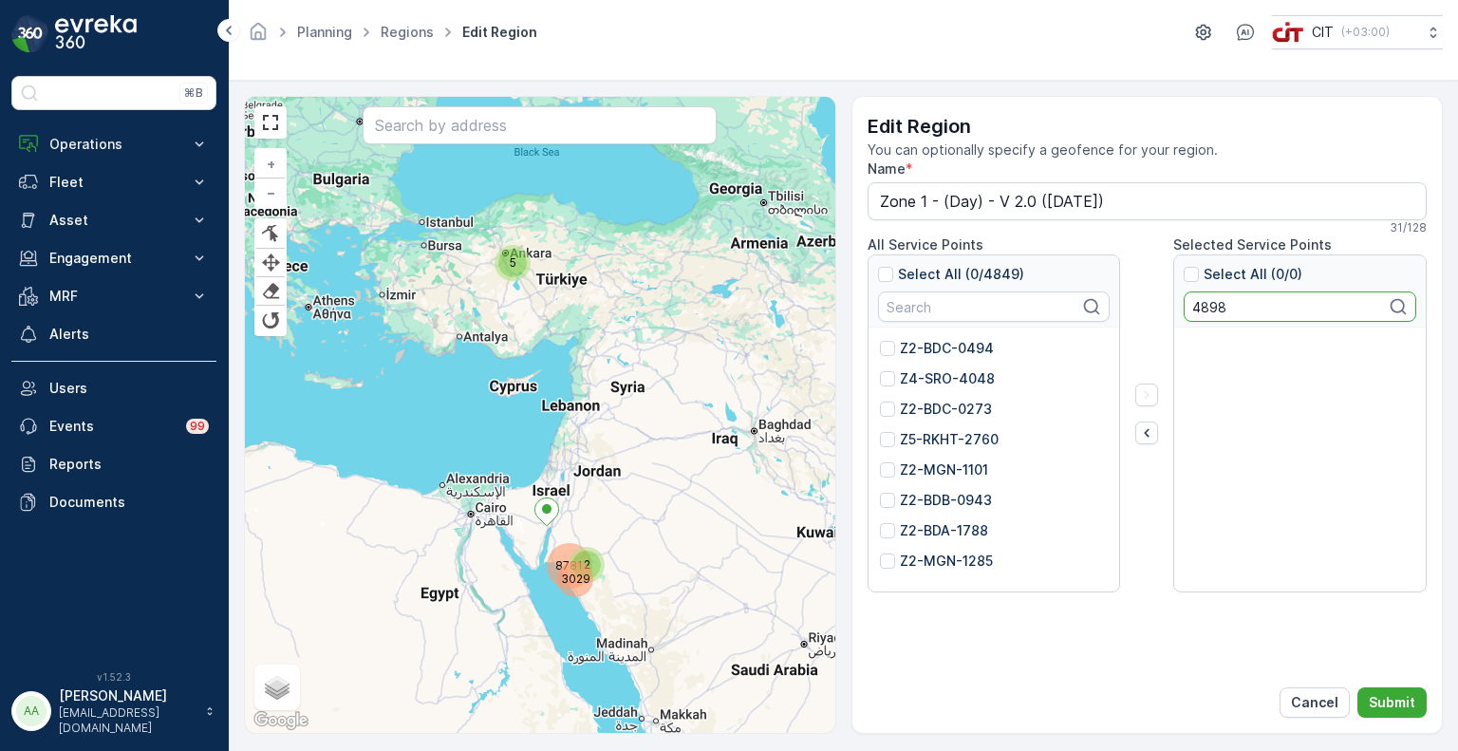
click at [1227, 345] on div at bounding box center [1300, 460] width 229 height 243
click at [1215, 307] on input "4898" at bounding box center [1300, 306] width 233 height 30
paste input "2325"
click at [1222, 310] on input "2325" at bounding box center [1300, 306] width 233 height 30
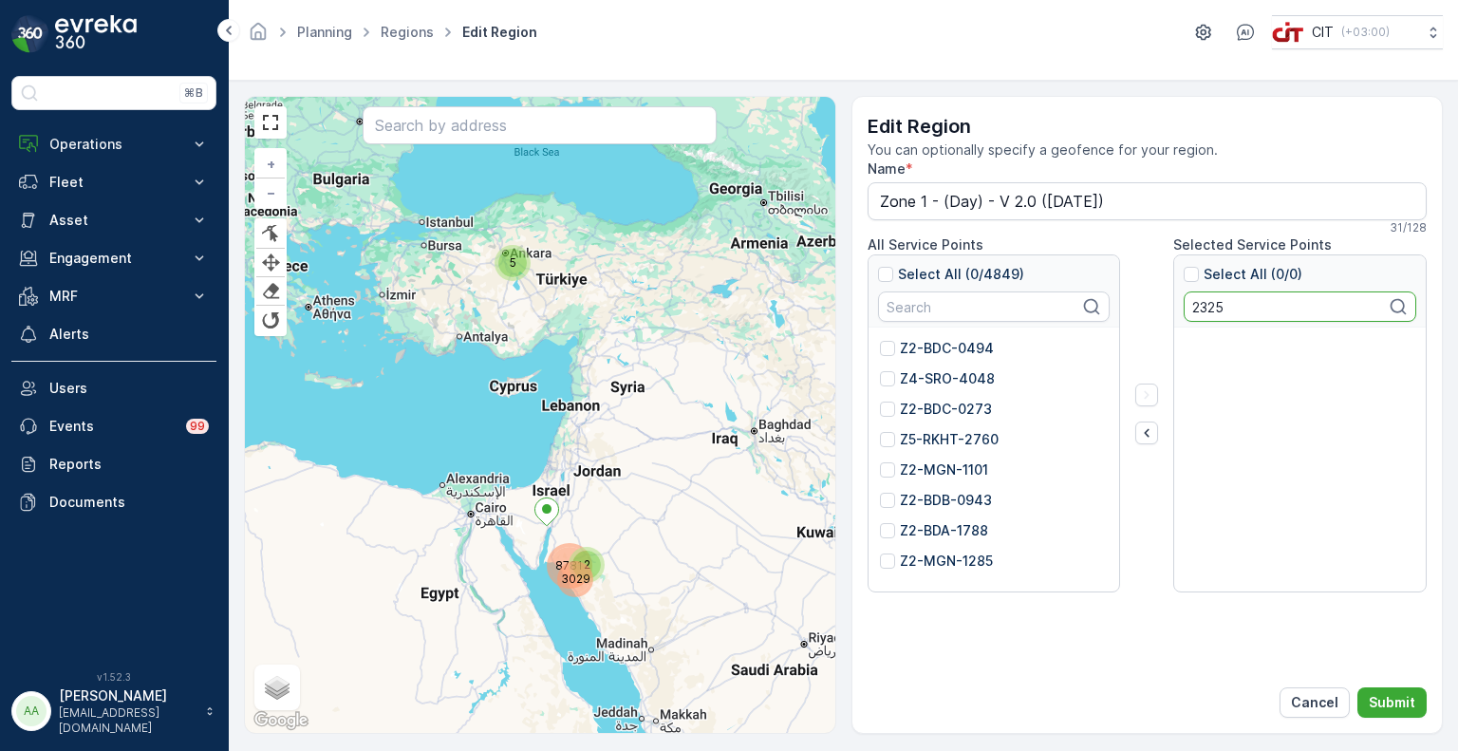
click at [1222, 310] on input "2325" at bounding box center [1300, 306] width 233 height 30
paste input "6"
click at [1217, 302] on input "2326" at bounding box center [1300, 306] width 233 height 30
paste input "4895"
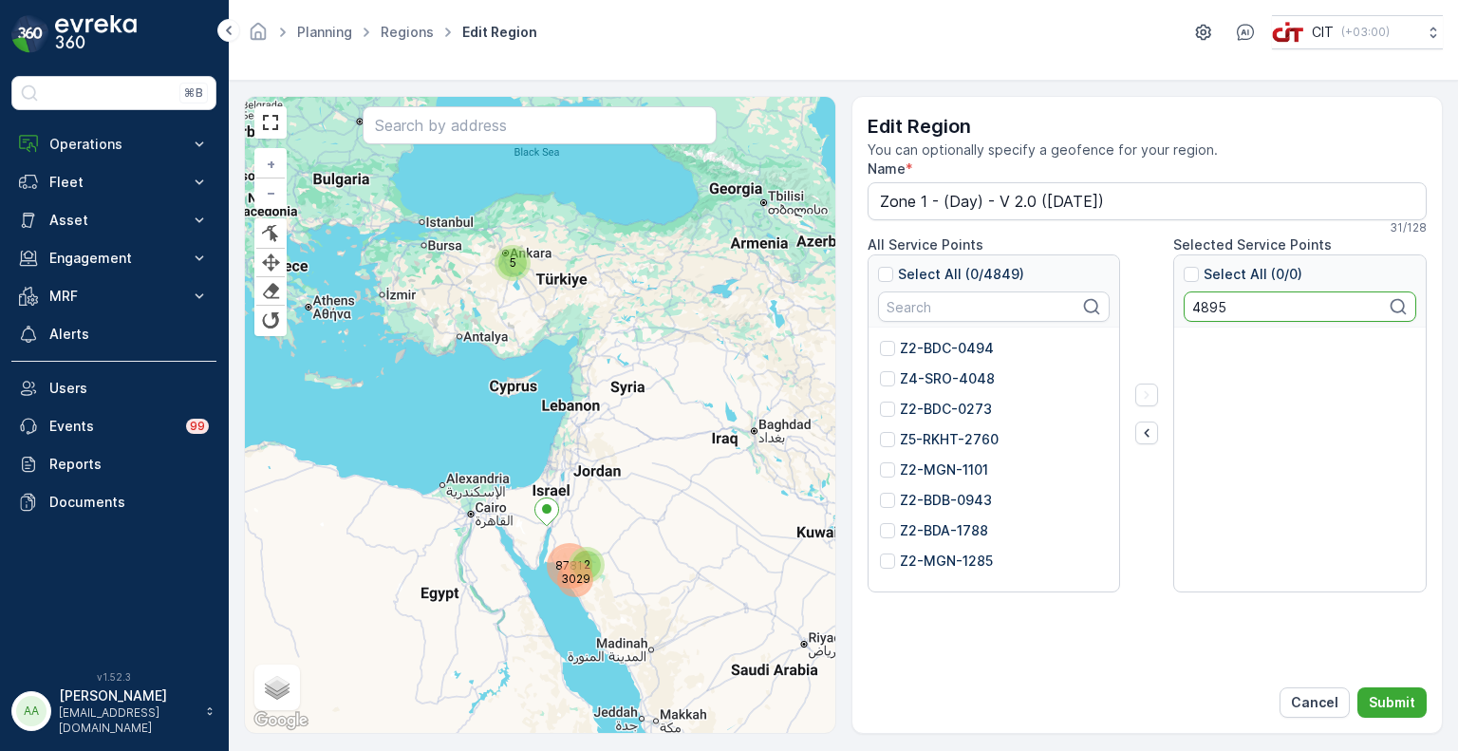
click at [1200, 305] on input "4895" at bounding box center [1300, 306] width 233 height 30
paste input "602"
click at [1197, 312] on input "4602" at bounding box center [1300, 306] width 233 height 30
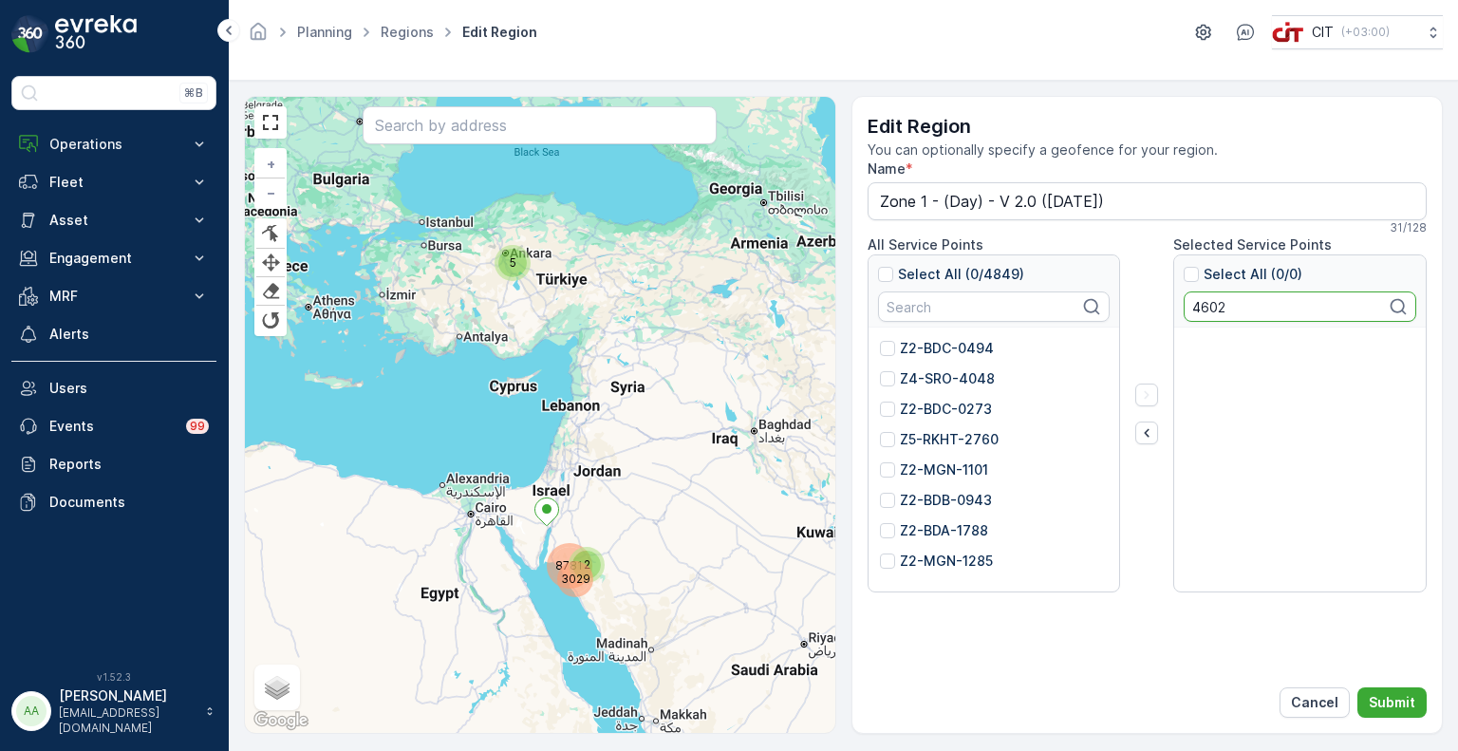
paste input "763"
click at [1204, 307] on input "4763" at bounding box center [1300, 306] width 233 height 30
paste input "2"
click at [1216, 303] on input "4762" at bounding box center [1300, 306] width 233 height 30
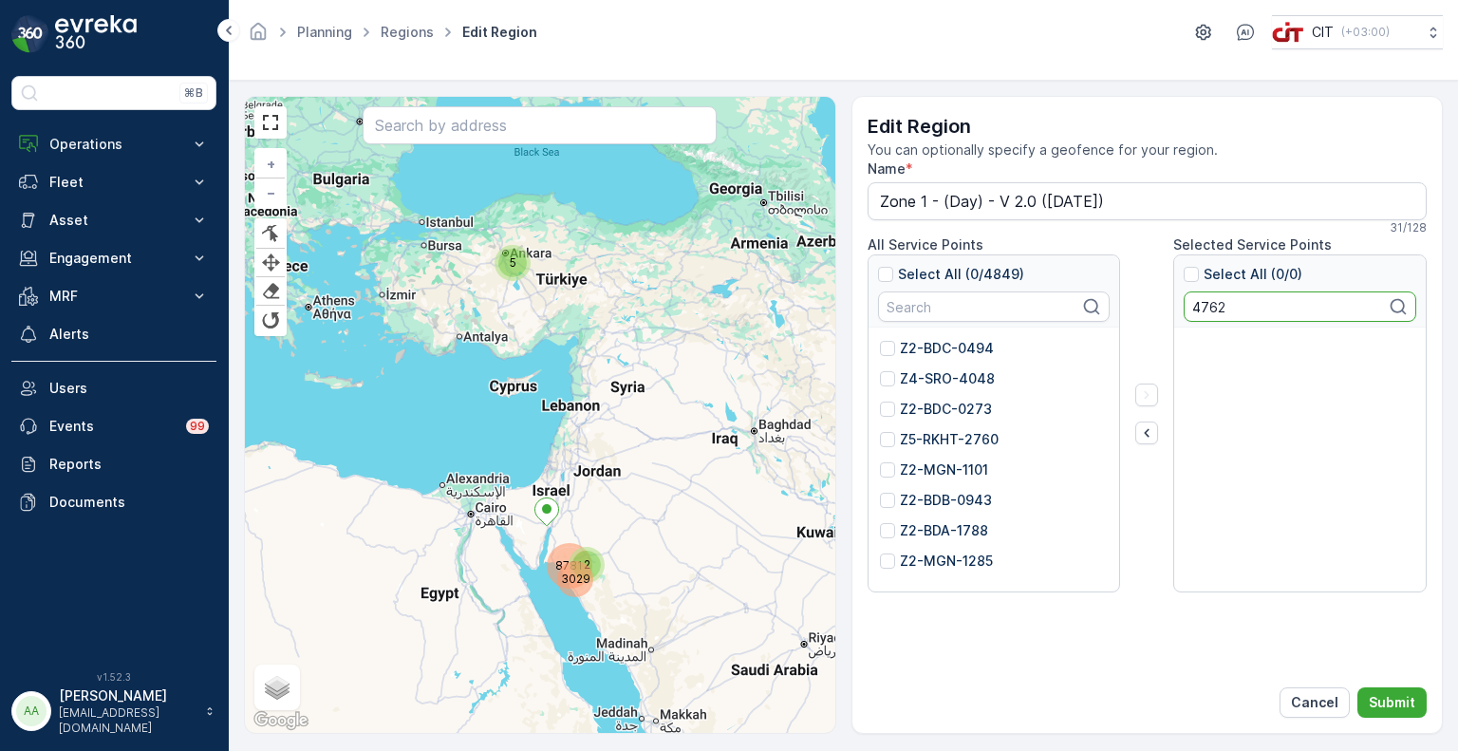
click at [1216, 303] on input "4762" at bounding box center [1300, 306] width 233 height 30
paste input "2353"
click at [1220, 308] on input "2353" at bounding box center [1300, 306] width 233 height 30
click at [1214, 309] on input "2353" at bounding box center [1300, 306] width 233 height 30
paste input "4799"
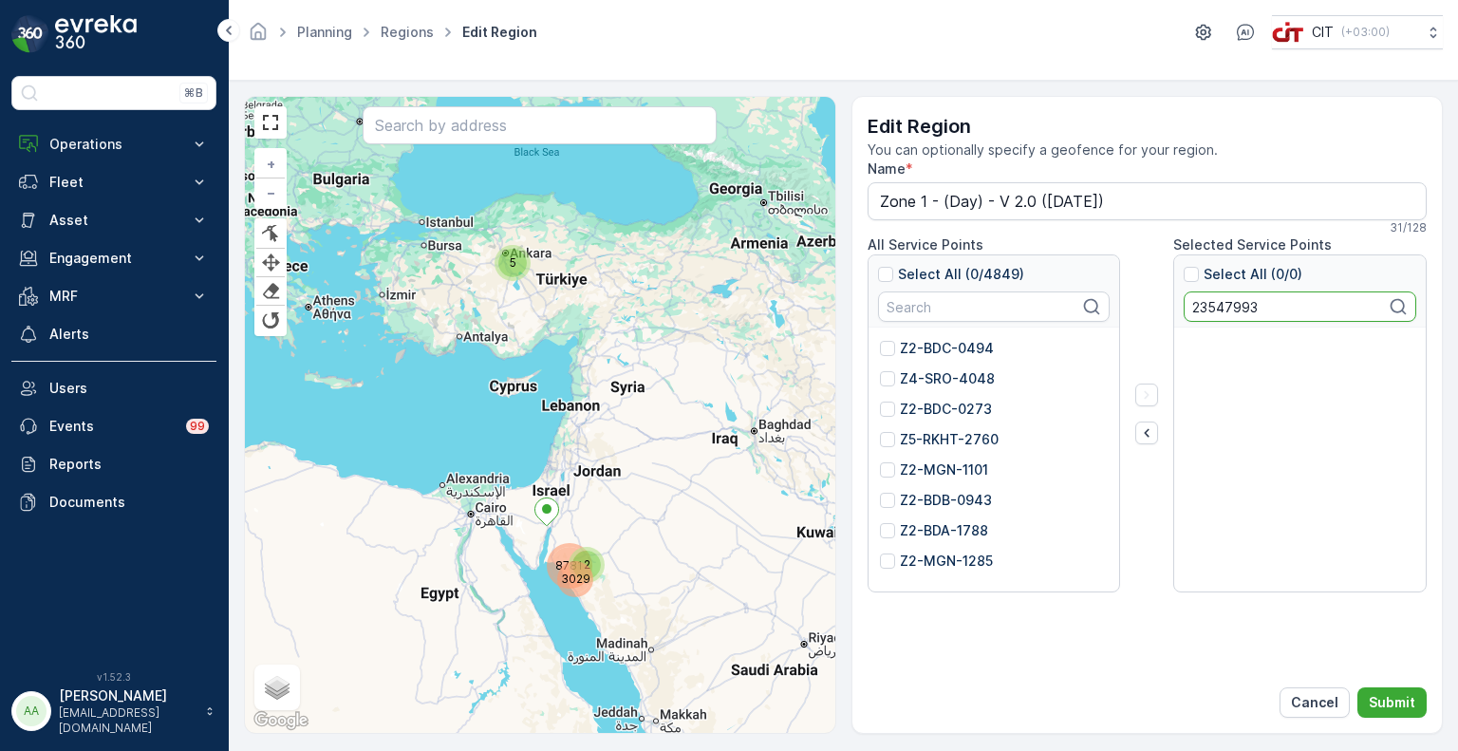
drag, startPoint x: 1186, startPoint y: 307, endPoint x: 1275, endPoint y: 307, distance: 89.2
click at [1275, 307] on input "23547993" at bounding box center [1300, 306] width 233 height 30
paste input "4799"
drag, startPoint x: 1233, startPoint y: 312, endPoint x: 1162, endPoint y: 310, distance: 71.2
click at [1162, 310] on div "All Service Points Select All (0/4849) Z2-BDC-0494 Z4-SRO-4048 Z2-BDC-0273 Z5-R…" at bounding box center [1148, 413] width 560 height 357
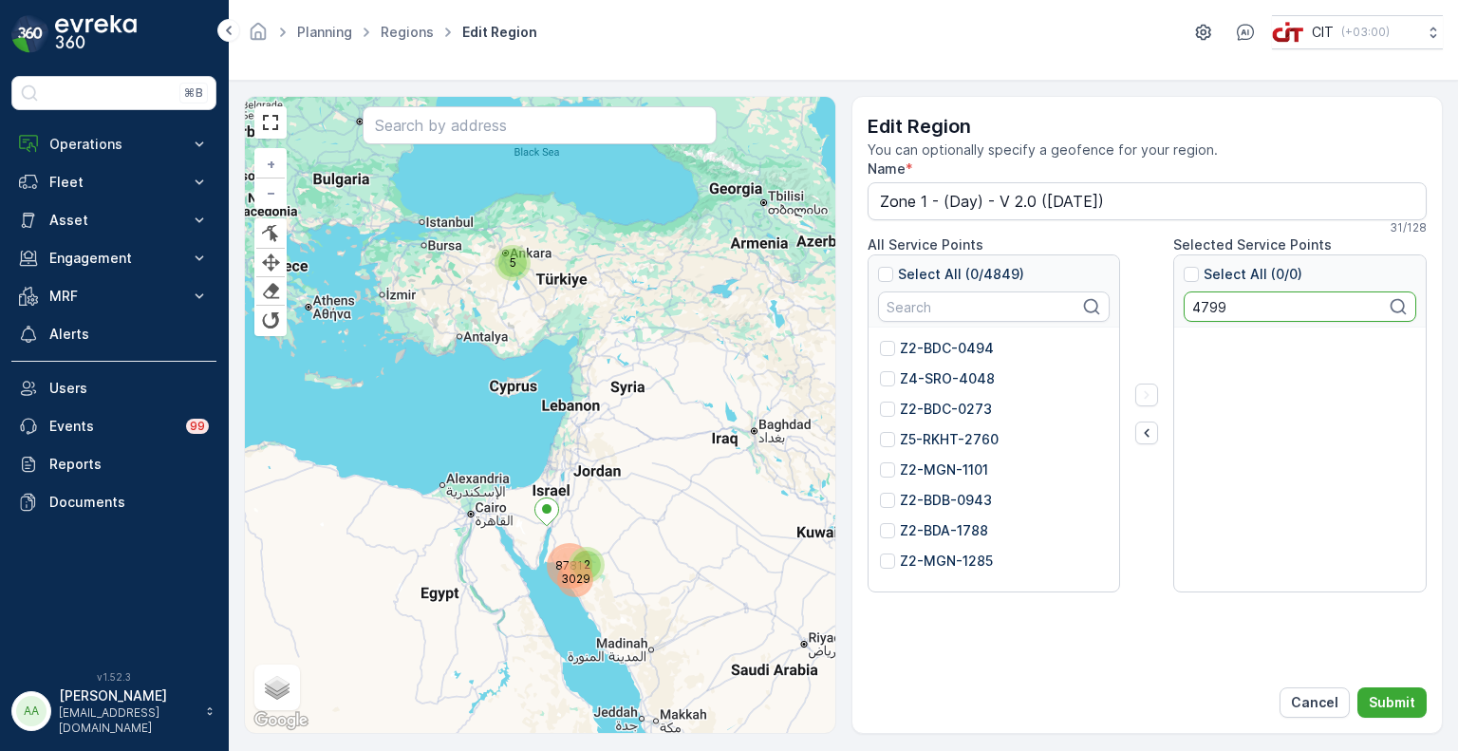
paste input "2397"
click at [1205, 300] on input "2397" at bounding box center [1300, 306] width 233 height 30
paste input "6"
click at [1216, 305] on input "2396" at bounding box center [1300, 306] width 233 height 30
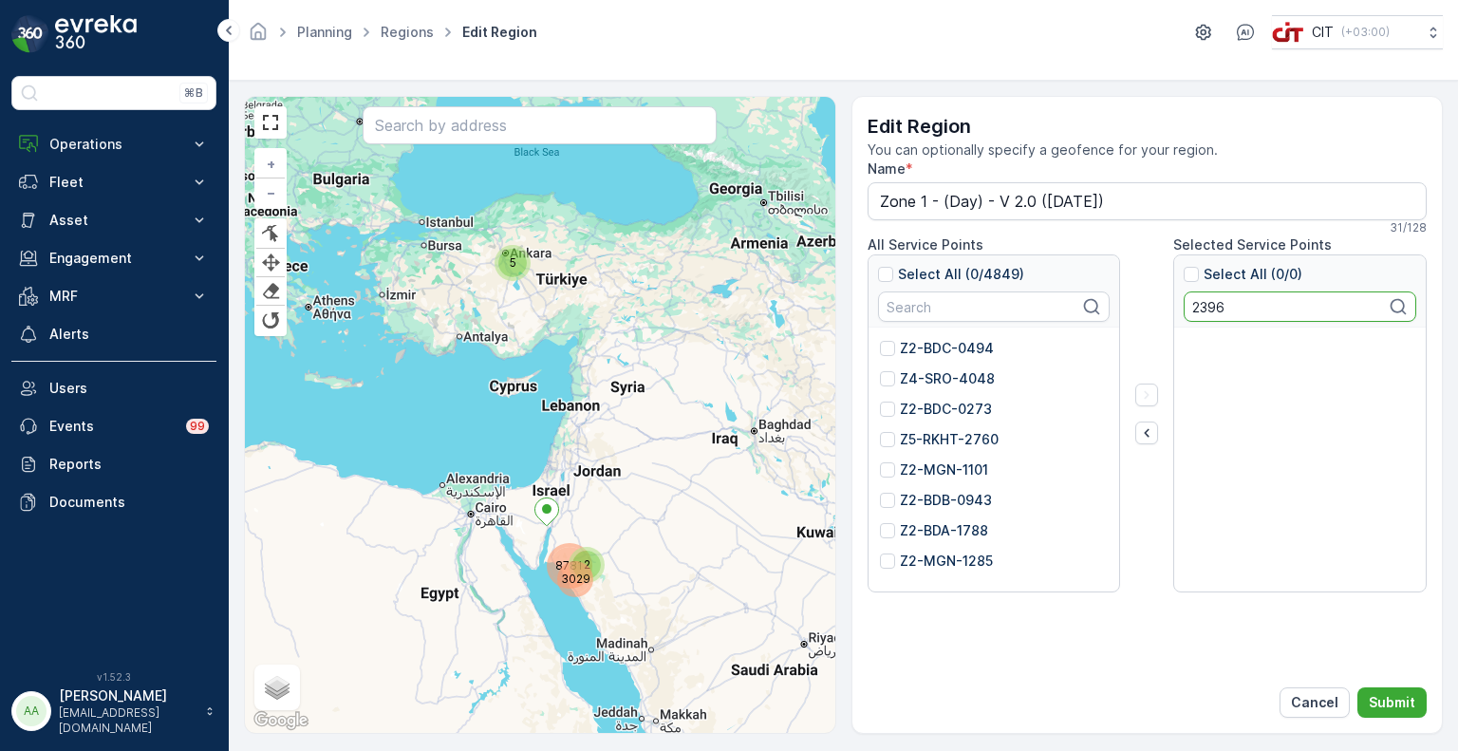
click at [1216, 305] on input "2396" at bounding box center [1300, 306] width 233 height 30
paste input "01"
click at [1208, 307] on input "2301" at bounding box center [1300, 306] width 233 height 30
paste input "8"
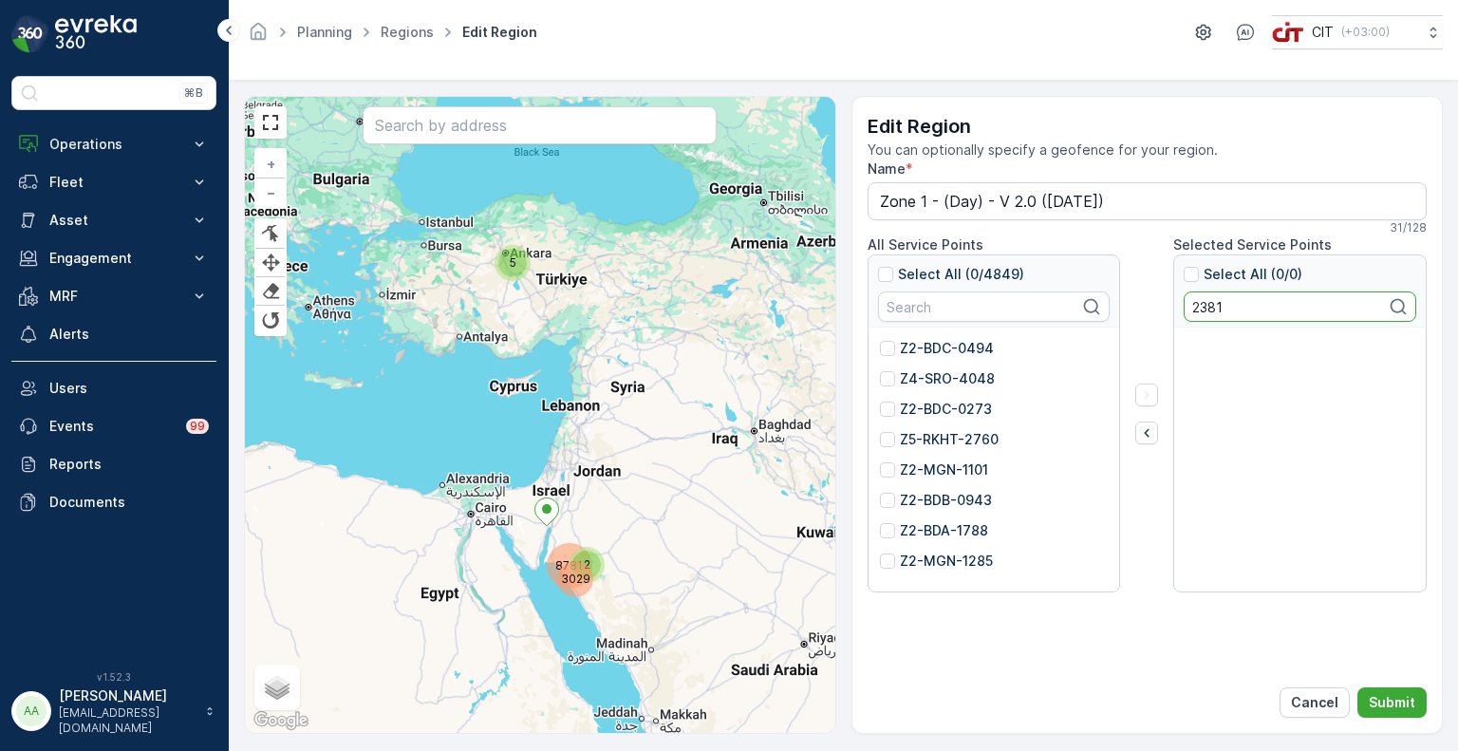
click at [1200, 306] on input "2381" at bounding box center [1300, 306] width 233 height 30
paste input "487"
click at [1209, 299] on input "4871" at bounding box center [1300, 306] width 233 height 30
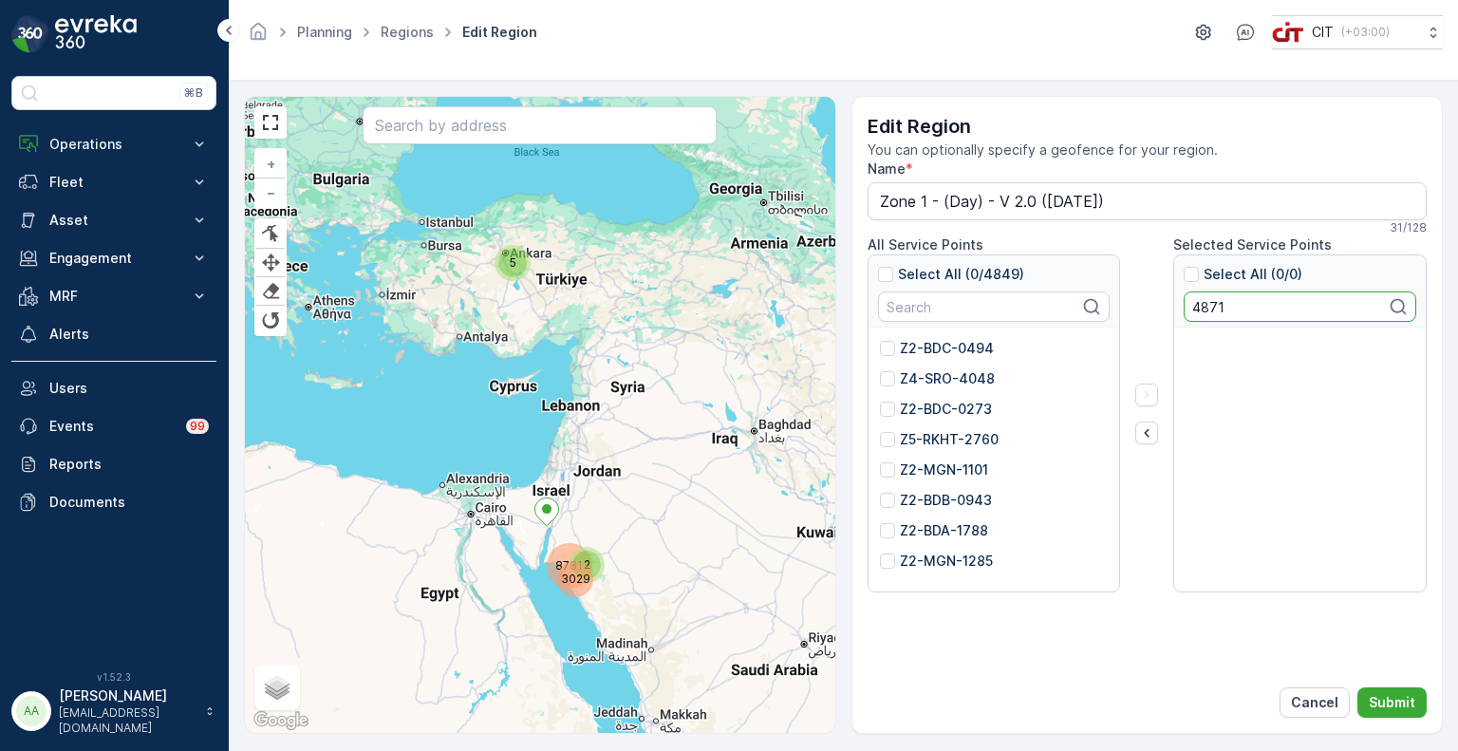
paste input "3"
click at [1199, 310] on input "4873" at bounding box center [1300, 306] width 233 height 30
paste input "2575"
click at [1208, 315] on input "2575" at bounding box center [1300, 306] width 233 height 30
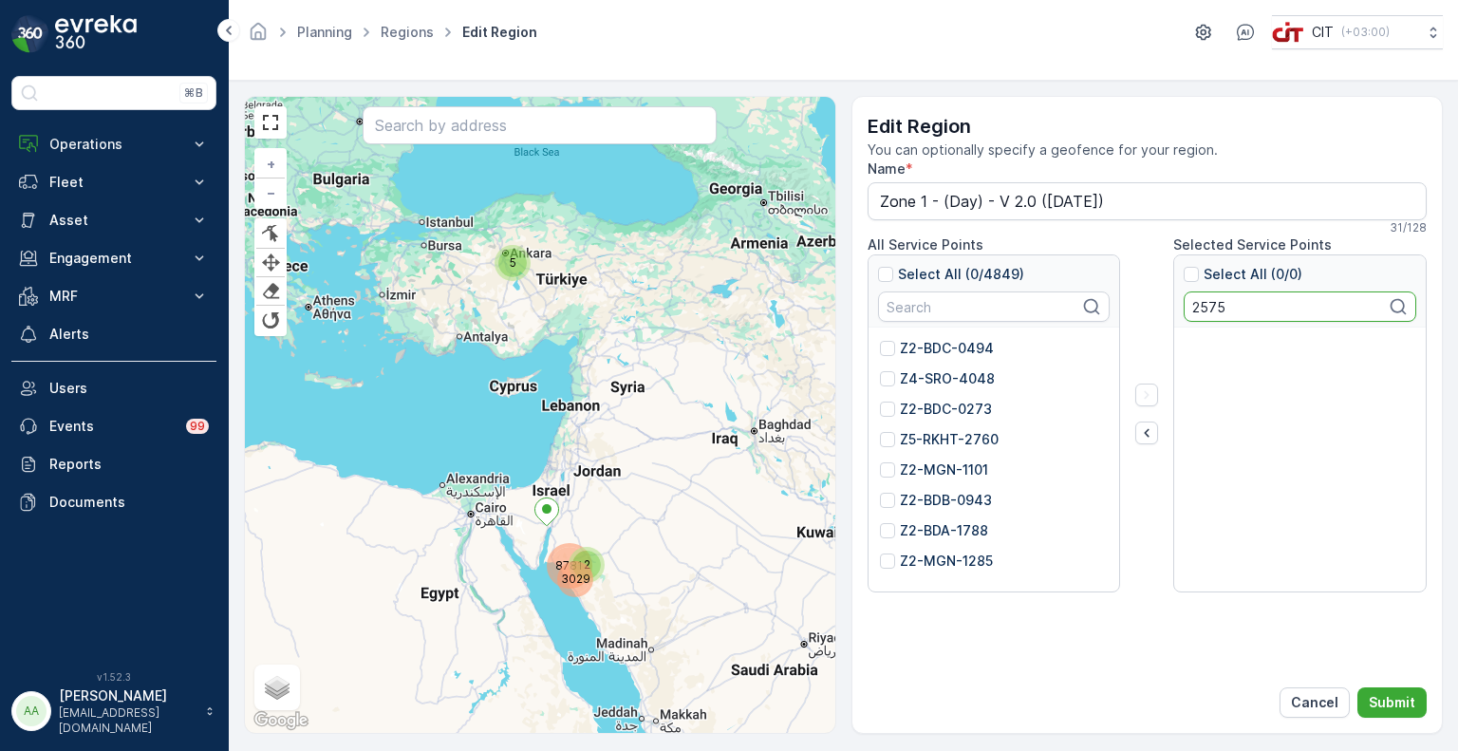
click at [1208, 315] on input "2575" at bounding box center [1300, 306] width 233 height 30
paste input "1958"
click at [1211, 309] on input "1958" at bounding box center [1300, 306] width 233 height 30
paste input "2899"
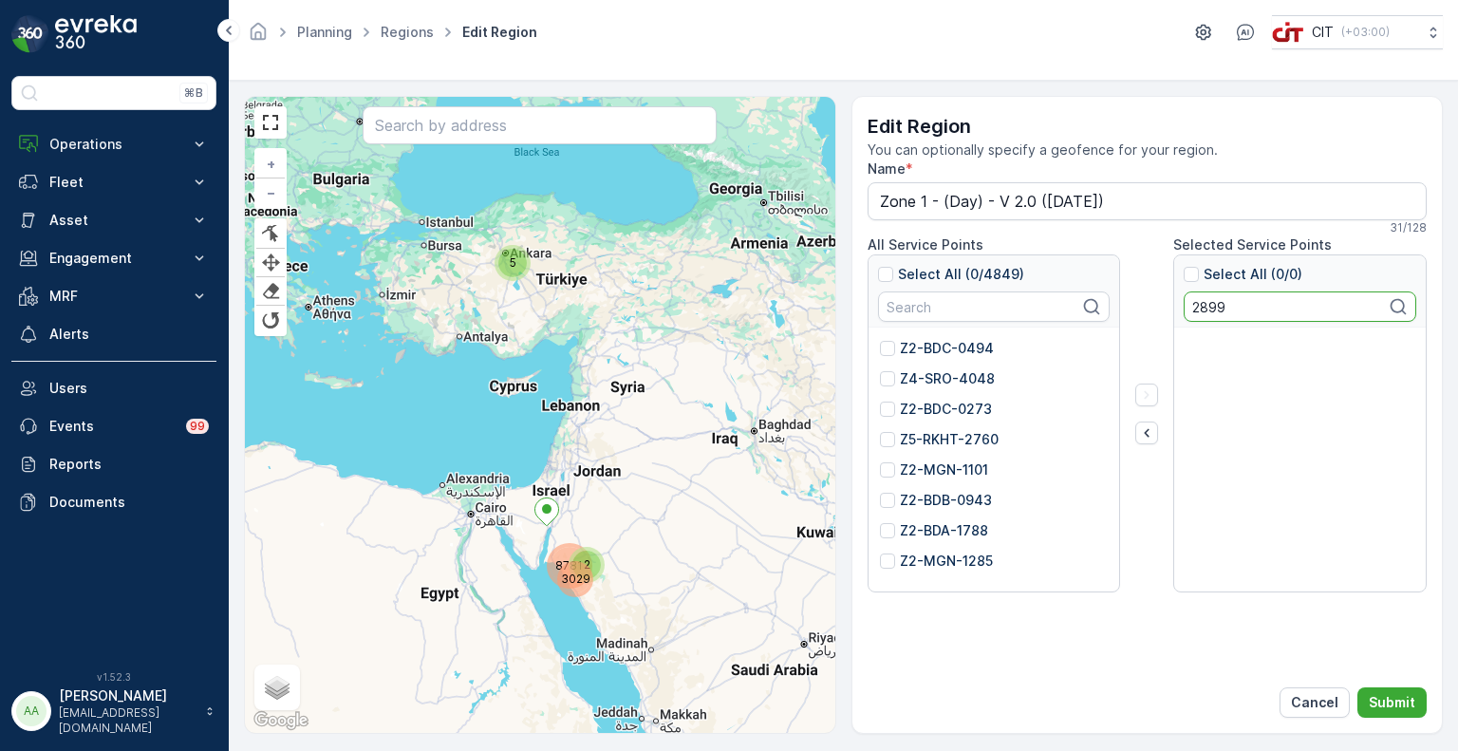
click at [1201, 302] on input "2899" at bounding box center [1300, 306] width 233 height 30
paste input "3126"
click at [1210, 305] on input "3126" at bounding box center [1300, 306] width 233 height 30
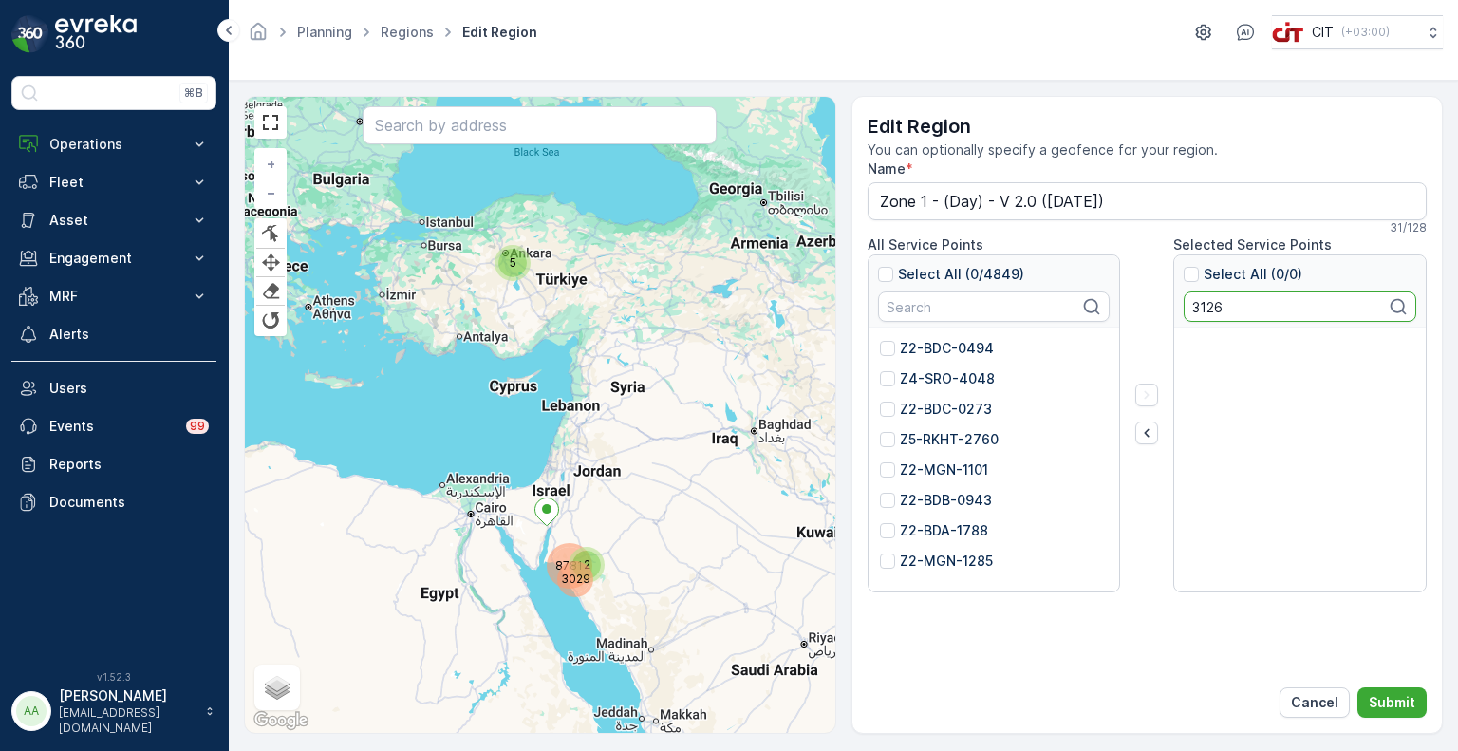
paste input "2311"
click at [1204, 303] on input "2311" at bounding box center [1300, 306] width 233 height 30
paste input "5536"
click at [1210, 311] on input "5536" at bounding box center [1300, 306] width 233 height 30
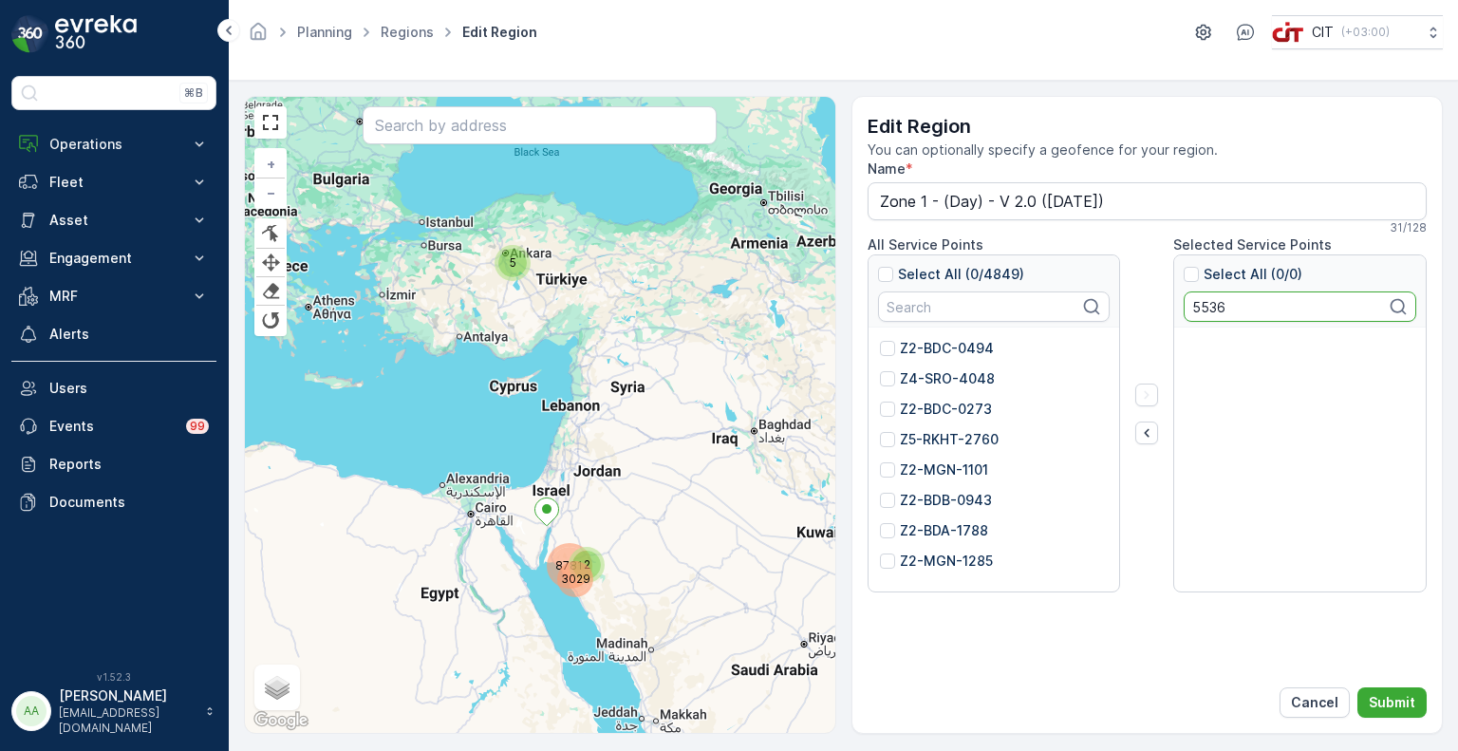
click at [1210, 311] on input "5536" at bounding box center [1300, 306] width 233 height 30
paste input "4655"
type input "4655"
click at [1393, 695] on p "Submit" at bounding box center [1392, 702] width 47 height 19
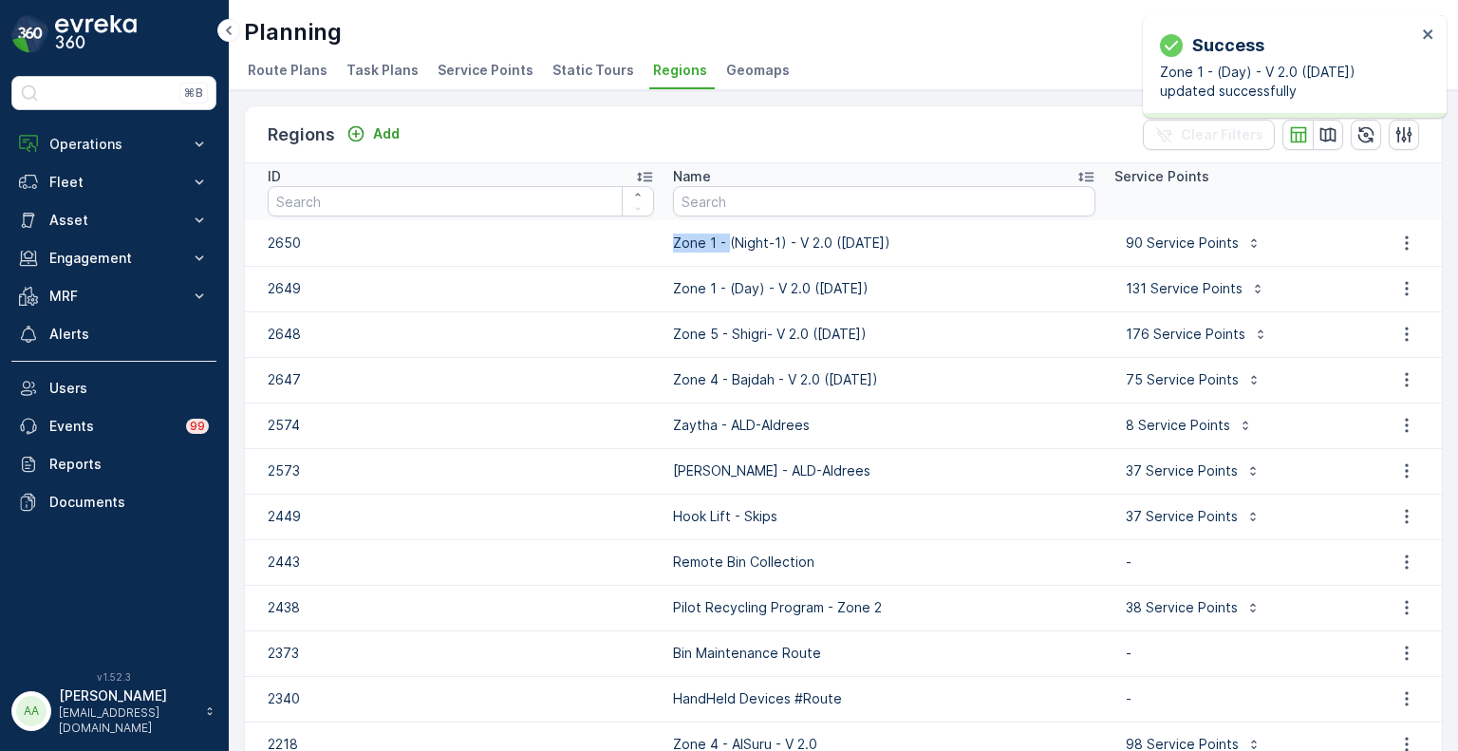
drag, startPoint x: 669, startPoint y: 242, endPoint x: 726, endPoint y: 244, distance: 57.0
click at [726, 244] on td "Zone 1 - (Night-1) - V 2.0 ([DATE])" at bounding box center [884, 243] width 441 height 46
copy p "Zone 1 -"
click at [718, 198] on input "text" at bounding box center [884, 201] width 422 height 30
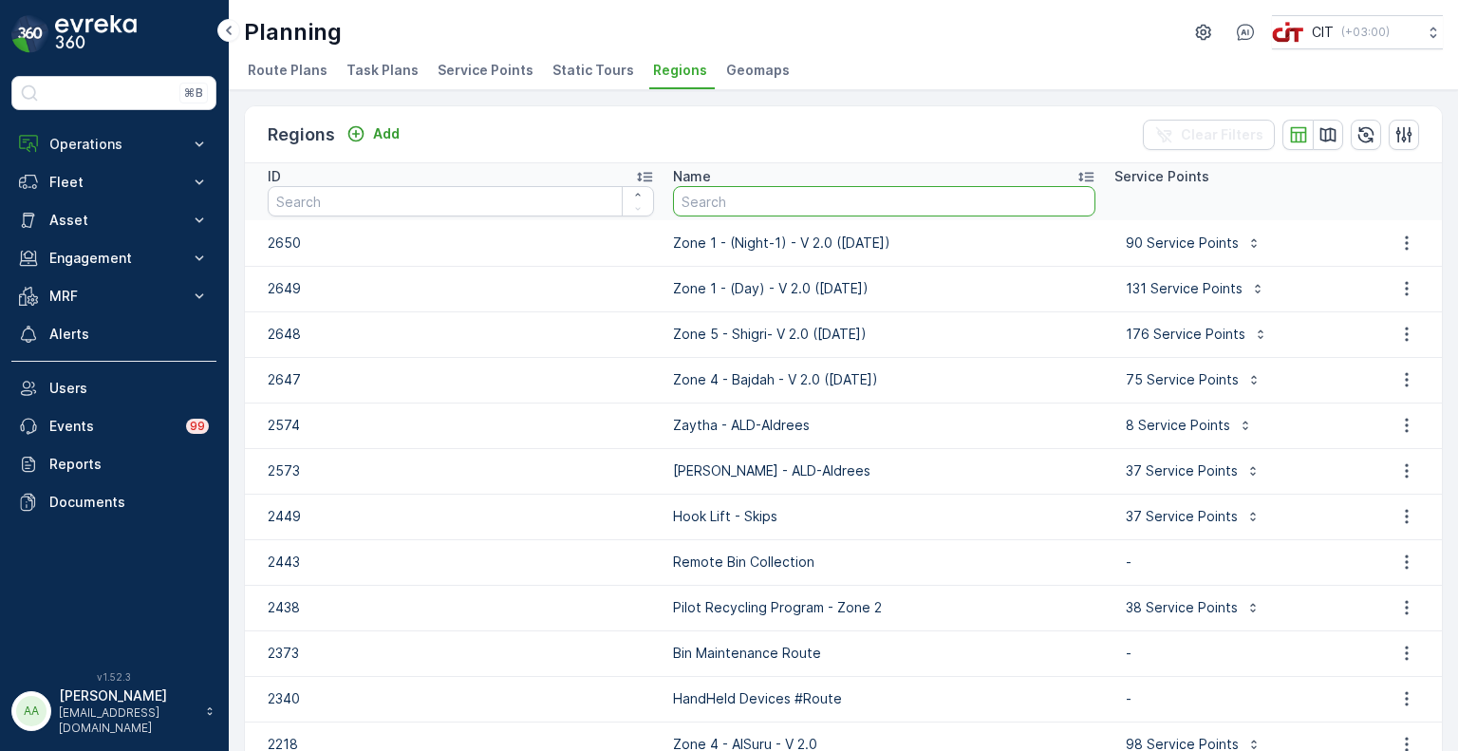
paste input "Zone 1 -"
type input "Zone 1 -"
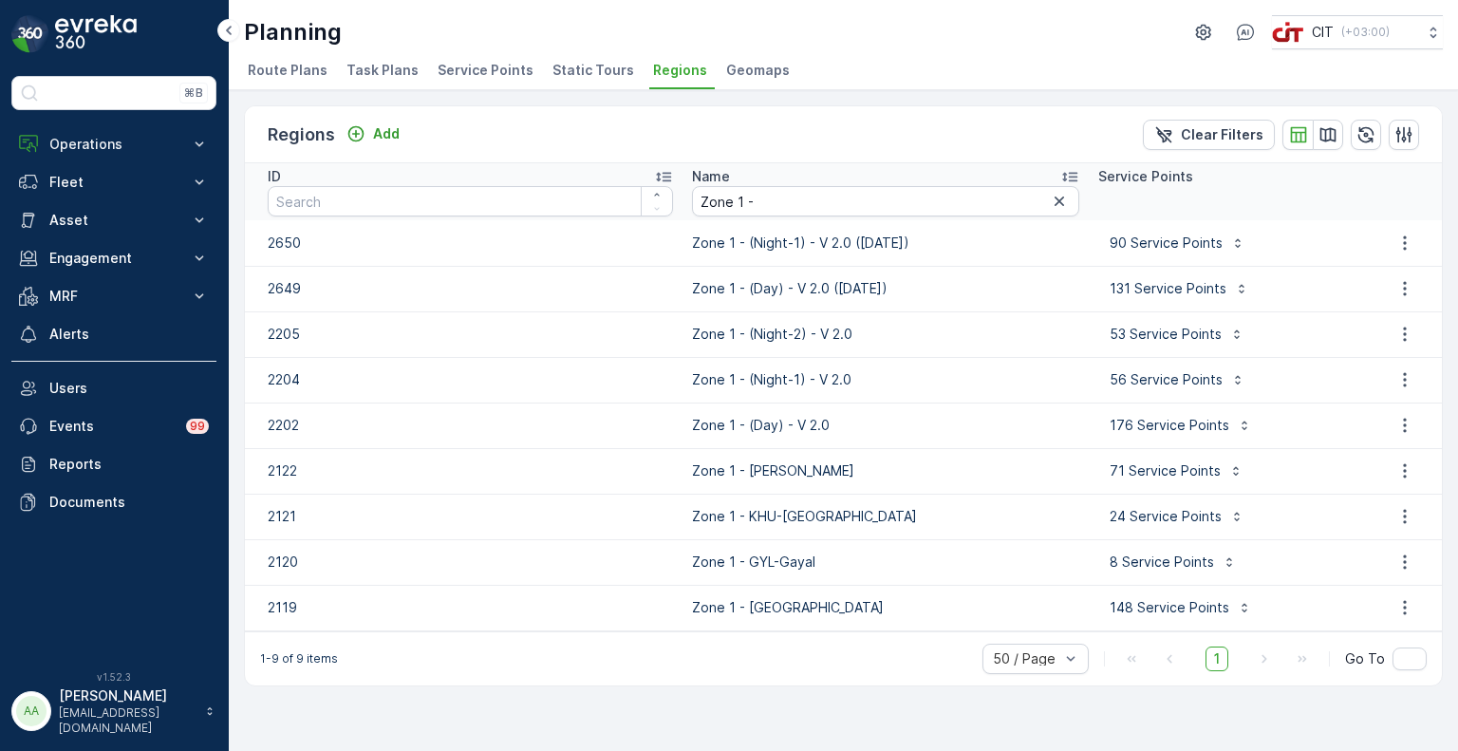
click at [486, 79] on li "Service Points" at bounding box center [487, 73] width 107 height 32
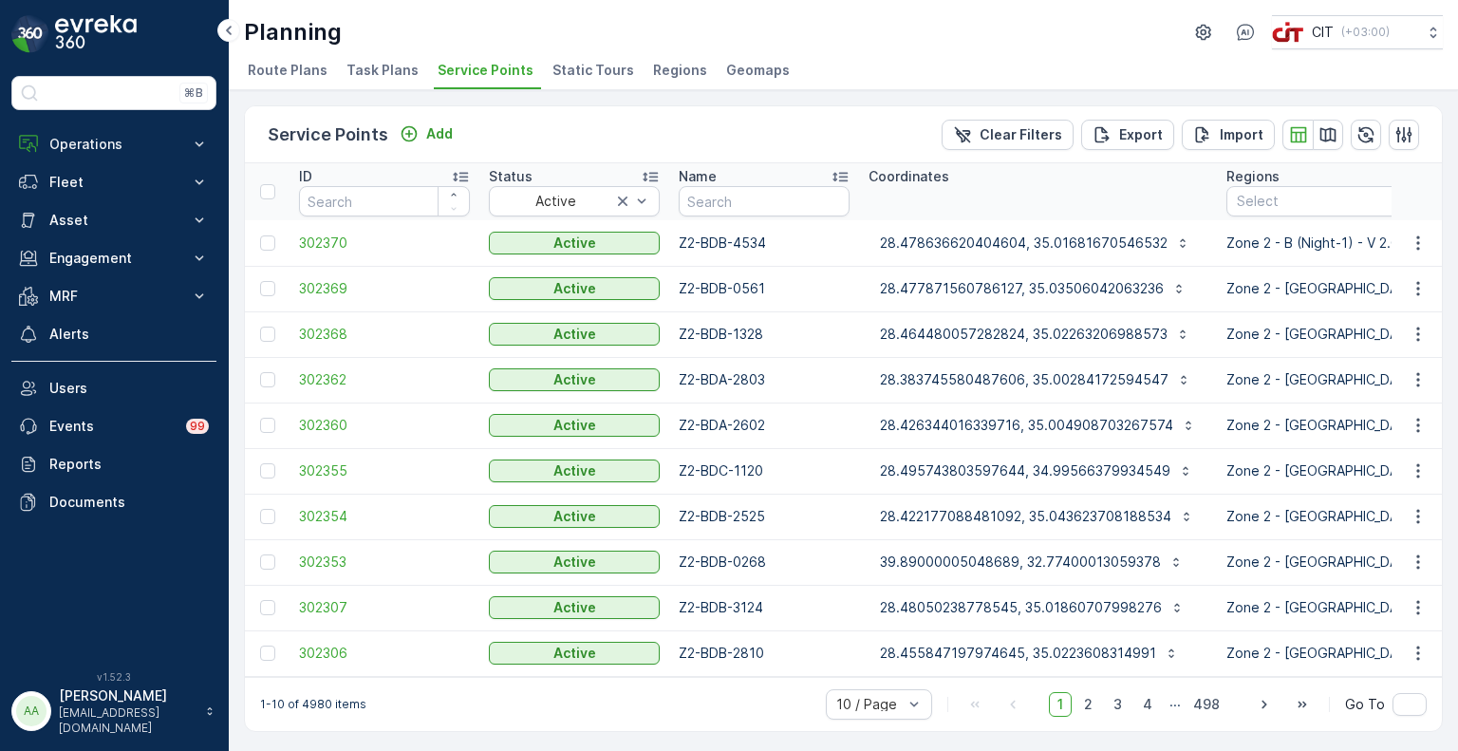
drag, startPoint x: 660, startPoint y: 67, endPoint x: 676, endPoint y: 84, distance: 22.8
click at [661, 67] on span "Regions" at bounding box center [680, 70] width 54 height 19
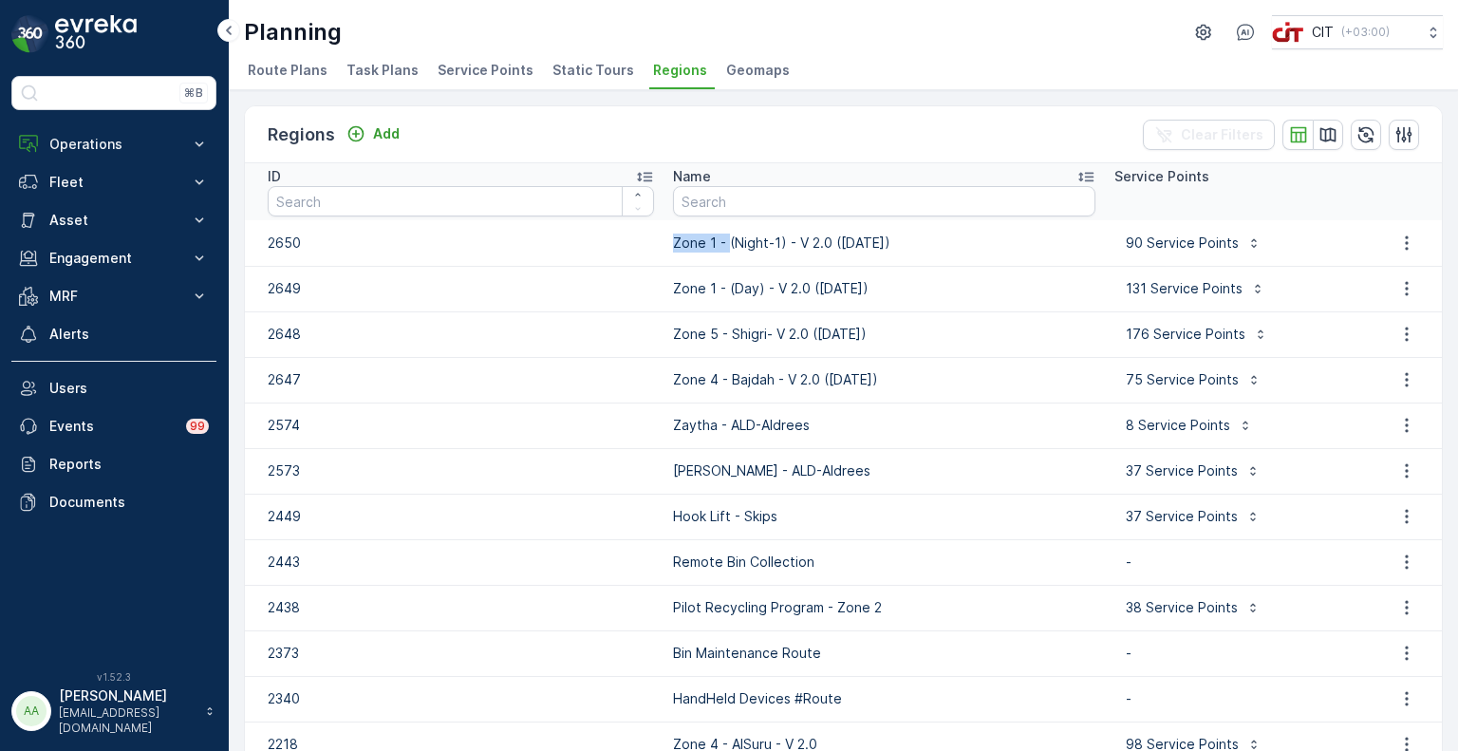
drag, startPoint x: 672, startPoint y: 246, endPoint x: 725, endPoint y: 242, distance: 53.3
click at [725, 242] on p "Zone 1 - (Night-1) - V 2.0 ([DATE])" at bounding box center [884, 243] width 422 height 19
copy p "Zone 1 -"
click at [741, 191] on input "text" at bounding box center [884, 201] width 422 height 30
paste input "Zone 1 -"
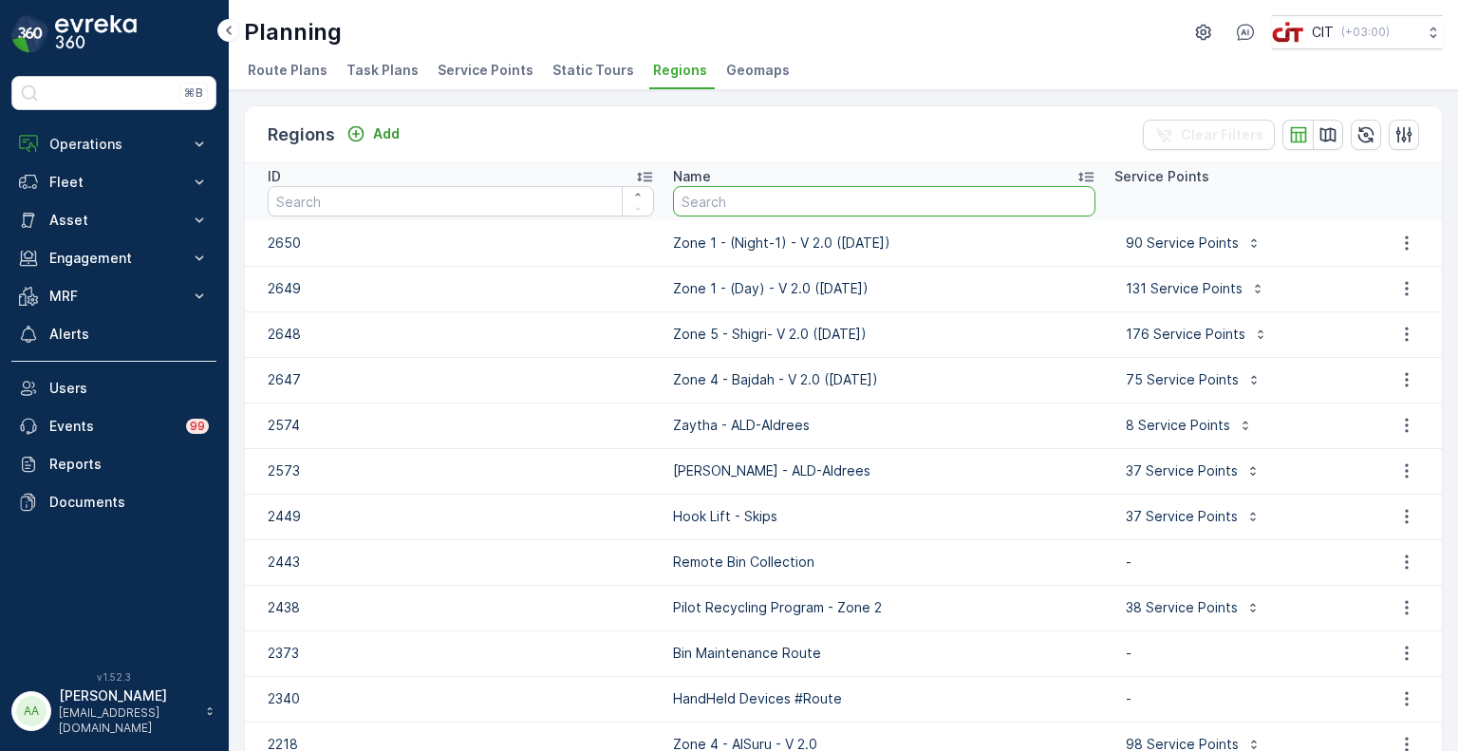
type input "Zone 1 -"
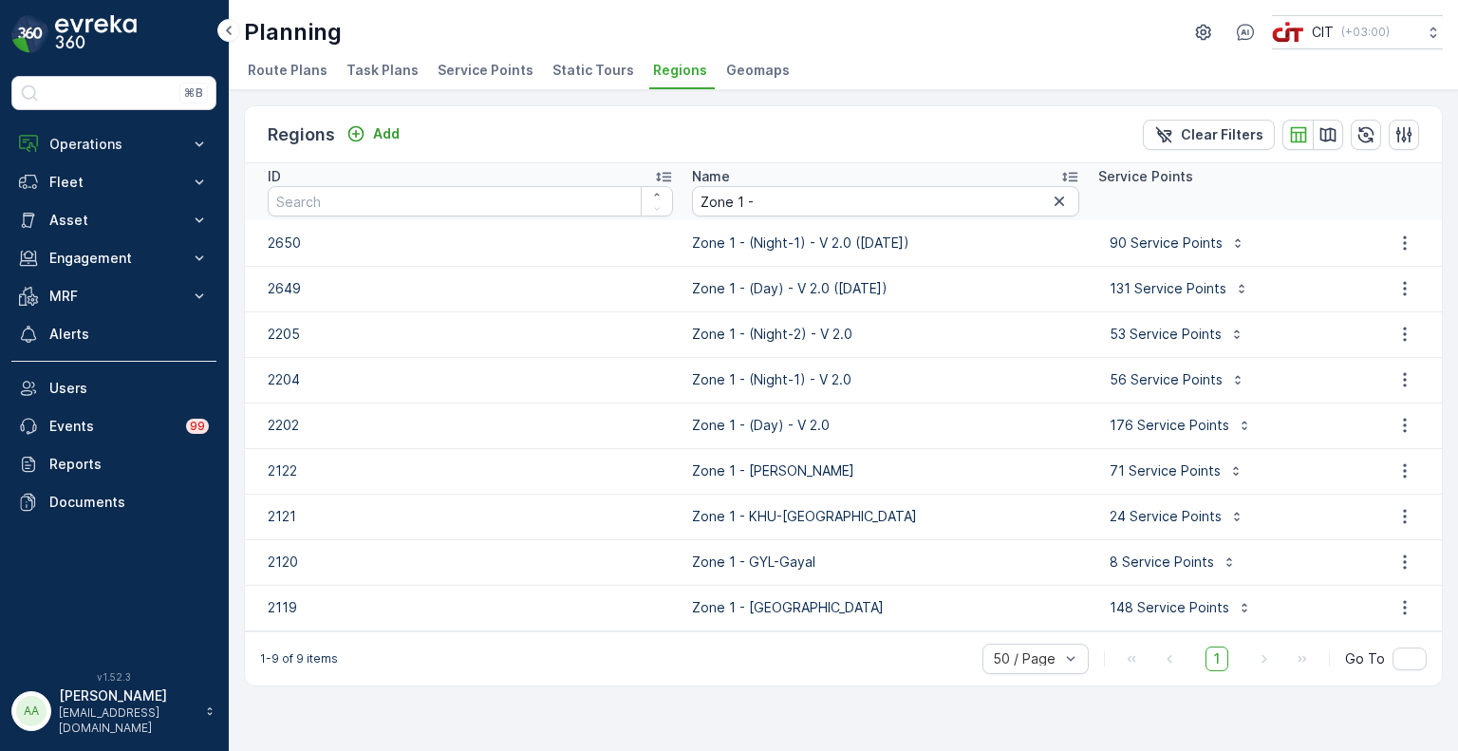
click at [1313, 393] on div "56 Service Points" at bounding box center [1227, 380] width 259 height 30
click at [725, 200] on input "Zone 1 -" at bounding box center [885, 201] width 387 height 30
type input "Zone 2 -"
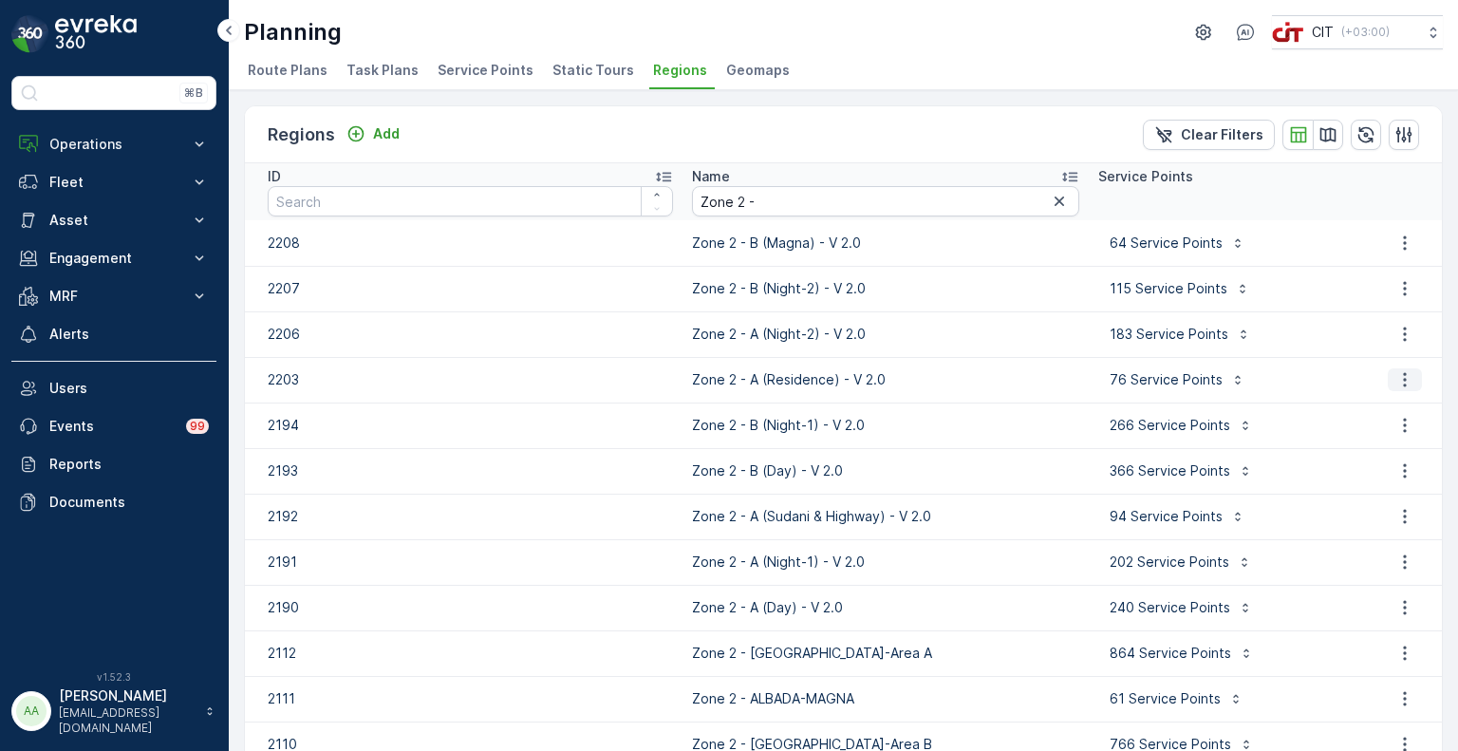
click at [1396, 380] on icon "button" at bounding box center [1405, 379] width 19 height 19
click at [1399, 413] on span "Edit Region" at bounding box center [1396, 407] width 73 height 19
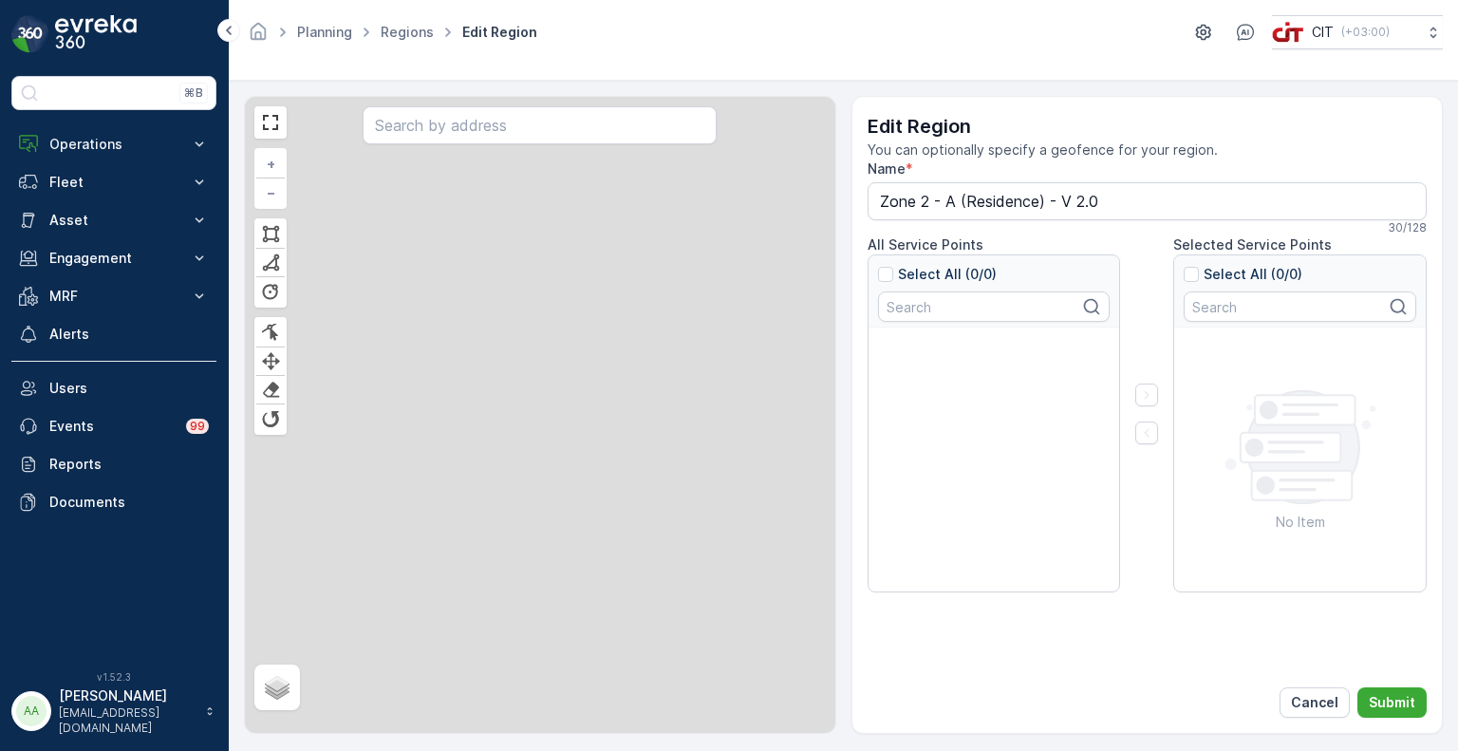
type input "Zone 2 - A (Residence) - V 2.0"
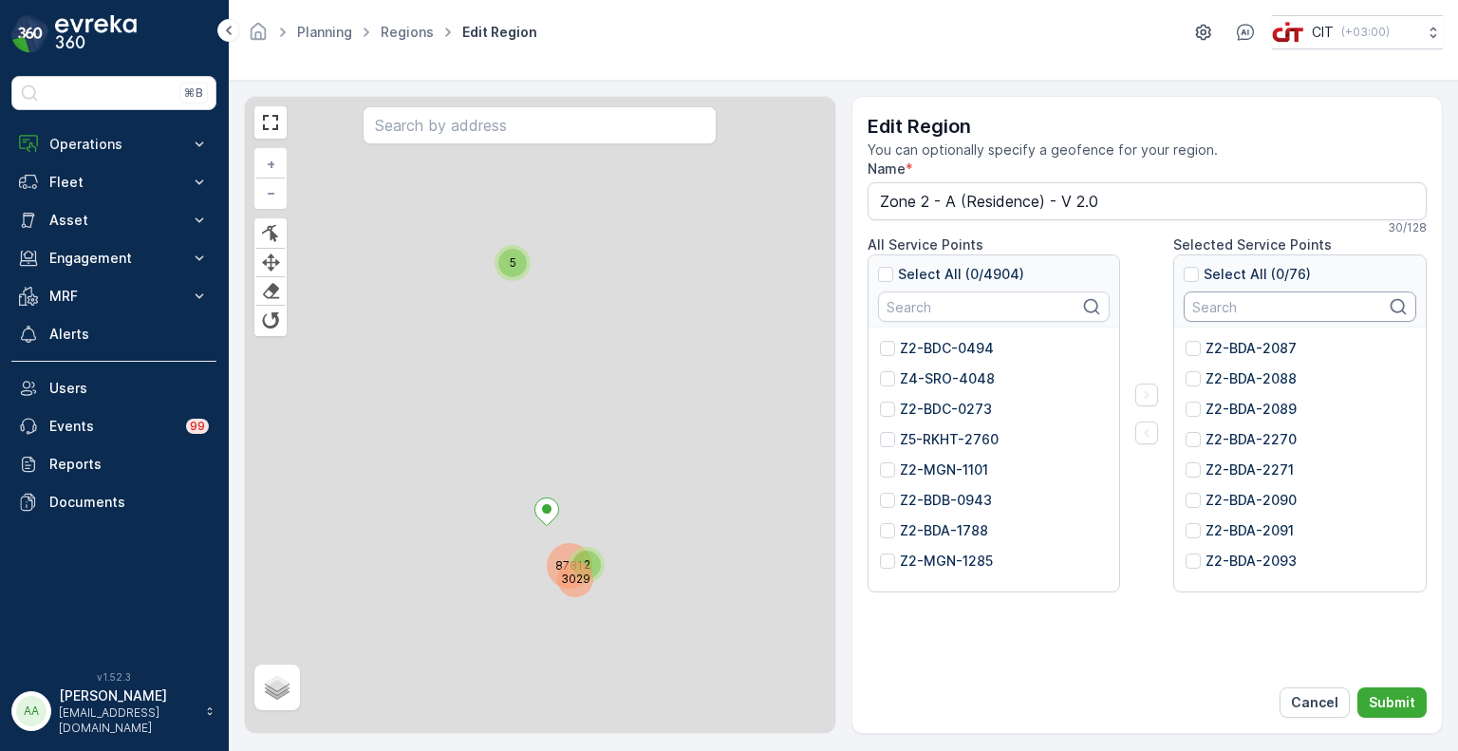
click at [1257, 311] on input "text" at bounding box center [1300, 306] width 233 height 30
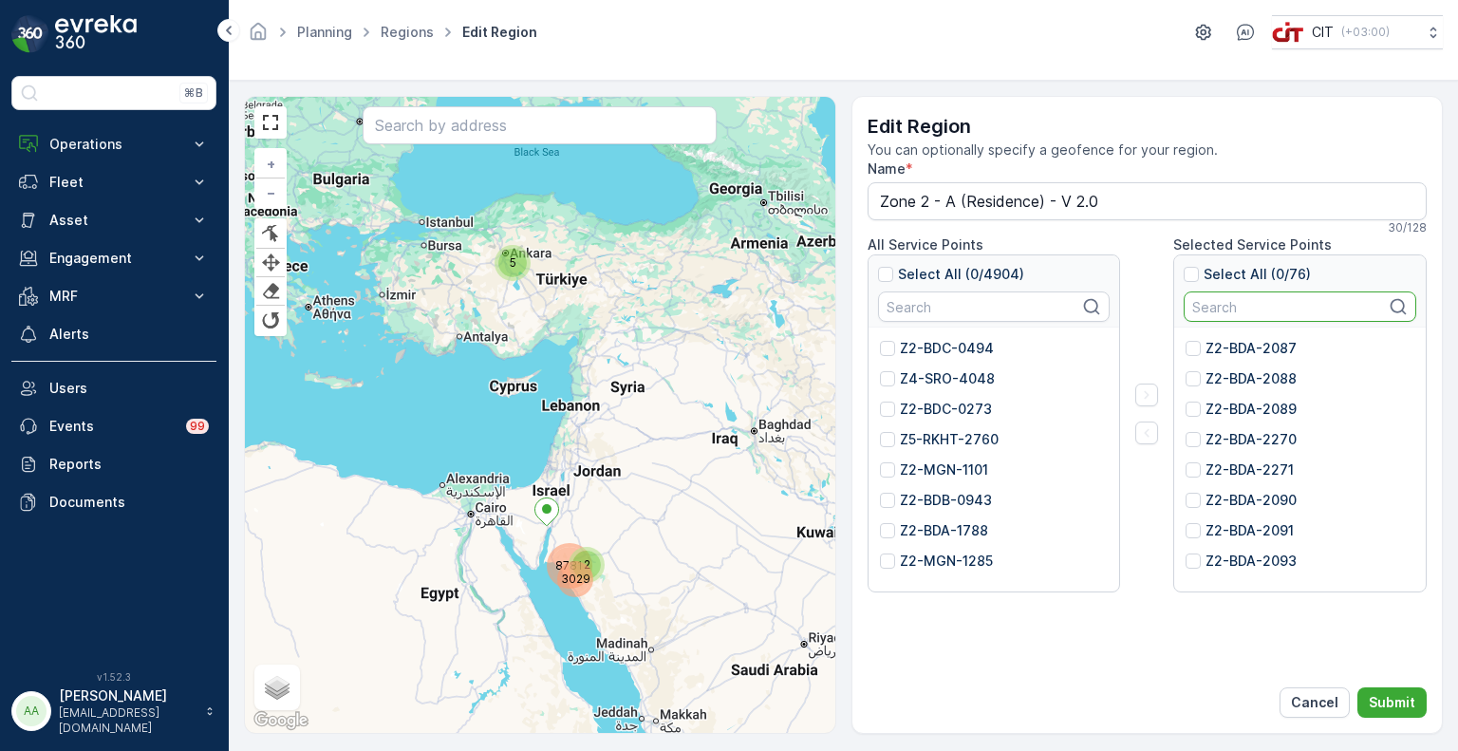
click at [1238, 300] on input "text" at bounding box center [1300, 306] width 233 height 30
paste input "2263"
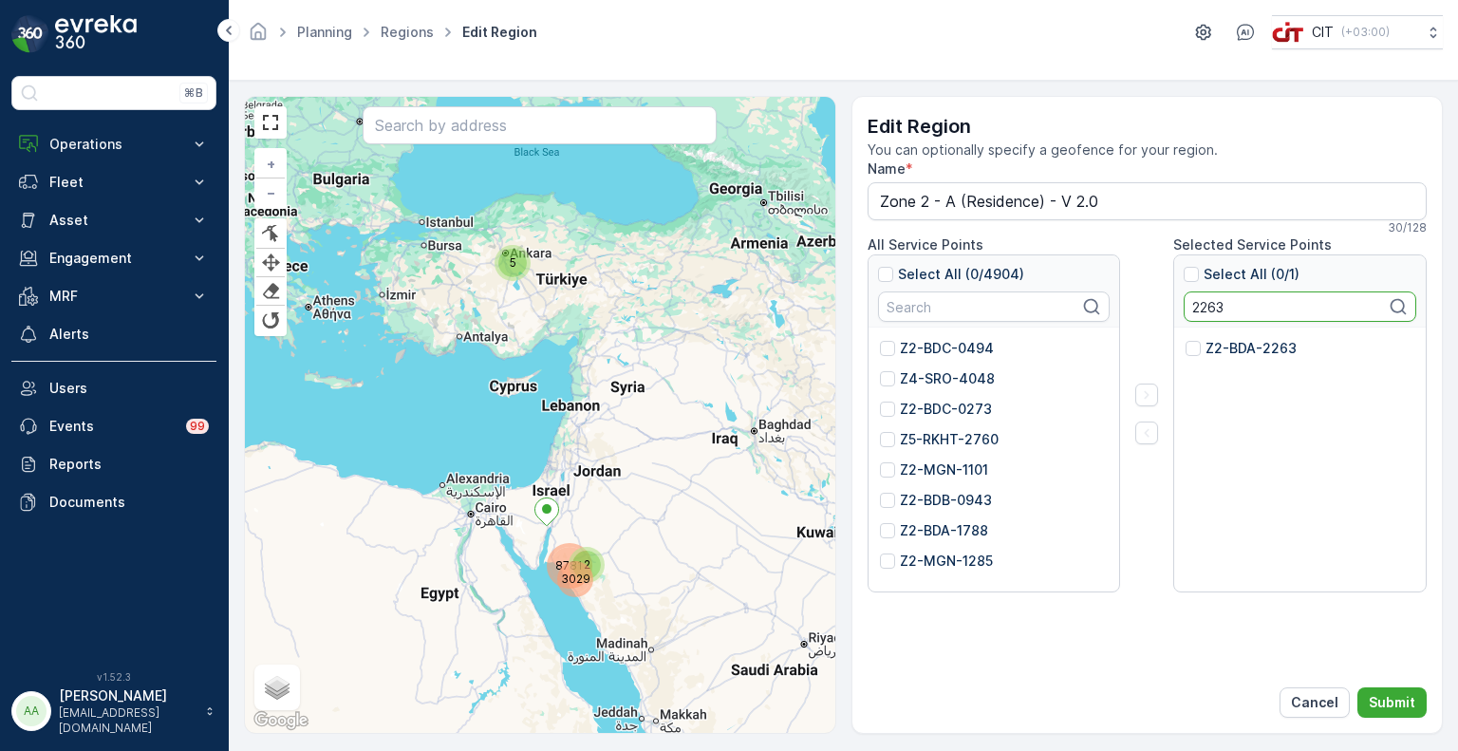
type input "2263"
click at [1236, 346] on p "Z2-BDA-2263" at bounding box center [1251, 348] width 91 height 19
click at [1186, 339] on input "Z2-BDA-2263" at bounding box center [1186, 339] width 0 height 0
click at [1149, 436] on icon "button" at bounding box center [1146, 432] width 19 height 19
click at [1399, 704] on p "Submit" at bounding box center [1392, 702] width 47 height 19
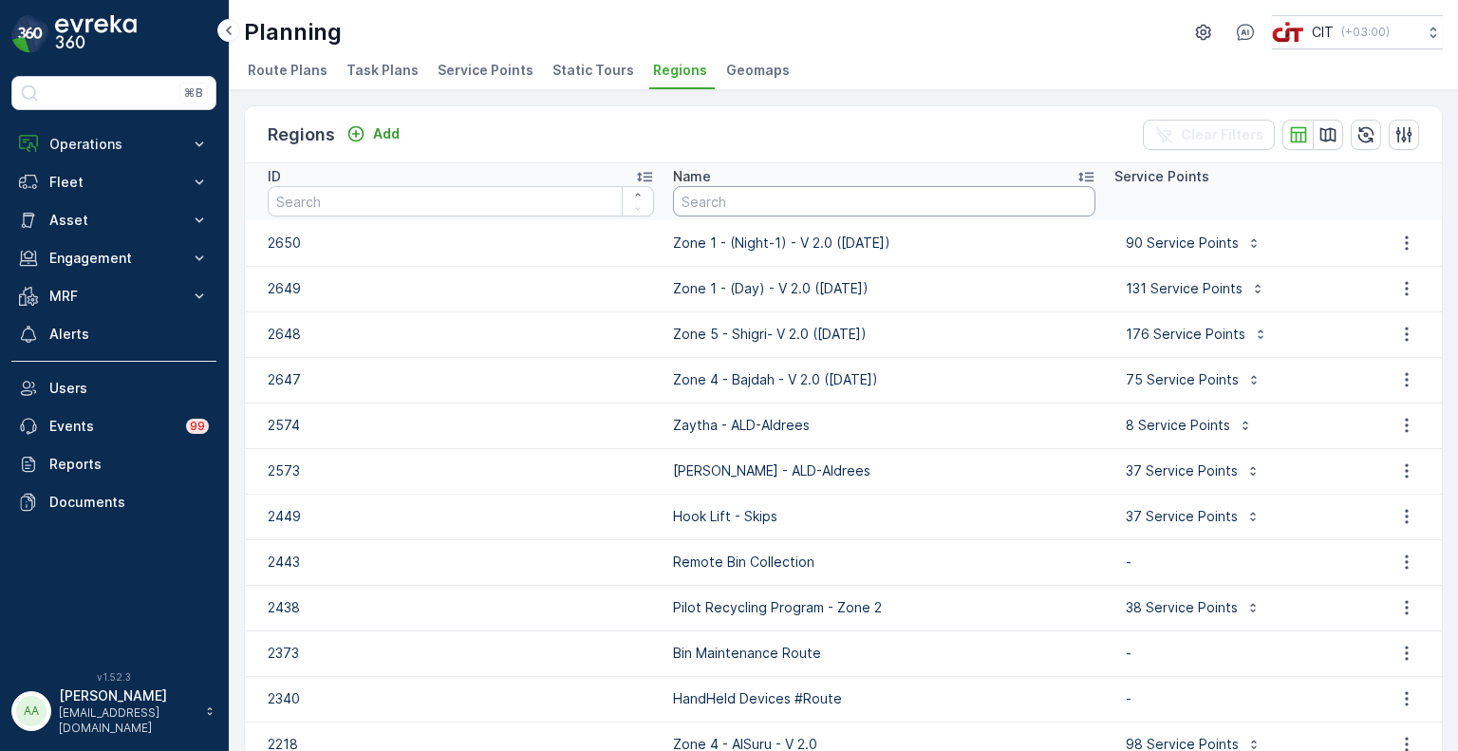
click at [793, 204] on input "text" at bounding box center [884, 201] width 422 height 30
paste input "Zone 5 ([GEOGRAPHIC_DATA] - Left) - V 2.0"
type input "Zone 5 ([GEOGRAPHIC_DATA] - Left) - V 2.0"
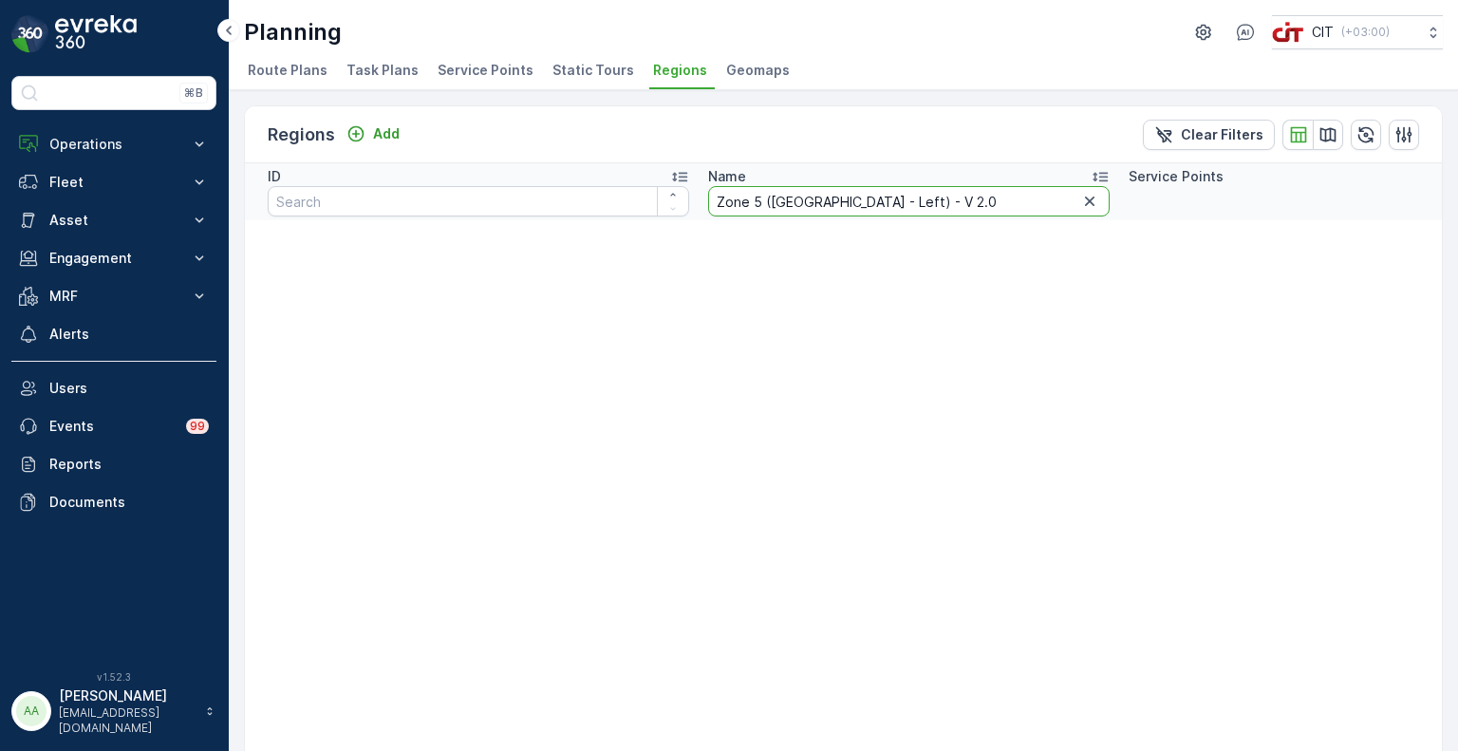
click at [952, 199] on input "Zone 5 ([GEOGRAPHIC_DATA] - Left) - V 2.0" at bounding box center [909, 201] width 402 height 30
drag, startPoint x: 982, startPoint y: 203, endPoint x: 880, endPoint y: 203, distance: 101.6
click at [880, 203] on input "Zone 5 ([GEOGRAPHIC_DATA] - Left) - V 2.0" at bounding box center [909, 201] width 402 height 30
type input "Zone 5 ([GEOGRAPHIC_DATA] - Left)"
click at [752, 200] on input "Zone 5 ([GEOGRAPHIC_DATA] - Left)" at bounding box center [909, 201] width 402 height 30
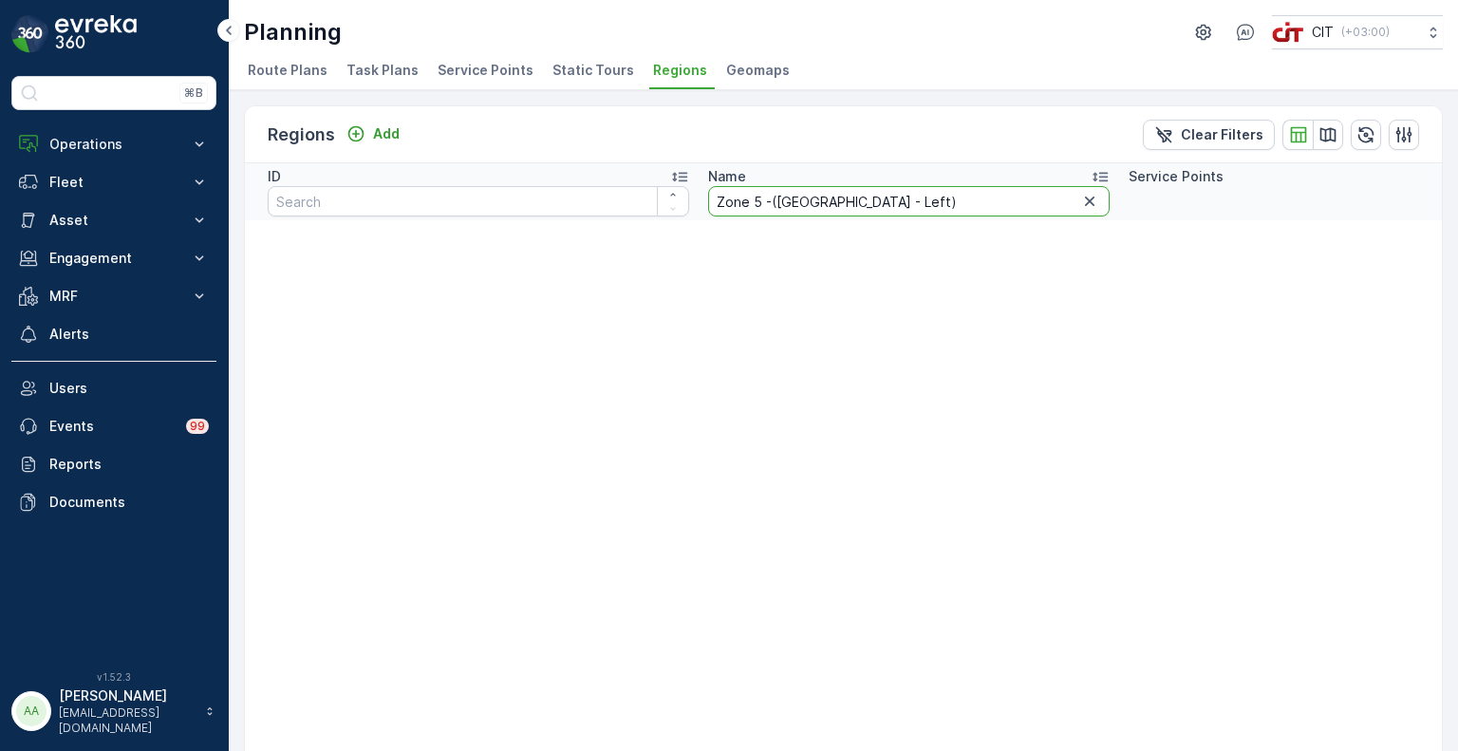
type input "Zone 5 - ([GEOGRAPHIC_DATA] - Left)"
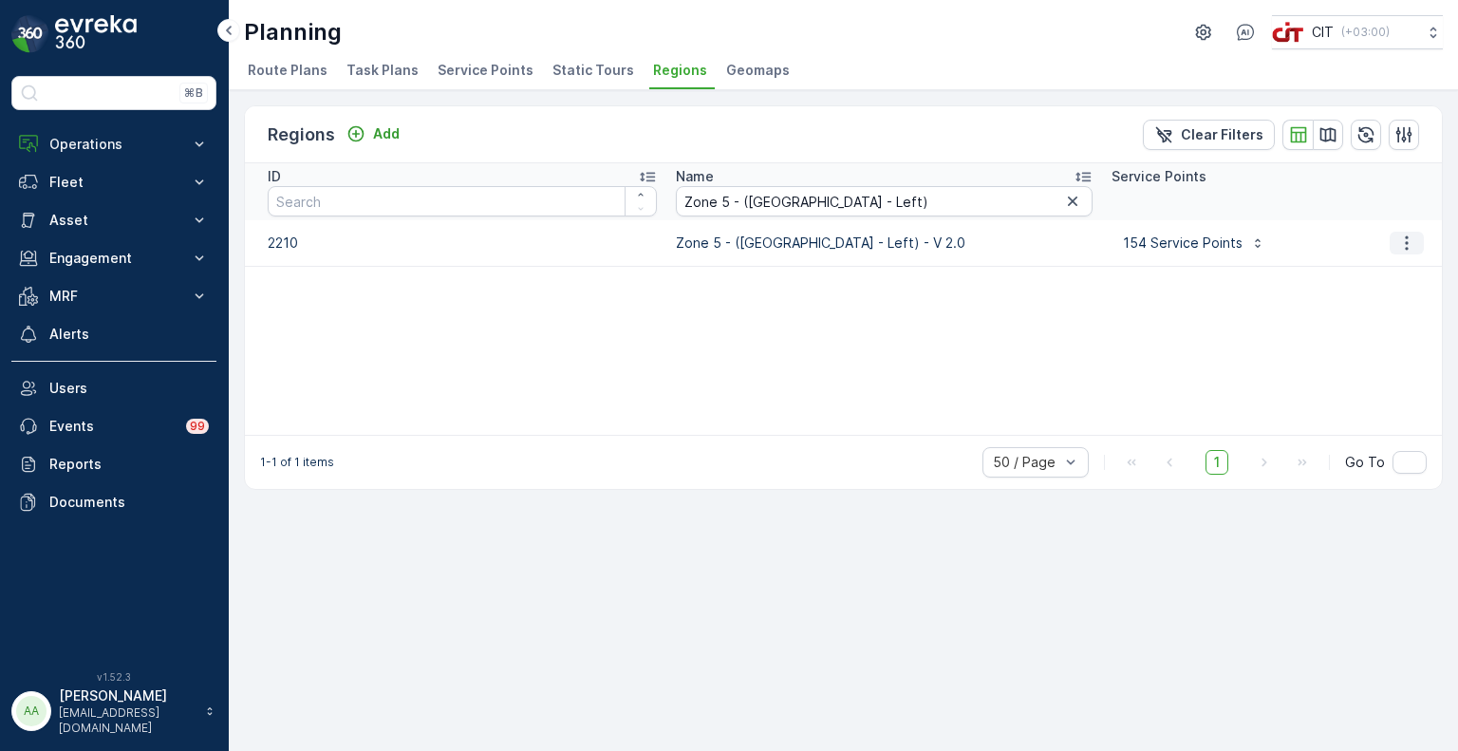
click at [1406, 243] on icon "button" at bounding box center [1406, 243] width 19 height 19
click at [1386, 272] on span "Edit Region" at bounding box center [1396, 269] width 73 height 19
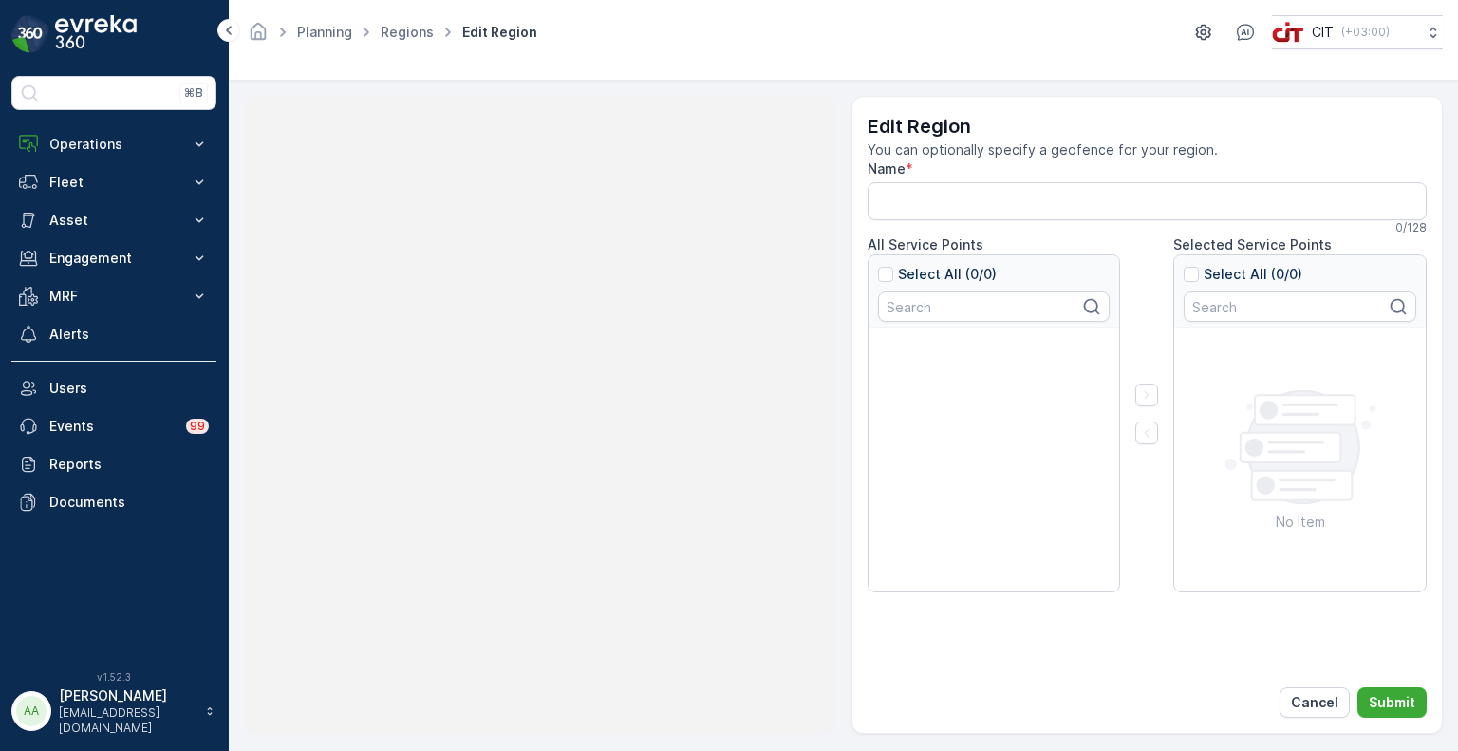
type input "Zone 5 - ([GEOGRAPHIC_DATA] - Left) - V 2.0"
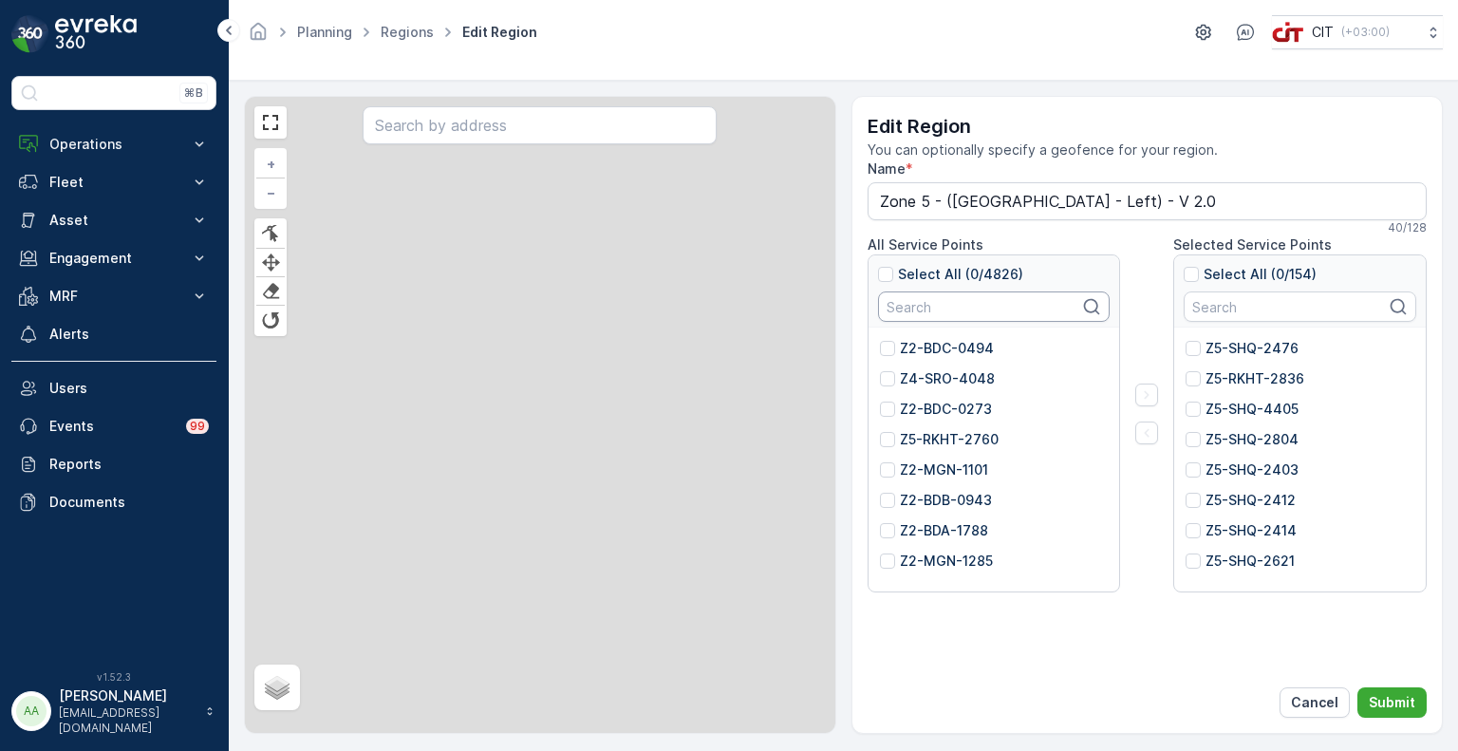
click at [944, 308] on input "text" at bounding box center [994, 306] width 233 height 30
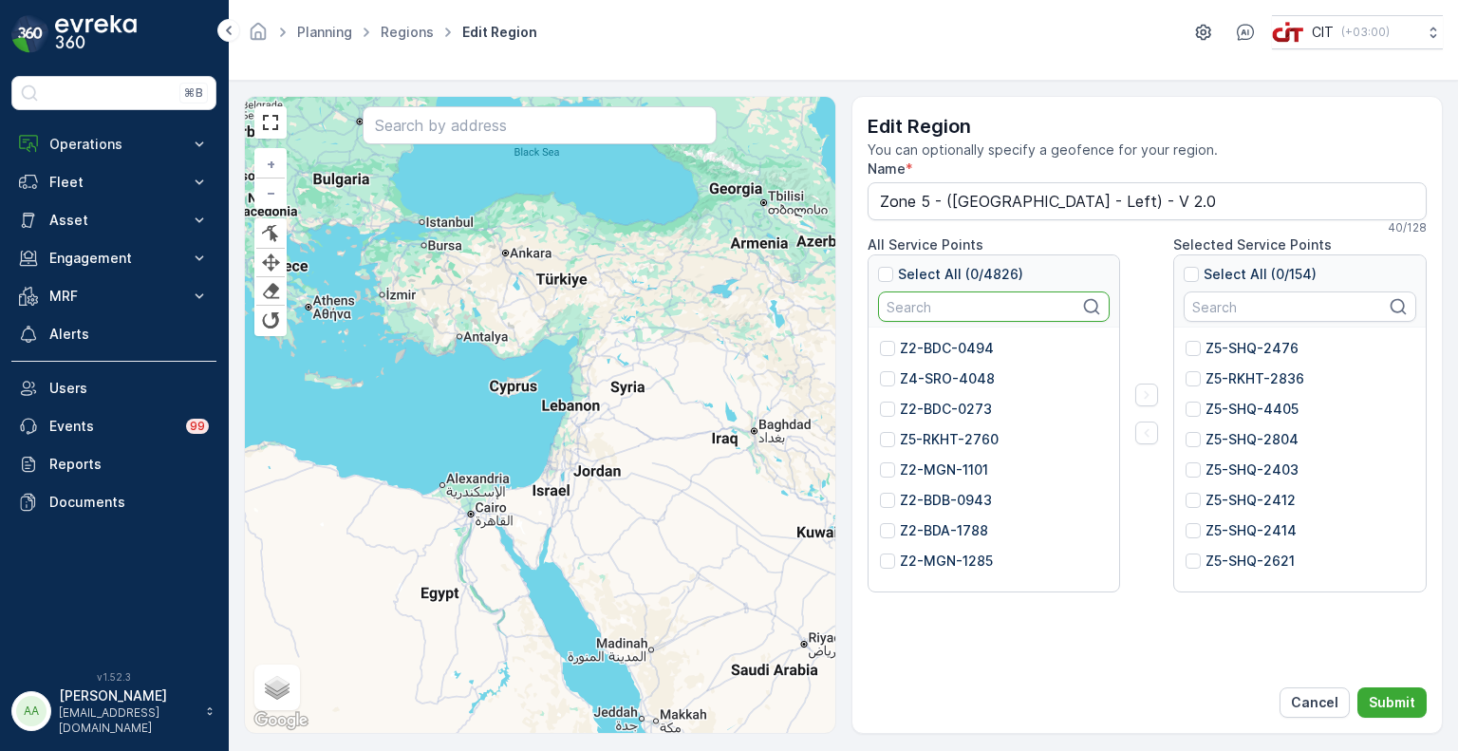
paste input "Z5-RKHT-2546"
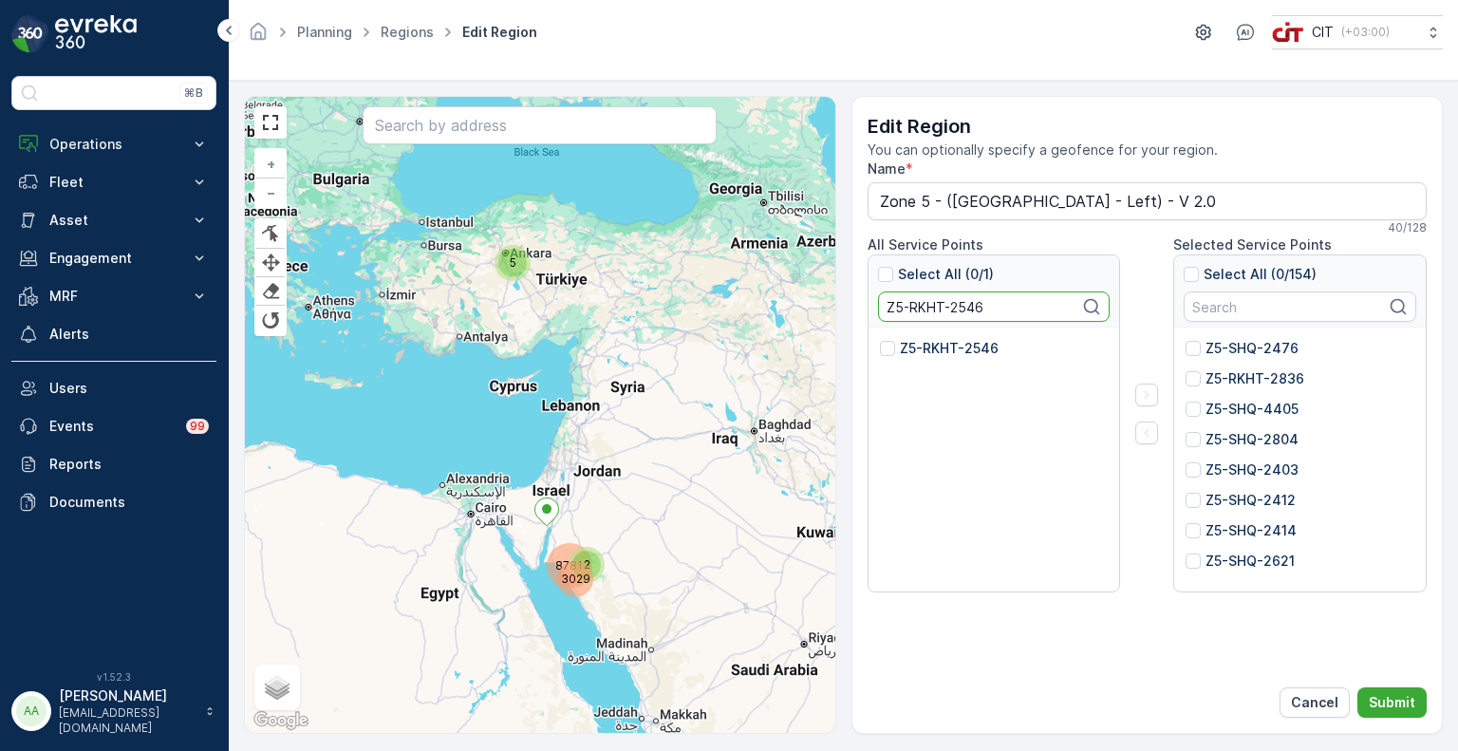
type input "Z5-RKHT-2546"
click at [949, 352] on p "Z5-RKHT-2546" at bounding box center [949, 348] width 99 height 19
click at [880, 339] on input "Z5-RKHT-2546" at bounding box center [880, 339] width 0 height 0
click at [1151, 397] on icon "button" at bounding box center [1146, 394] width 19 height 19
click at [1392, 697] on p "Submit" at bounding box center [1392, 702] width 47 height 19
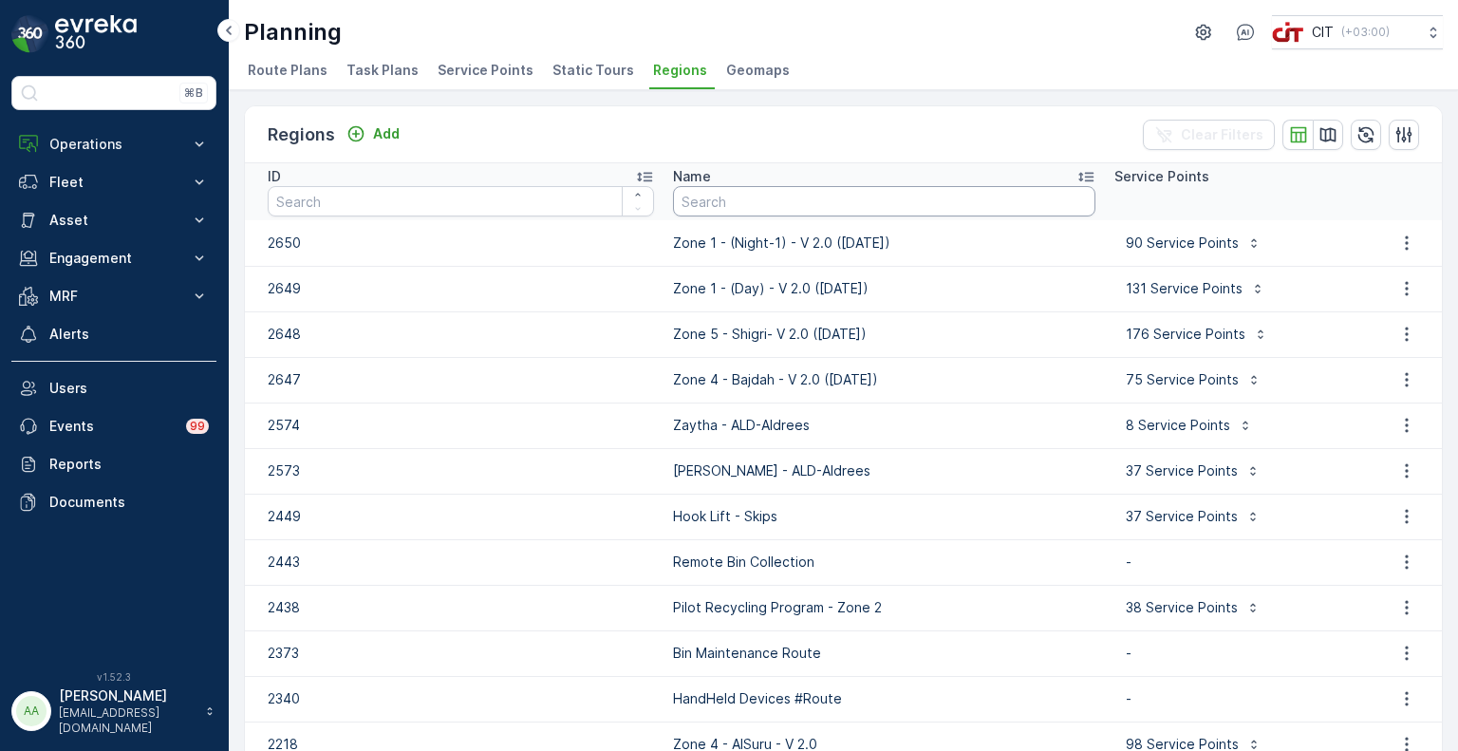
click at [803, 197] on input "text" at bounding box center [884, 201] width 422 height 30
paste input "Zone 5 ([GEOGRAPHIC_DATA] - Right) - V 2.0"
type input "Zone 5 ([GEOGRAPHIC_DATA] - Right) - V 2.0"
click at [724, 206] on input "Zone 5 ([GEOGRAPHIC_DATA] - Right) - V 2.0" at bounding box center [884, 201] width 422 height 30
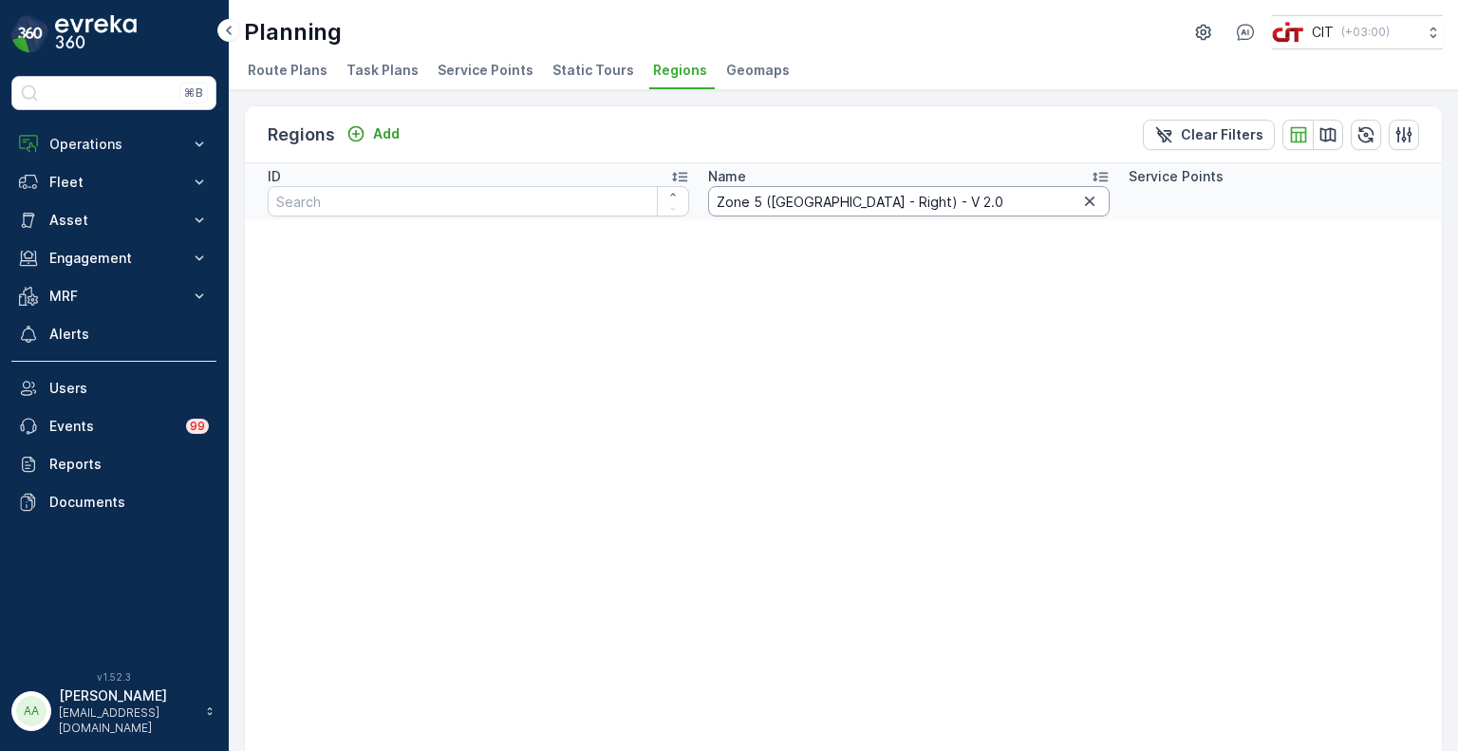
click at [752, 204] on input "Zone 5 ([GEOGRAPHIC_DATA] - Right) - V 2.0" at bounding box center [909, 201] width 402 height 30
type input "Zone 5 - ([GEOGRAPHIC_DATA] - Right) - V 2.0"
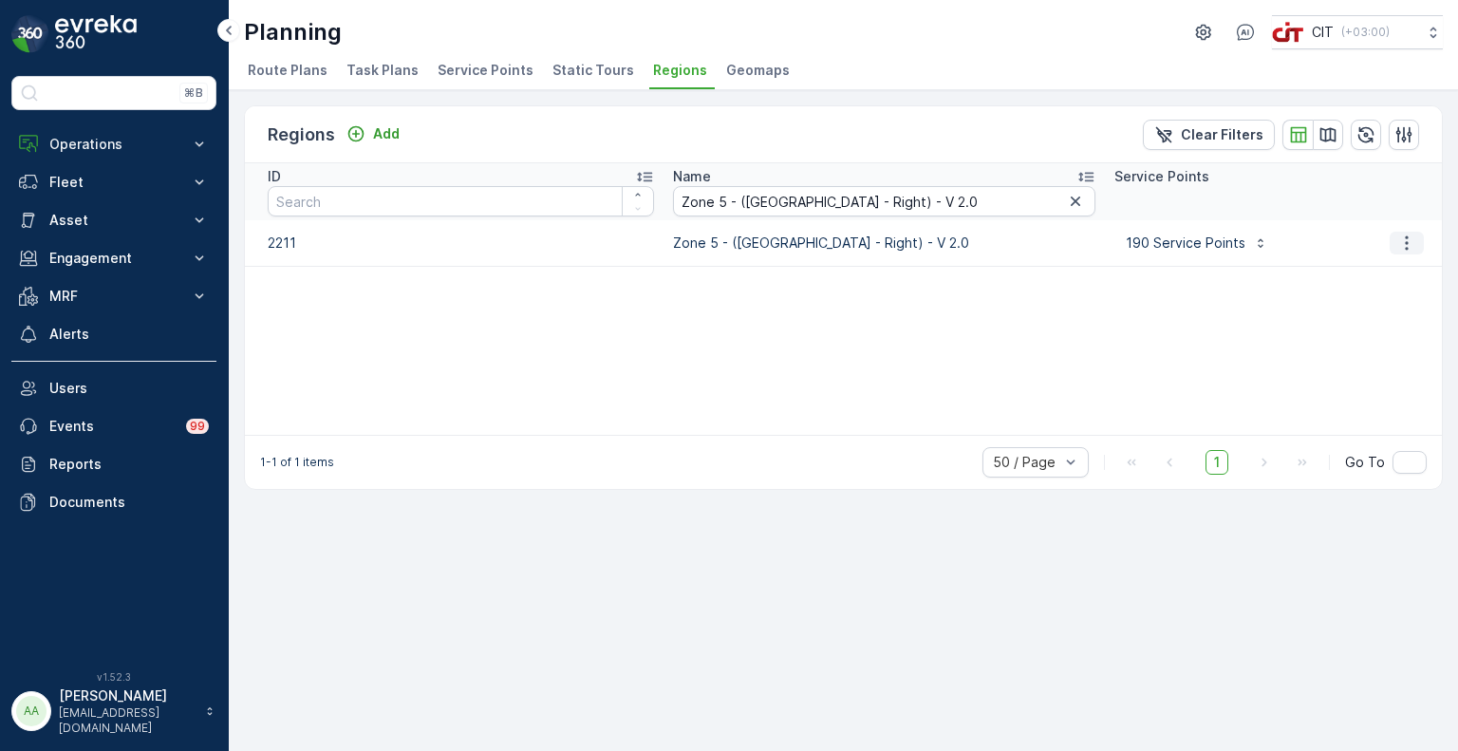
click at [1398, 242] on icon "button" at bounding box center [1406, 243] width 19 height 19
click at [1384, 270] on span "Edit Region" at bounding box center [1396, 269] width 73 height 19
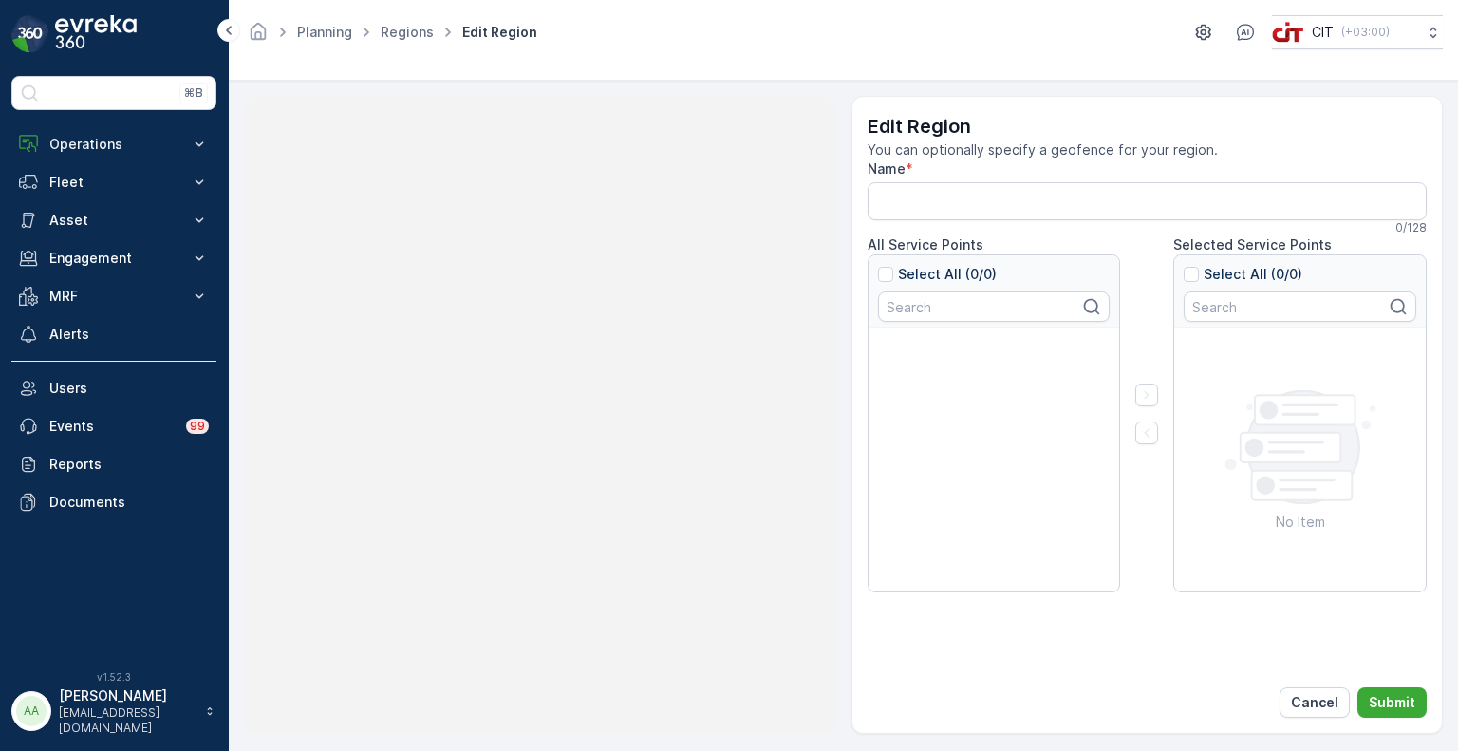
type input "Zone 5 - ([GEOGRAPHIC_DATA] - Right) - V 2.0"
